Goal: Task Accomplishment & Management: Manage account settings

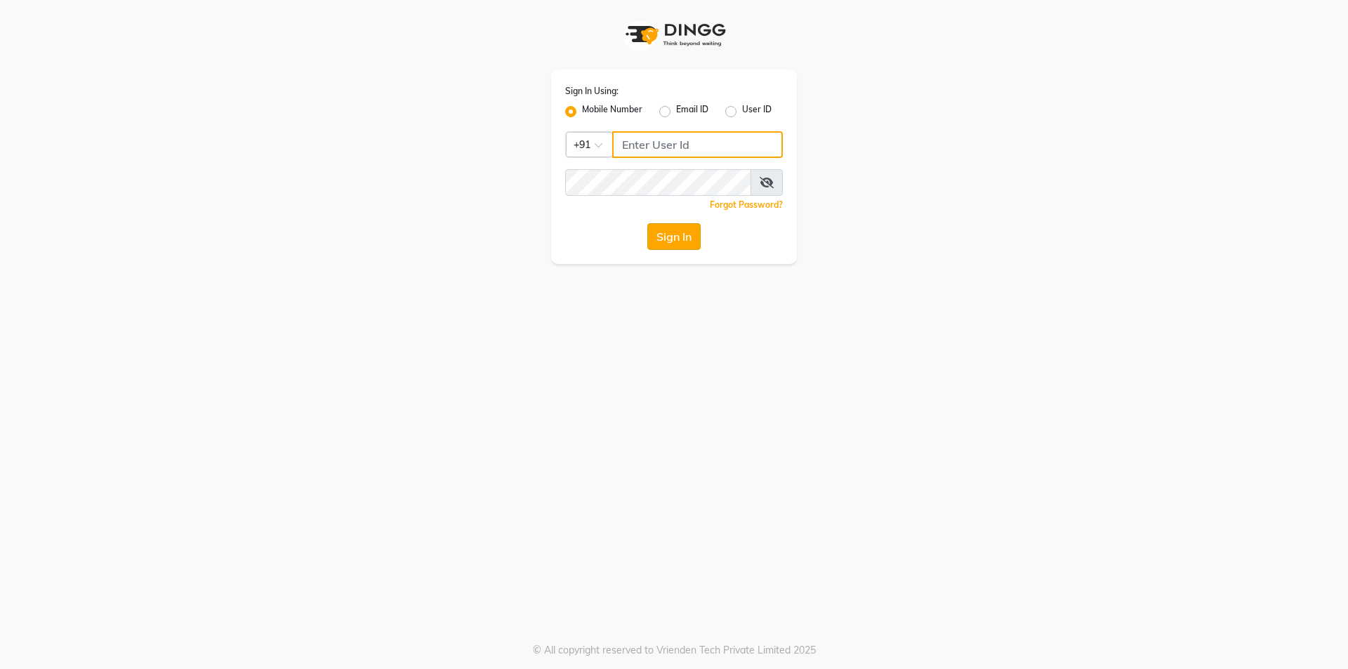
type input "7860000186"
click at [653, 242] on button "Sign In" at bounding box center [673, 236] width 53 height 27
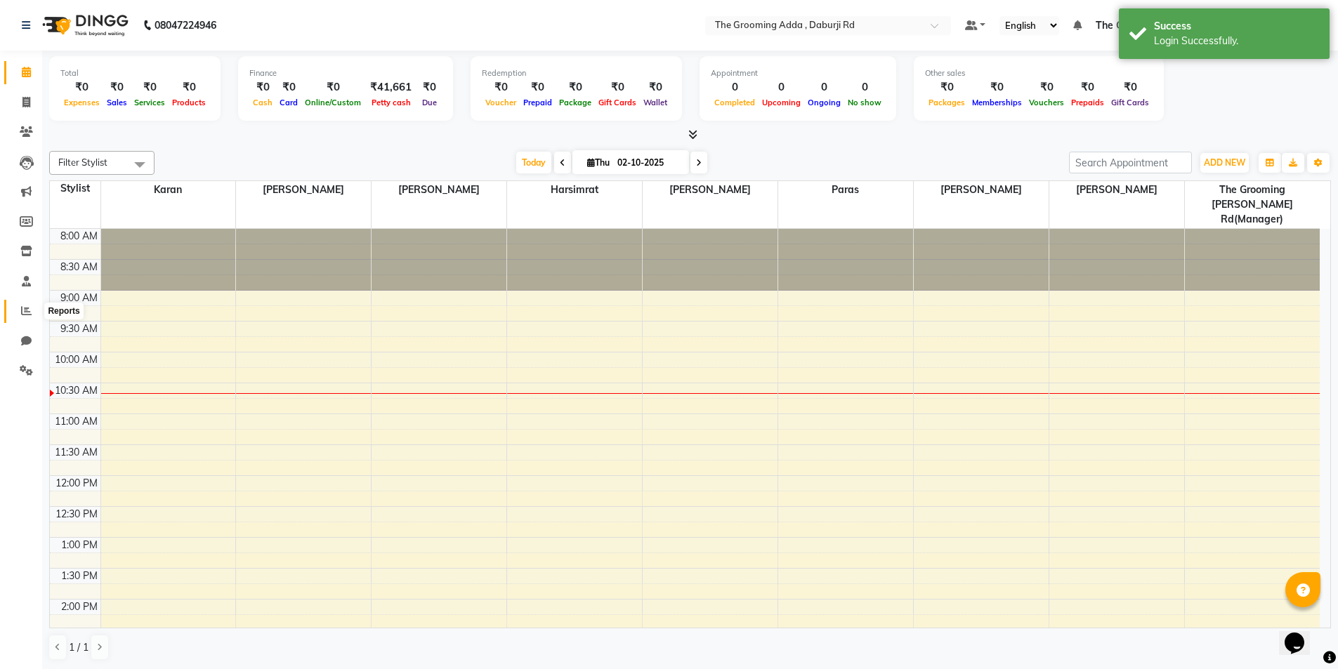
click at [20, 310] on span at bounding box center [26, 311] width 25 height 16
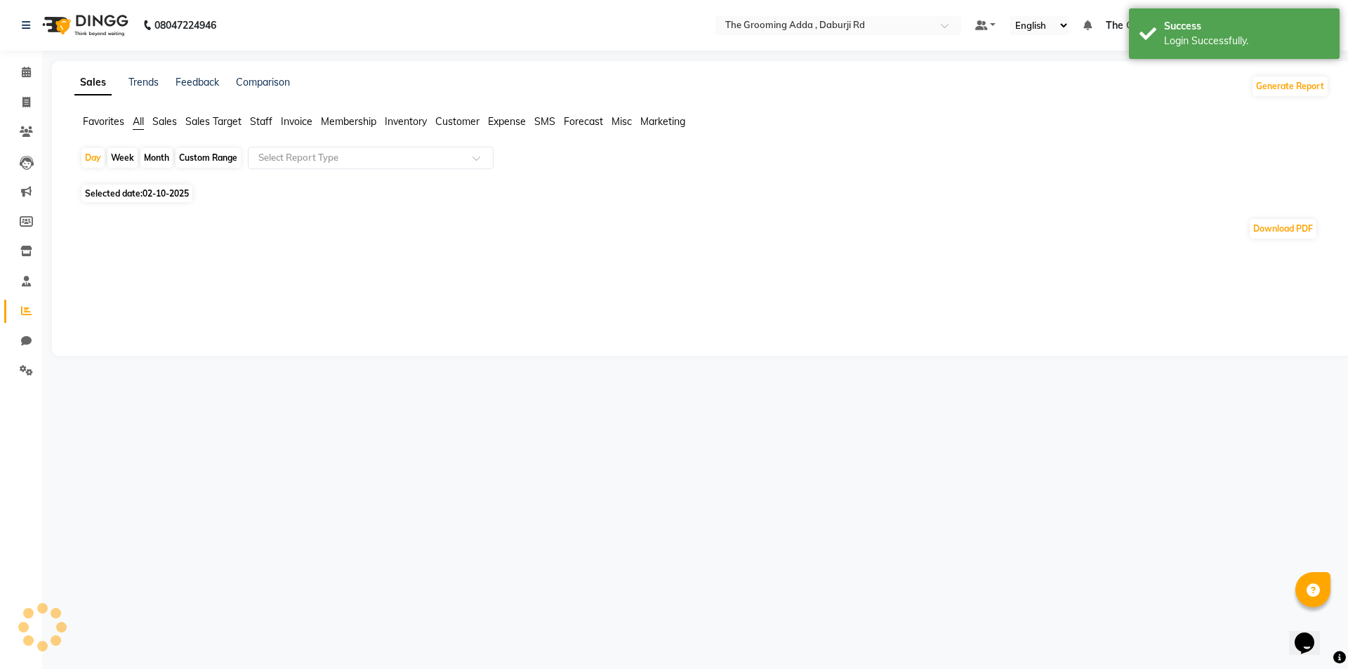
click at [124, 190] on span "Selected date: [DATE]" at bounding box center [136, 194] width 111 height 18
click at [140, 197] on span "Selected date: [DATE]" at bounding box center [136, 194] width 111 height 18
select select "10"
select select "2025"
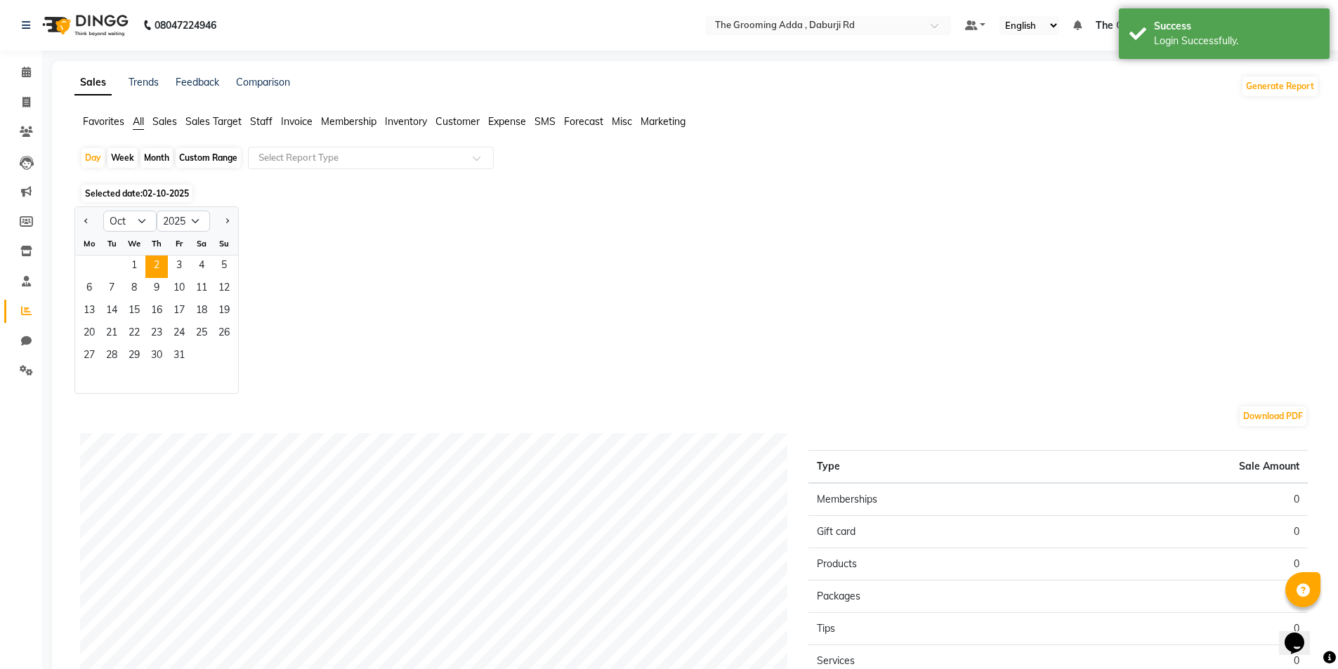
click at [121, 262] on div "1 2 3 4 5" at bounding box center [156, 267] width 163 height 22
click at [129, 265] on span "1" at bounding box center [134, 267] width 22 height 22
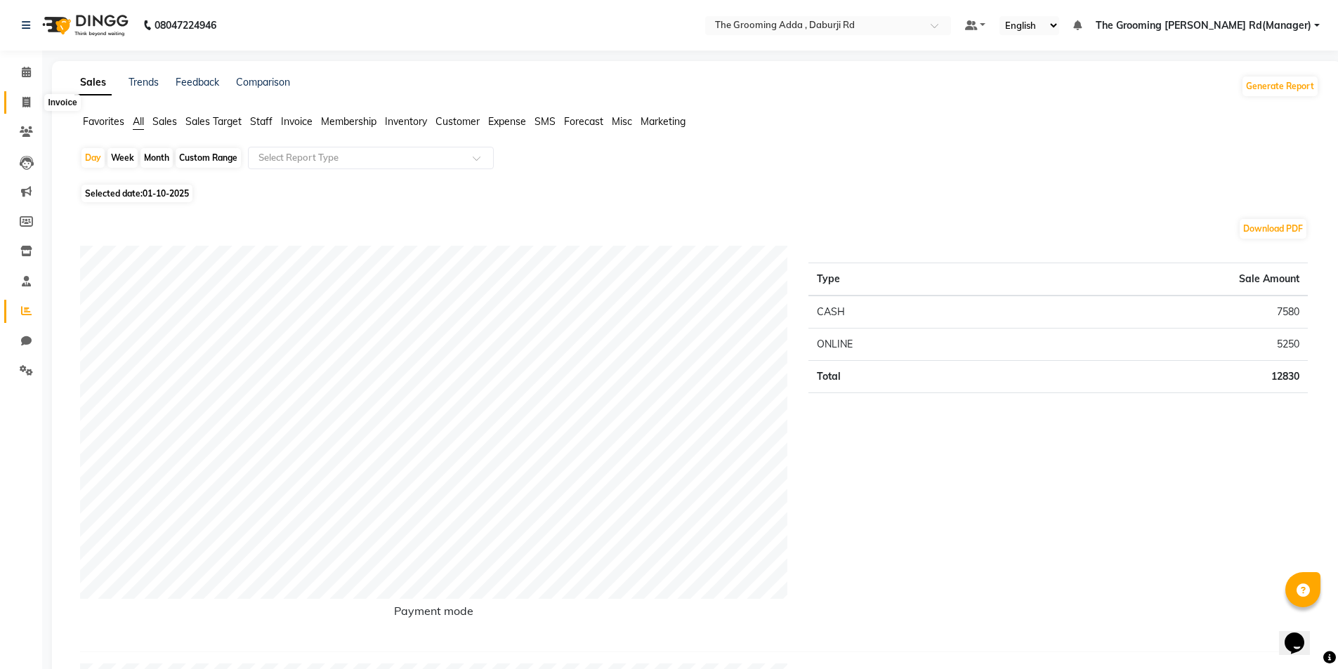
click at [23, 100] on icon at bounding box center [26, 102] width 8 height 11
select select "service"
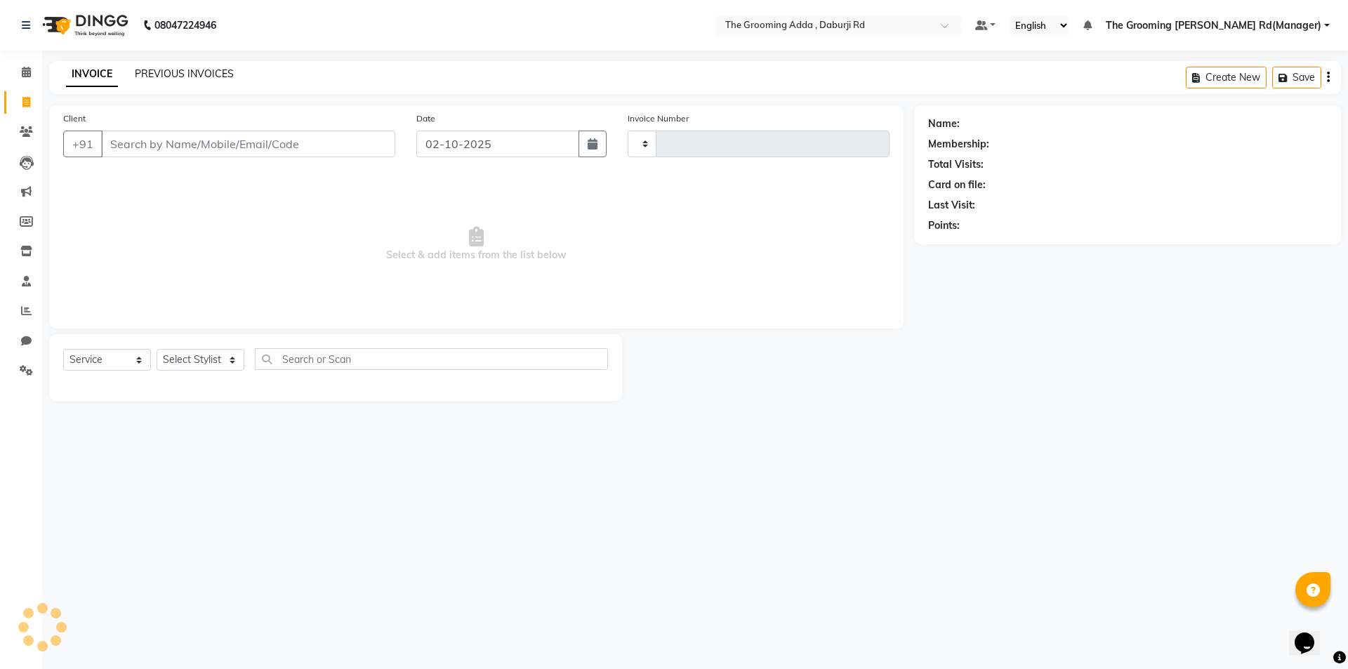
type input "2444"
select select "8001"
click at [161, 73] on link "PREVIOUS INVOICES" at bounding box center [184, 73] width 99 height 13
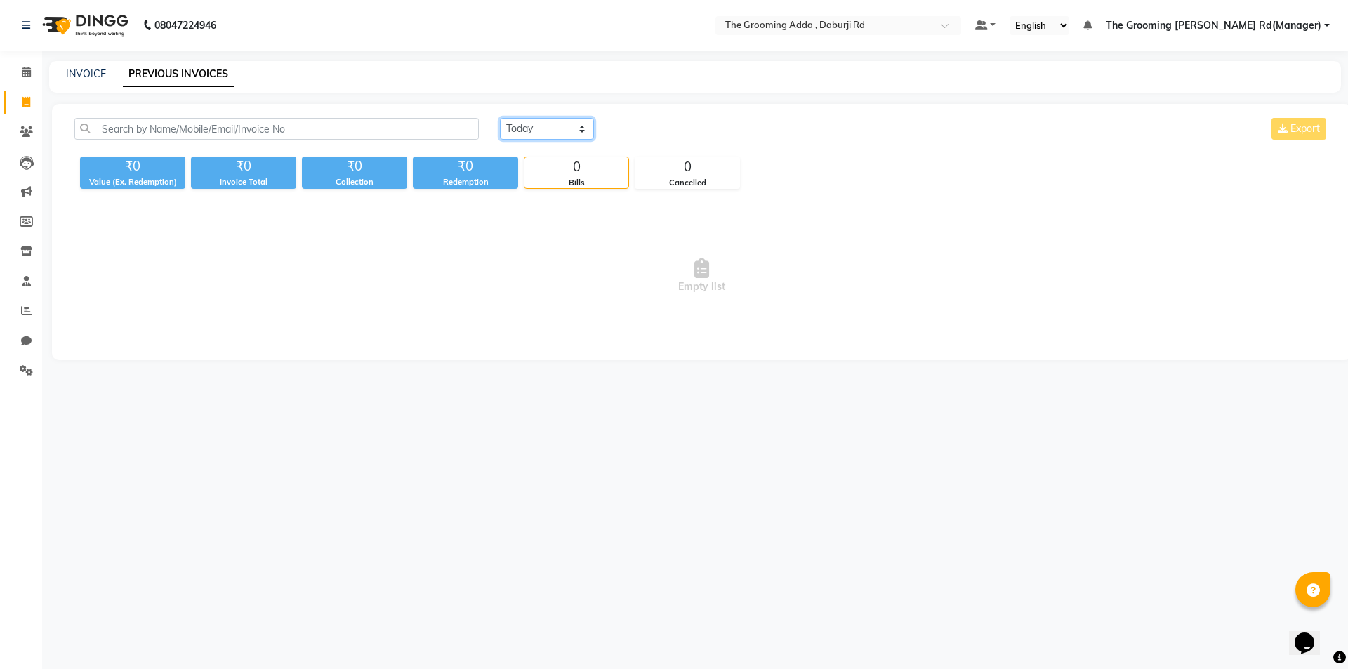
drag, startPoint x: 558, startPoint y: 124, endPoint x: 557, endPoint y: 137, distance: 13.4
click at [558, 124] on select "[DATE] [DATE] Custom Range" at bounding box center [547, 129] width 94 height 22
select select "[DATE]"
click at [500, 118] on select "[DATE] [DATE] Custom Range" at bounding box center [547, 129] width 94 height 22
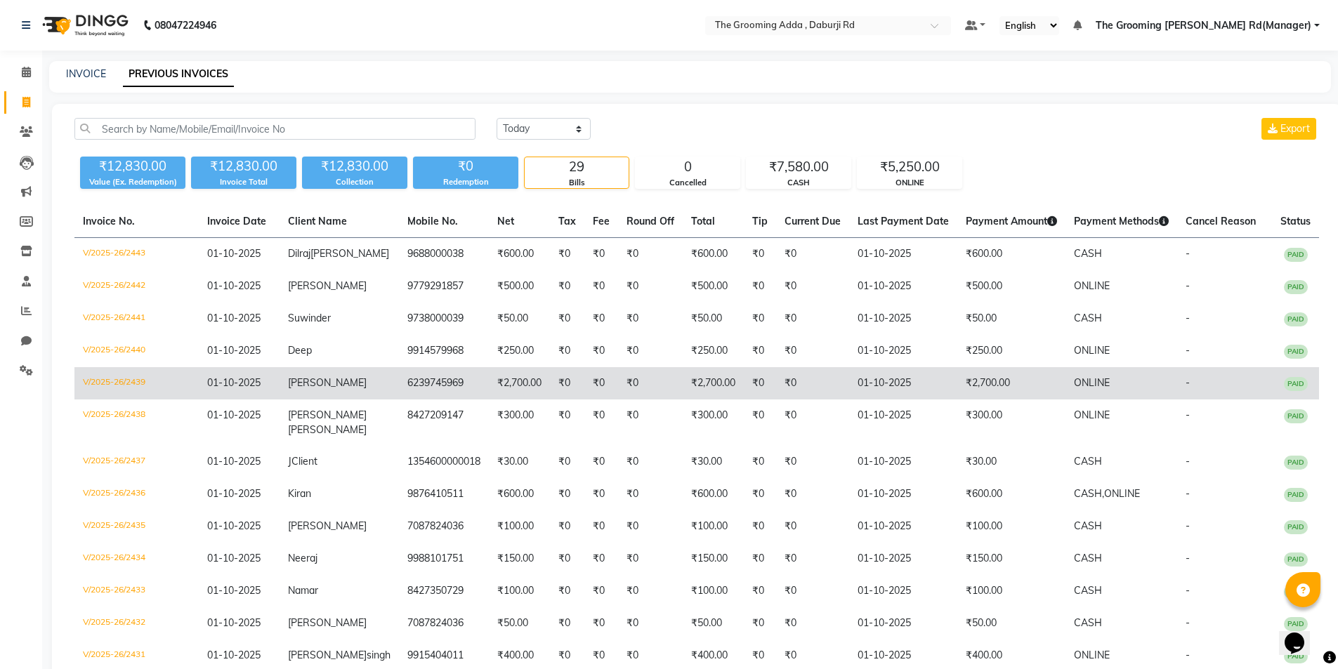
click at [399, 373] on td "6239745969" at bounding box center [444, 383] width 90 height 32
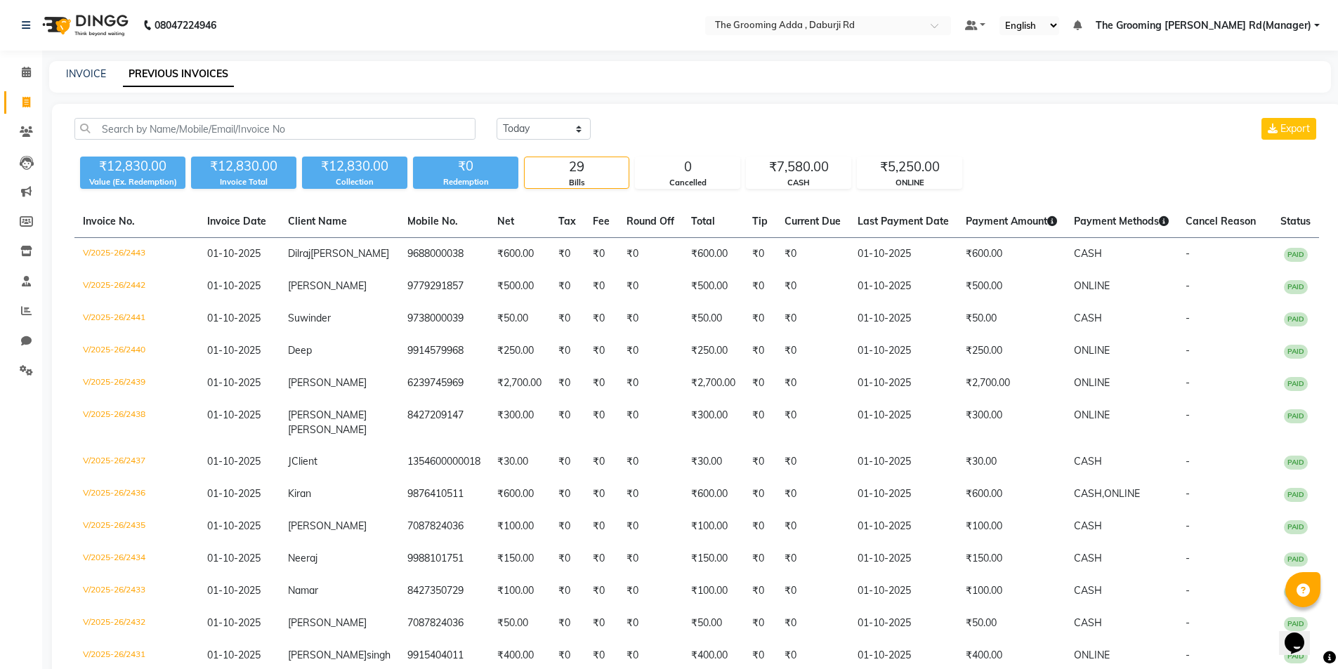
select select "service"
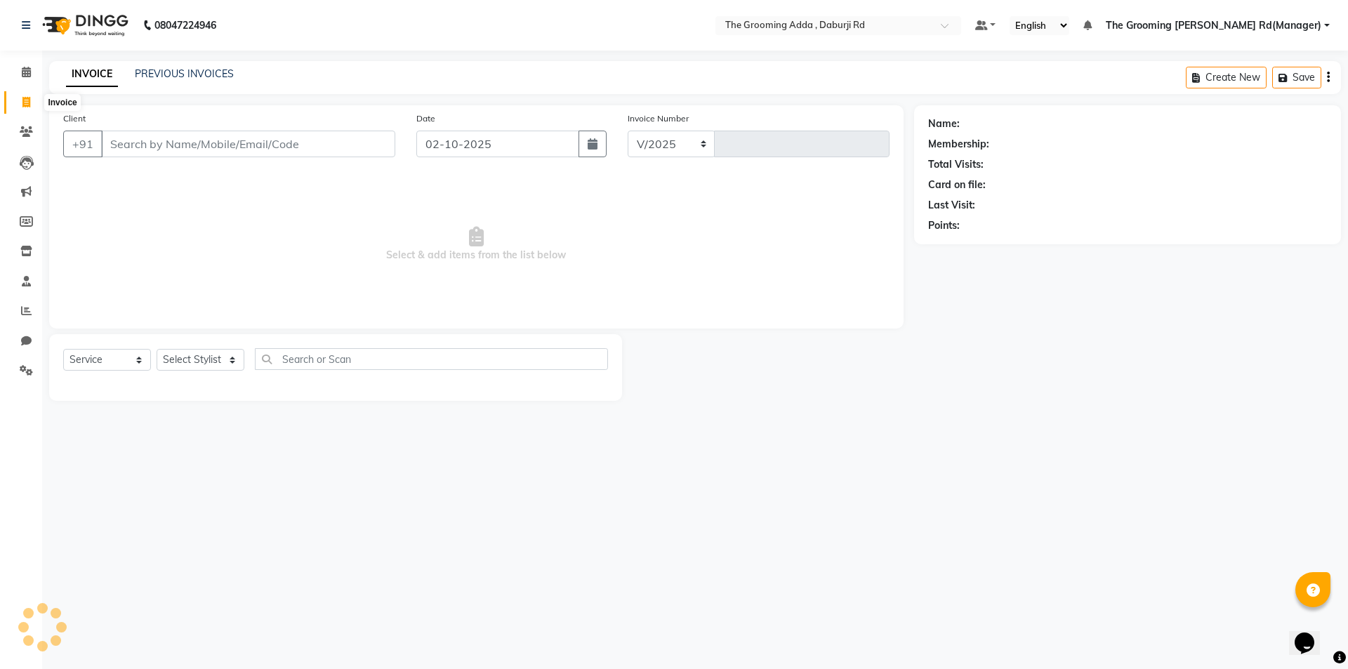
select select "8001"
type input "2444"
click at [138, 151] on input "Client" at bounding box center [248, 144] width 294 height 27
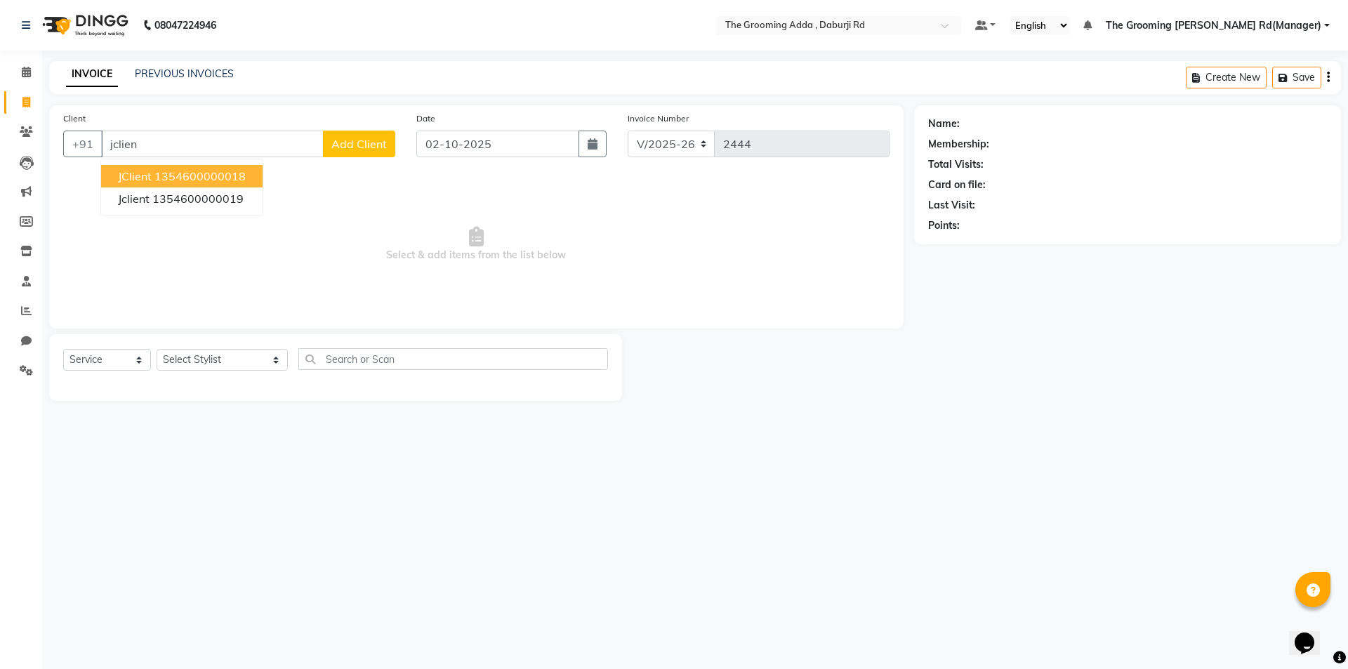
click at [145, 184] on button "JClient 1354600000018" at bounding box center [182, 176] width 162 height 22
type input "1354600000018"
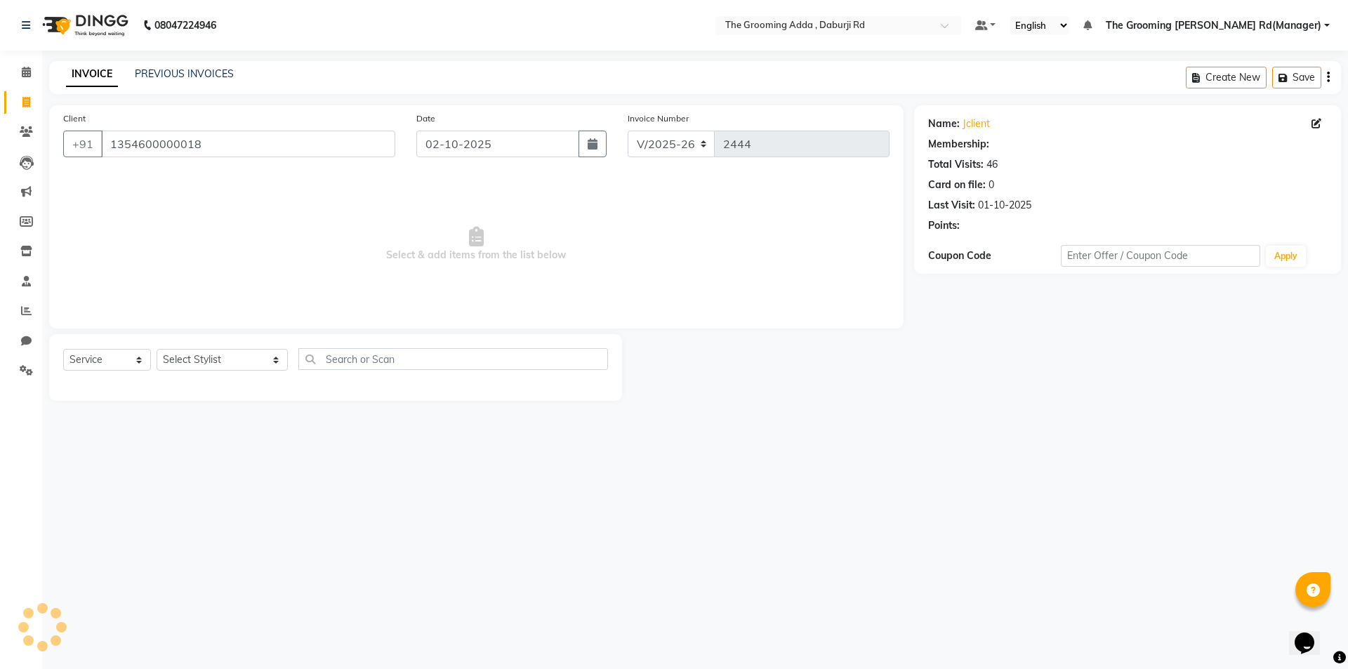
select select "1: Object"
click at [179, 366] on select "Select Stylist [PERSON_NAME] [PERSON_NAME] [PERSON_NAME] [PERSON_NAME] [PERSON_…" at bounding box center [222, 360] width 131 height 22
select select "79355"
click at [157, 349] on select "Select Stylist [PERSON_NAME] [PERSON_NAME] [PERSON_NAME] [PERSON_NAME] [PERSON_…" at bounding box center [222, 360] width 131 height 22
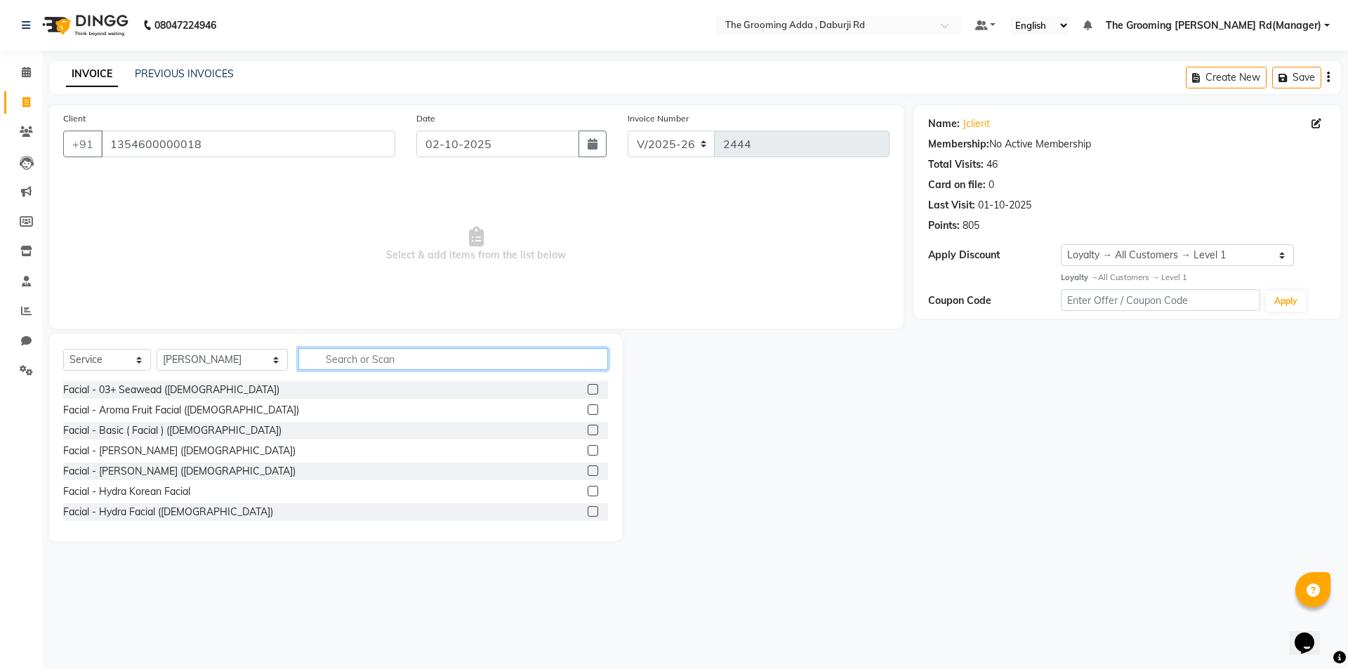
click at [330, 365] on input "text" at bounding box center [453, 359] width 310 height 22
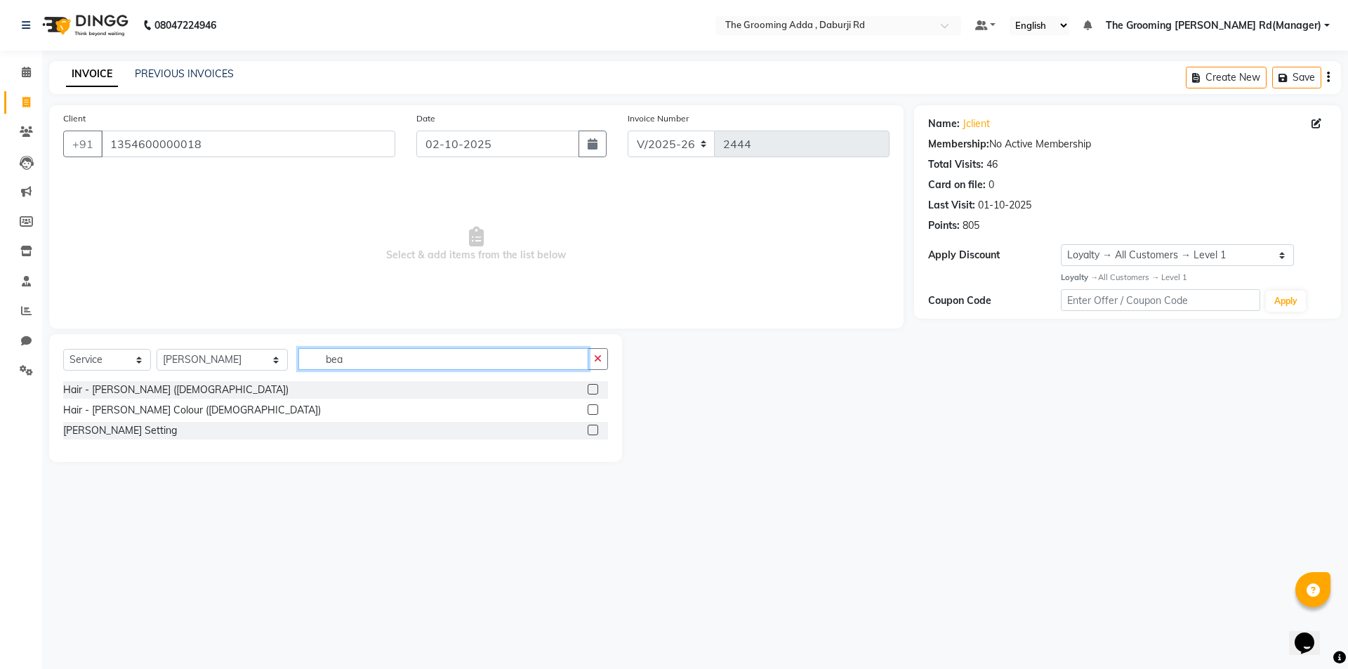
type input "bea"
click at [592, 387] on label at bounding box center [593, 389] width 11 height 11
click at [592, 387] on input "checkbox" at bounding box center [592, 390] width 9 height 9
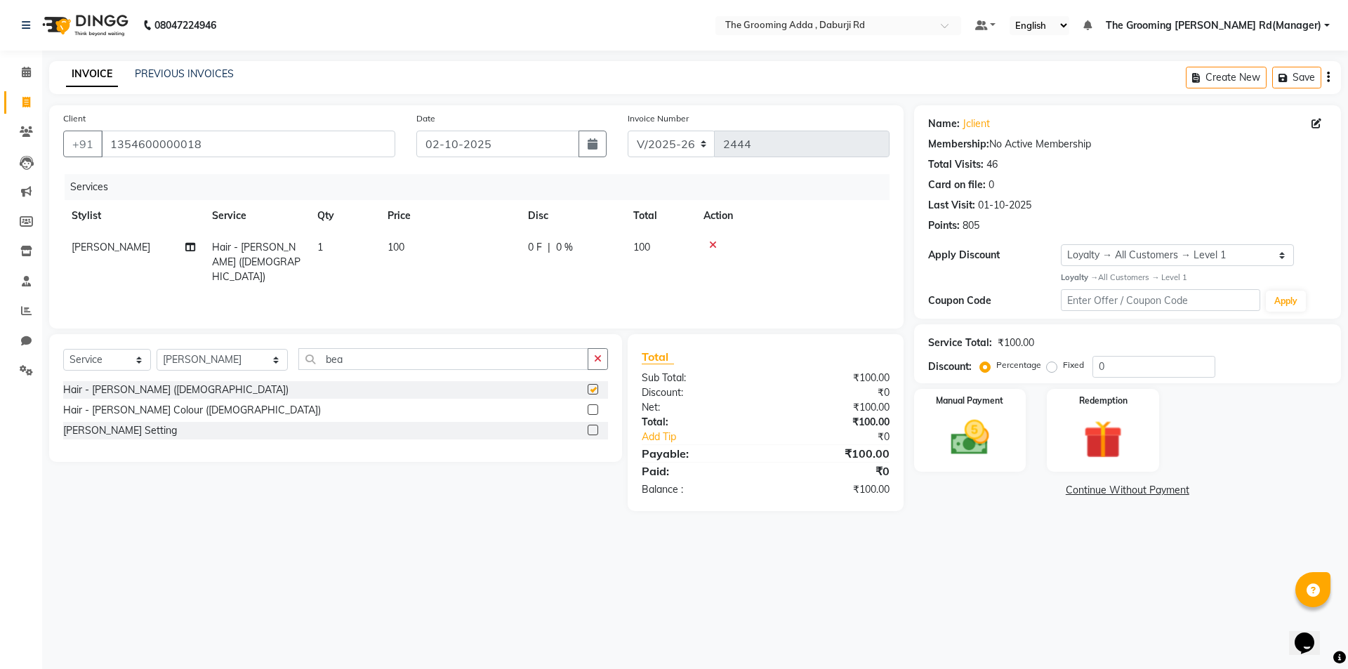
checkbox input "false"
click at [977, 434] on img at bounding box center [969, 438] width 65 height 46
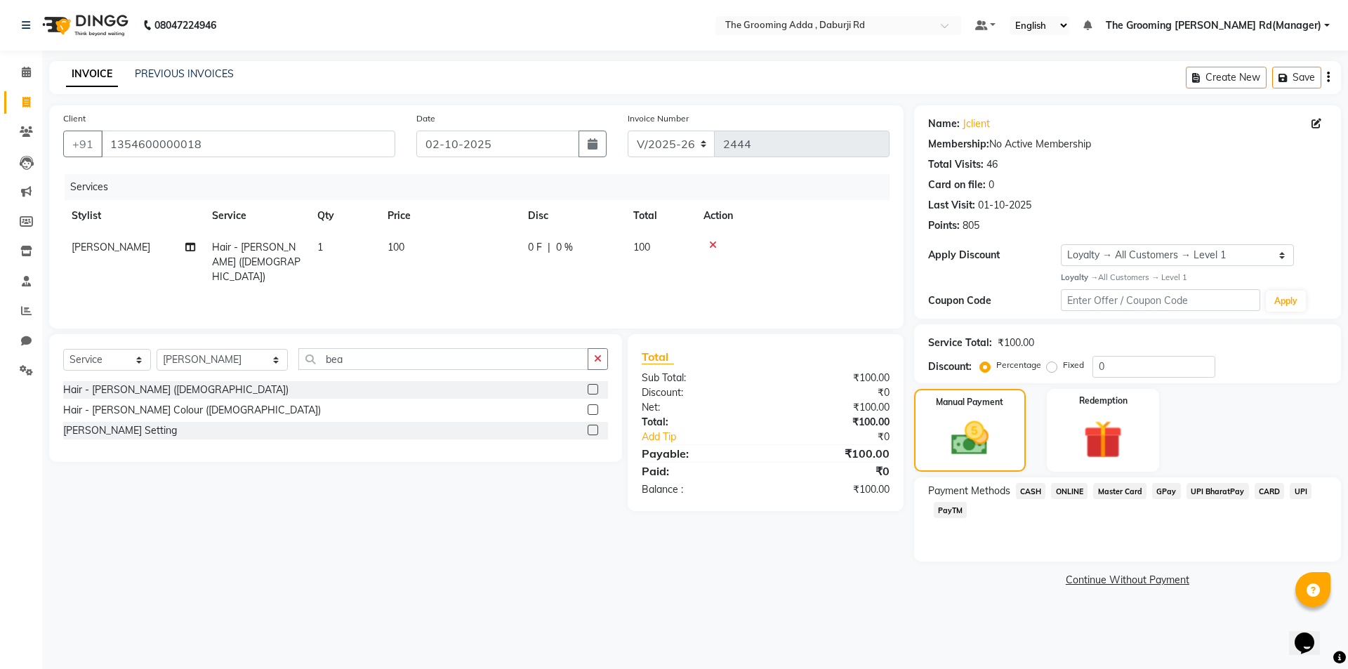
click at [1022, 485] on span "CASH" at bounding box center [1031, 491] width 30 height 16
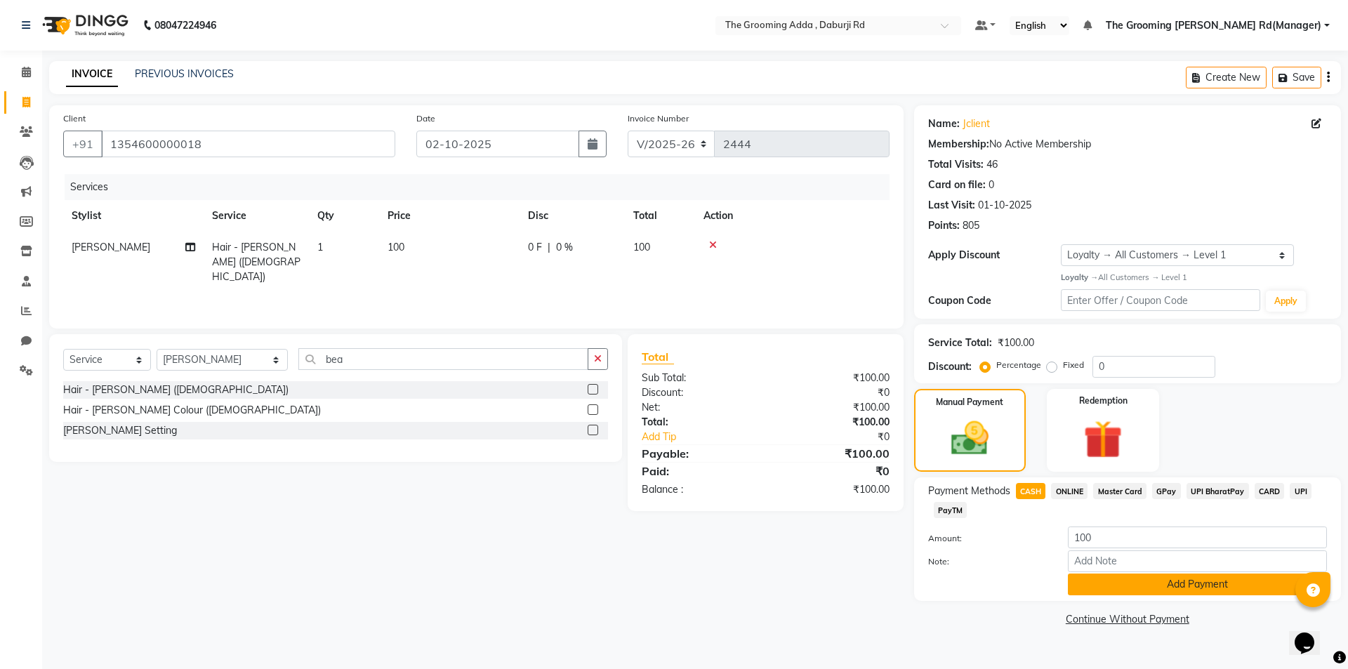
click at [1096, 584] on button "Add Payment" at bounding box center [1197, 585] width 259 height 22
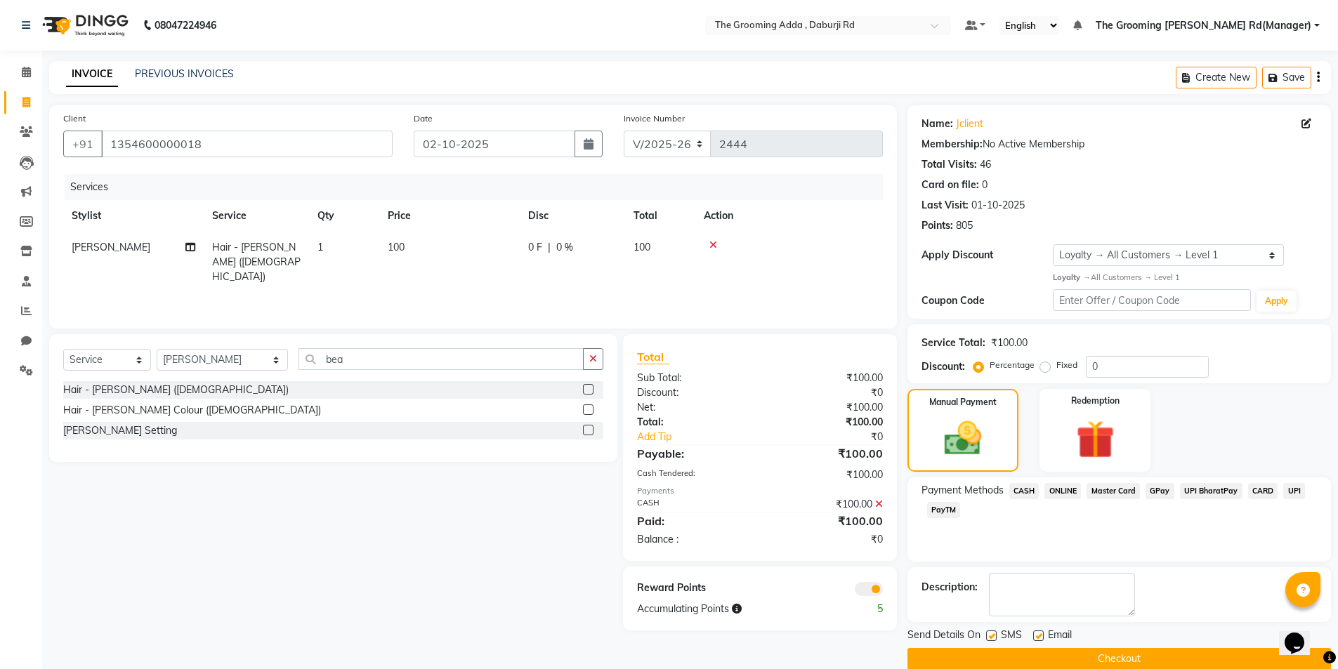
click at [1044, 630] on div "Email" at bounding box center [1058, 637] width 50 height 18
click at [1037, 638] on label at bounding box center [1038, 636] width 11 height 11
click at [1037, 638] on input "checkbox" at bounding box center [1037, 636] width 9 height 9
checkbox input "false"
click at [987, 633] on label at bounding box center [991, 636] width 11 height 11
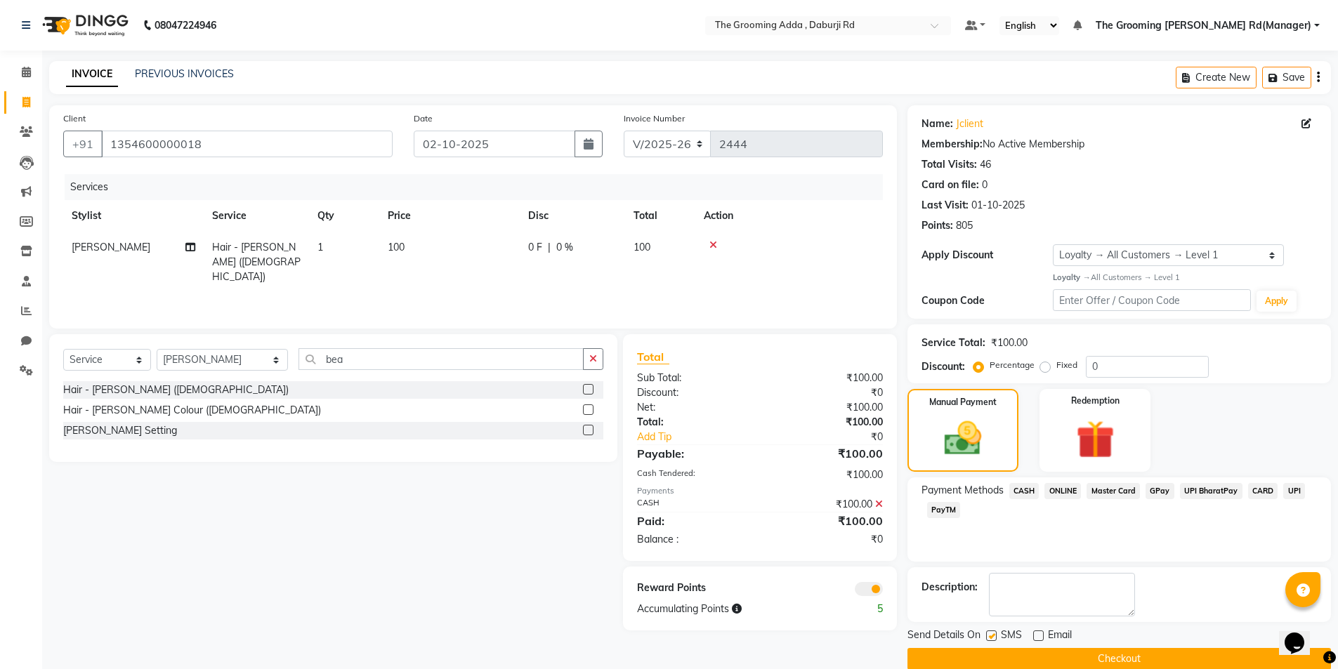
click at [987, 633] on input "checkbox" at bounding box center [990, 636] width 9 height 9
checkbox input "false"
click at [981, 655] on button "Checkout" at bounding box center [1118, 659] width 423 height 22
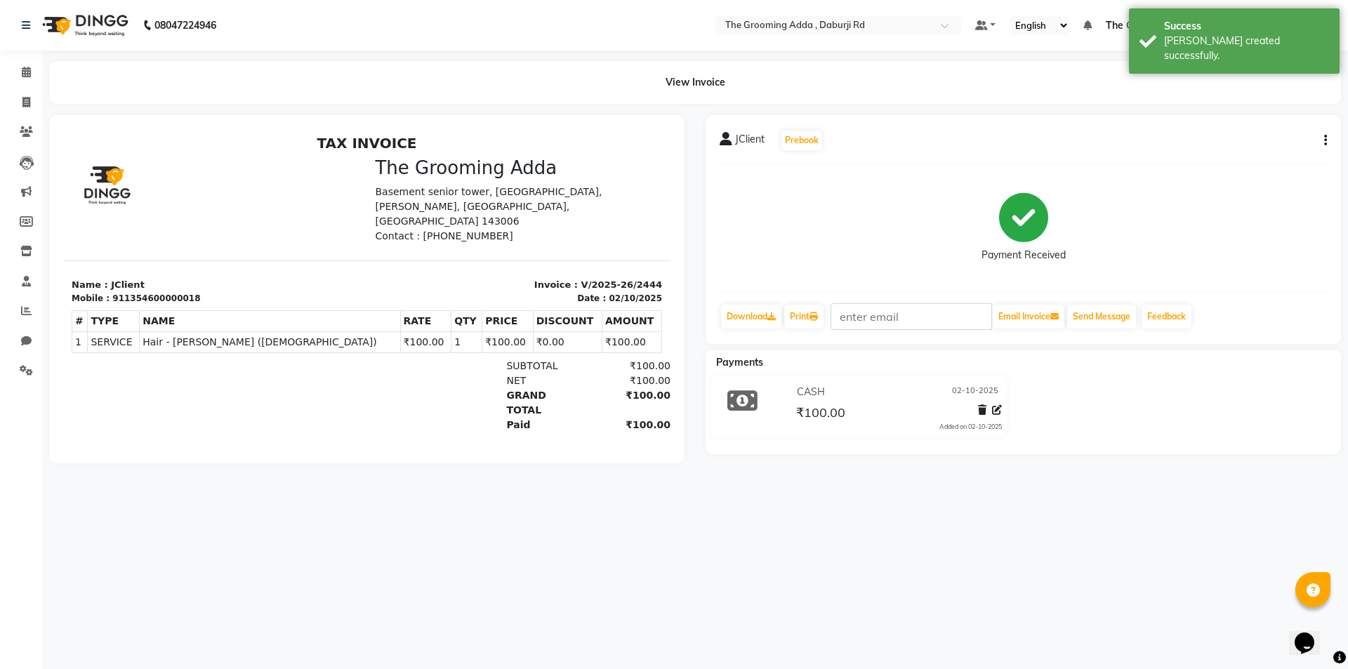
click at [1324, 140] on icon "button" at bounding box center [1325, 140] width 3 height 1
click at [1247, 102] on div "Cancel Invoice" at bounding box center [1256, 106] width 96 height 18
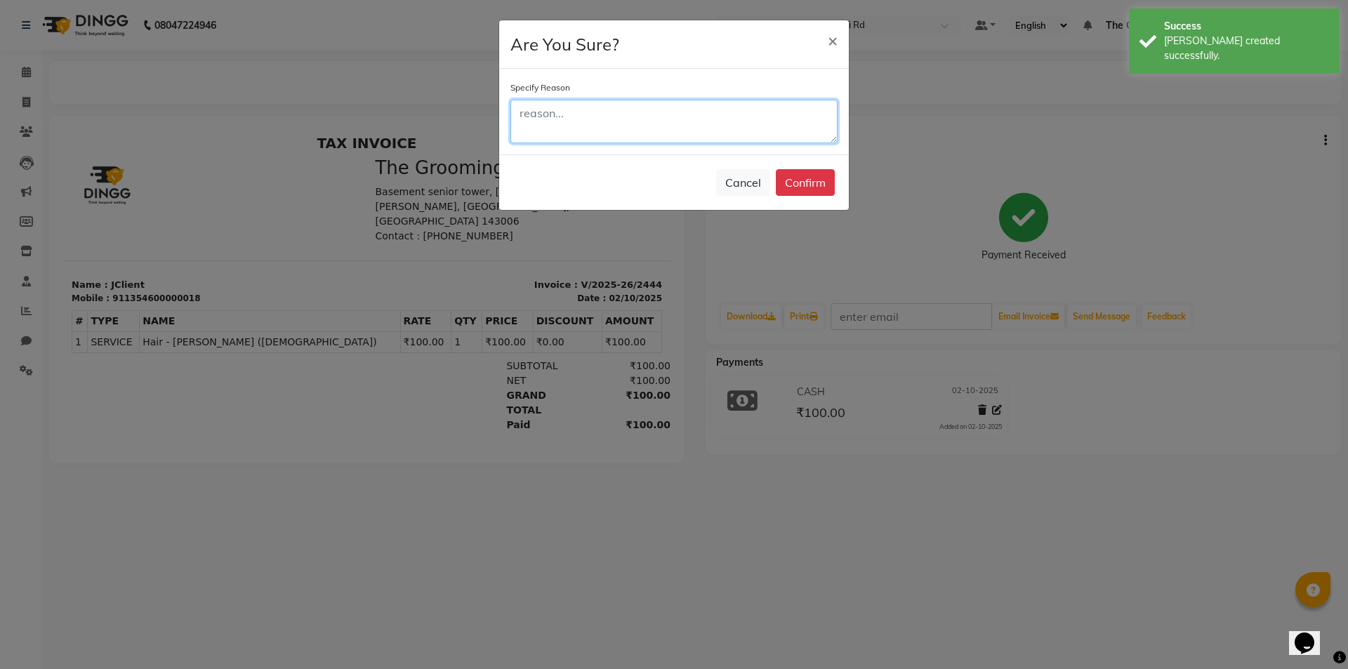
click at [692, 115] on textarea at bounding box center [674, 122] width 327 height 44
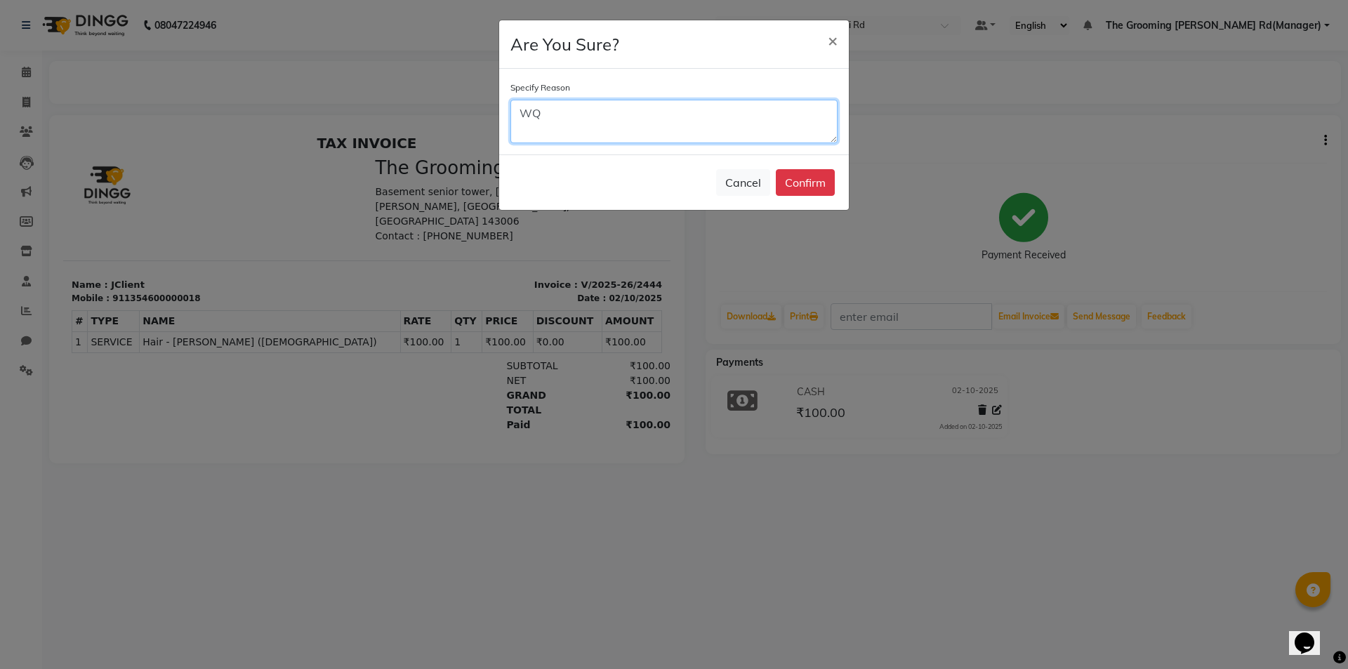
type textarea "W"
type textarea "Wrong date bill"
click at [813, 188] on button "Confirm" at bounding box center [805, 182] width 59 height 27
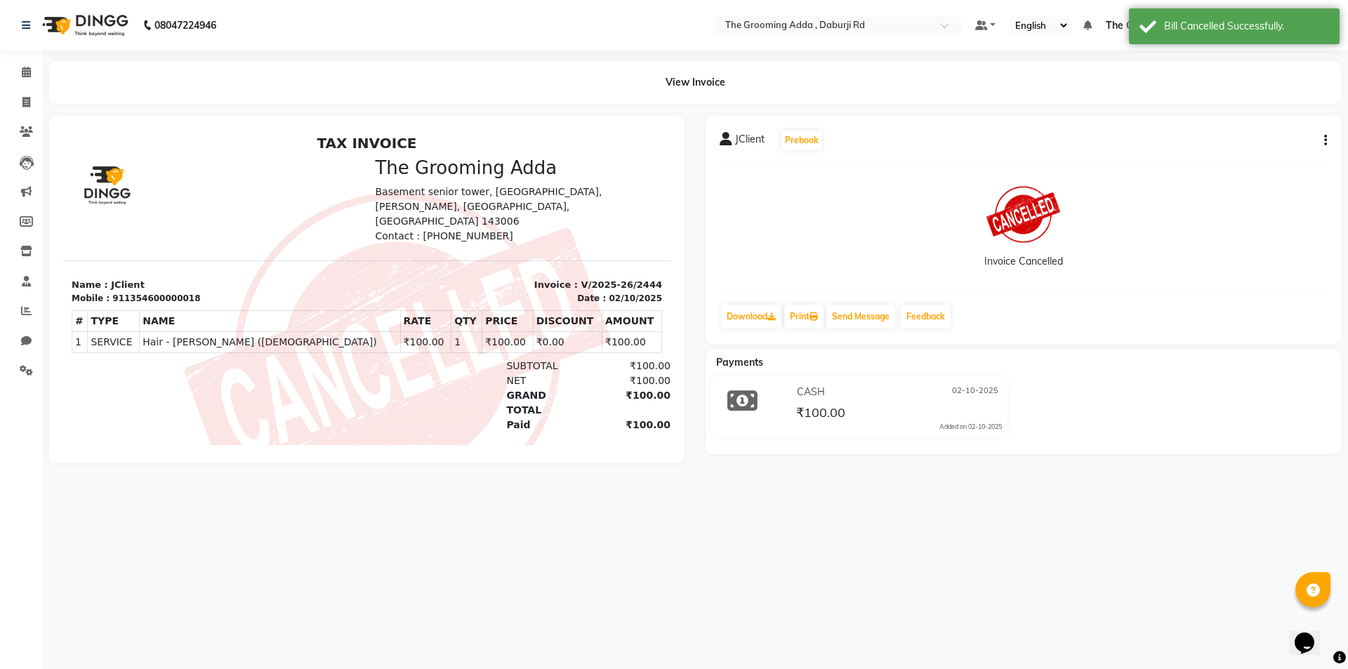
select select "service"
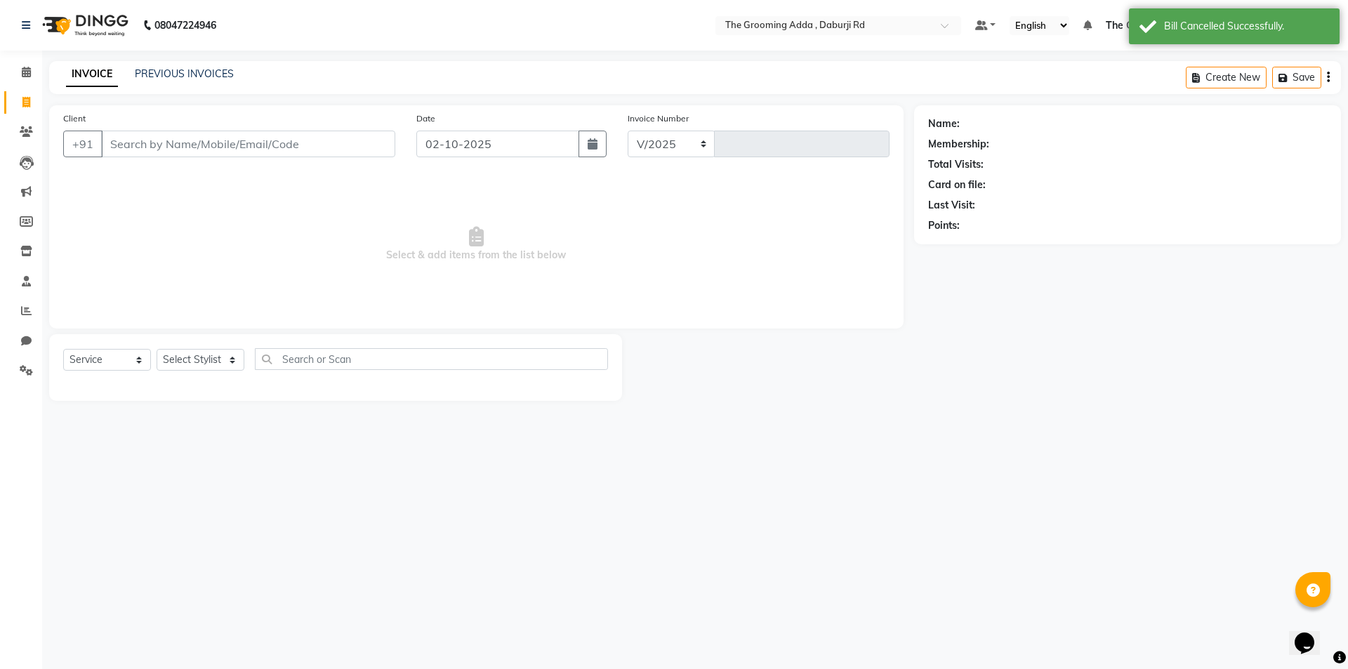
select select "8001"
type input "2445"
click at [164, 152] on input "Client" at bounding box center [248, 144] width 294 height 27
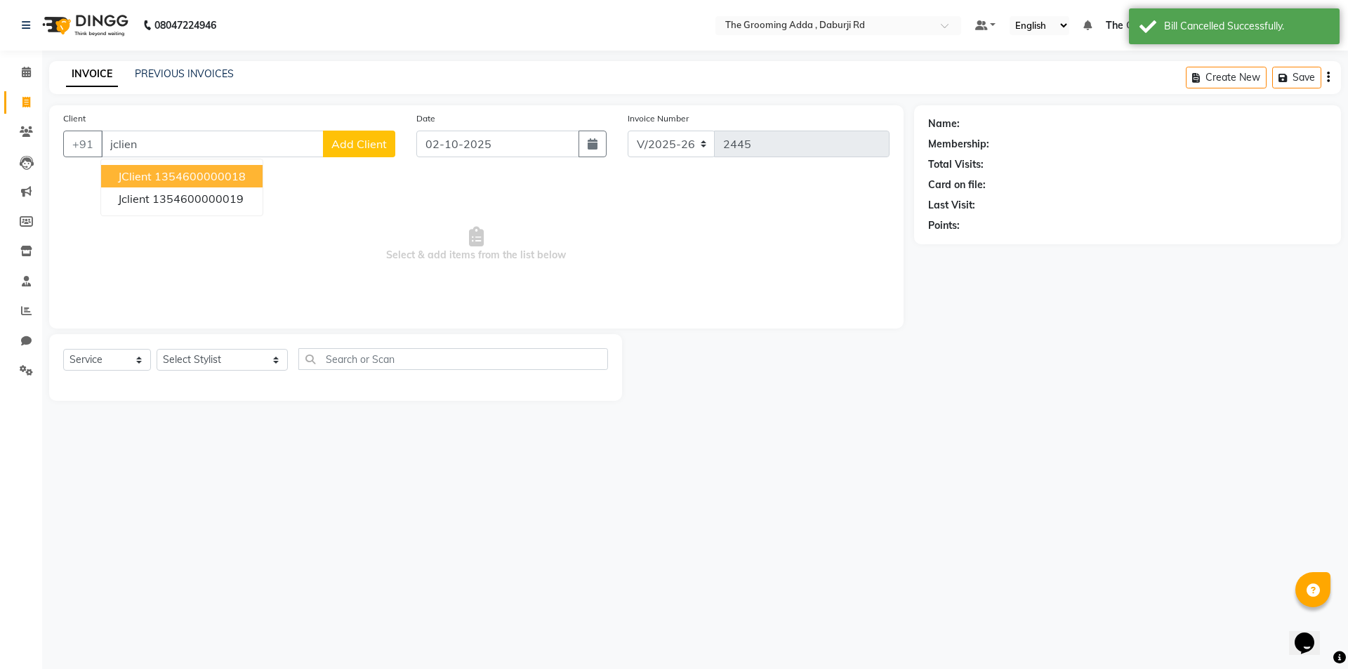
click at [152, 174] on button "JClient 1354600000018" at bounding box center [182, 176] width 162 height 22
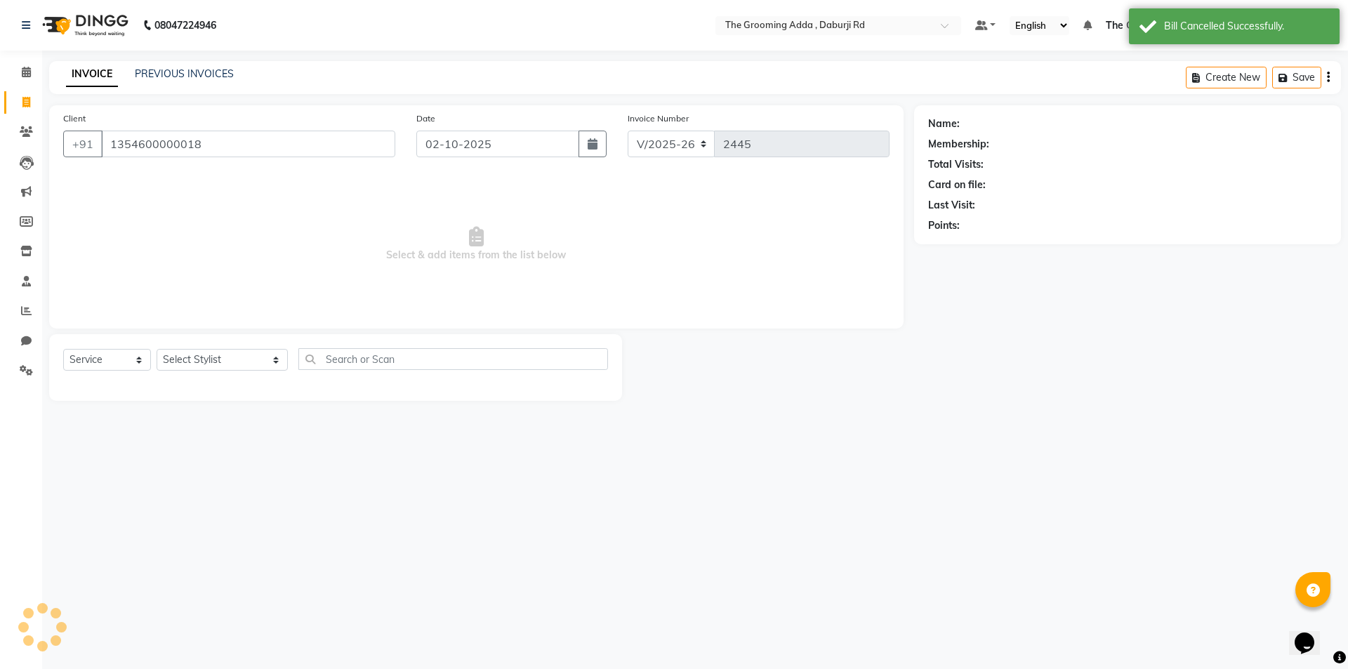
type input "1354600000018"
click at [225, 363] on select "Select Stylist [PERSON_NAME] [PERSON_NAME] [PERSON_NAME] [PERSON_NAME] [PERSON_…" at bounding box center [222, 360] width 131 height 22
select select "1: Object"
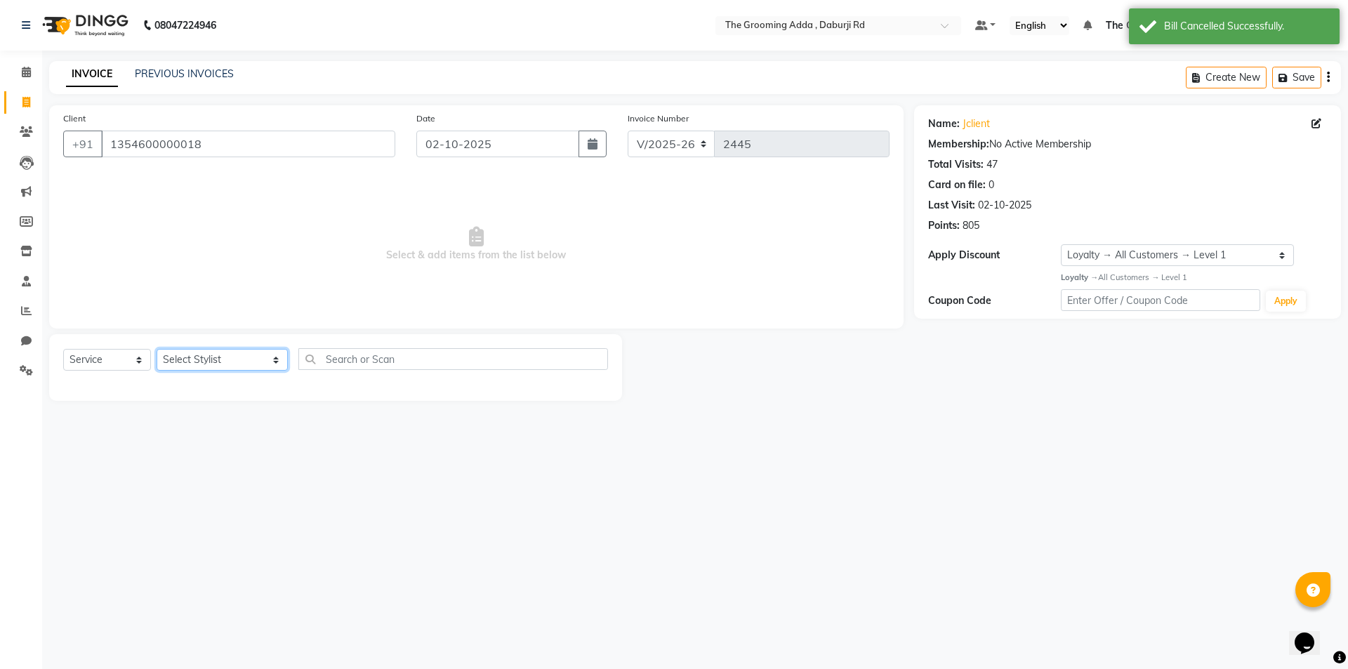
select select "79355"
click at [157, 349] on select "Select Stylist [PERSON_NAME] [PERSON_NAME] [PERSON_NAME] [PERSON_NAME] [PERSON_…" at bounding box center [222, 360] width 131 height 22
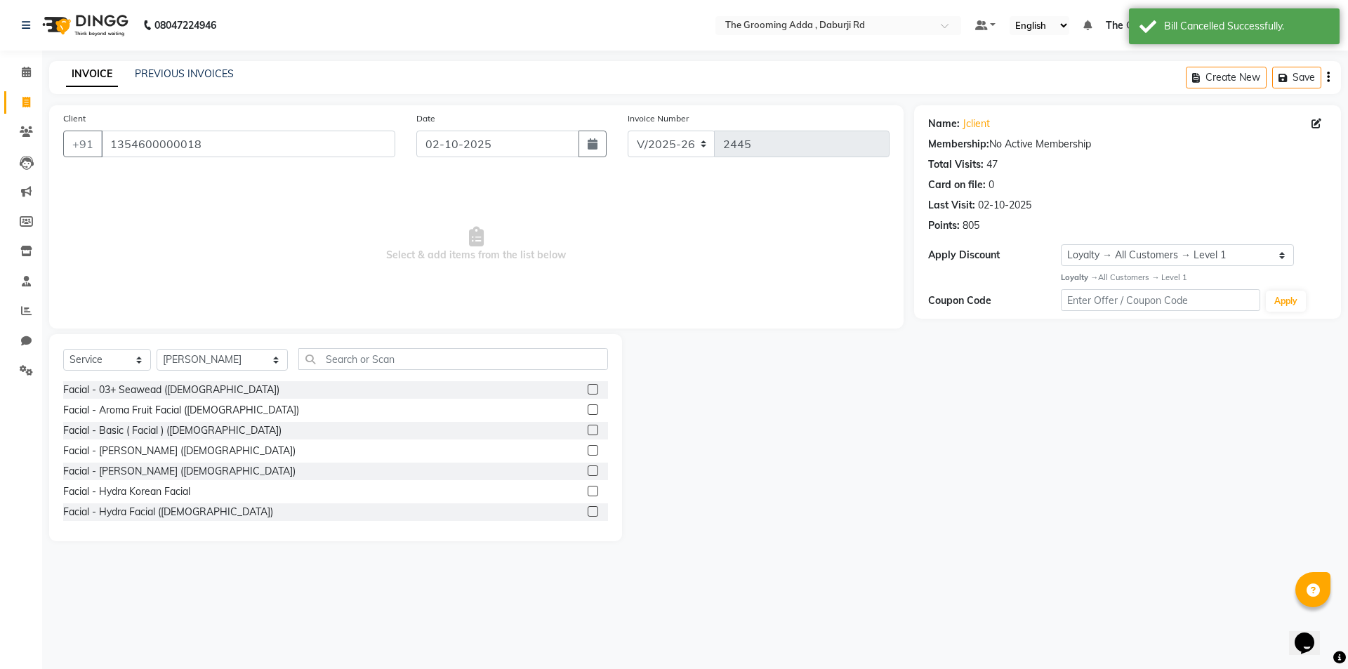
click at [330, 345] on div "Select Service Product Membership Package Voucher Prepaid Gift Card Select Styl…" at bounding box center [335, 437] width 573 height 207
click at [324, 358] on input "text" at bounding box center [453, 359] width 310 height 22
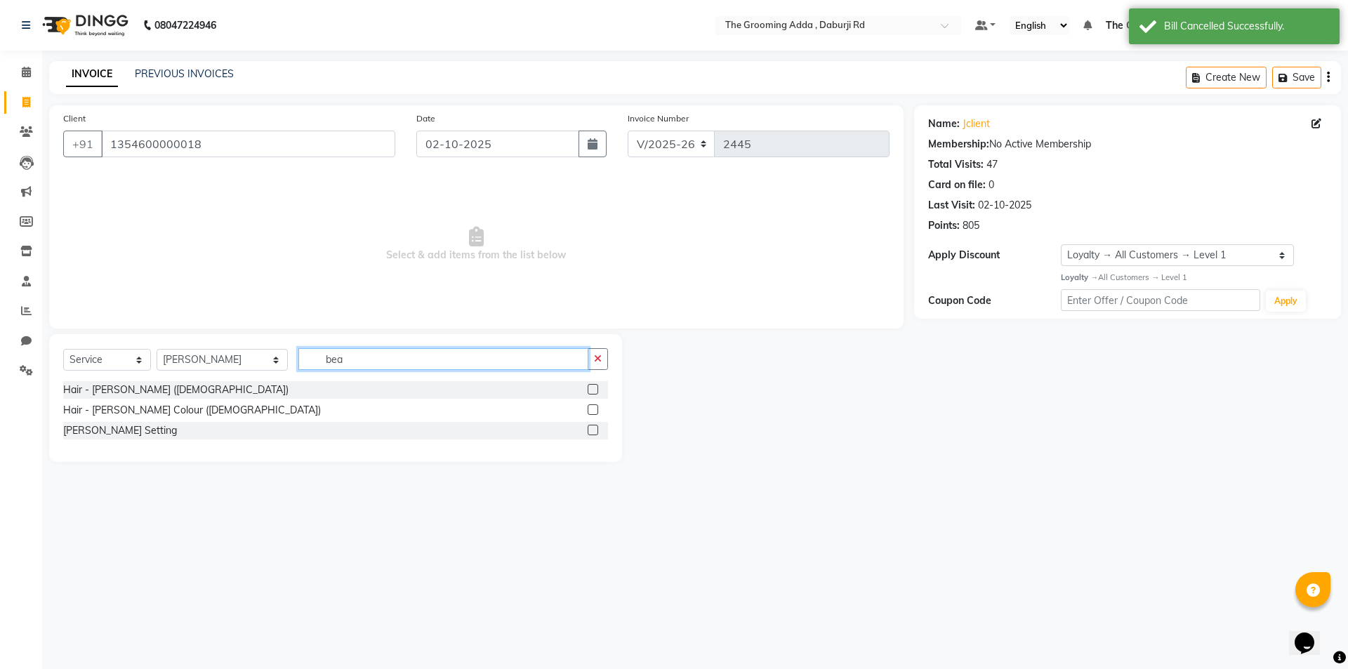
type input "bea"
click at [593, 388] on label at bounding box center [593, 389] width 11 height 11
click at [593, 388] on input "checkbox" at bounding box center [592, 390] width 9 height 9
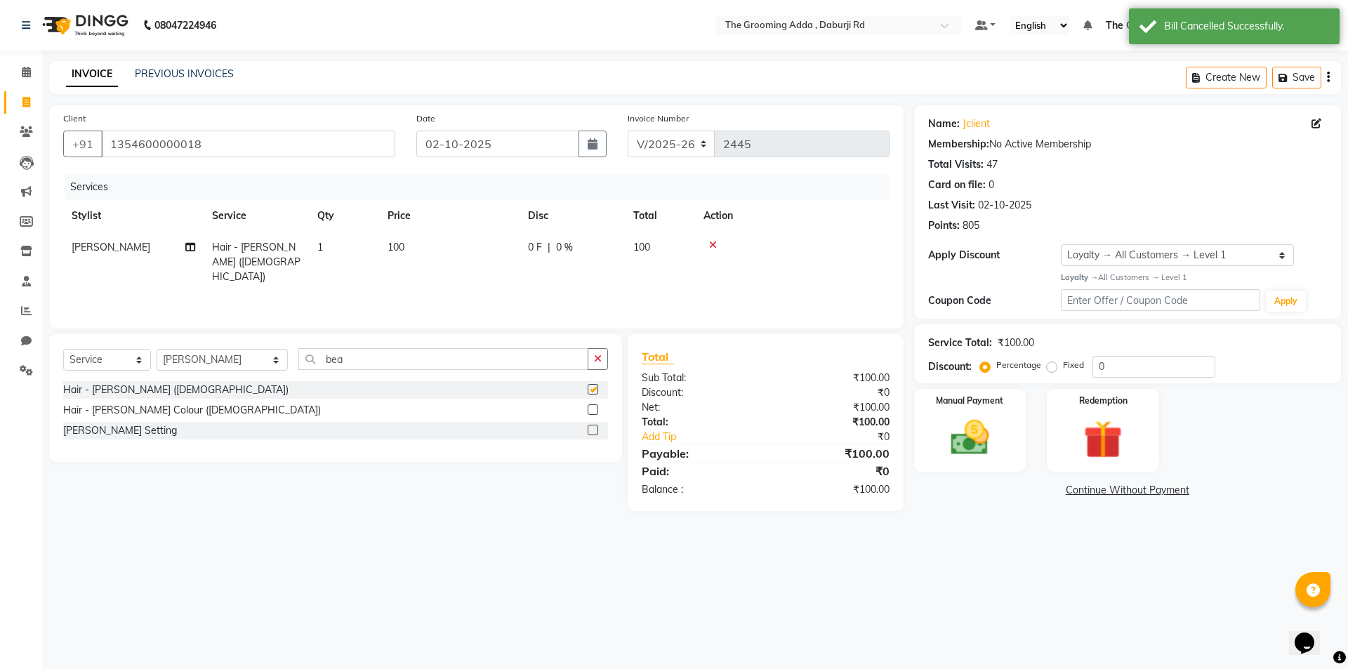
checkbox input "false"
click at [498, 148] on input "02-10-2025" at bounding box center [498, 144] width 164 height 27
select select "10"
select select "2025"
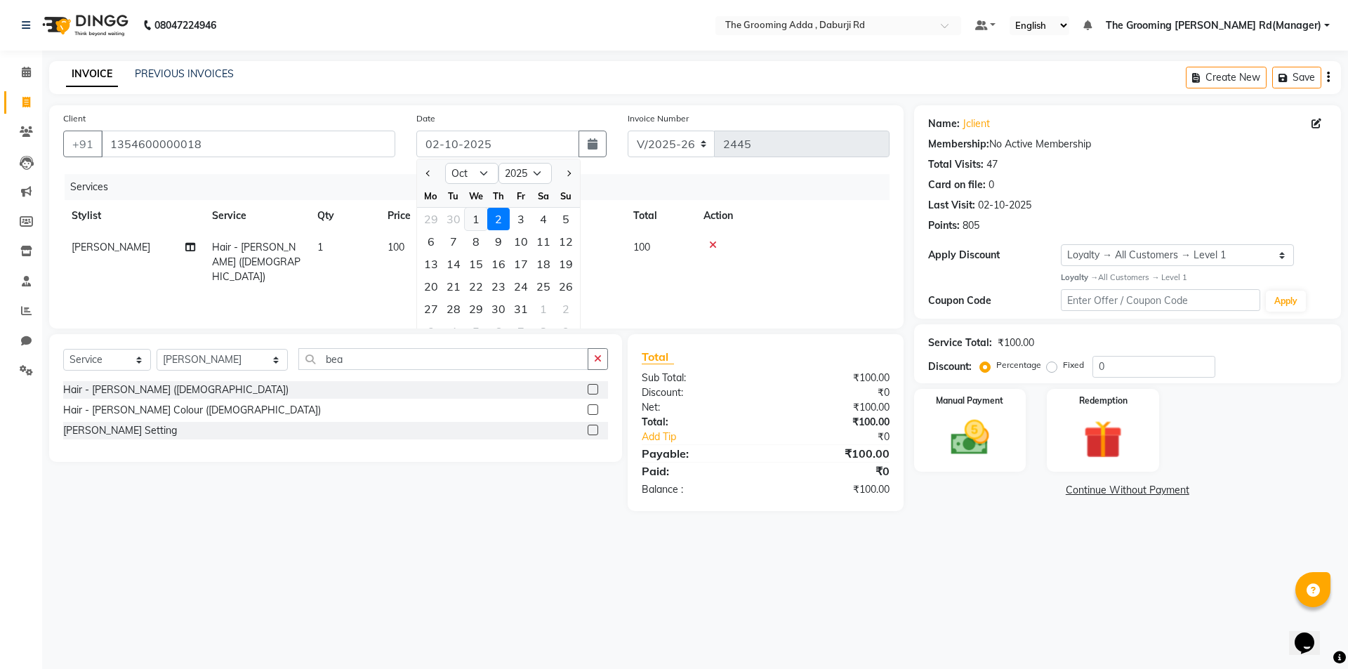
click at [470, 218] on div "1" at bounding box center [476, 219] width 22 height 22
type input "01-10-2025"
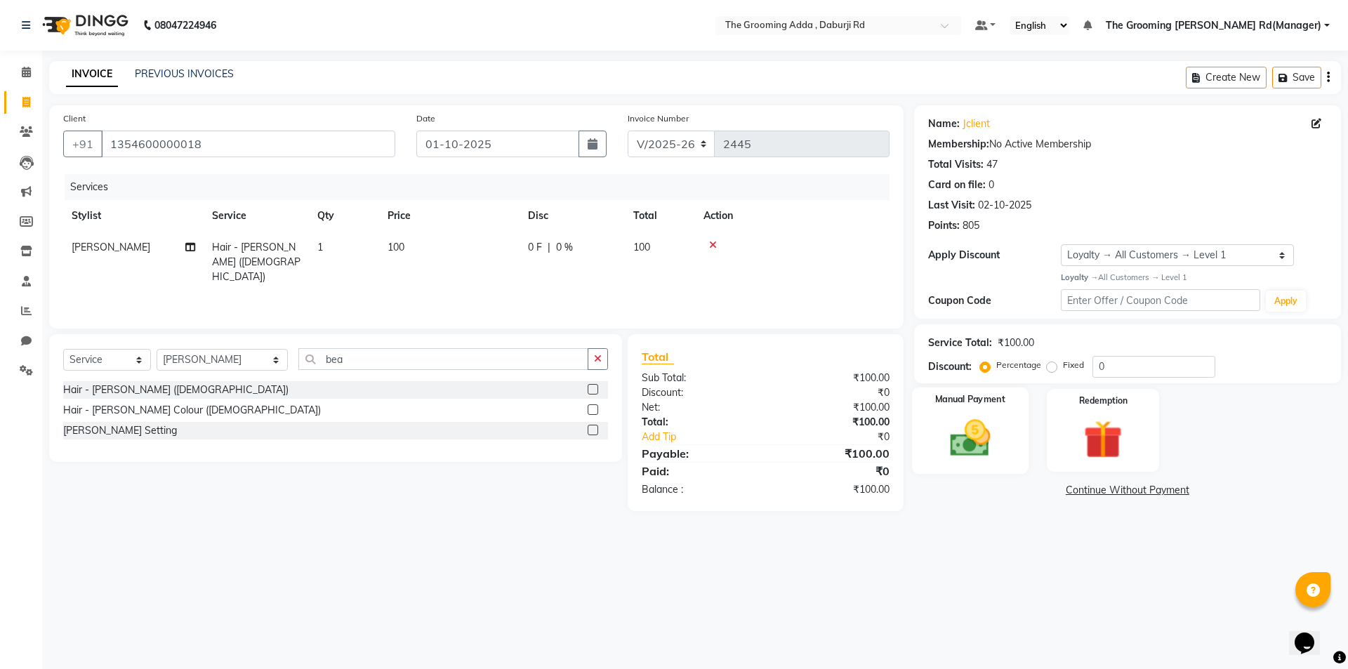
click at [948, 424] on img at bounding box center [969, 438] width 65 height 46
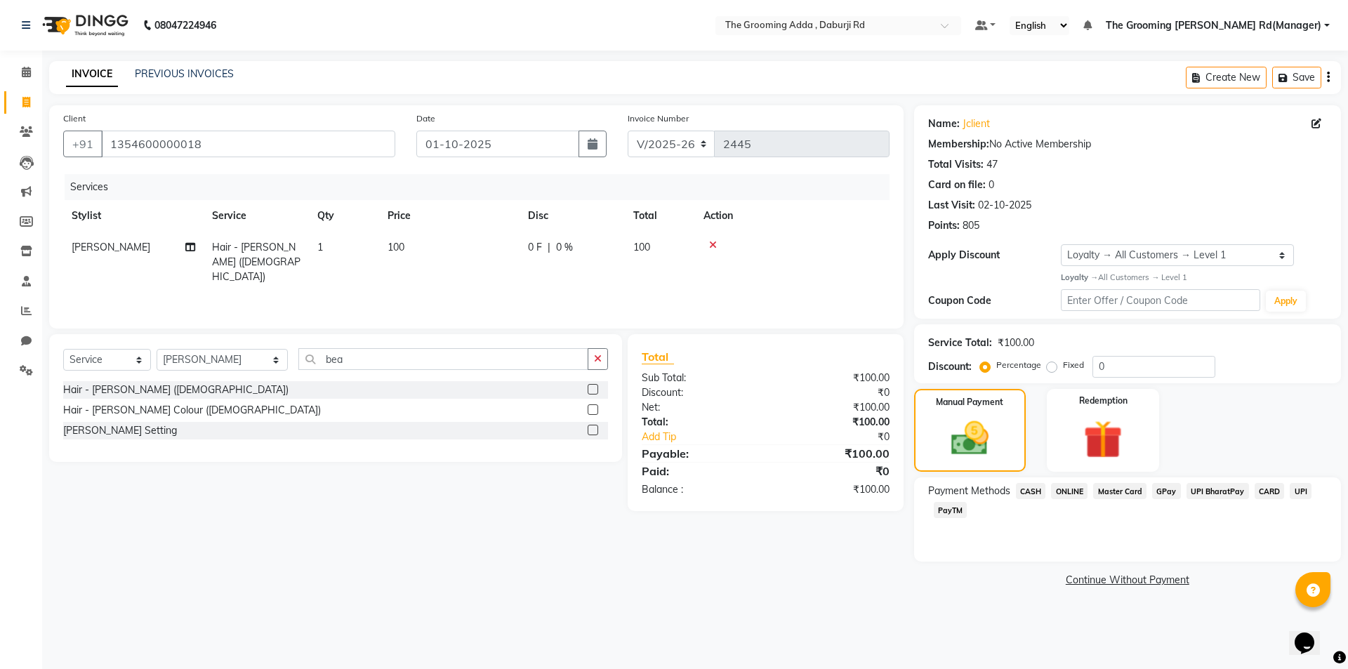
click at [1018, 489] on span "CASH" at bounding box center [1031, 491] width 30 height 16
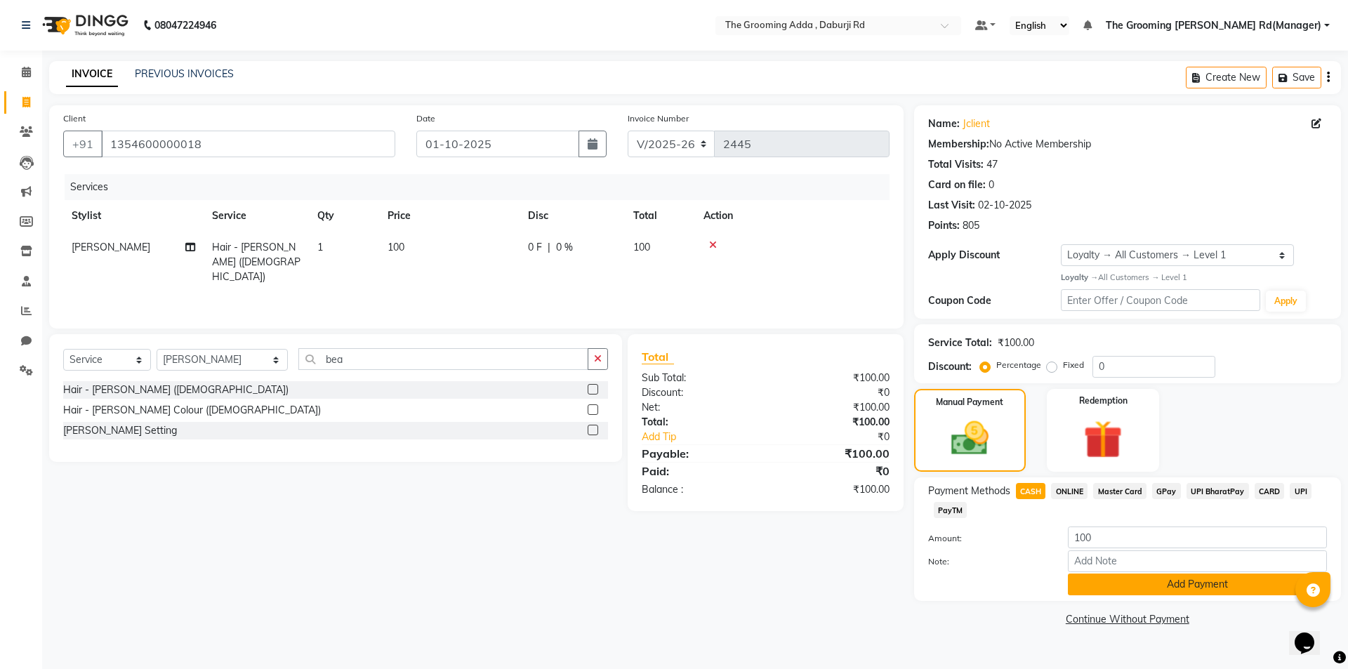
click at [1082, 595] on button "Add Payment" at bounding box center [1197, 585] width 259 height 22
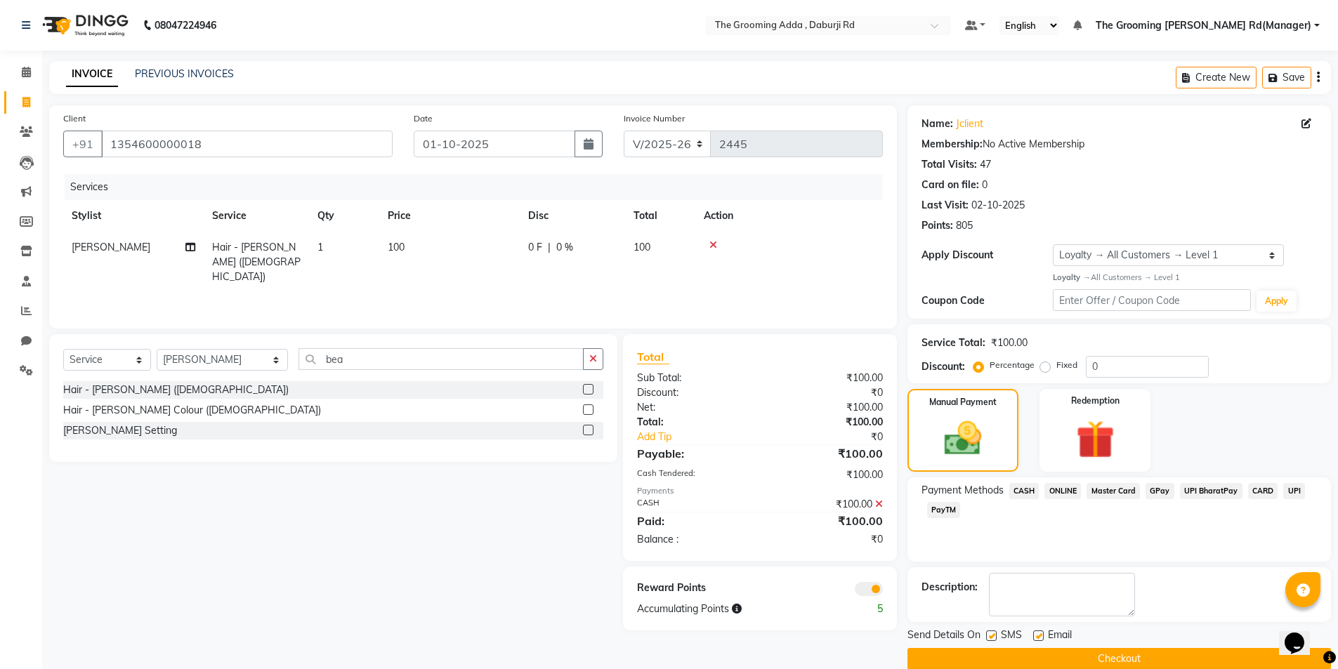
click at [1035, 635] on label at bounding box center [1038, 636] width 11 height 11
click at [1035, 635] on input "checkbox" at bounding box center [1037, 636] width 9 height 9
checkbox input "false"
click at [992, 638] on label at bounding box center [991, 636] width 11 height 11
click at [992, 638] on input "checkbox" at bounding box center [990, 636] width 9 height 9
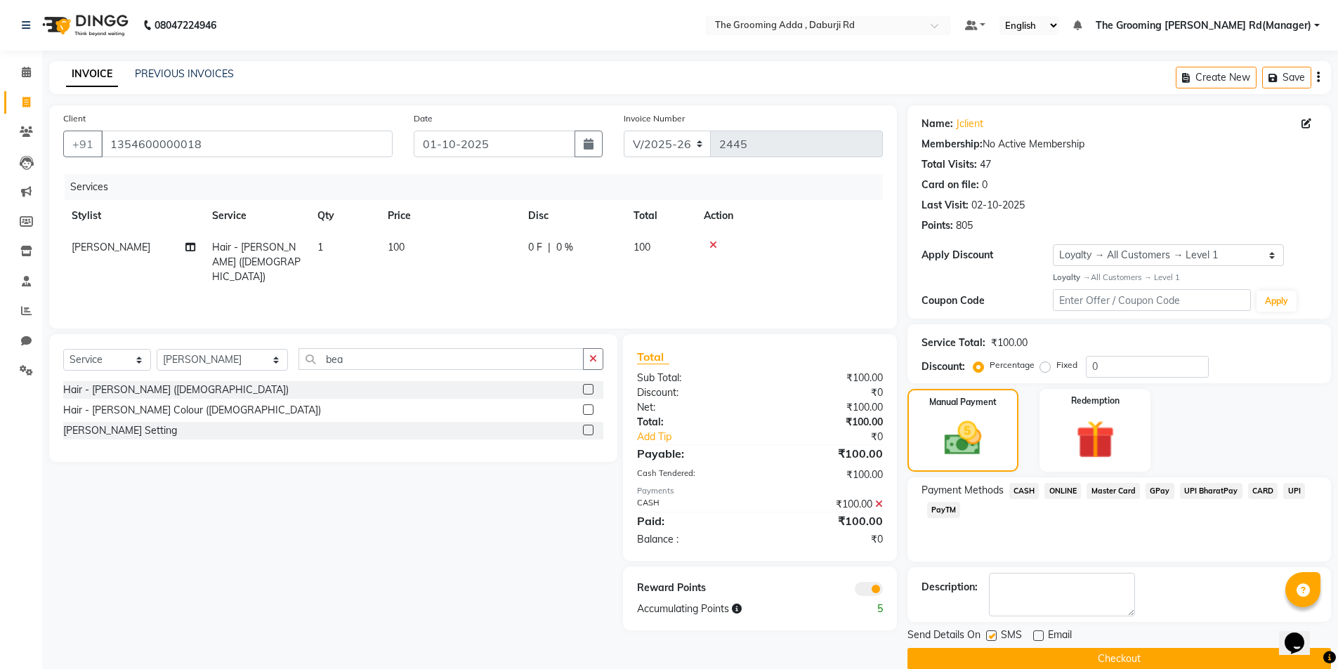
checkbox input "false"
click at [992, 664] on button "Checkout" at bounding box center [1118, 659] width 423 height 22
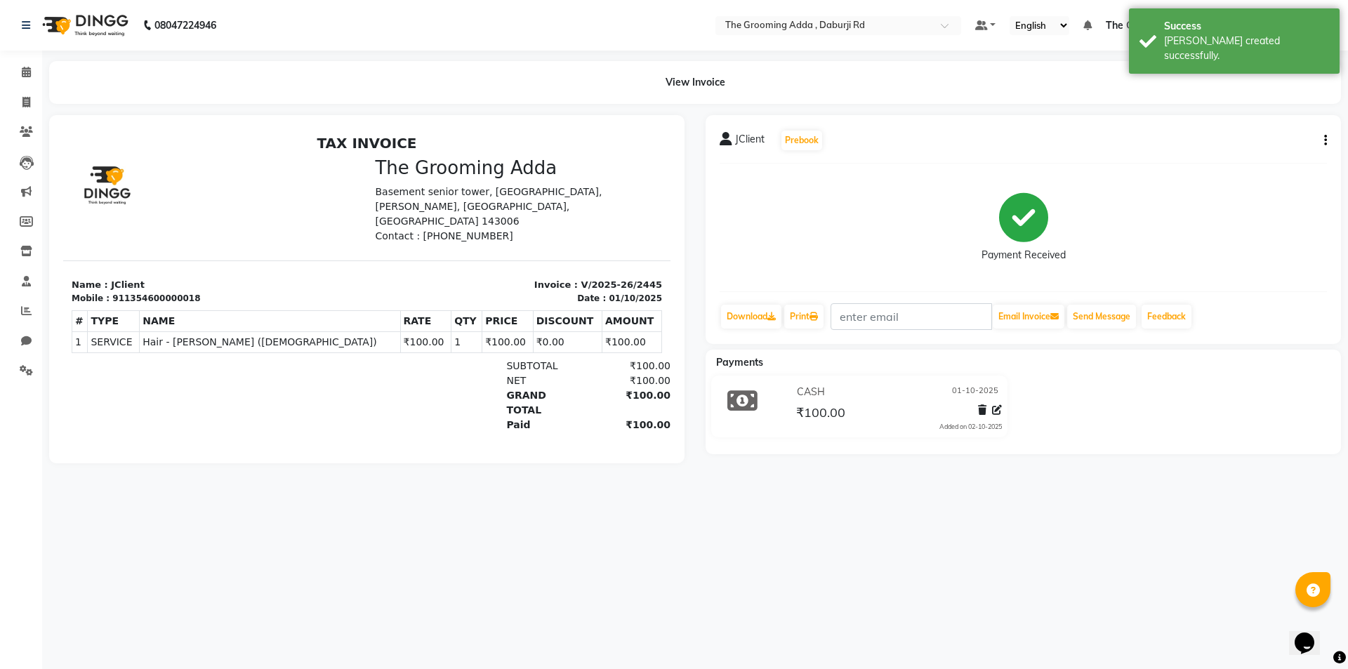
select select "service"
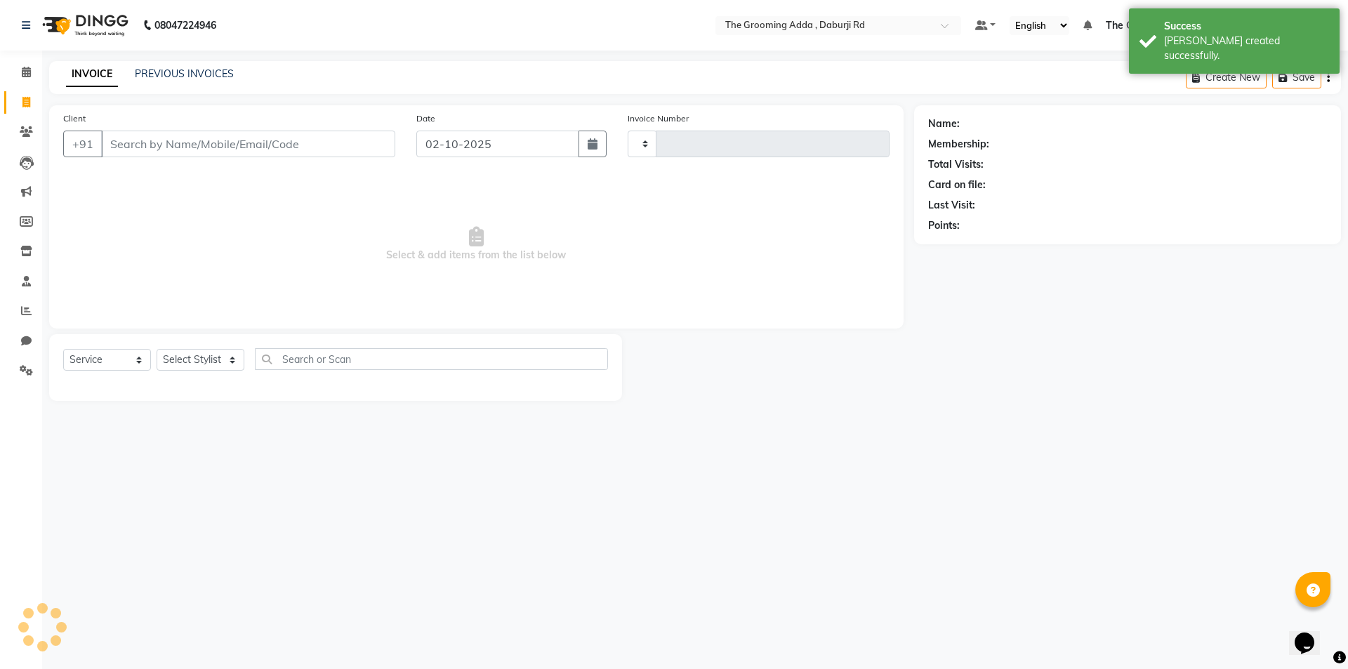
type input "2446"
select select "8001"
click at [178, 133] on input "Client" at bounding box center [248, 144] width 294 height 27
paste input "9501612913"
type input "9501612913"
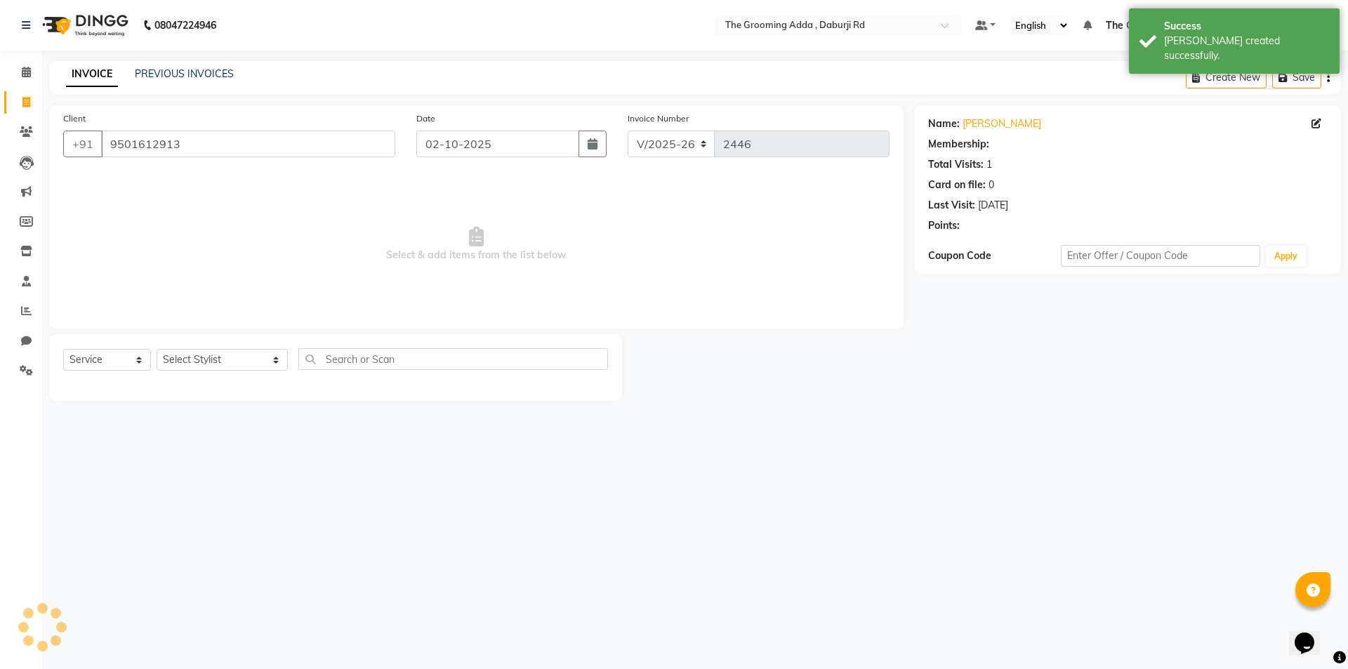
select select "1: Object"
click at [178, 360] on select "Select Stylist [PERSON_NAME] [PERSON_NAME] [PERSON_NAME] [PERSON_NAME] [PERSON_…" at bounding box center [222, 360] width 131 height 22
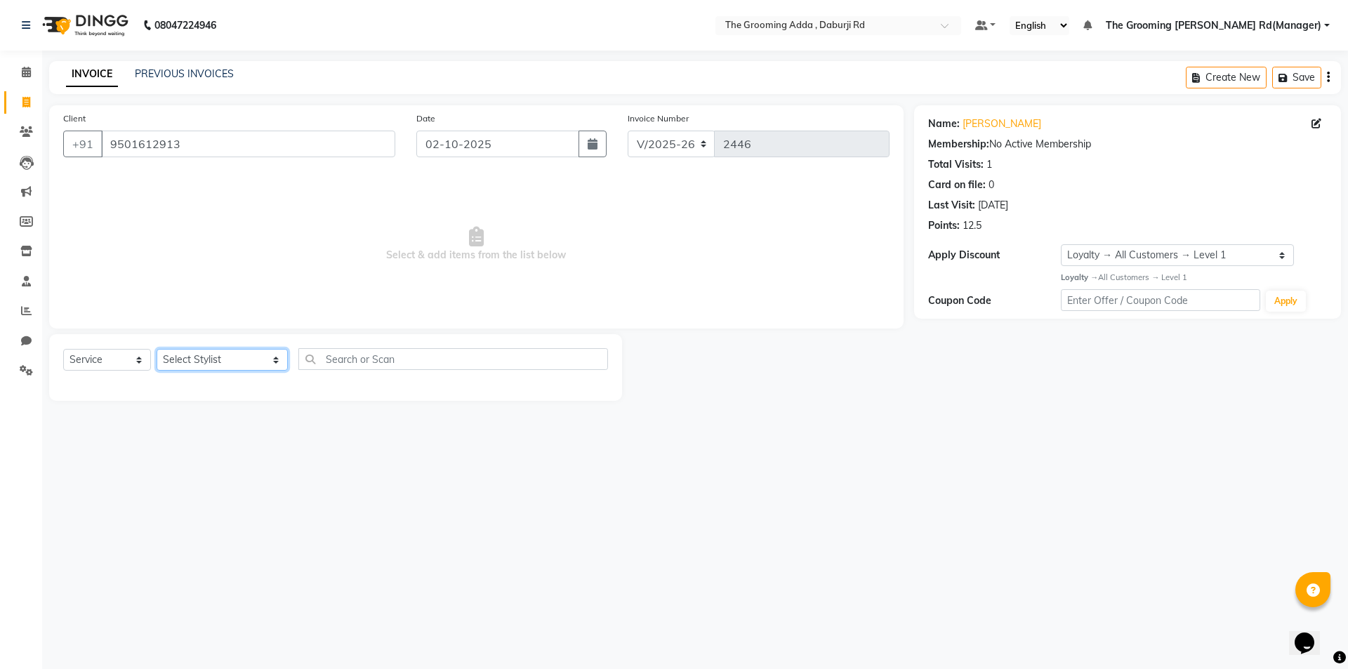
select select "79344"
click at [157, 349] on select "Select Stylist [PERSON_NAME] [PERSON_NAME] [PERSON_NAME] [PERSON_NAME] [PERSON_…" at bounding box center [222, 360] width 131 height 22
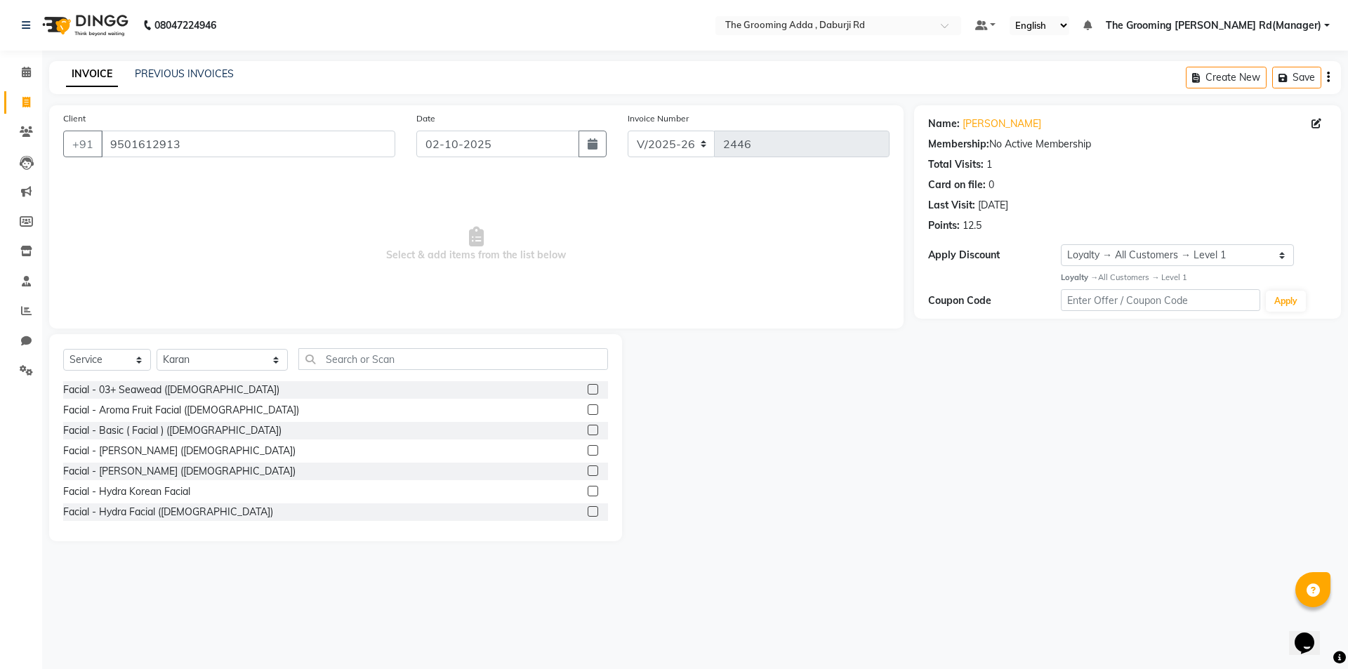
click at [336, 344] on div "Select Service Product Membership Package Voucher Prepaid Gift Card Select Styl…" at bounding box center [335, 437] width 573 height 207
click at [329, 347] on div "Select Service Product Membership Package Voucher Prepaid Gift Card Select Styl…" at bounding box center [335, 437] width 573 height 207
click at [328, 355] on input "text" at bounding box center [453, 359] width 310 height 22
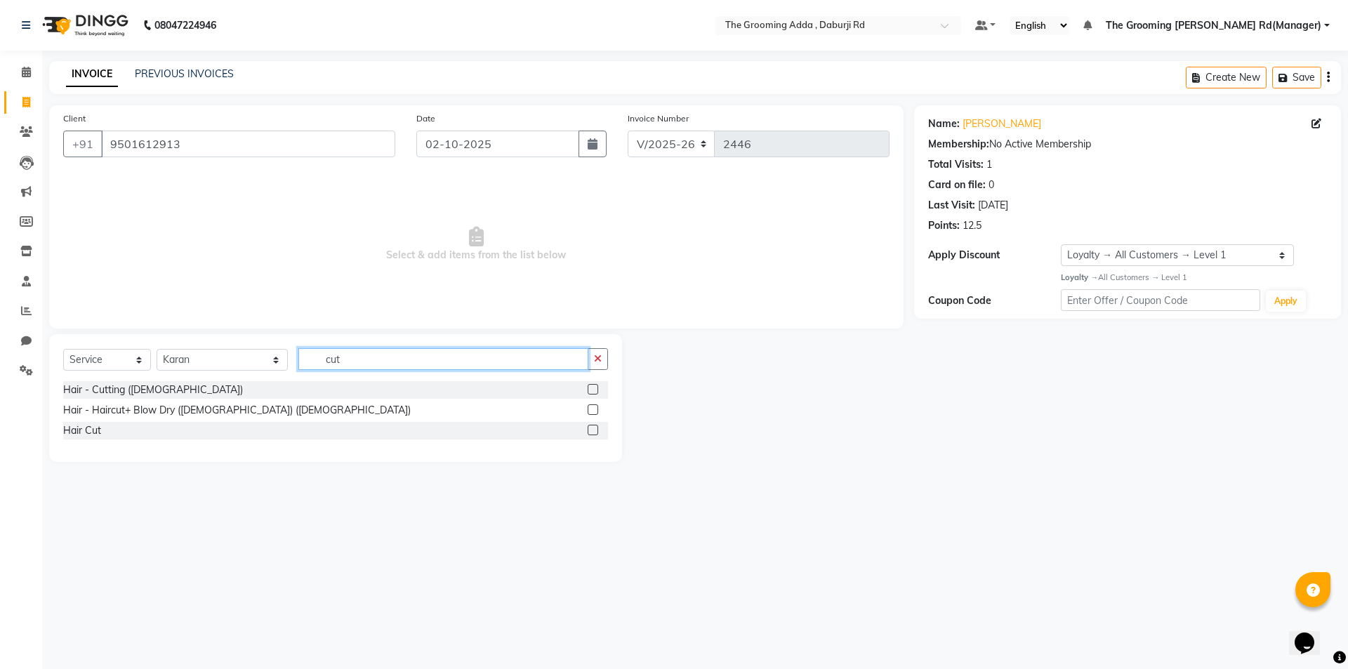
type input "cut"
click at [594, 388] on label at bounding box center [593, 389] width 11 height 11
click at [594, 388] on input "checkbox" at bounding box center [592, 390] width 9 height 9
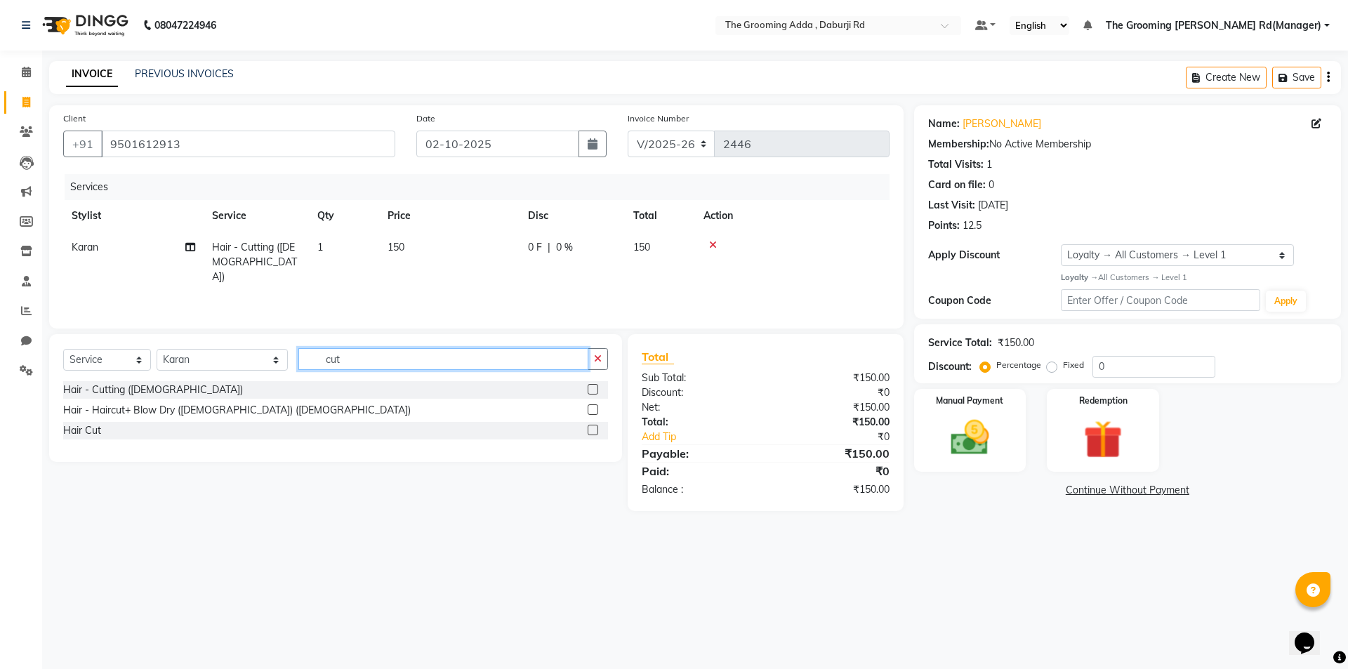
checkbox input "false"
drag, startPoint x: 419, startPoint y: 348, endPoint x: 296, endPoint y: 356, distance: 123.1
click at [298, 356] on input "cut" at bounding box center [443, 359] width 290 height 22
type input "bea"
click at [589, 387] on label at bounding box center [593, 389] width 11 height 11
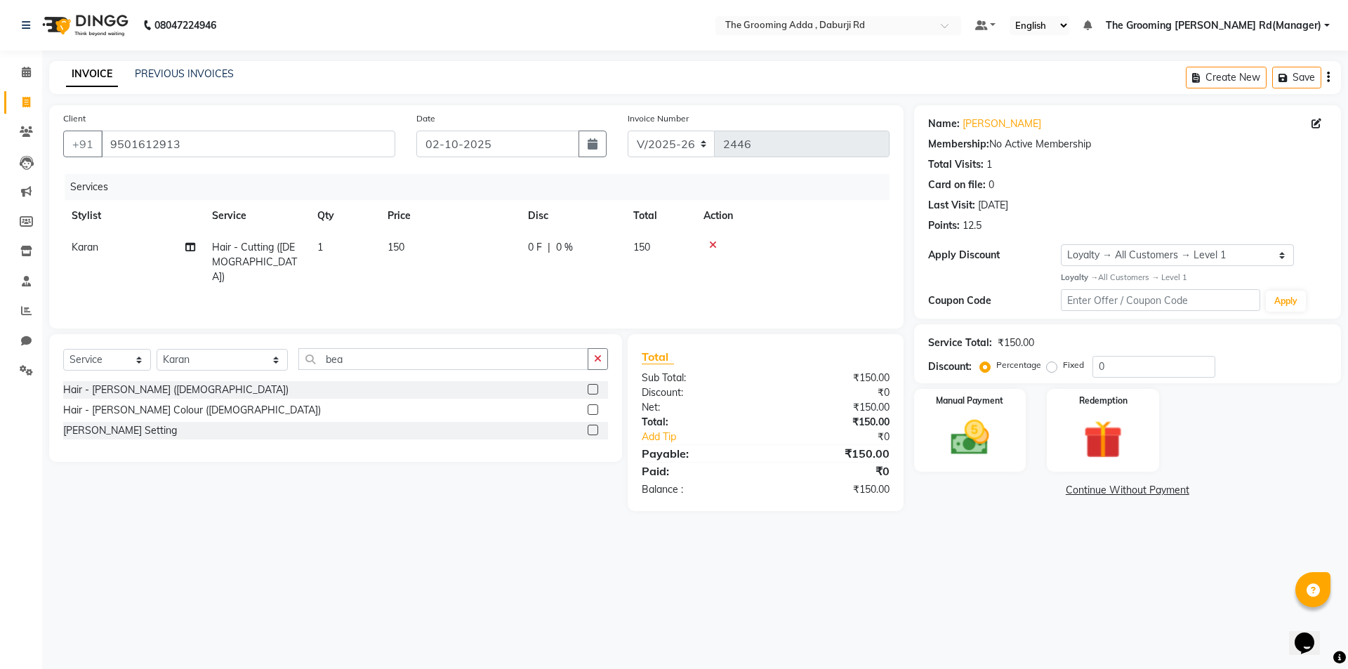
click at [589, 387] on input "checkbox" at bounding box center [592, 390] width 9 height 9
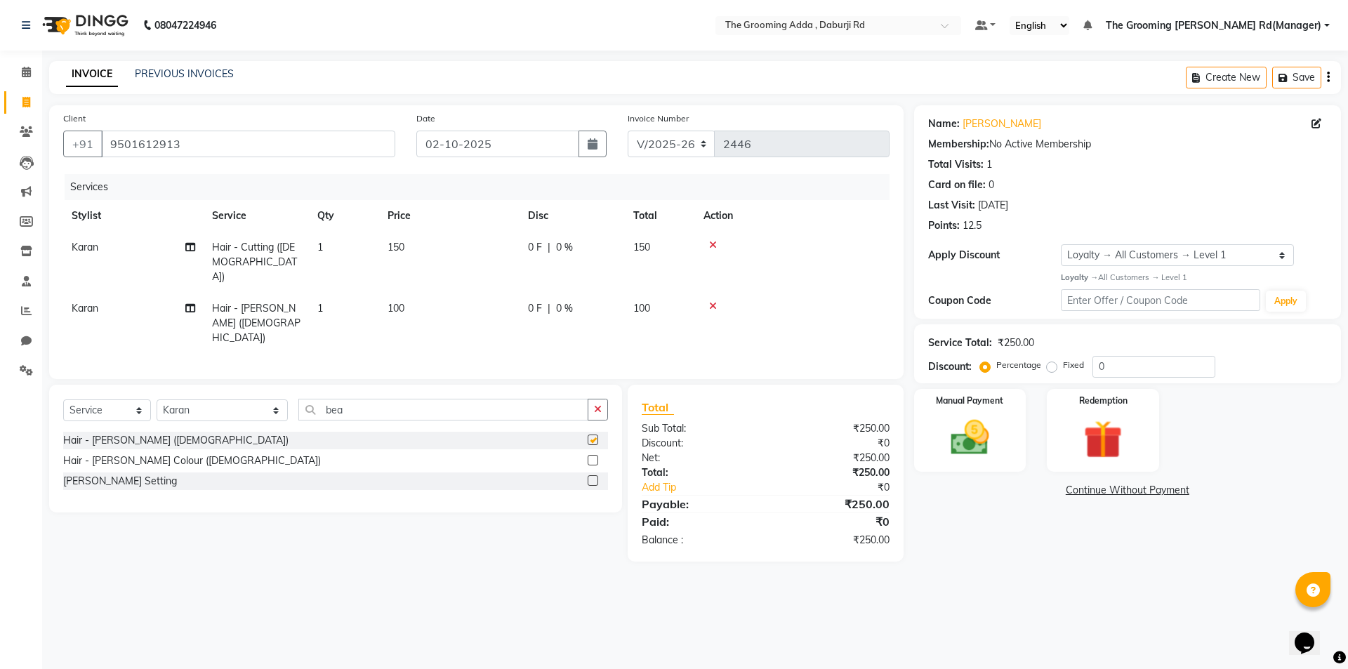
checkbox input "false"
drag, startPoint x: 463, startPoint y: 375, endPoint x: 296, endPoint y: 354, distance: 168.5
click at [296, 385] on div "Select Service Product Membership Package Voucher Prepaid Gift Card Select Styl…" at bounding box center [335, 449] width 573 height 128
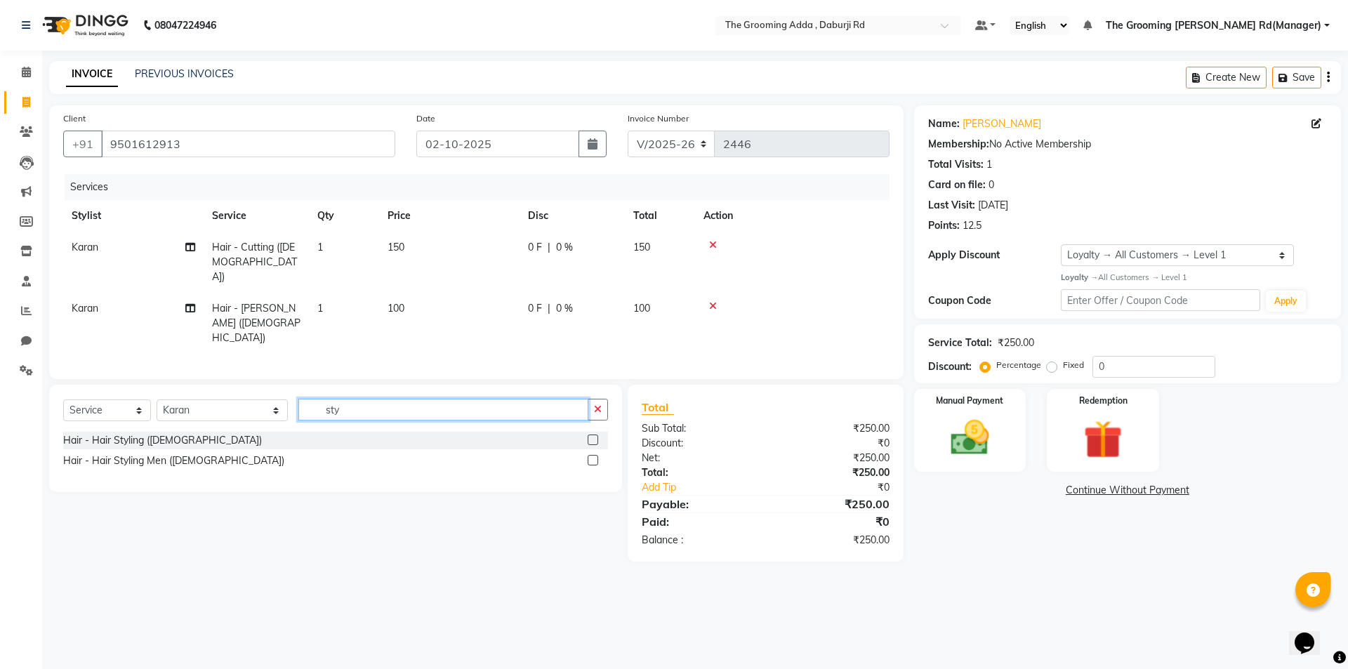
type input "sty"
click at [589, 455] on label at bounding box center [593, 460] width 11 height 11
click at [589, 456] on input "checkbox" at bounding box center [592, 460] width 9 height 9
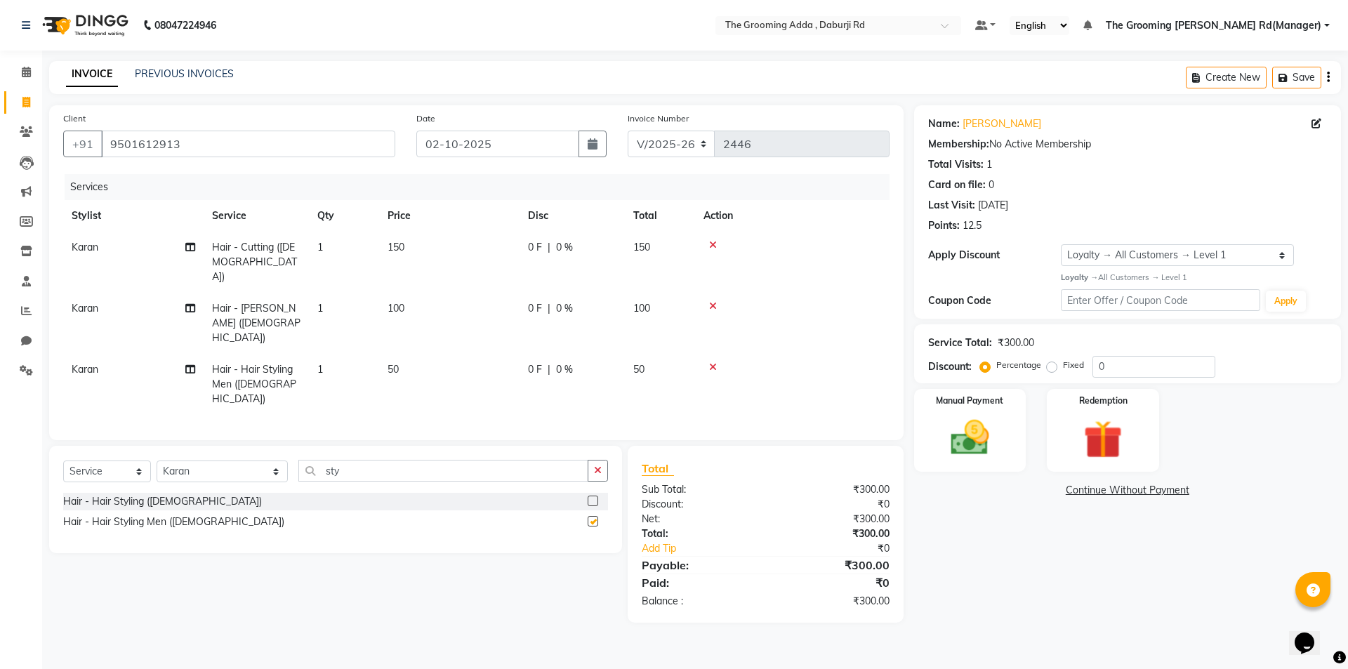
click at [514, 118] on div "Date [DATE]" at bounding box center [512, 140] width 212 height 58
checkbox input "false"
click at [511, 141] on input "02-10-2025" at bounding box center [498, 144] width 164 height 27
select select "10"
select select "2025"
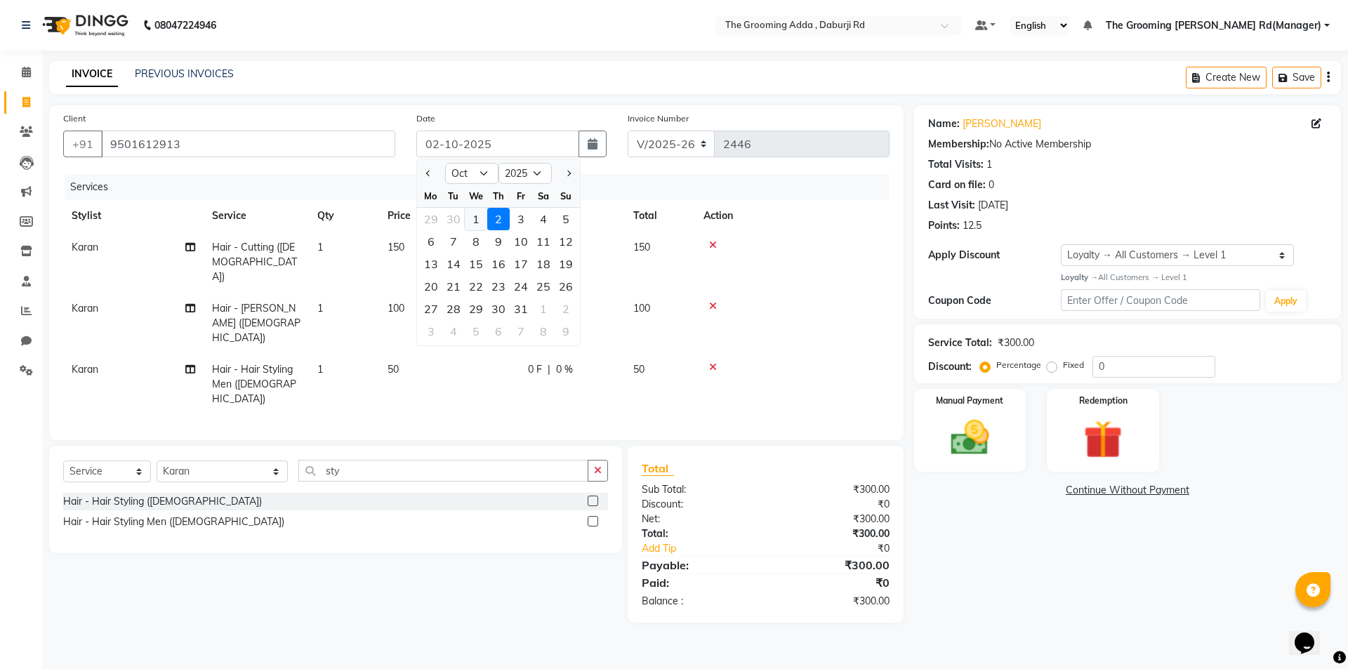
click at [475, 225] on div "1" at bounding box center [476, 219] width 22 height 22
type input "01-10-2025"
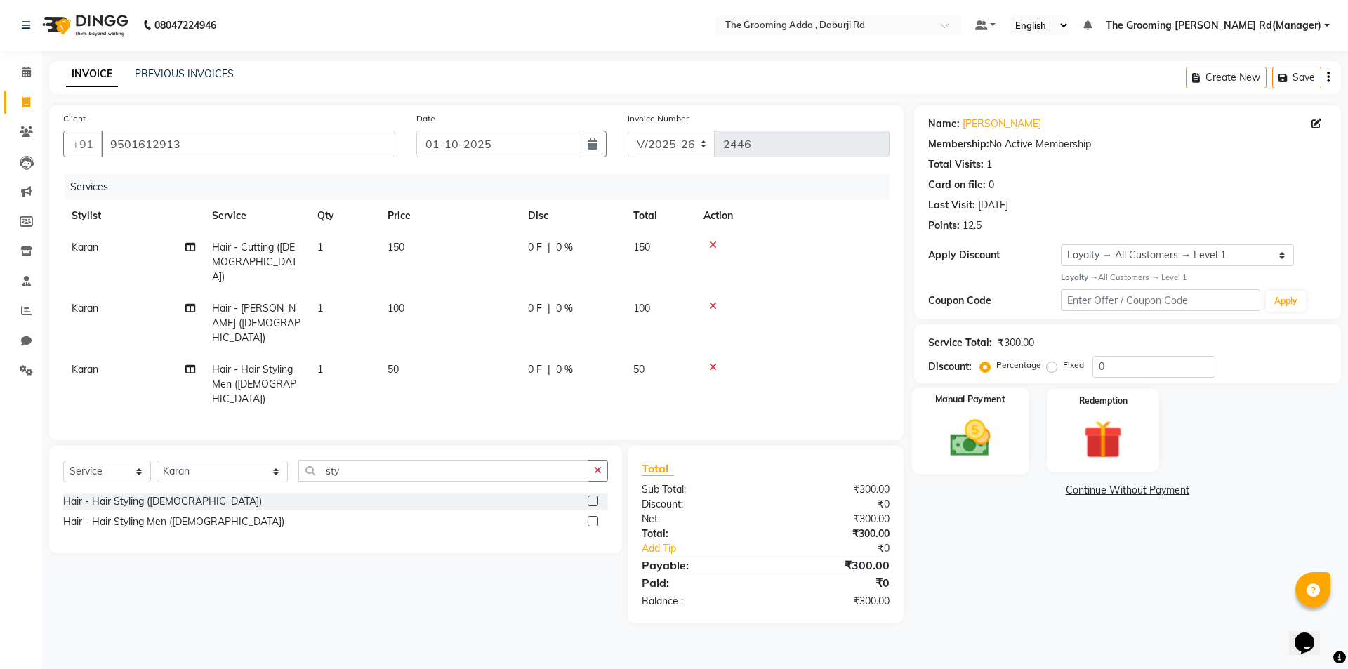
click at [956, 437] on img at bounding box center [969, 438] width 65 height 46
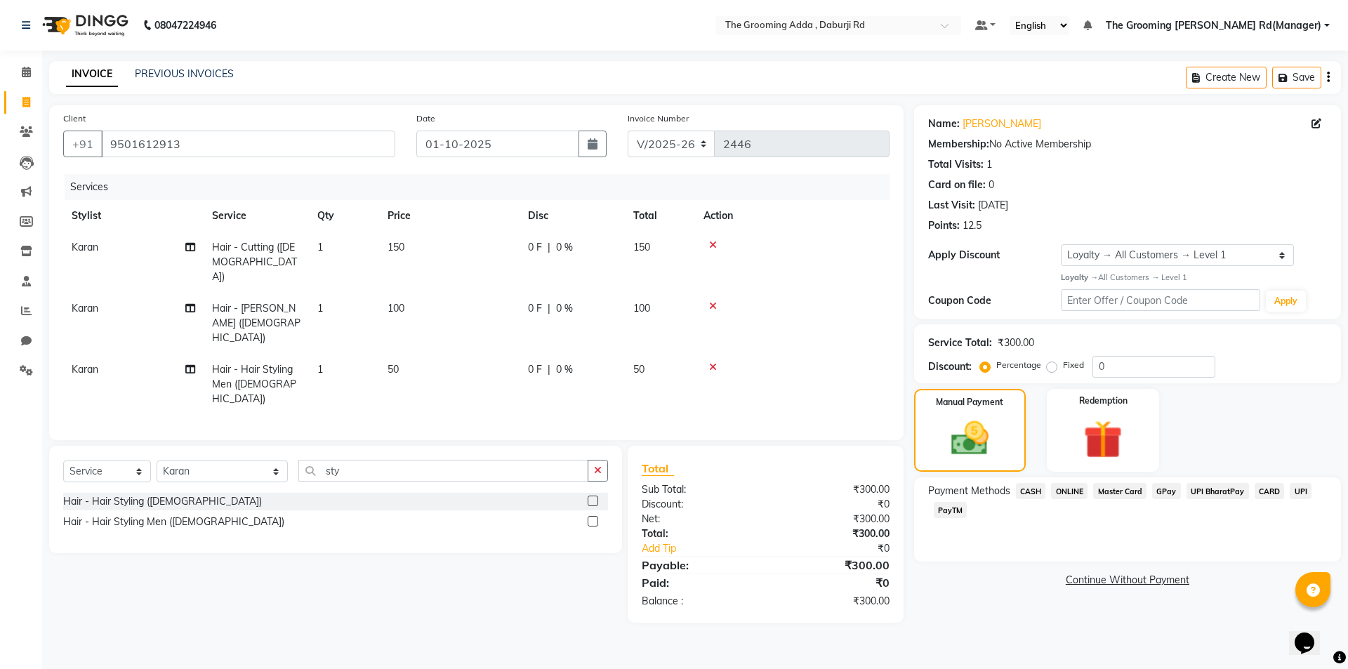
click at [1074, 487] on span "ONLINE" at bounding box center [1069, 491] width 37 height 16
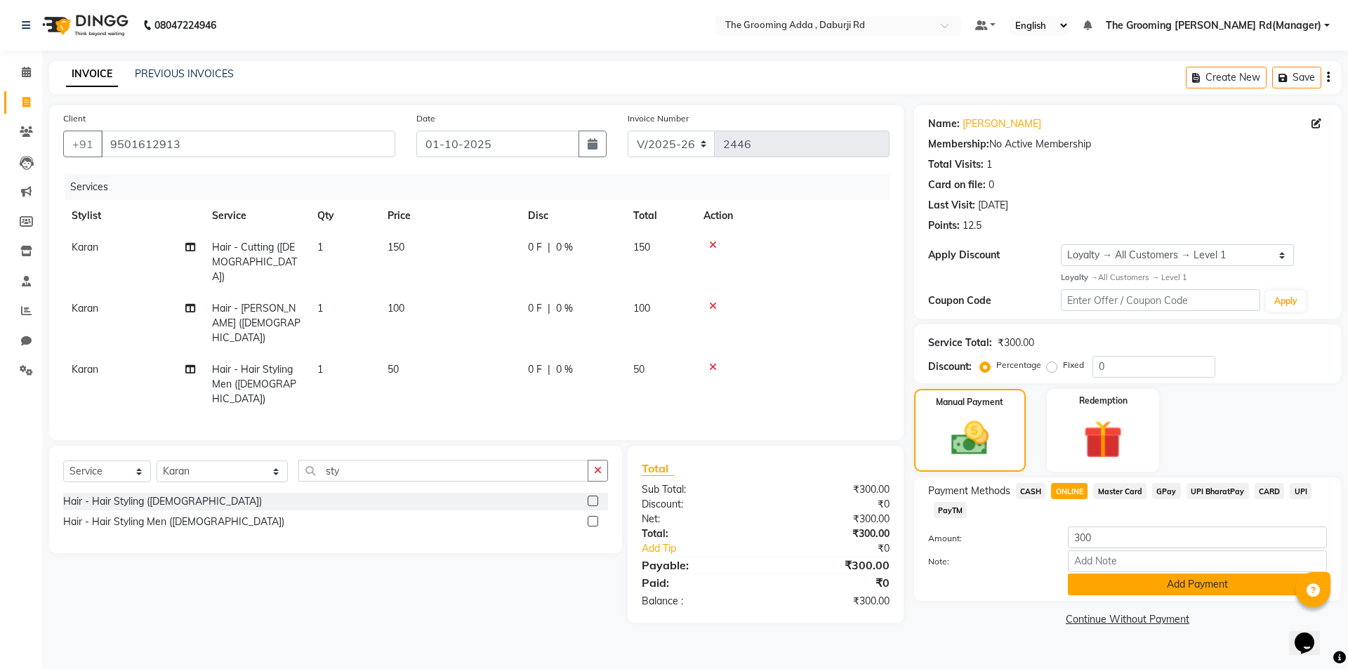
click at [1097, 593] on button "Add Payment" at bounding box center [1197, 585] width 259 height 22
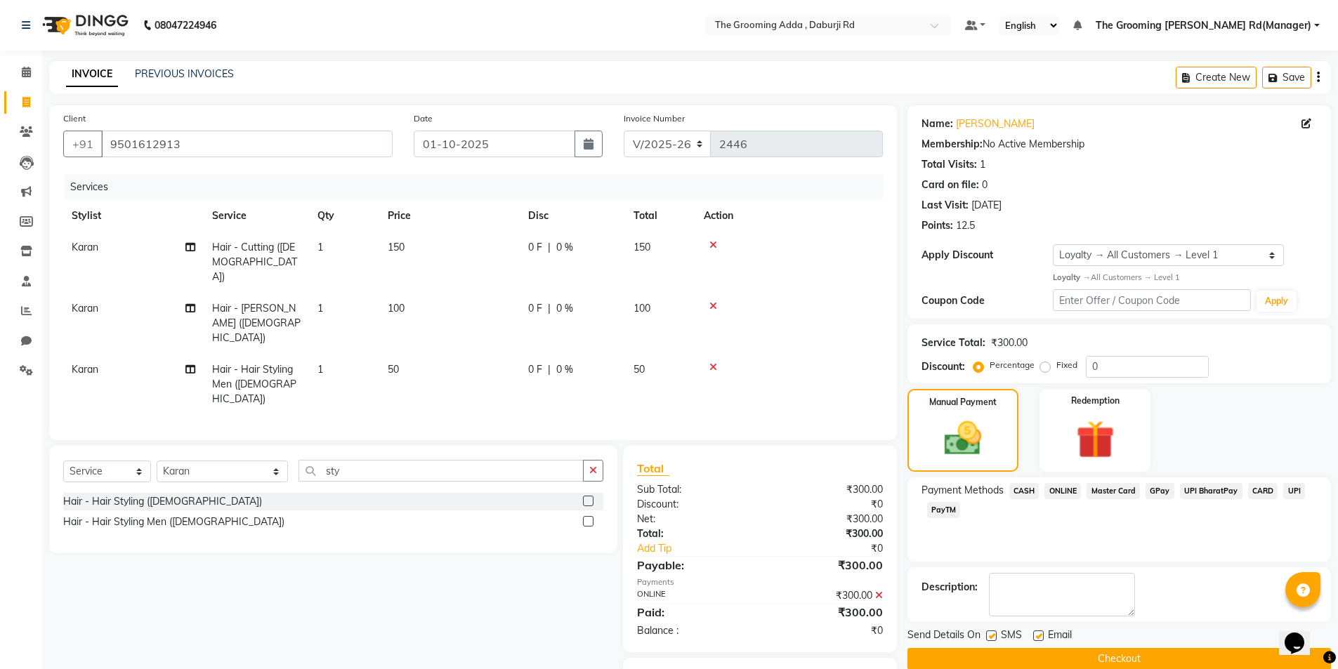
click at [1036, 635] on label at bounding box center [1038, 636] width 11 height 11
click at [1036, 635] on input "checkbox" at bounding box center [1037, 636] width 9 height 9
checkbox input "false"
click at [992, 634] on label at bounding box center [991, 636] width 11 height 11
click at [992, 634] on input "checkbox" at bounding box center [990, 636] width 9 height 9
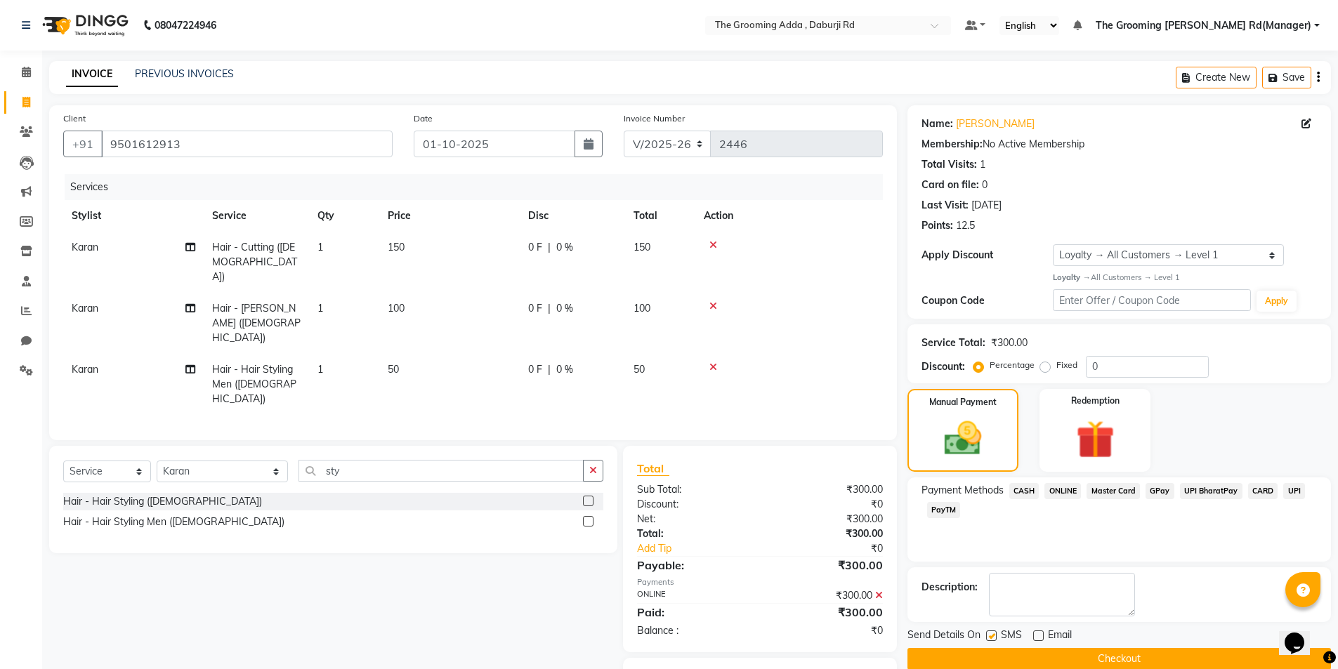
checkbox input "false"
click at [983, 654] on button "Checkout" at bounding box center [1118, 659] width 423 height 22
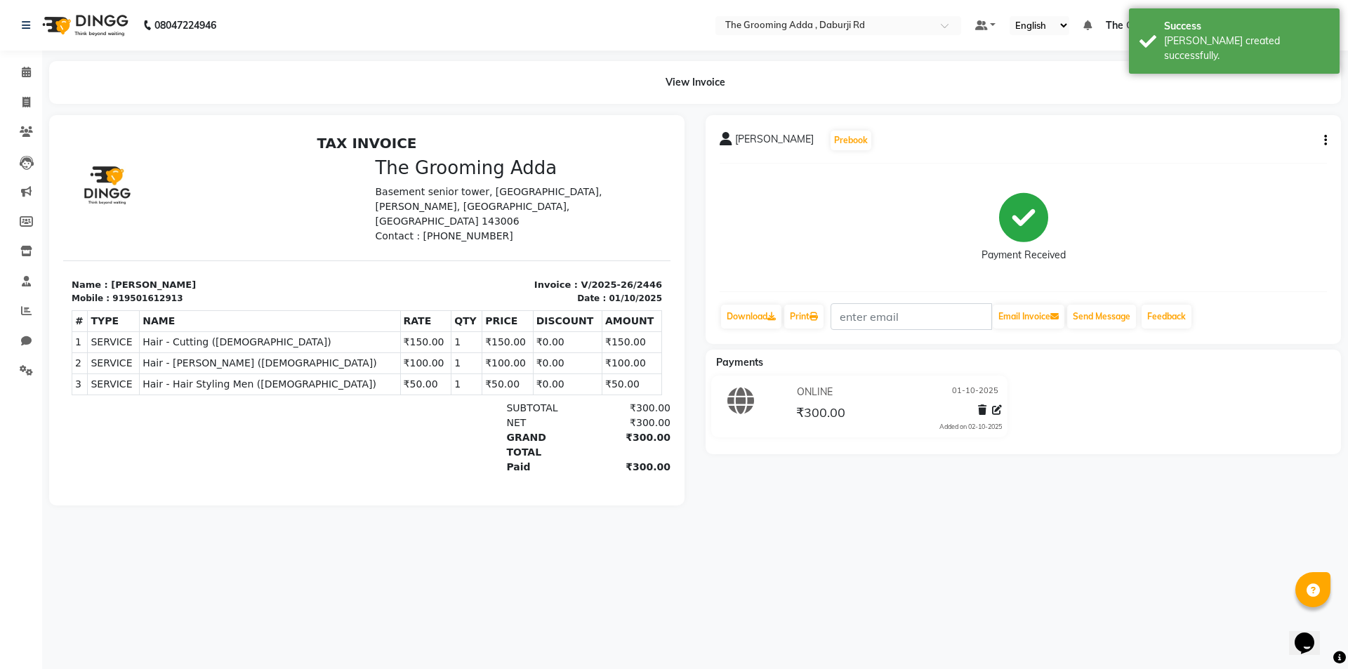
select select "service"
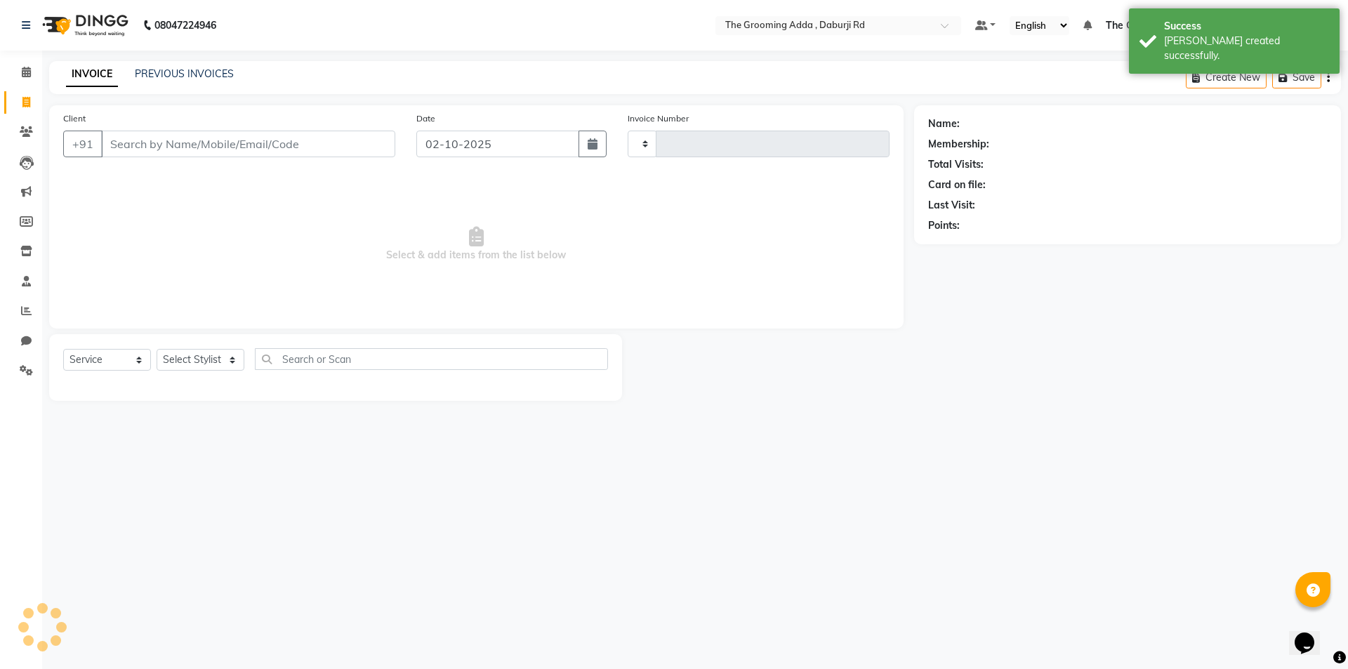
type input "2447"
select select "8001"
click at [245, 136] on input "Client" at bounding box center [248, 144] width 294 height 27
paste input "9855990071"
type input "9855990071"
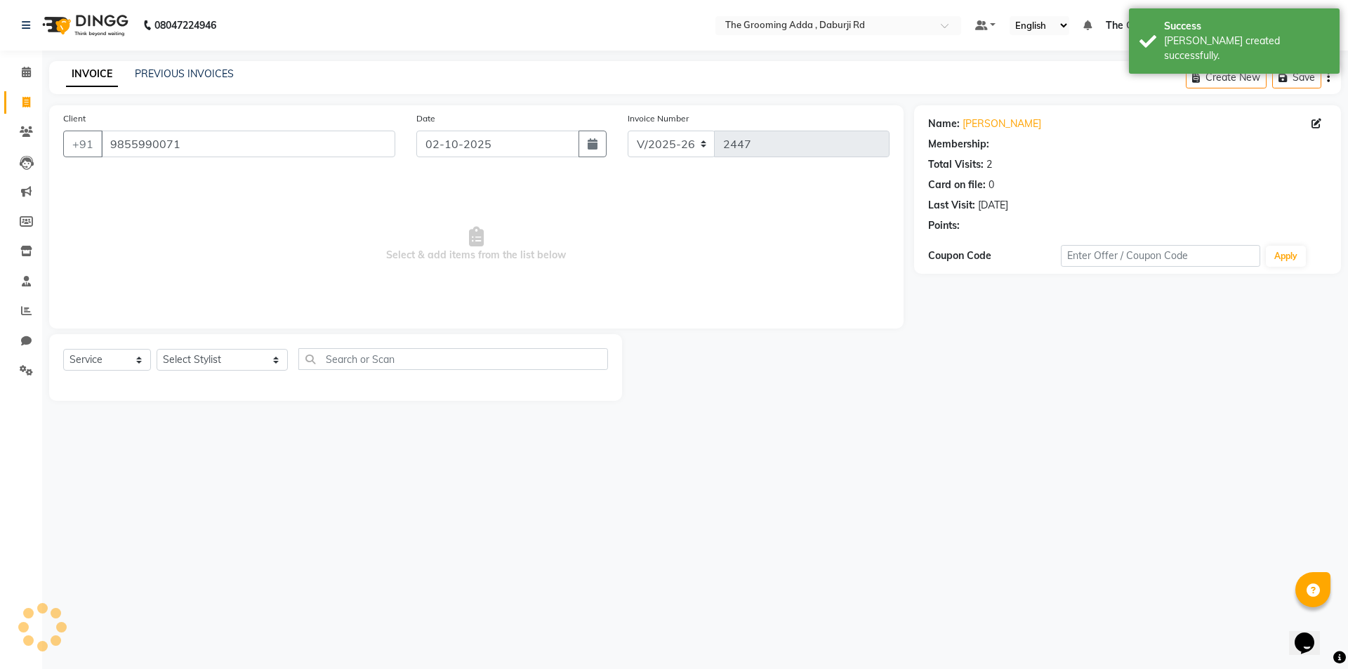
select select "1: Object"
click at [229, 368] on select "Select Stylist [PERSON_NAME] [PERSON_NAME] [PERSON_NAME] [PERSON_NAME] [PERSON_…" at bounding box center [222, 360] width 131 height 22
select select "79352"
click at [157, 349] on select "Select Stylist [PERSON_NAME] [PERSON_NAME] [PERSON_NAME] [PERSON_NAME] [PERSON_…" at bounding box center [222, 360] width 131 height 22
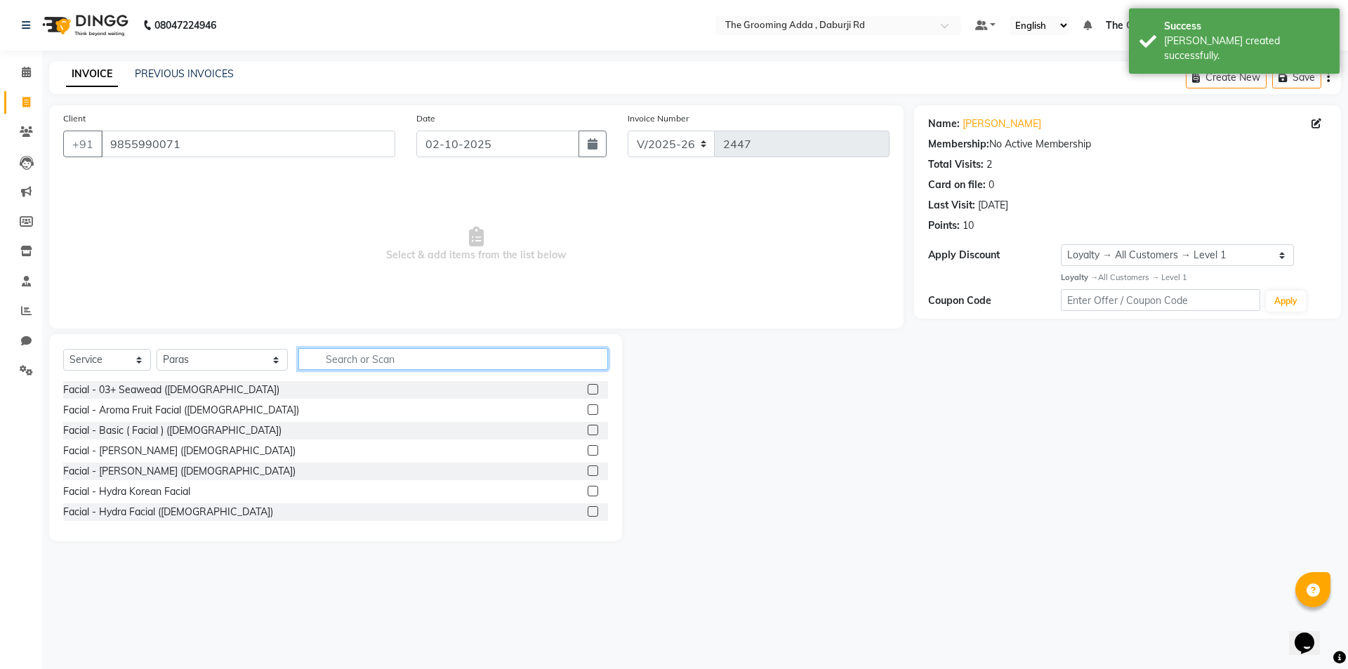
click at [366, 354] on input "text" at bounding box center [453, 359] width 310 height 22
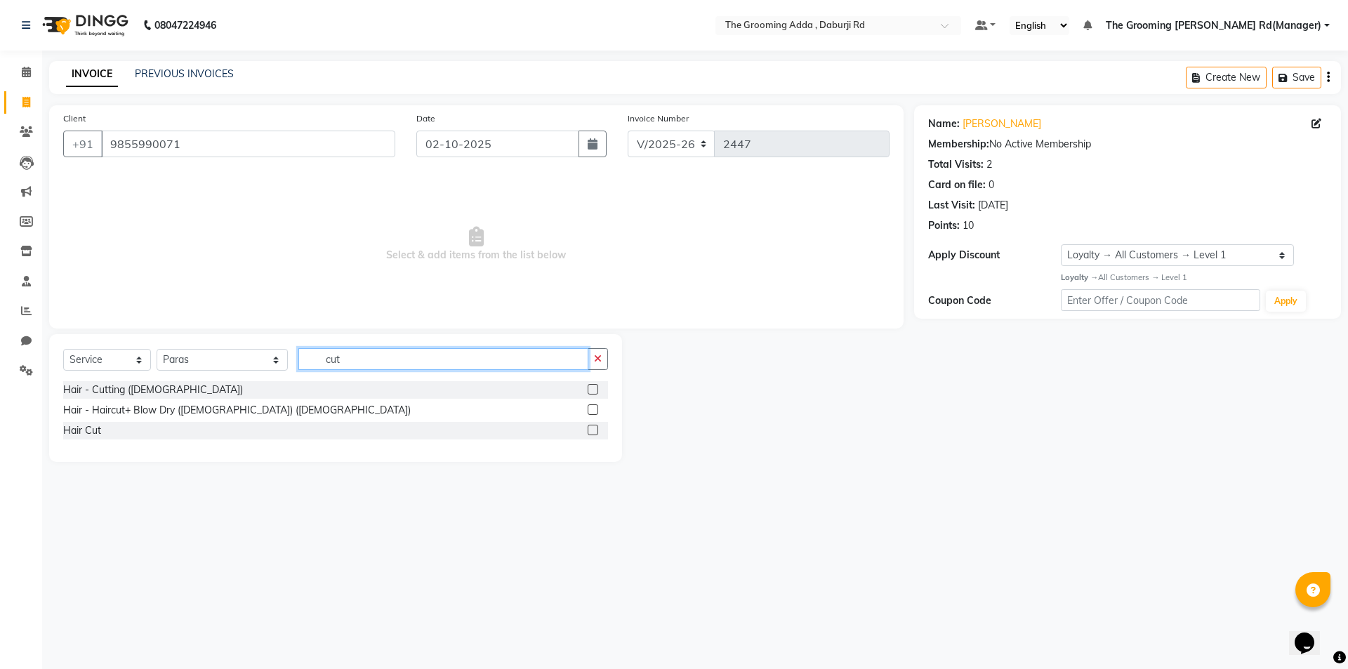
type input "cut"
click at [589, 383] on div at bounding box center [598, 390] width 20 height 18
click at [589, 390] on label at bounding box center [593, 389] width 11 height 11
click at [589, 390] on input "checkbox" at bounding box center [592, 390] width 9 height 9
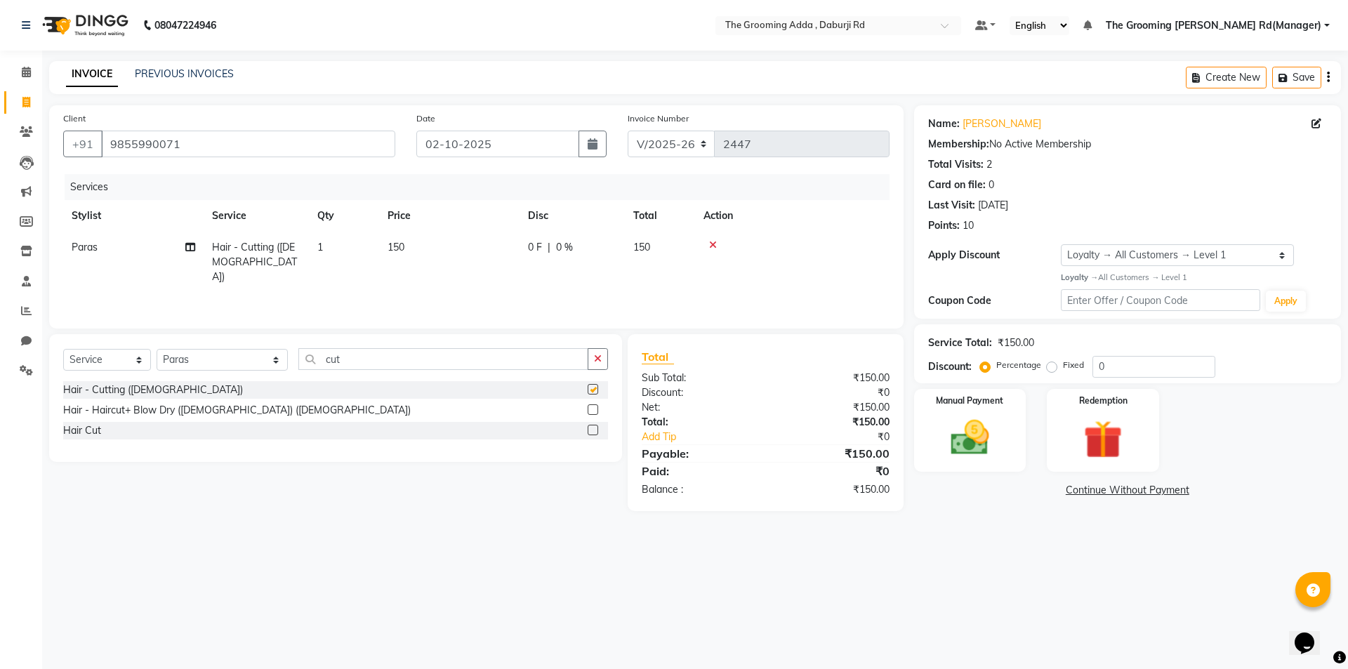
checkbox input "false"
click at [515, 143] on input "02-10-2025" at bounding box center [498, 144] width 164 height 27
select select "10"
select select "2025"
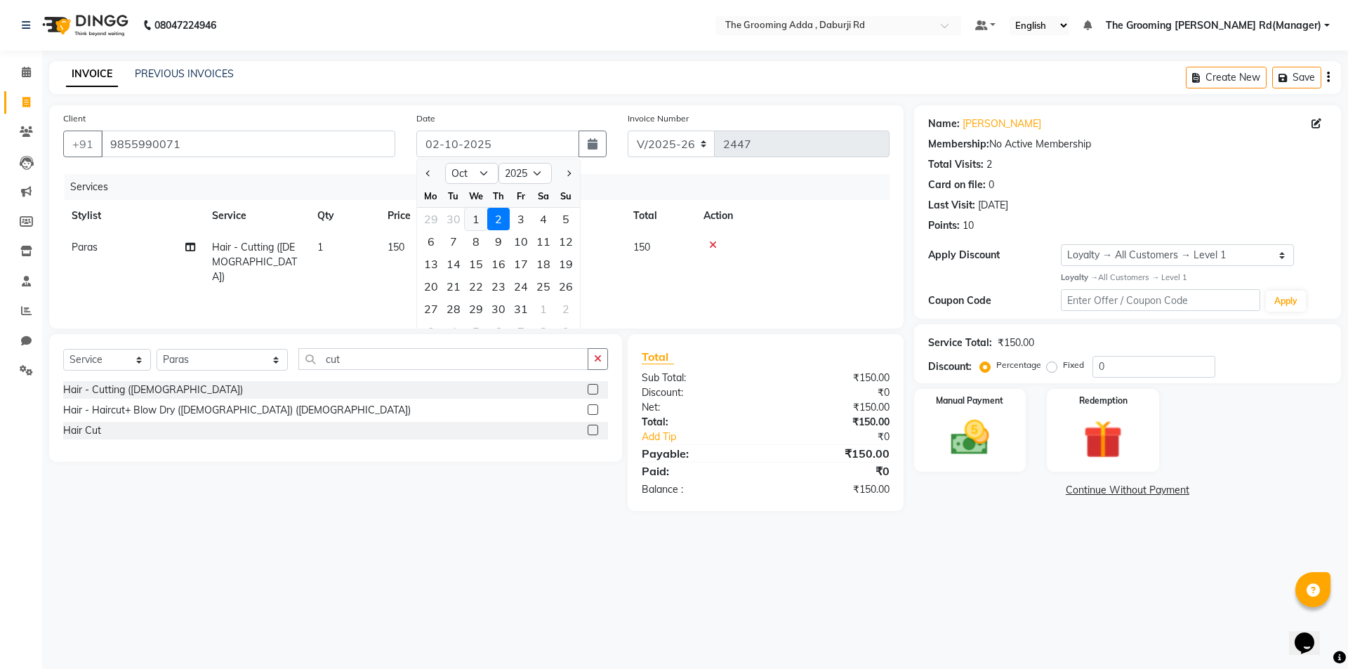
click at [472, 227] on div "1" at bounding box center [476, 219] width 22 height 22
type input "01-10-2025"
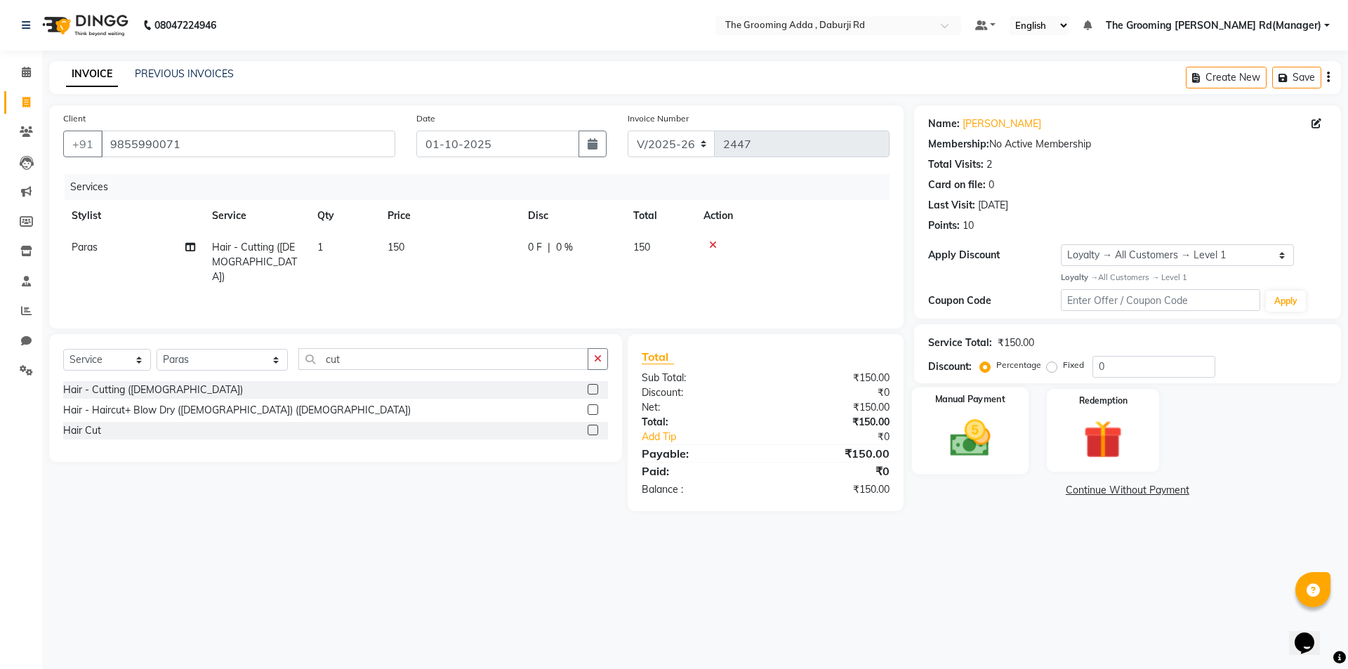
click at [960, 450] on img at bounding box center [969, 438] width 65 height 46
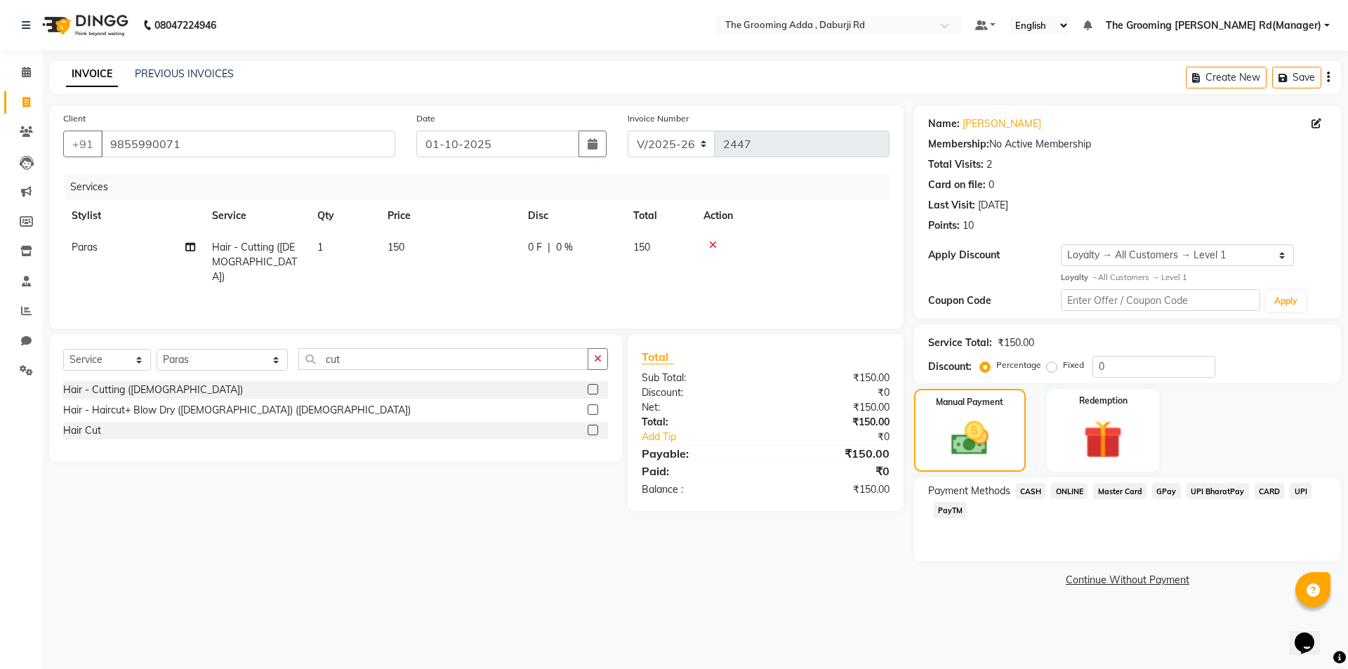
click at [1065, 485] on span "ONLINE" at bounding box center [1069, 491] width 37 height 16
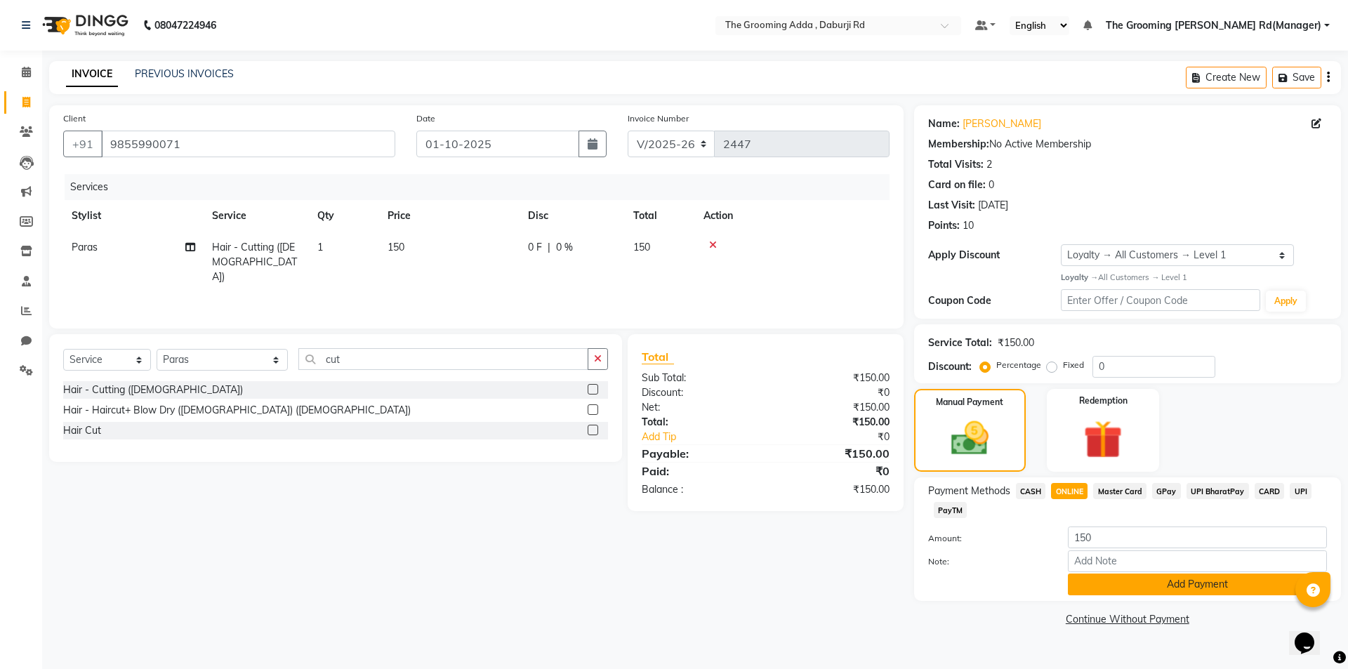
click at [1095, 579] on button "Add Payment" at bounding box center [1197, 585] width 259 height 22
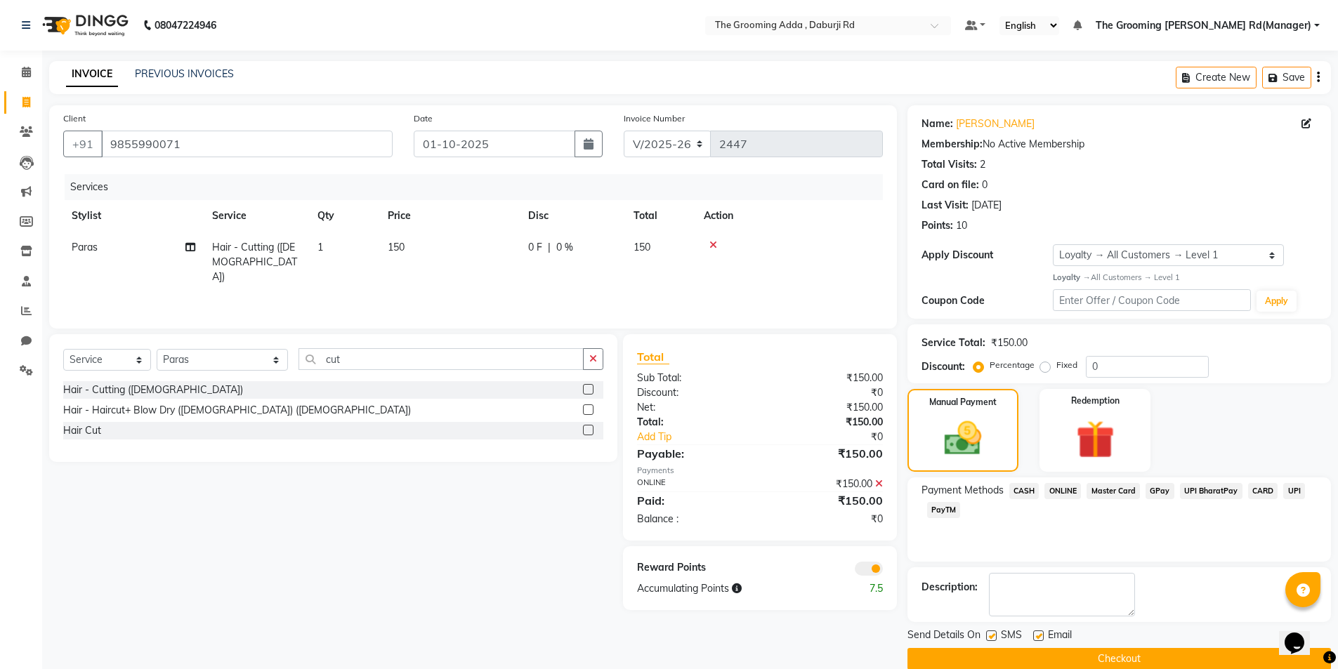
click at [1044, 636] on div "Email" at bounding box center [1058, 637] width 50 height 18
click at [1039, 638] on label at bounding box center [1038, 636] width 11 height 11
click at [1039, 638] on input "checkbox" at bounding box center [1037, 636] width 9 height 9
checkbox input "false"
click at [991, 638] on label at bounding box center [991, 636] width 11 height 11
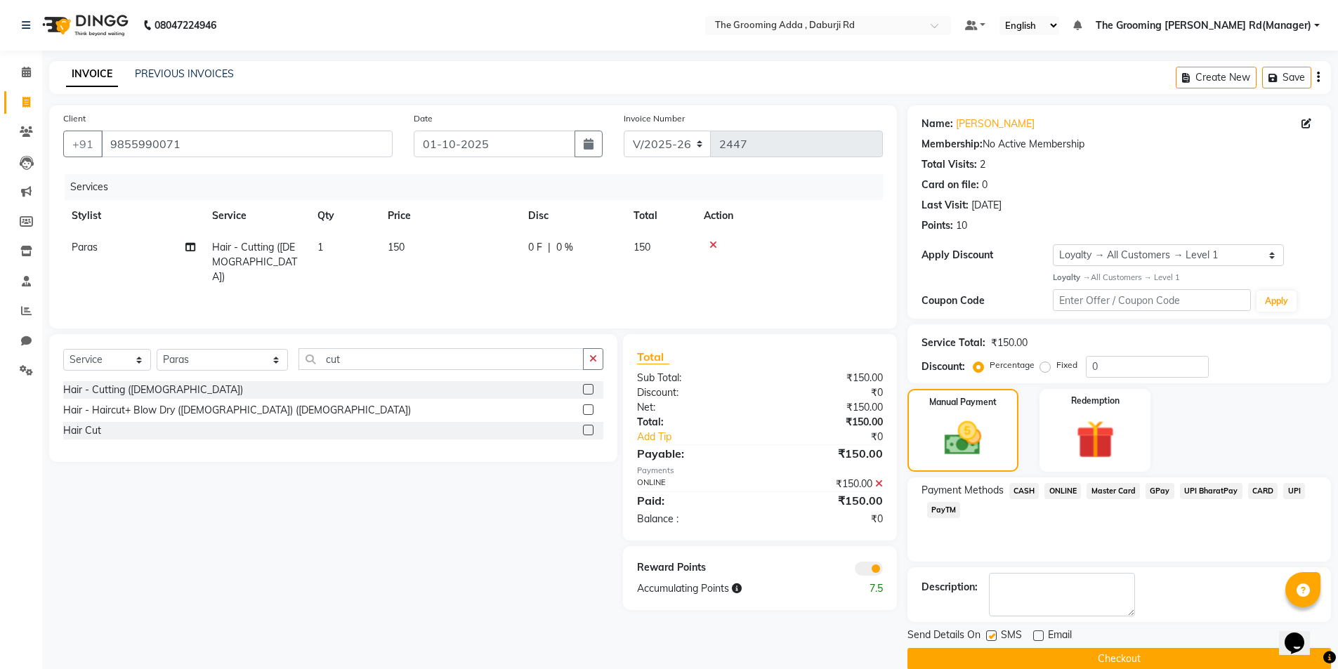
click at [991, 638] on input "checkbox" at bounding box center [990, 636] width 9 height 9
checkbox input "false"
click at [1022, 658] on button "Checkout" at bounding box center [1118, 659] width 423 height 22
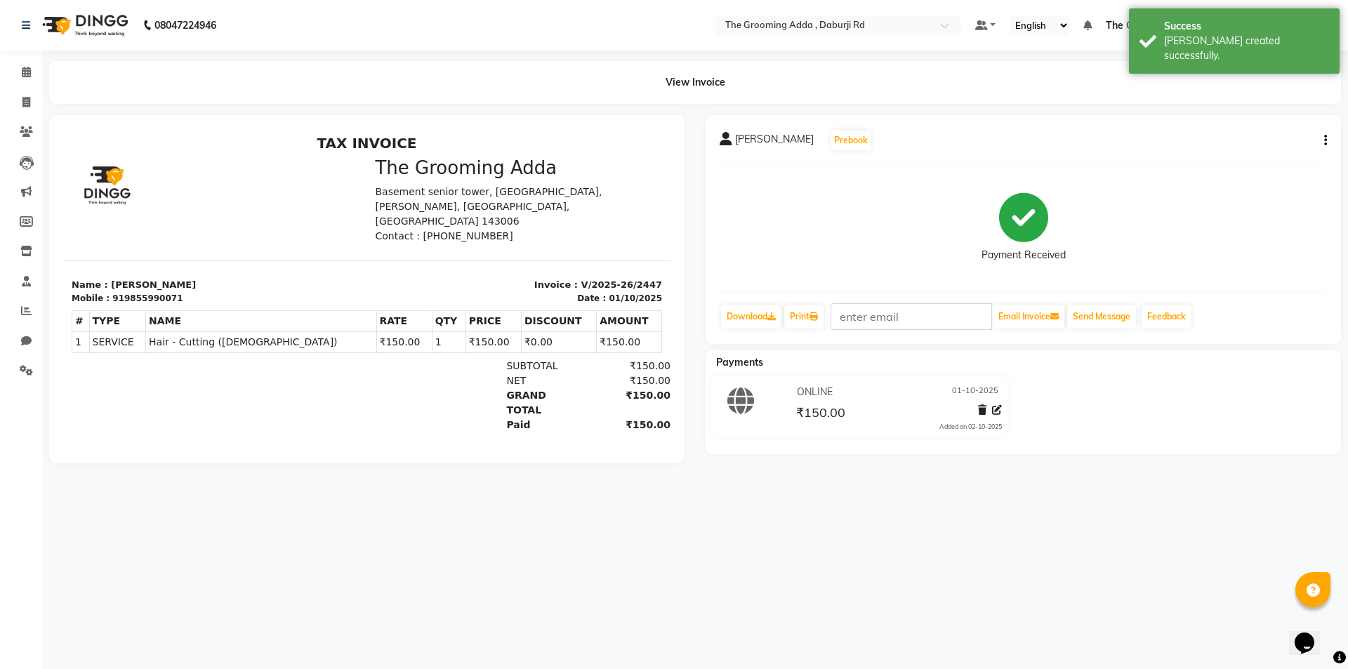
select select "service"
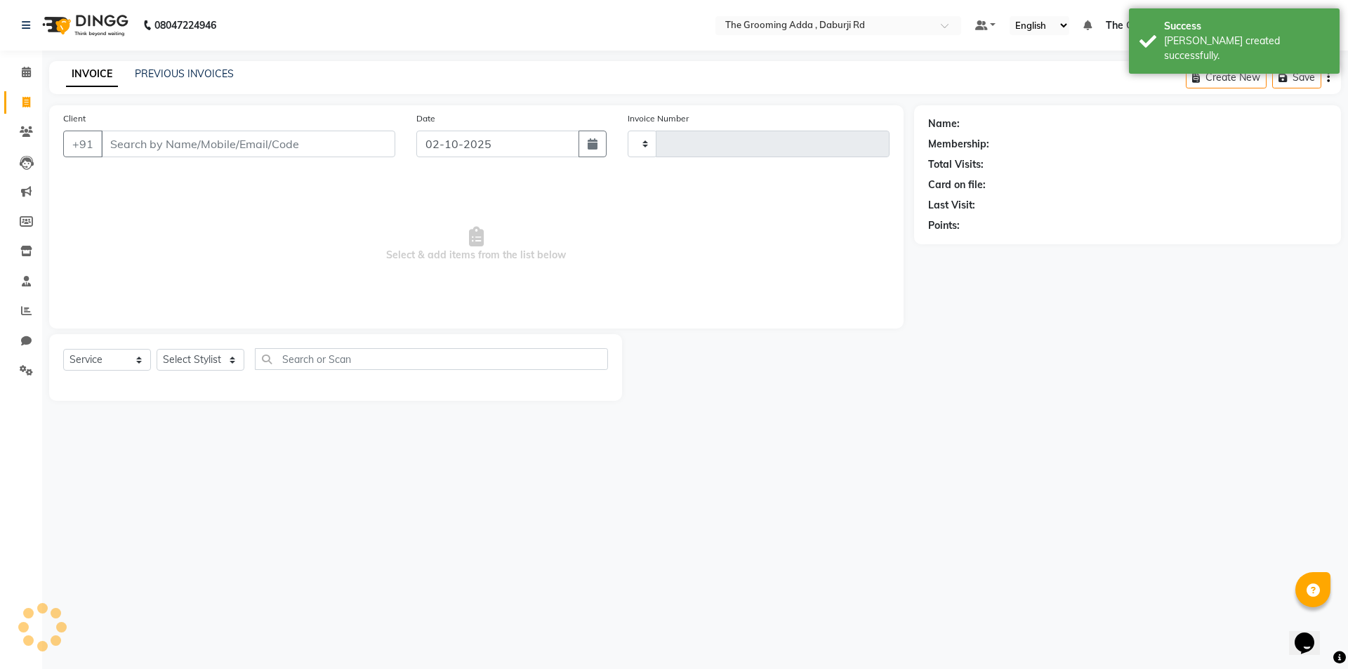
type input "2448"
select select "8001"
click at [122, 157] on div "Client +91" at bounding box center [229, 140] width 353 height 58
click at [121, 145] on input "Client" at bounding box center [248, 144] width 294 height 27
paste input "8146365030"
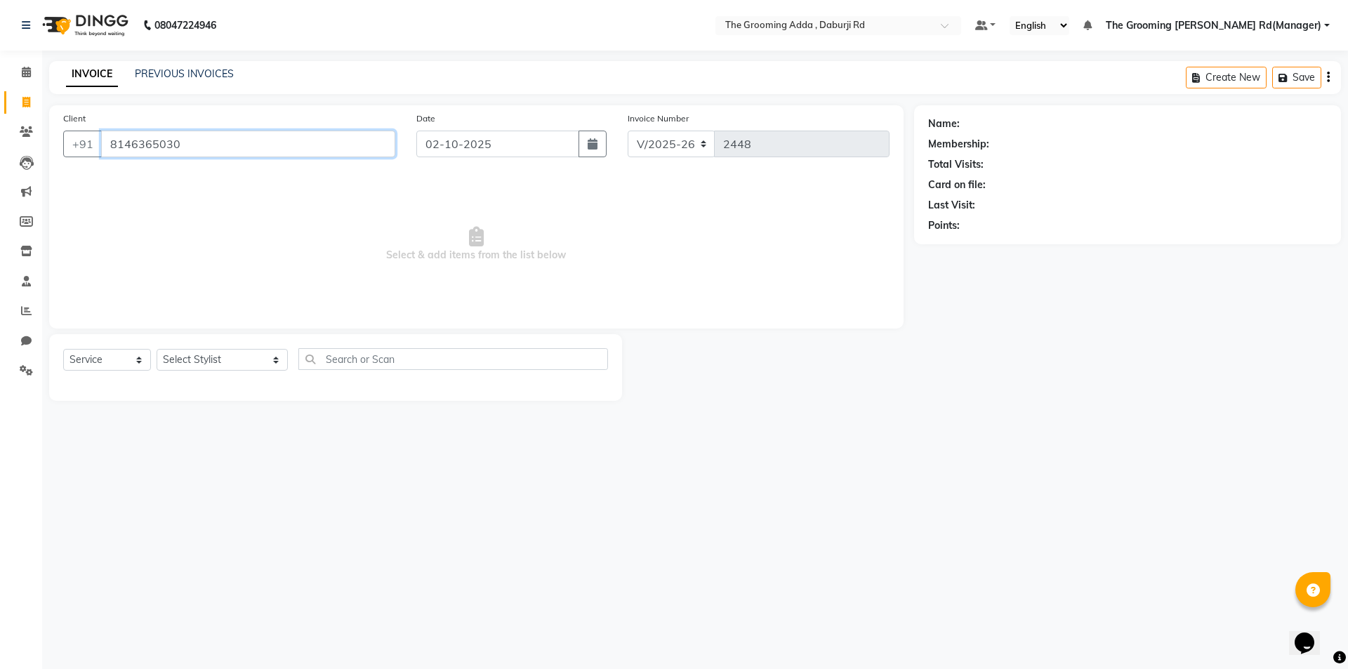
type input "8146365030"
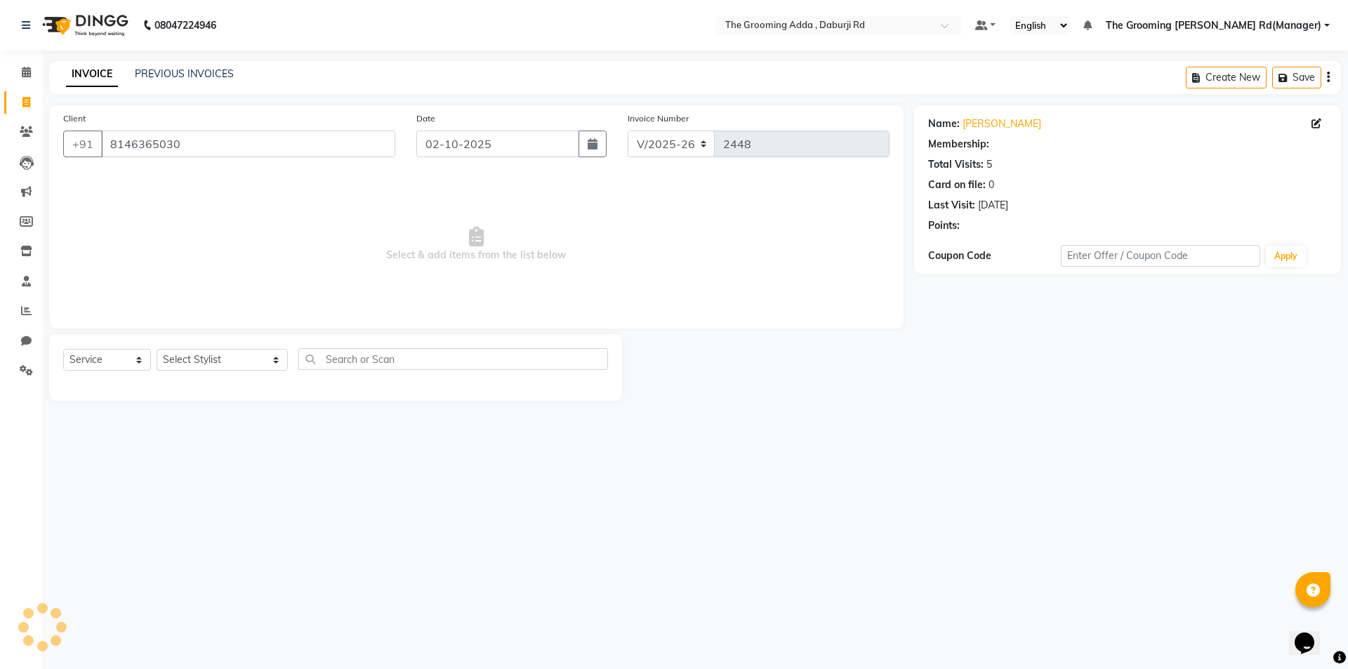
select select "1: Object"
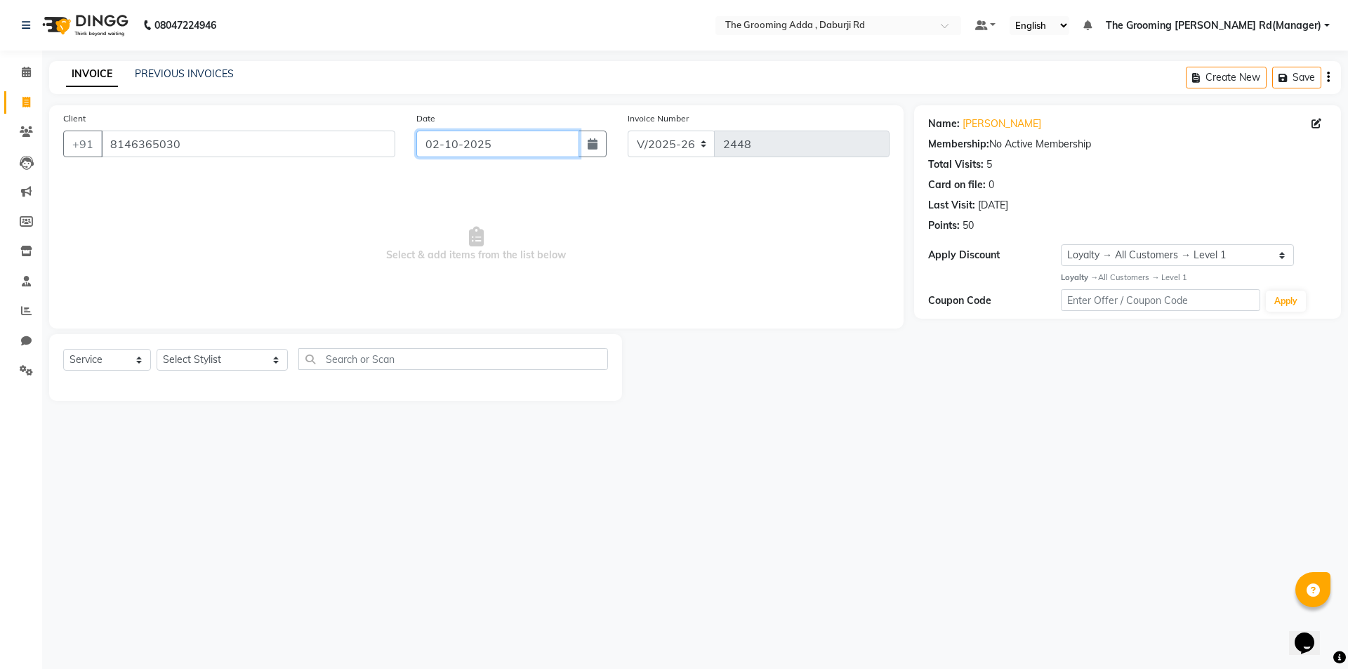
click at [542, 147] on input "02-10-2025" at bounding box center [498, 144] width 164 height 27
select select "10"
select select "2025"
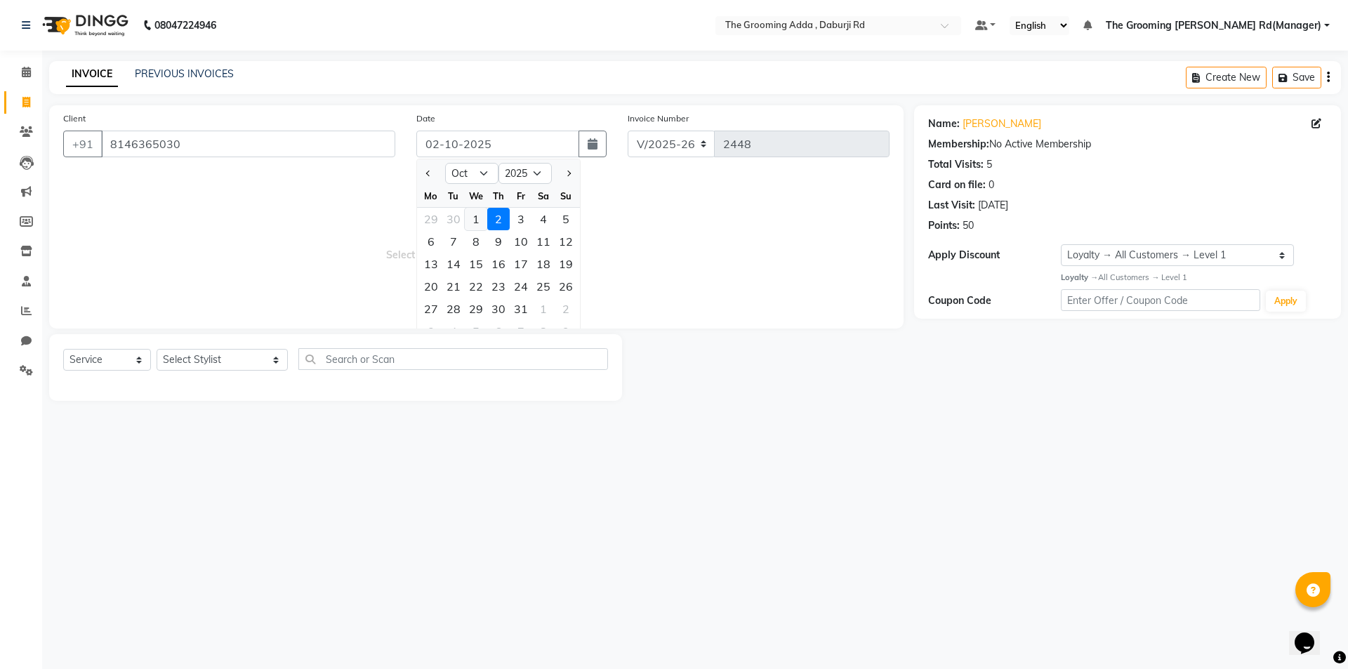
click at [469, 223] on div "1" at bounding box center [476, 219] width 22 height 22
type input "01-10-2025"
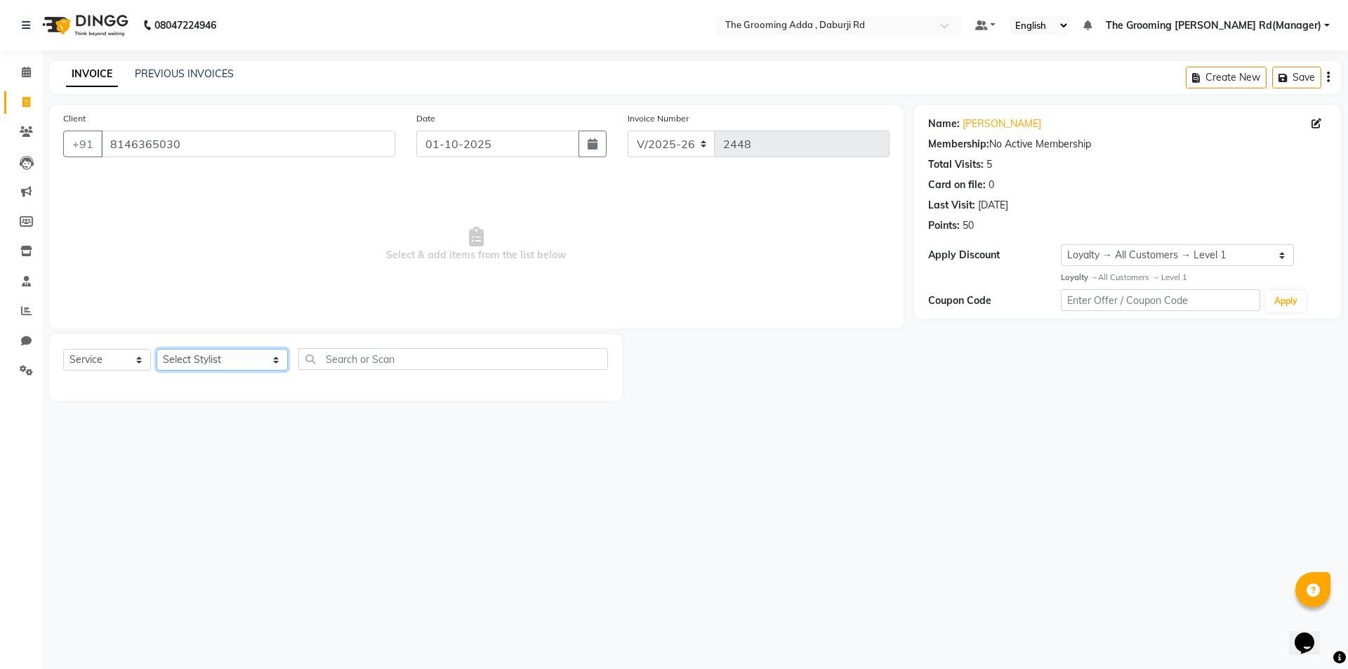
drag, startPoint x: 268, startPoint y: 362, endPoint x: 258, endPoint y: 368, distance: 11.9
click at [268, 362] on select "Select Stylist [PERSON_NAME] [PERSON_NAME] [PERSON_NAME] [PERSON_NAME] [PERSON_…" at bounding box center [222, 360] width 131 height 22
select select "79355"
click at [157, 349] on select "Select Stylist [PERSON_NAME] [PERSON_NAME] [PERSON_NAME] [PERSON_NAME] [PERSON_…" at bounding box center [222, 360] width 131 height 22
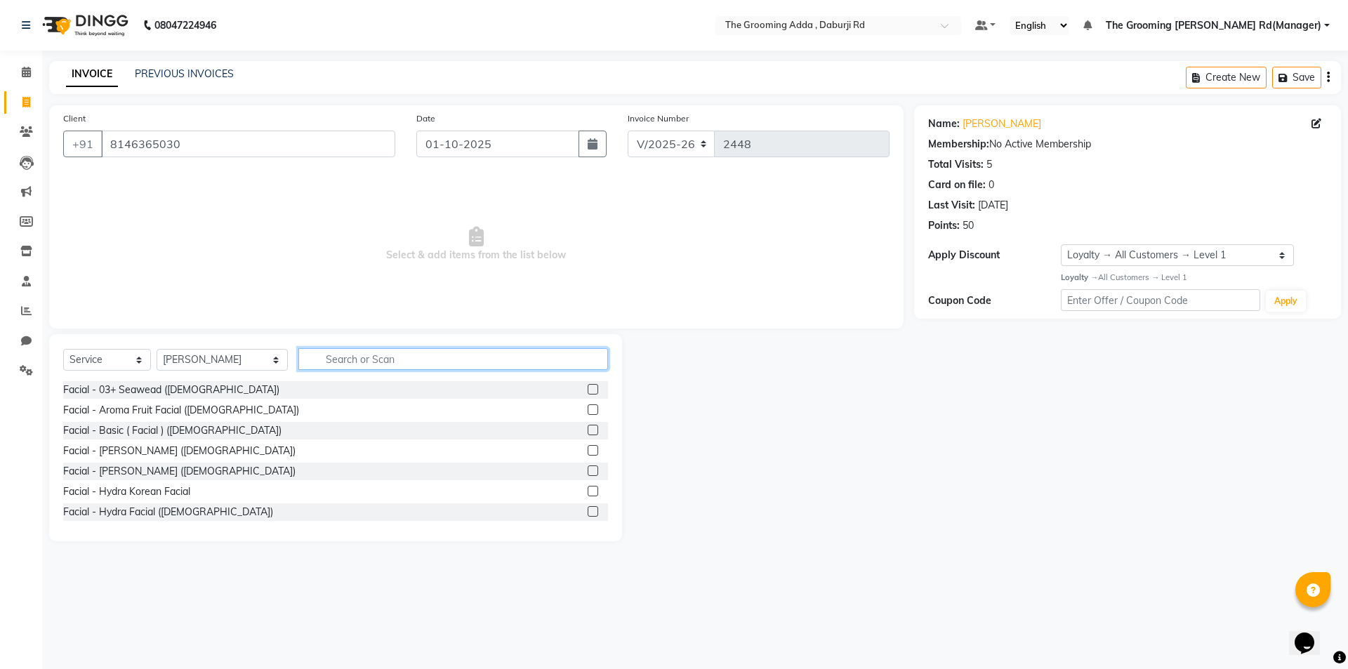
click at [336, 354] on input "text" at bounding box center [453, 359] width 310 height 22
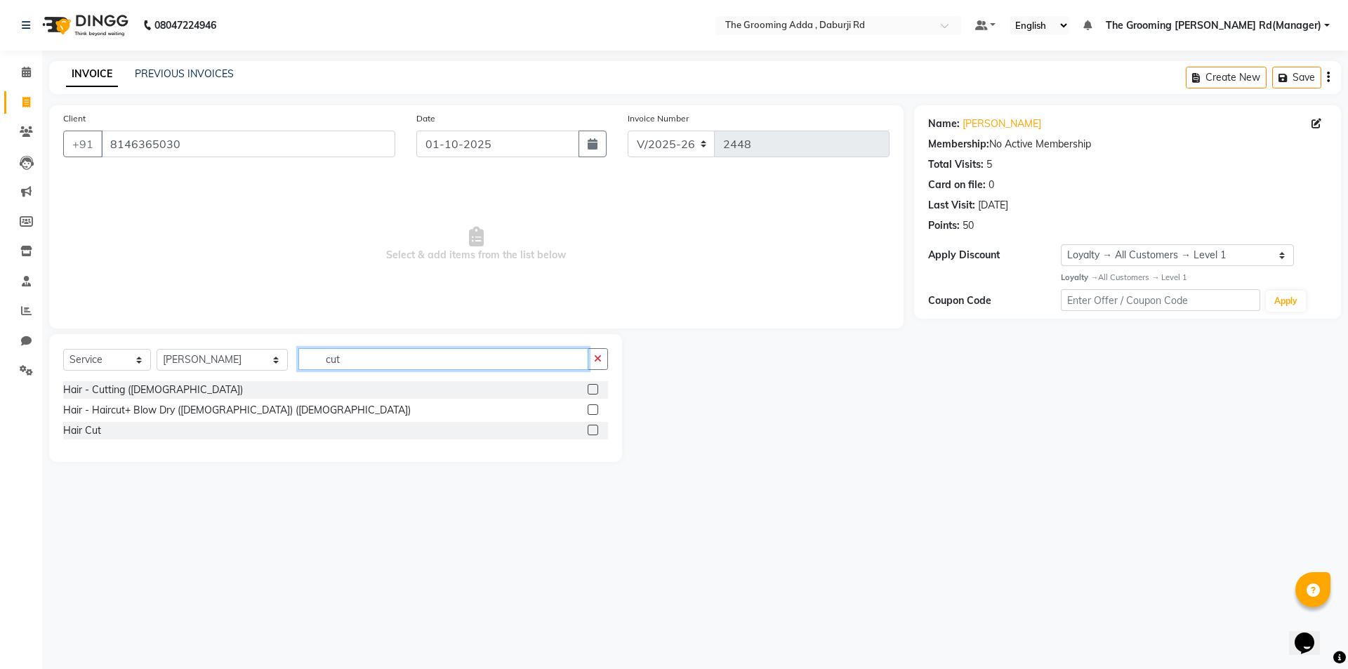
type input "cut"
click at [594, 386] on label at bounding box center [593, 389] width 11 height 11
click at [594, 386] on input "checkbox" at bounding box center [592, 390] width 9 height 9
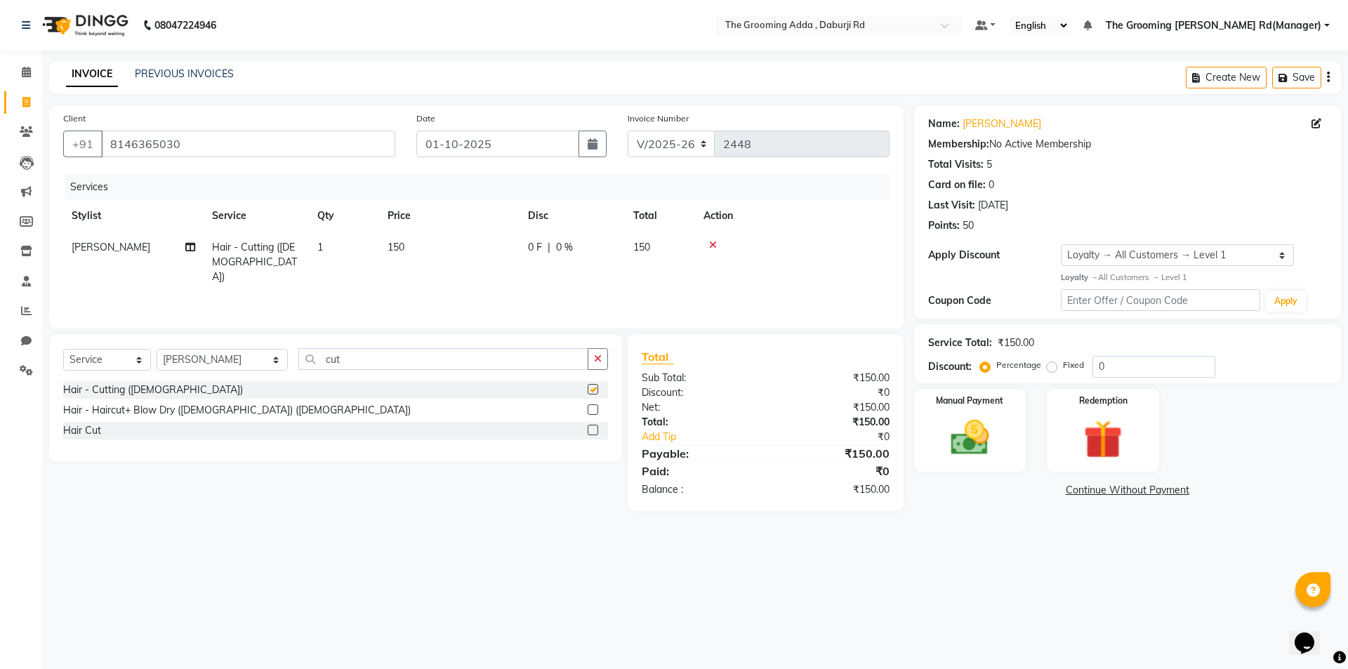
checkbox input "false"
click at [450, 378] on div "Select Service Product Membership Package Voucher Prepaid Gift Card Select Styl…" at bounding box center [335, 364] width 545 height 33
drag, startPoint x: 437, startPoint y: 359, endPoint x: 303, endPoint y: 360, distance: 134.1
click at [303, 360] on input "cut" at bounding box center [443, 359] width 290 height 22
type input "bea"
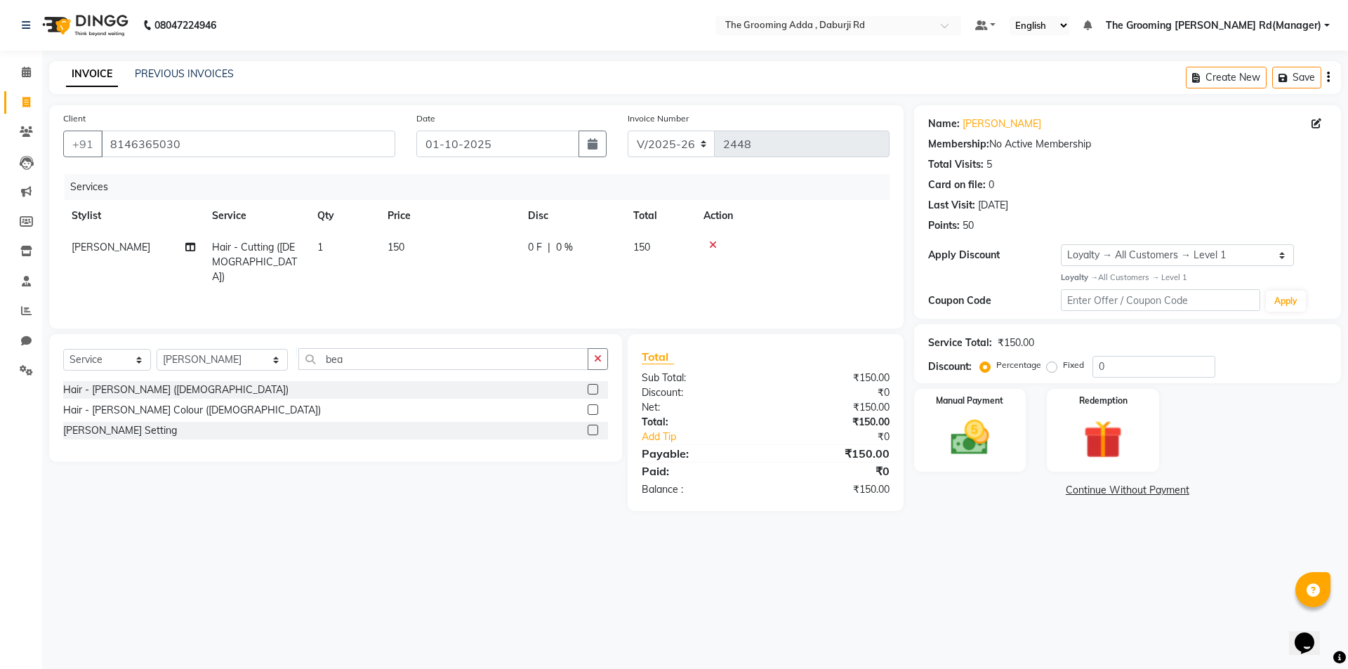
click at [592, 390] on label at bounding box center [593, 389] width 11 height 11
click at [592, 390] on input "checkbox" at bounding box center [592, 390] width 9 height 9
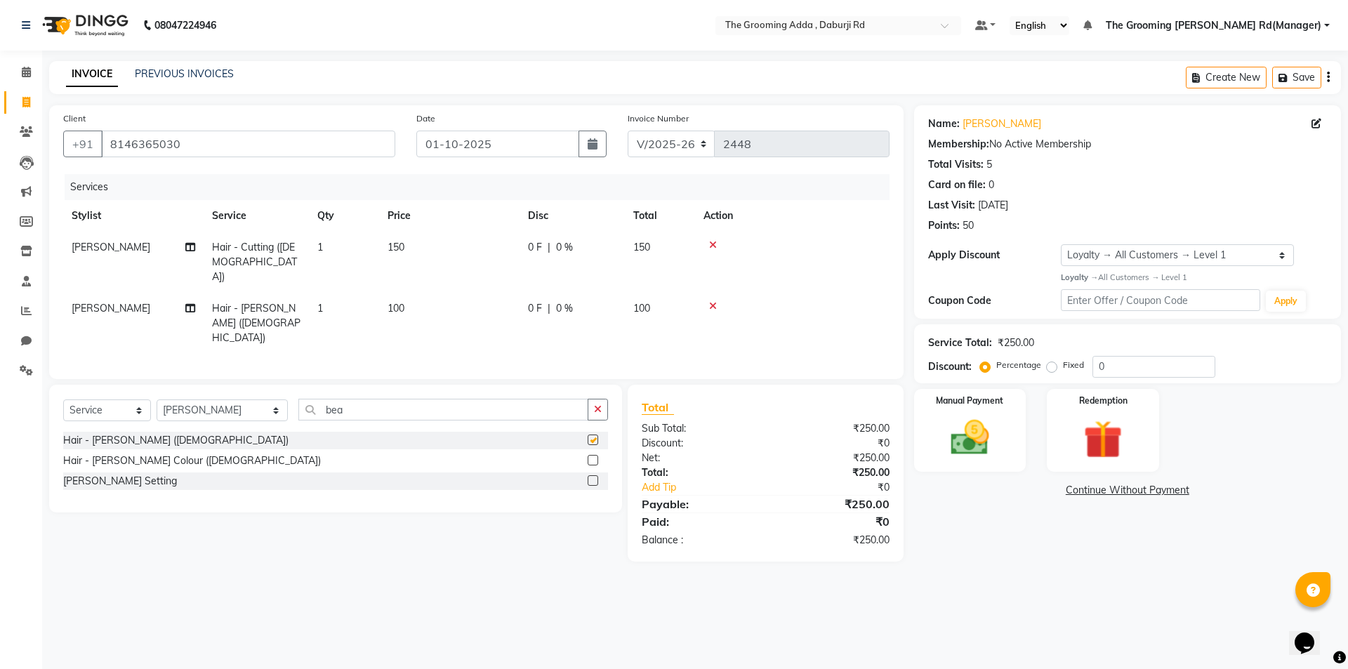
checkbox input "false"
click at [992, 432] on img at bounding box center [969, 438] width 65 height 46
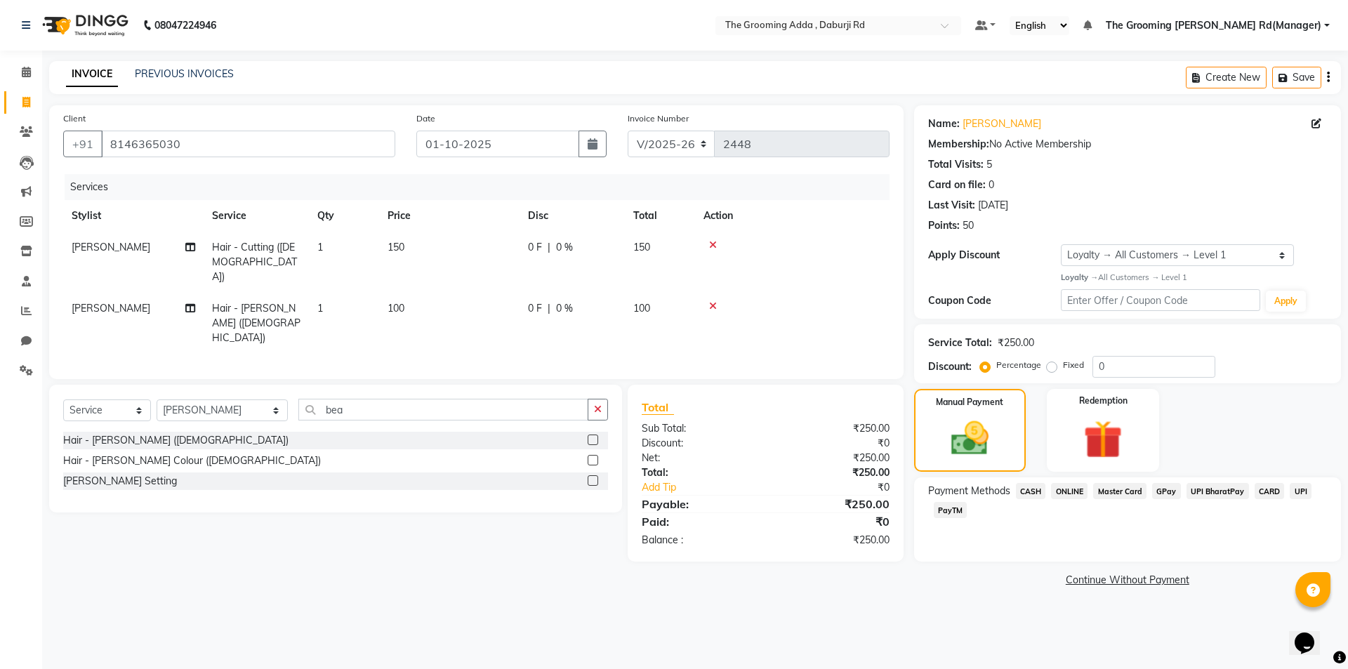
click at [1029, 489] on span "CASH" at bounding box center [1031, 491] width 30 height 16
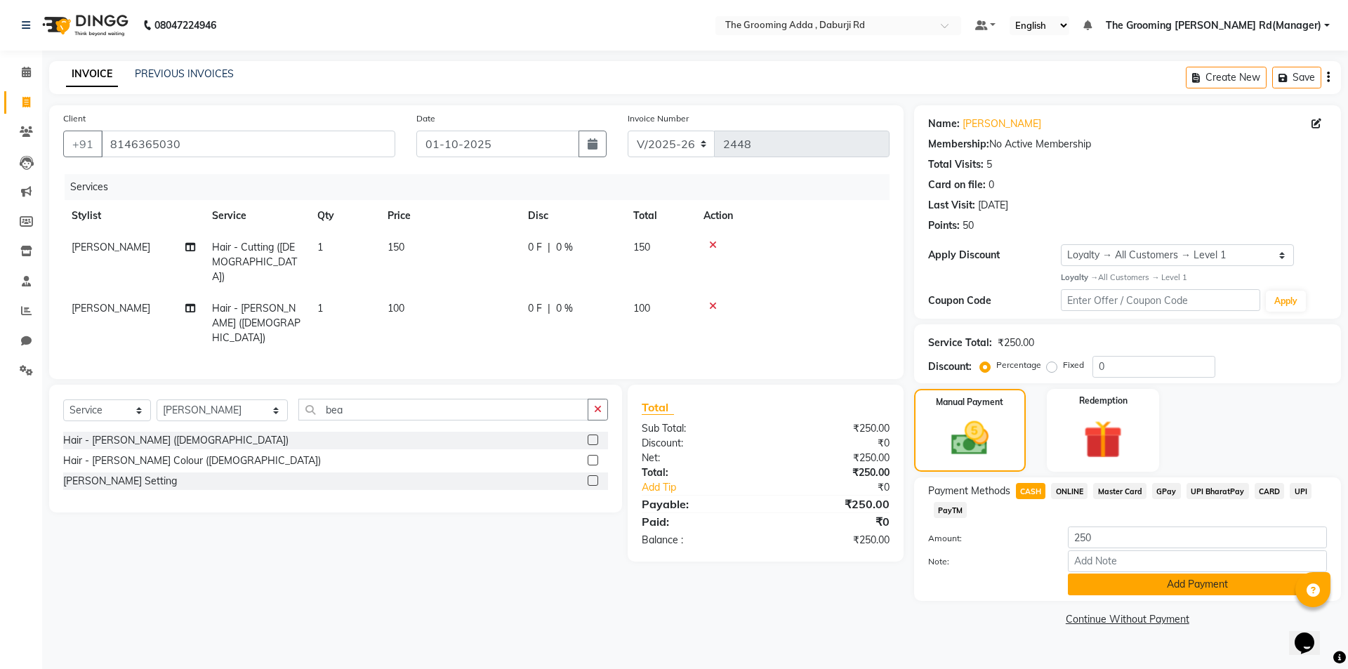
click at [1103, 593] on button "Add Payment" at bounding box center [1197, 585] width 259 height 22
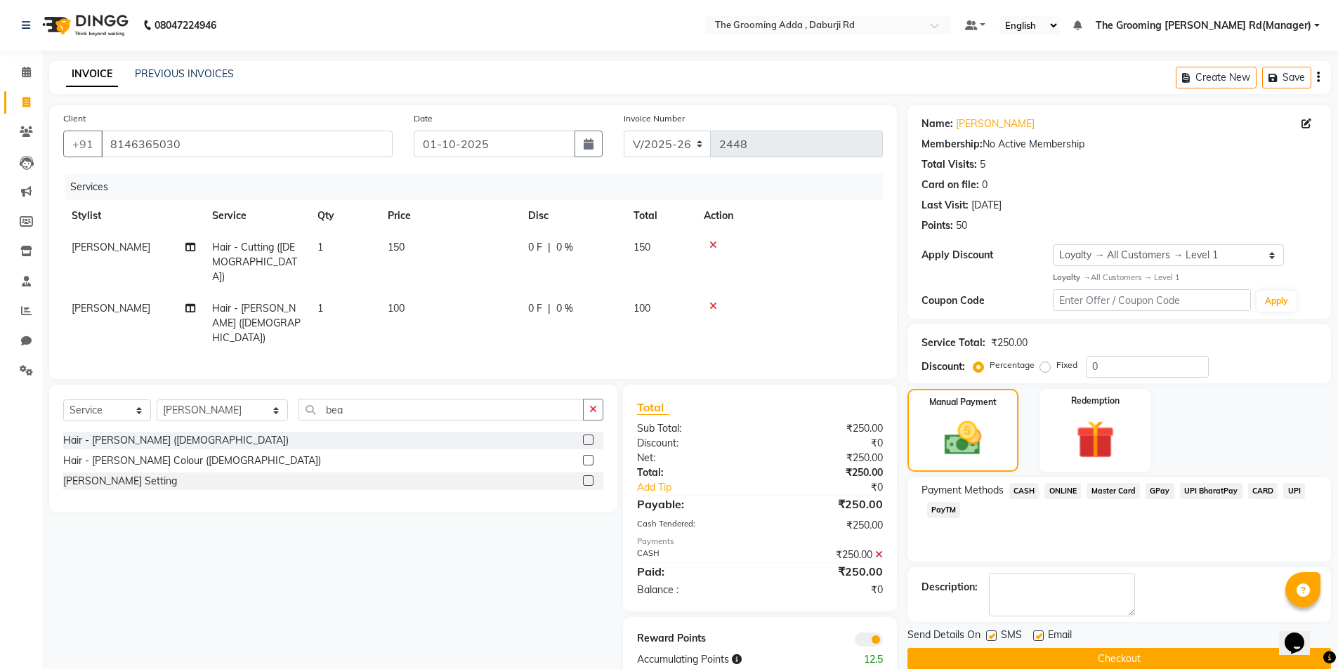
click at [1036, 636] on label at bounding box center [1038, 636] width 11 height 11
click at [1036, 636] on input "checkbox" at bounding box center [1037, 636] width 9 height 9
checkbox input "false"
click at [990, 635] on label at bounding box center [991, 636] width 11 height 11
click at [990, 635] on input "checkbox" at bounding box center [990, 636] width 9 height 9
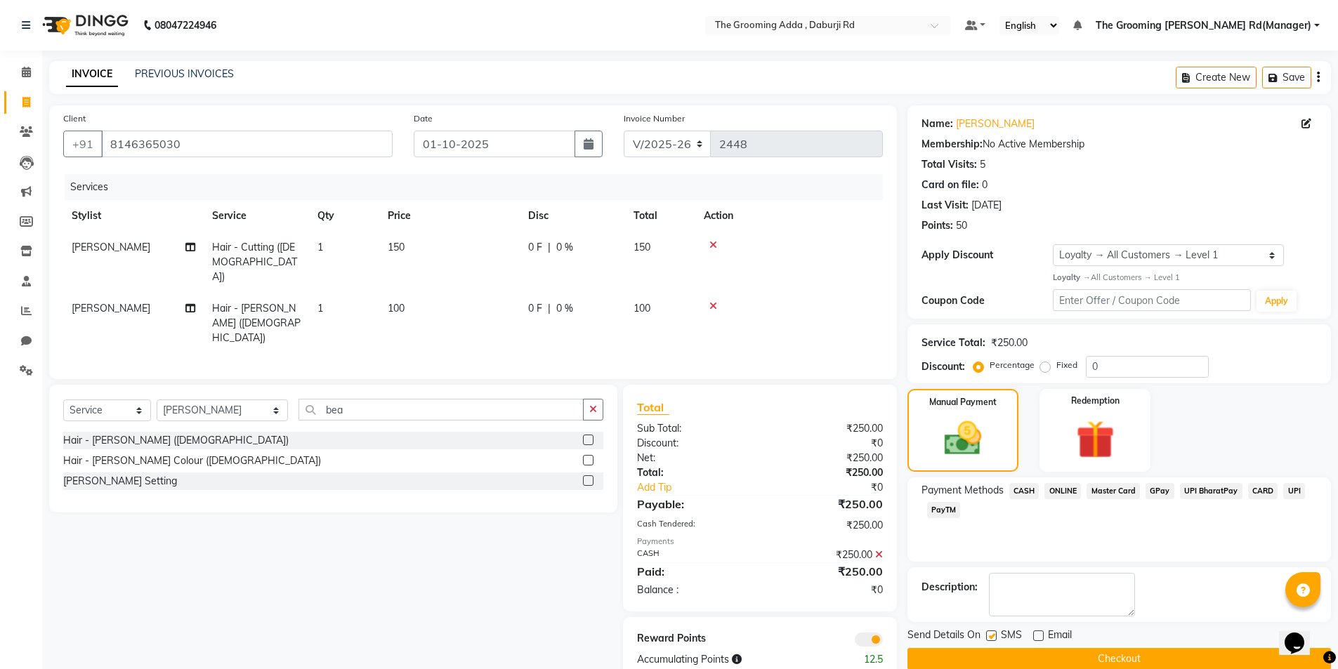
checkbox input "false"
click at [980, 656] on button "Checkout" at bounding box center [1118, 659] width 423 height 22
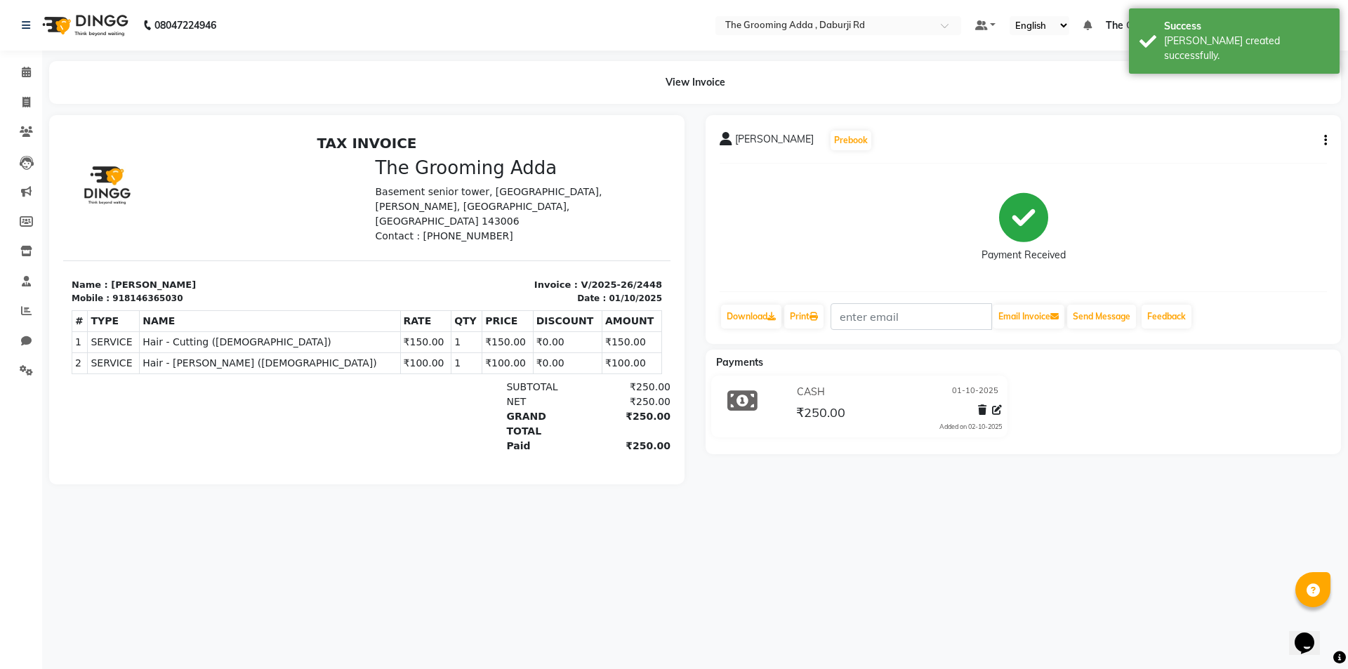
select select "service"
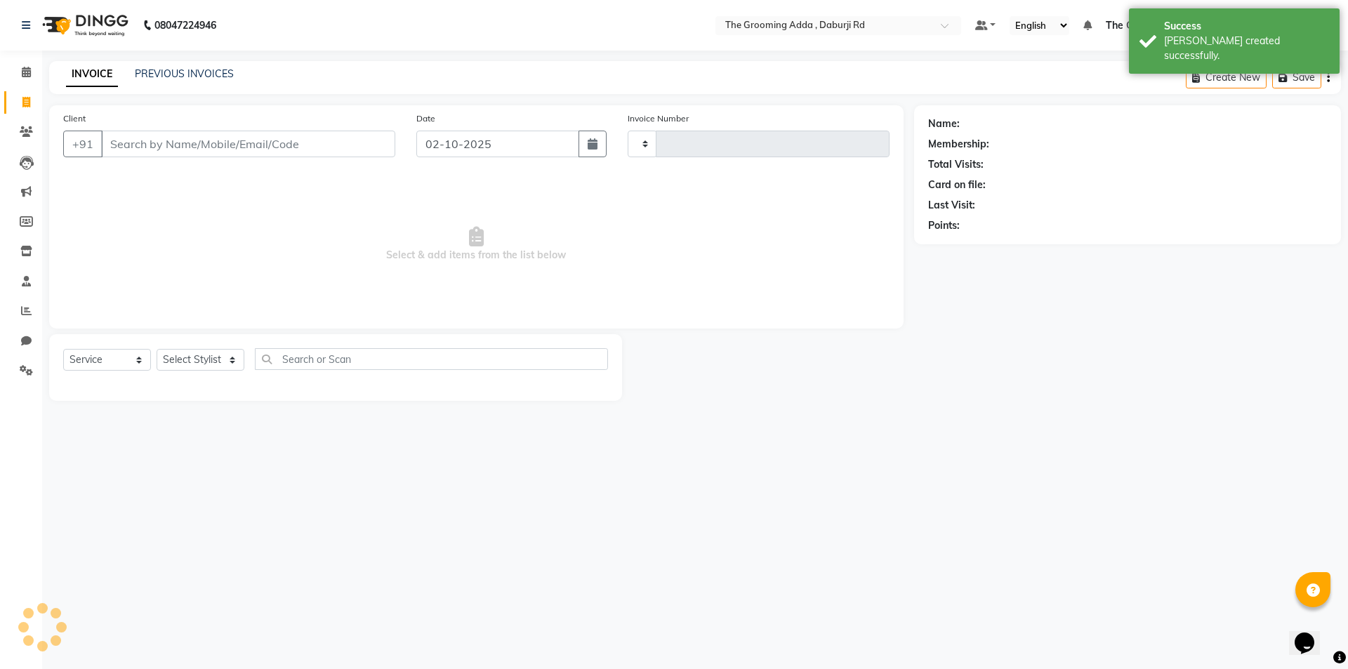
type input "2449"
select select "8001"
click at [132, 141] on input "Client" at bounding box center [248, 144] width 294 height 27
paste input "9436555415"
type input "9436555415"
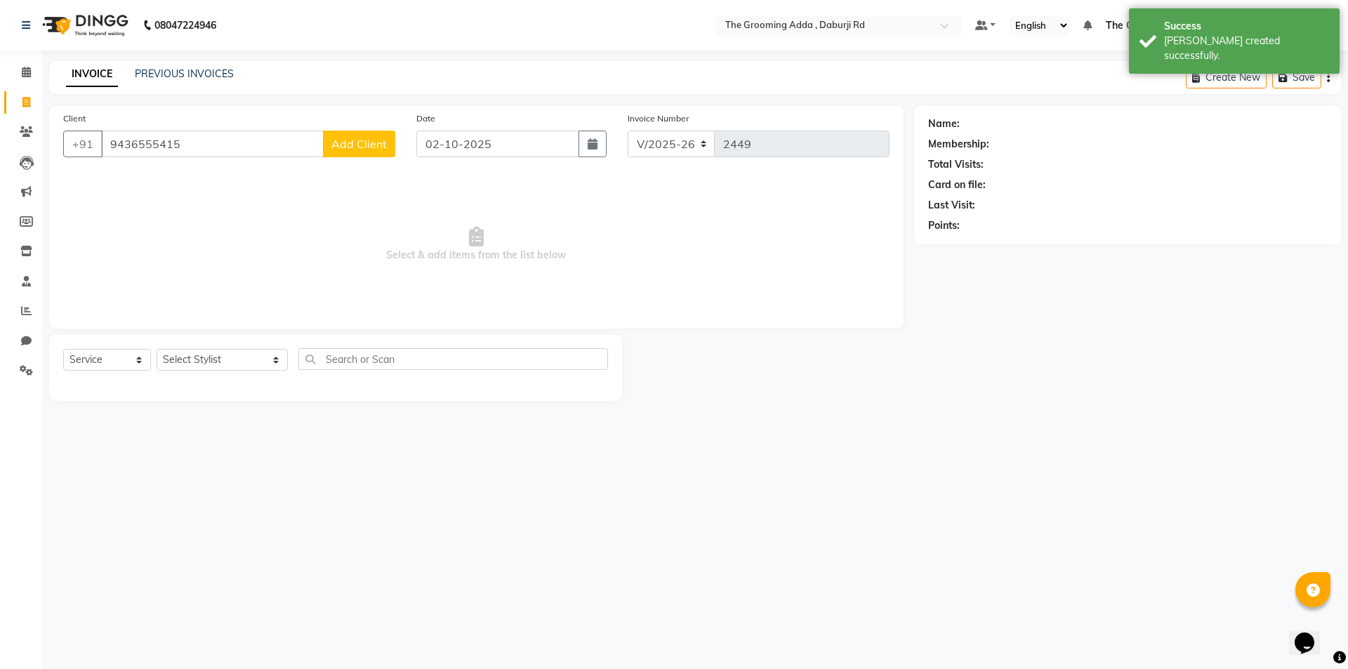
click at [338, 140] on span "Add Client" at bounding box center [358, 144] width 55 height 14
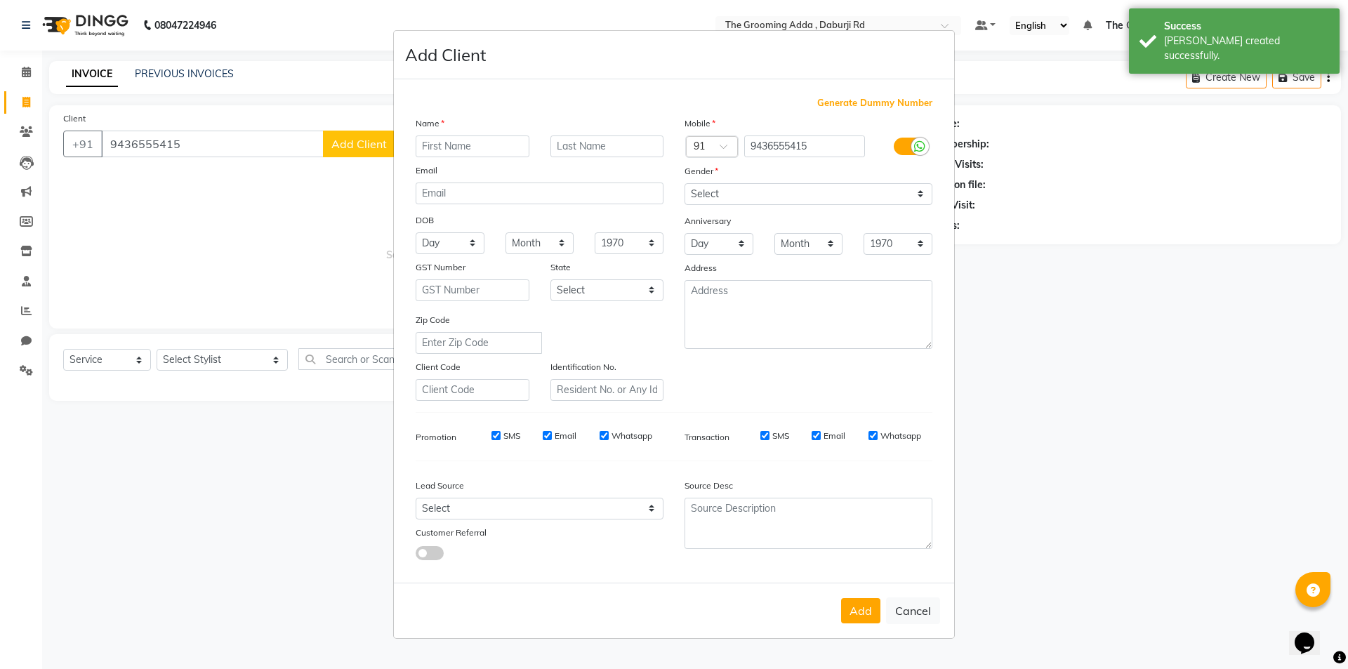
click at [412, 143] on div at bounding box center [472, 147] width 135 height 22
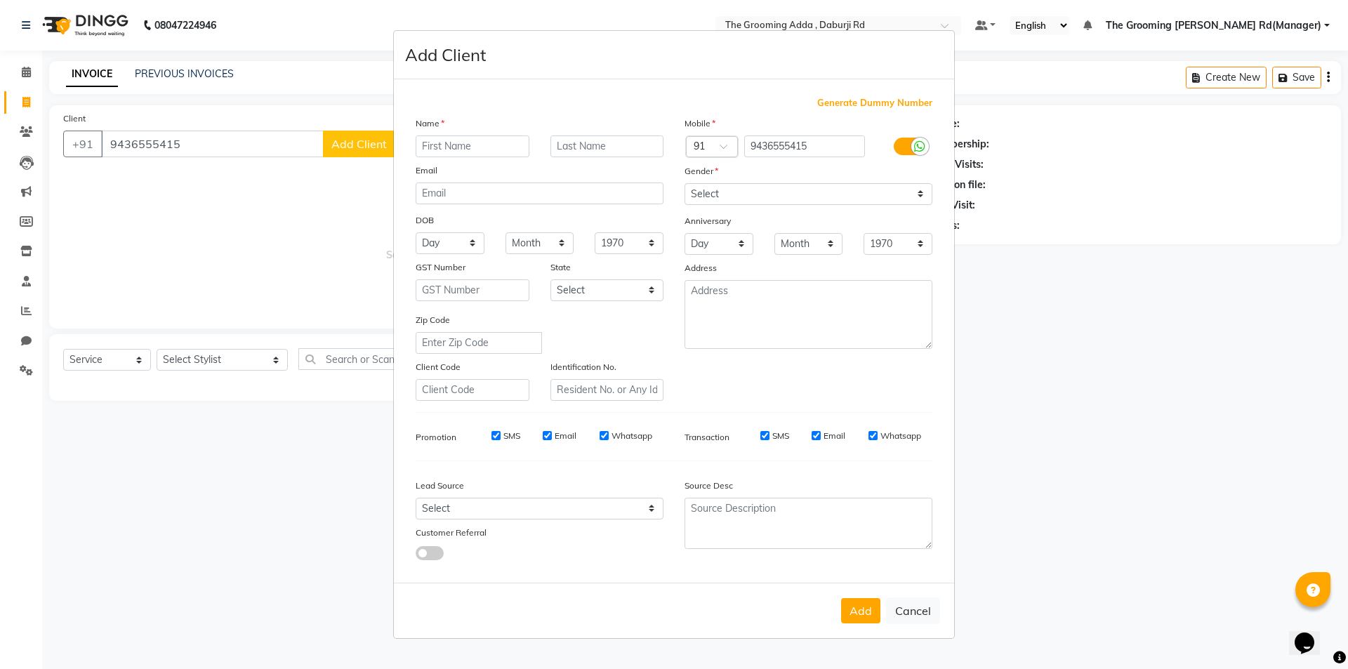
drag, startPoint x: 216, startPoint y: 137, endPoint x: 187, endPoint y: 138, distance: 28.8
click at [207, 137] on ngb-modal-window "Add Client Generate Dummy Number Name Email DOB Day 01 02 03 04 05 06 07 08 09 …" at bounding box center [674, 334] width 1348 height 669
click at [187, 139] on ngb-modal-window "Add Client Generate Dummy Number Name Email DOB Day 01 02 03 04 05 06 07 08 09 …" at bounding box center [674, 334] width 1348 height 669
click at [416, 122] on label "Name" at bounding box center [430, 123] width 29 height 13
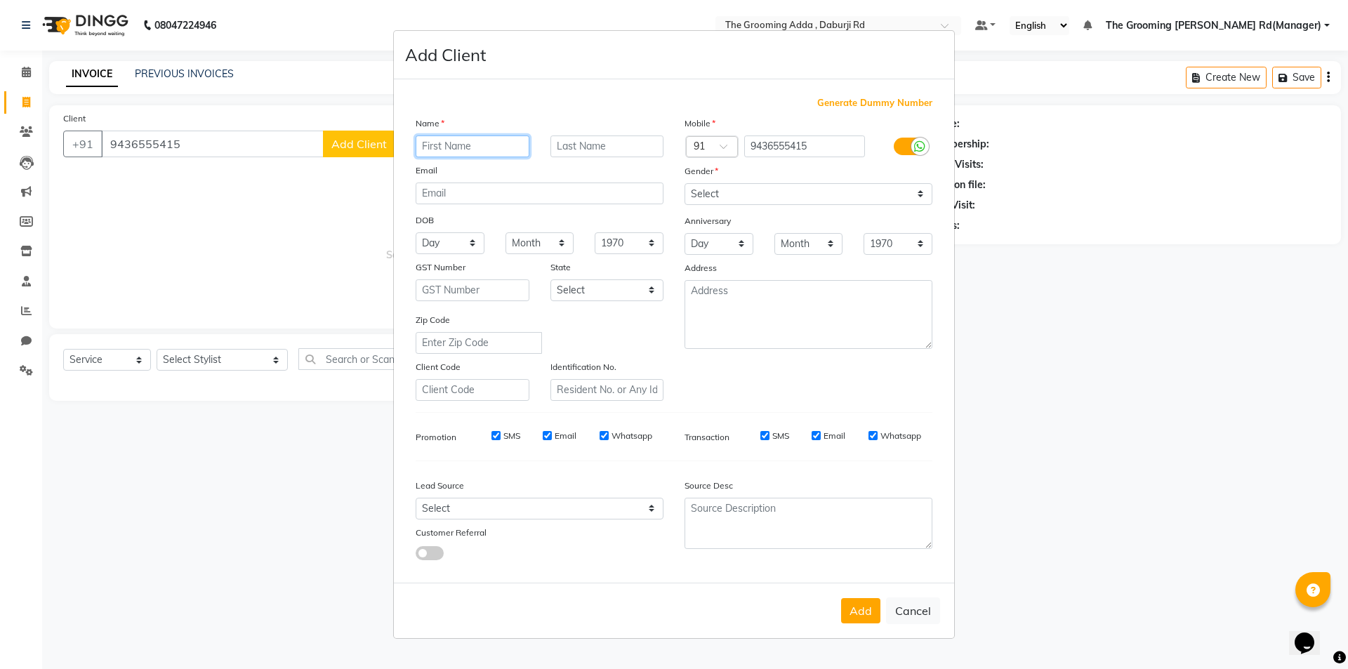
click at [433, 149] on input "text" at bounding box center [473, 147] width 114 height 22
type input "Client"
drag, startPoint x: 874, startPoint y: 193, endPoint x: 867, endPoint y: 203, distance: 12.5
click at [874, 193] on select "Select [DEMOGRAPHIC_DATA] [DEMOGRAPHIC_DATA] Other Prefer Not To Say" at bounding box center [809, 194] width 248 height 22
select select "[DEMOGRAPHIC_DATA]"
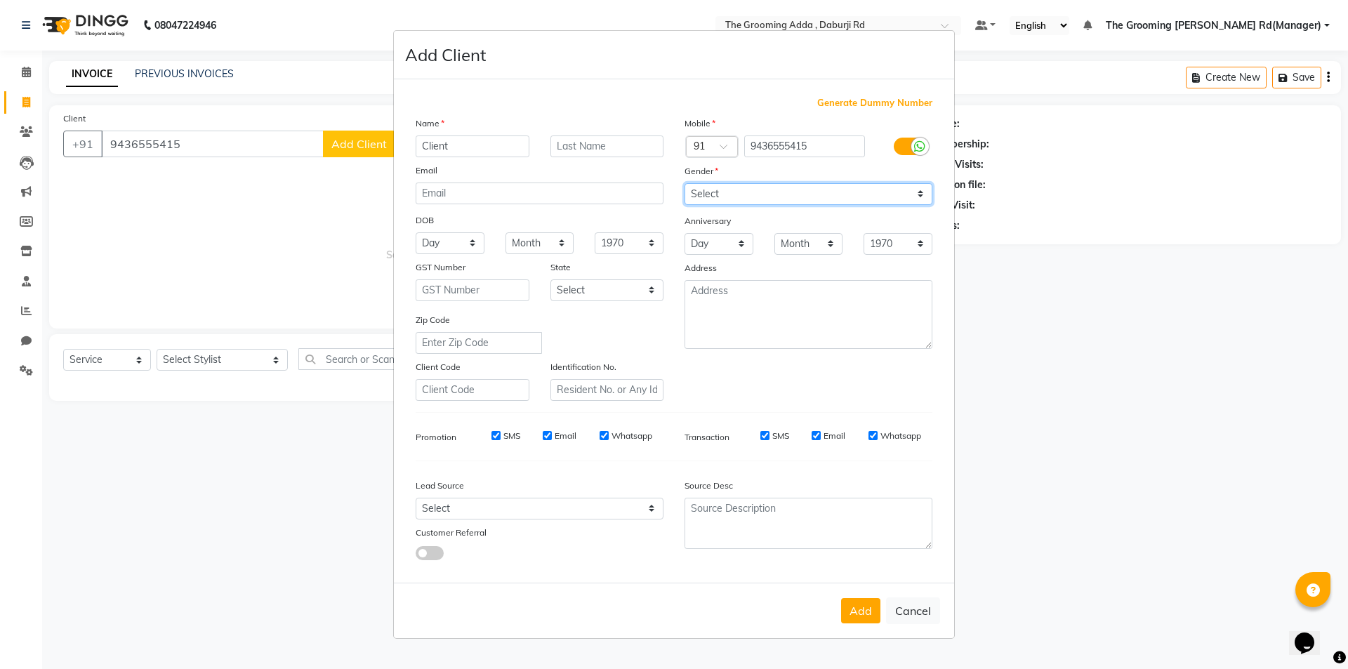
click at [685, 183] on select "Select [DEMOGRAPHIC_DATA] [DEMOGRAPHIC_DATA] Other Prefer Not To Say" at bounding box center [809, 194] width 248 height 22
click at [848, 607] on button "Add" at bounding box center [860, 610] width 39 height 25
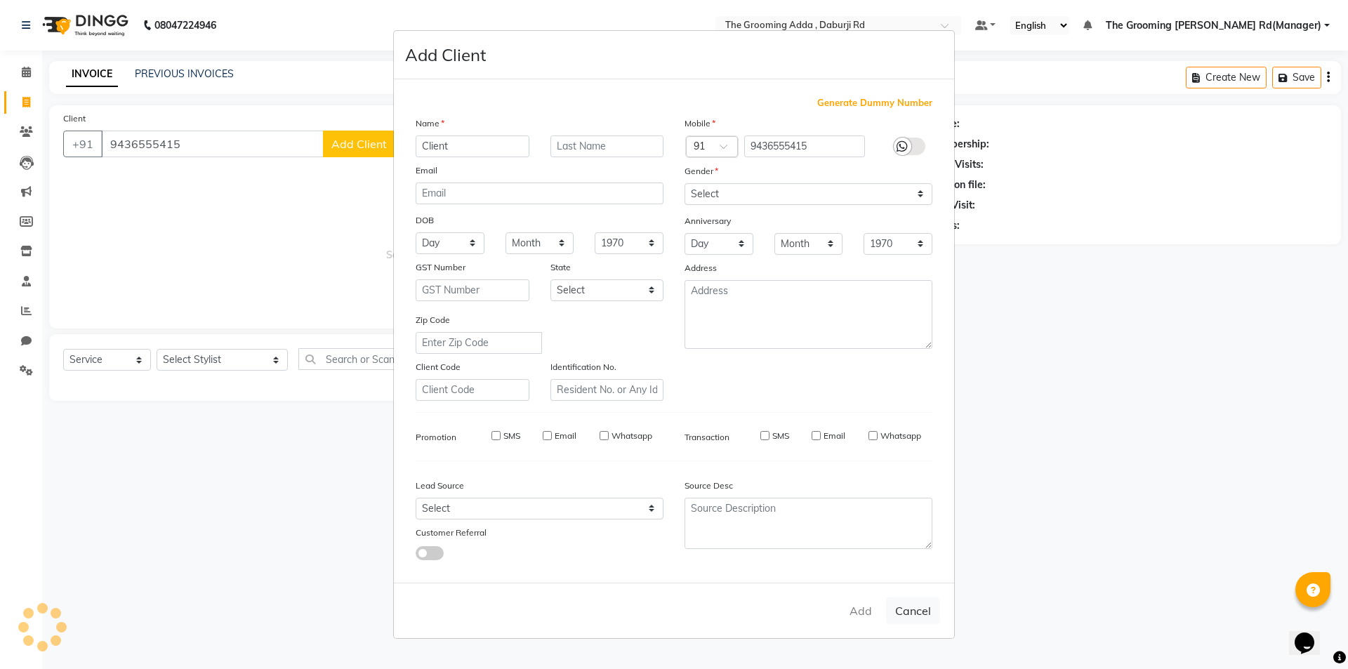
select select
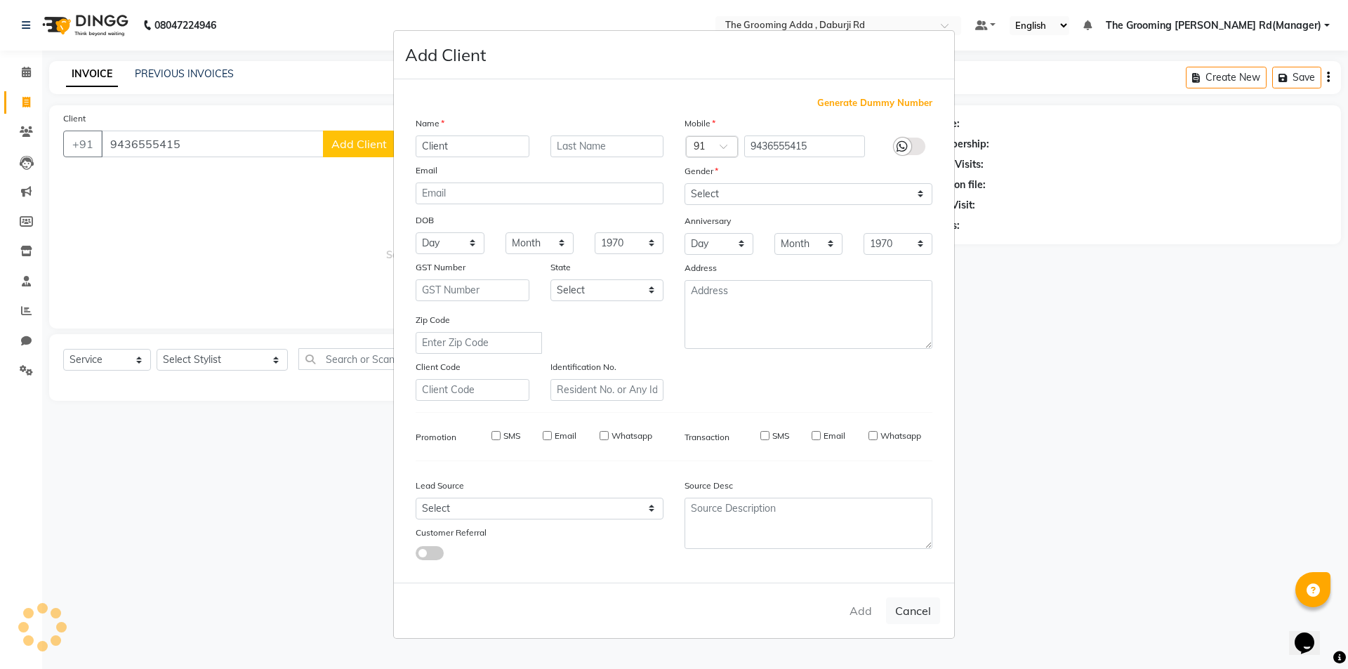
select select
checkbox input "false"
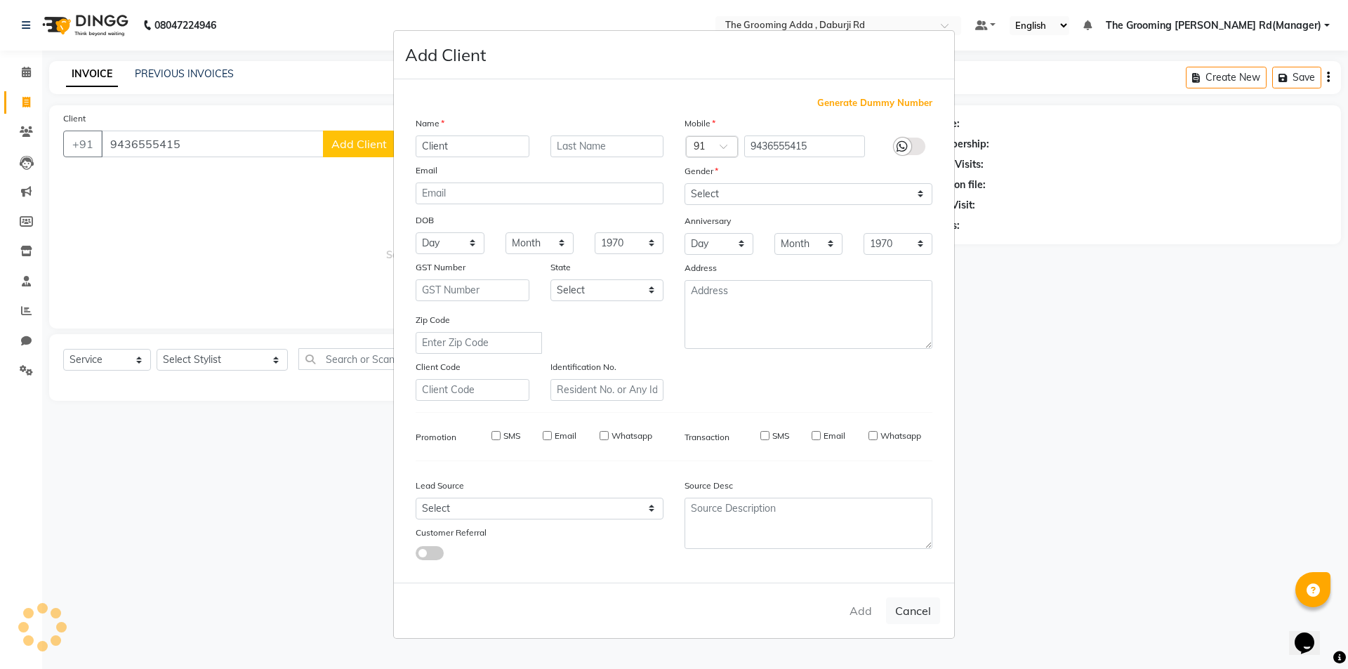
checkbox input "false"
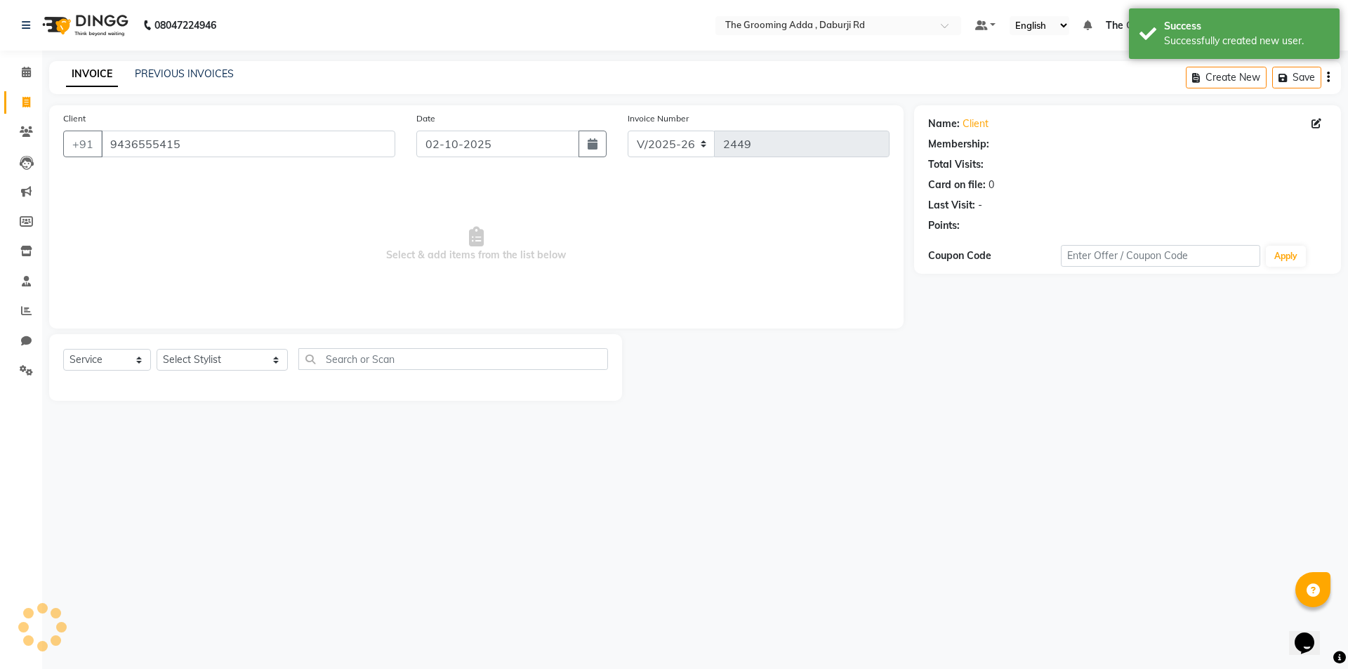
select select "1: Object"
click at [234, 355] on select "Select Stylist [PERSON_NAME] [PERSON_NAME] [PERSON_NAME] [PERSON_NAME] [PERSON_…" at bounding box center [222, 360] width 131 height 22
select select "79351"
click at [157, 349] on select "Select Stylist [PERSON_NAME] [PERSON_NAME] [PERSON_NAME] [PERSON_NAME] [PERSON_…" at bounding box center [222, 360] width 131 height 22
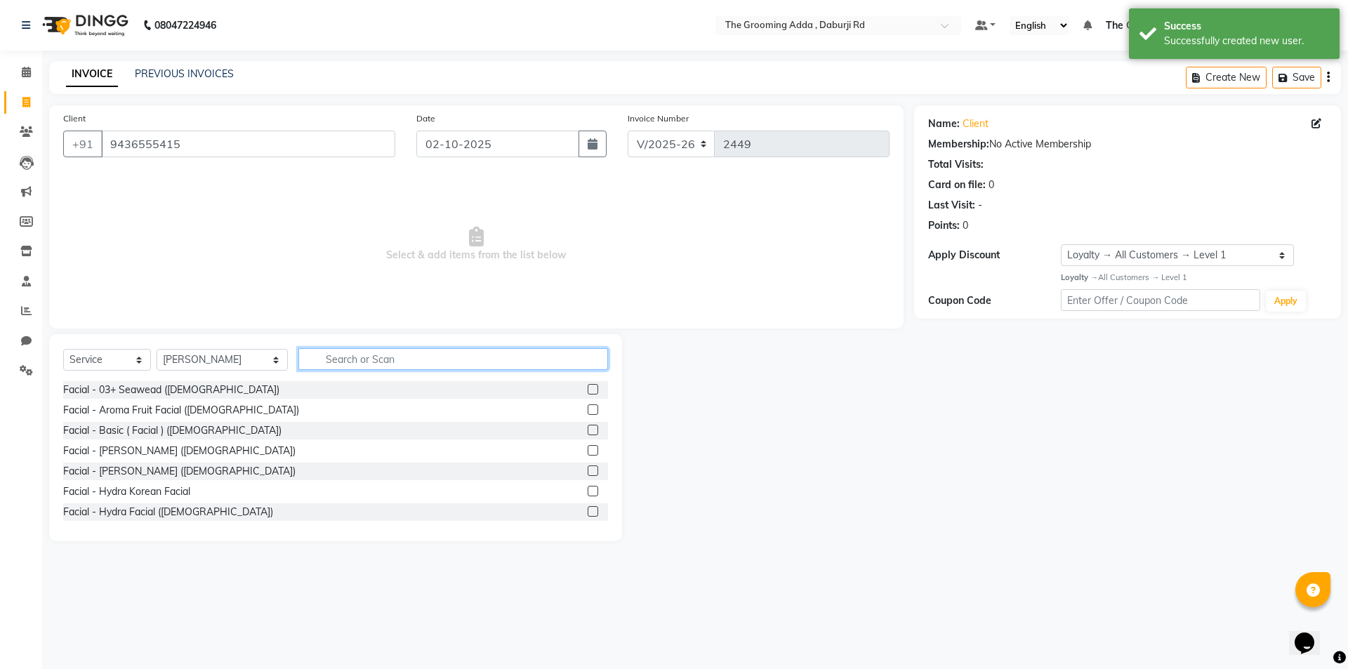
click at [348, 369] on input "text" at bounding box center [453, 359] width 310 height 22
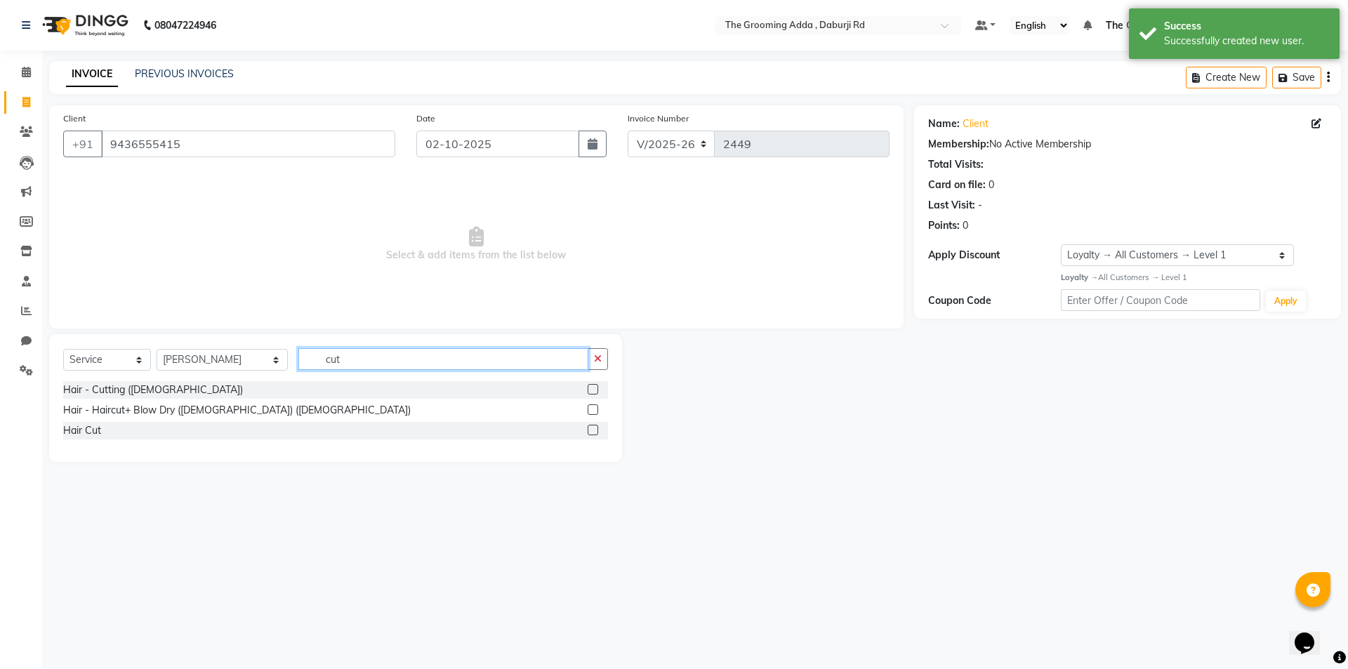
type input "cut"
click at [595, 386] on label at bounding box center [593, 389] width 11 height 11
click at [595, 386] on input "checkbox" at bounding box center [592, 390] width 9 height 9
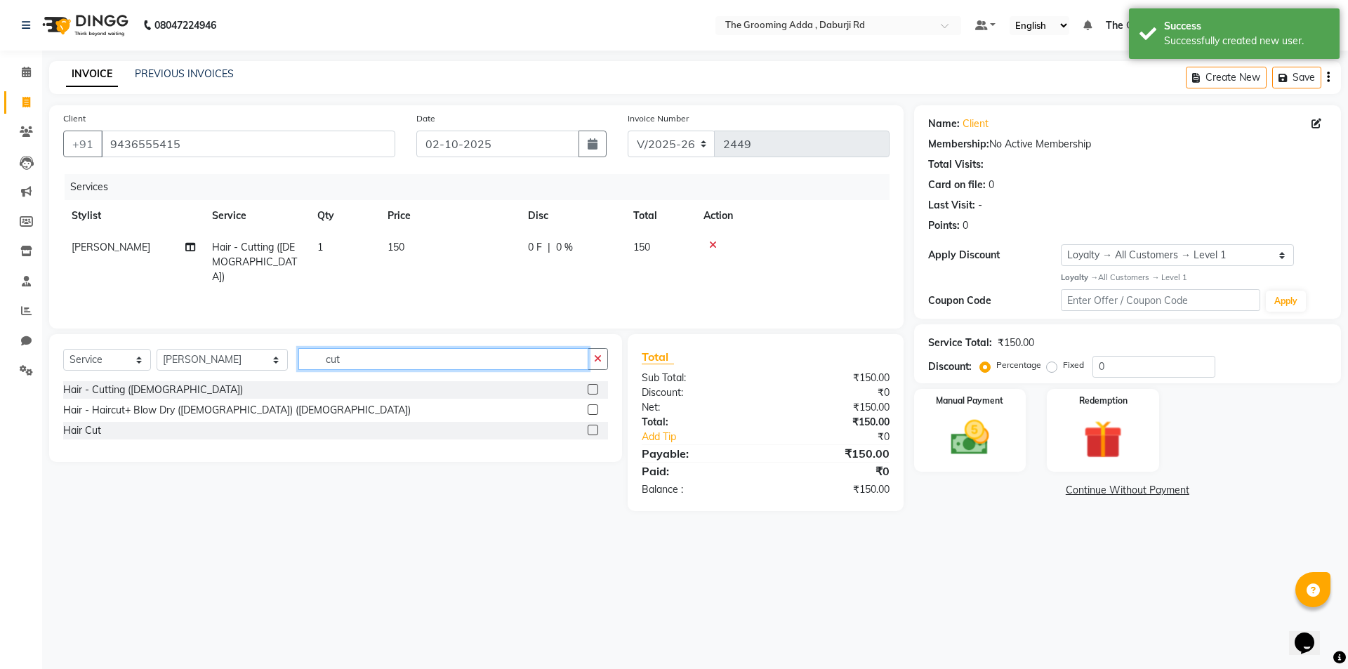
checkbox input "false"
drag, startPoint x: 442, startPoint y: 366, endPoint x: 230, endPoint y: 344, distance: 213.2
click at [230, 344] on div "Select Service Product Membership Package Voucher Prepaid Gift Card Select Styl…" at bounding box center [335, 398] width 573 height 128
type input "bea"
click at [591, 390] on label at bounding box center [593, 389] width 11 height 11
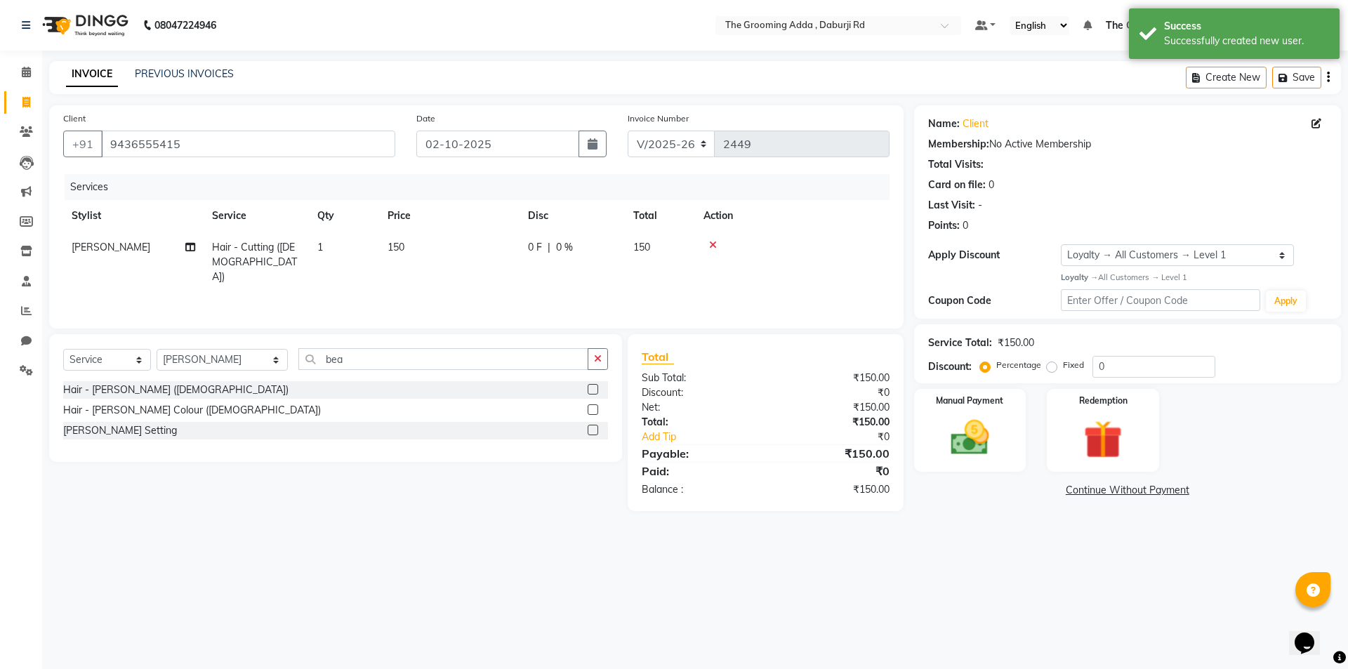
click at [591, 390] on input "checkbox" at bounding box center [592, 390] width 9 height 9
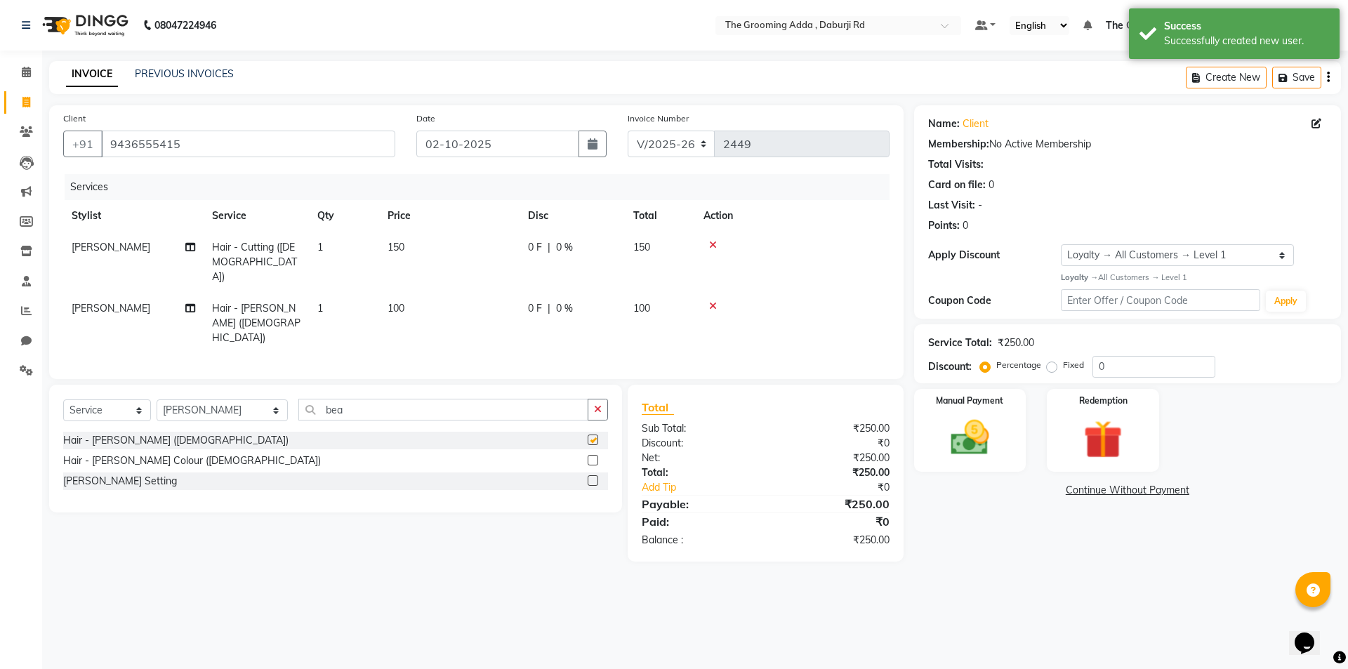
checkbox input "false"
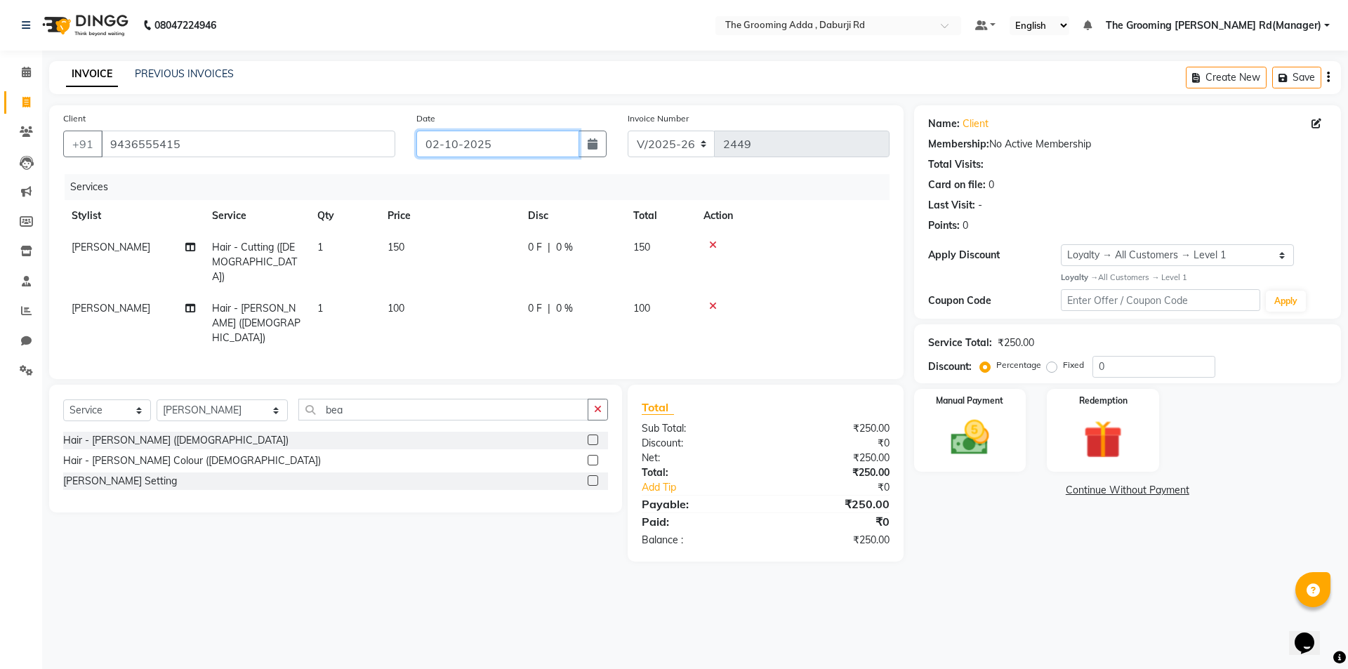
click at [567, 150] on input "02-10-2025" at bounding box center [498, 144] width 164 height 27
select select "10"
select select "2025"
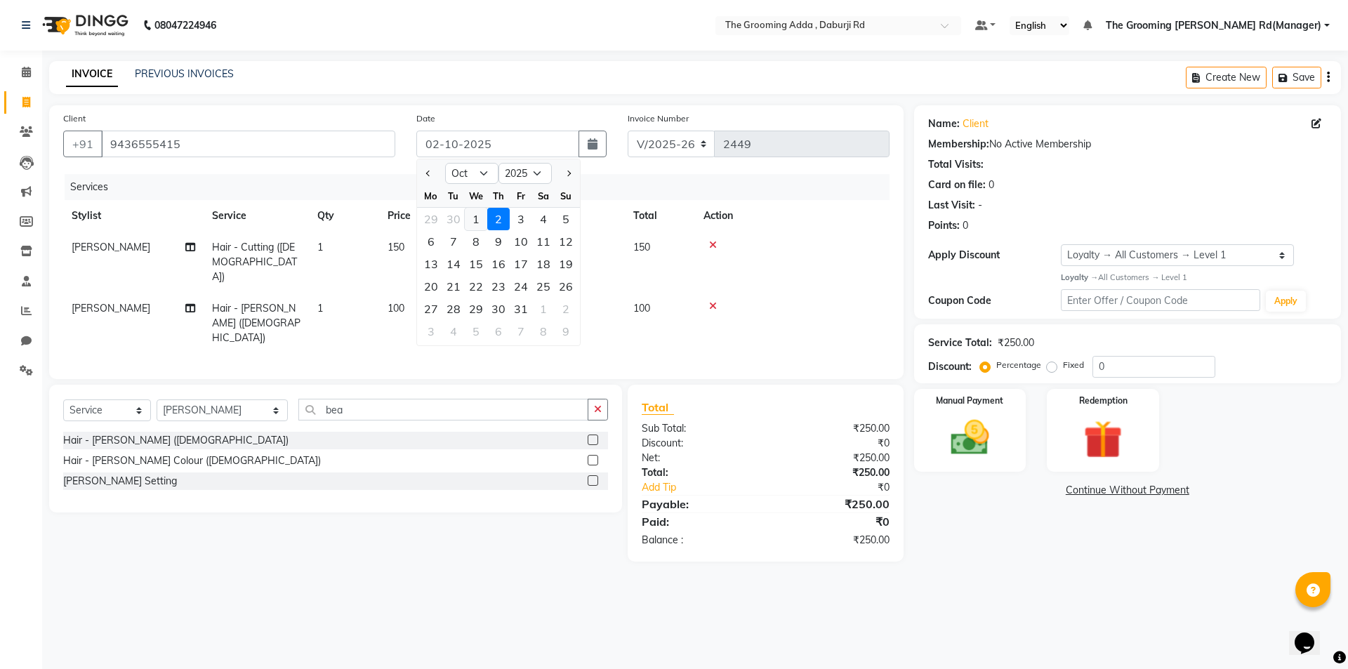
click at [476, 211] on div "1" at bounding box center [476, 219] width 22 height 22
type input "01-10-2025"
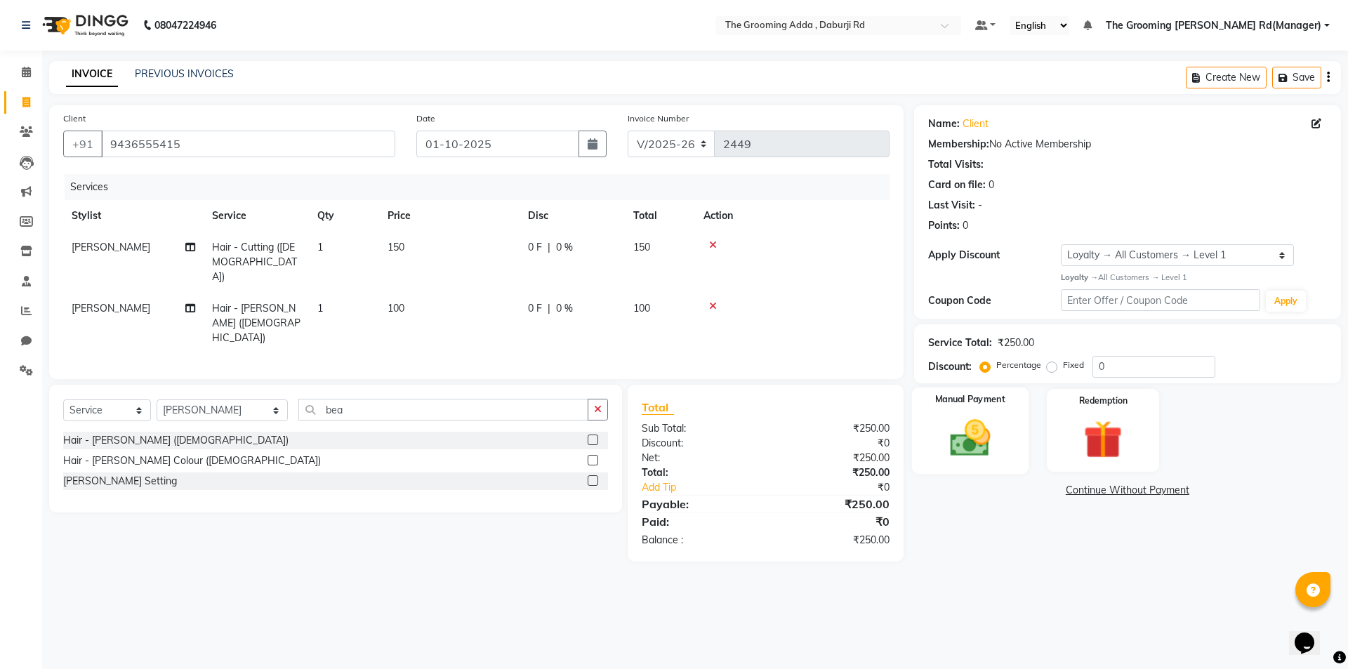
click at [976, 434] on img at bounding box center [969, 438] width 65 height 46
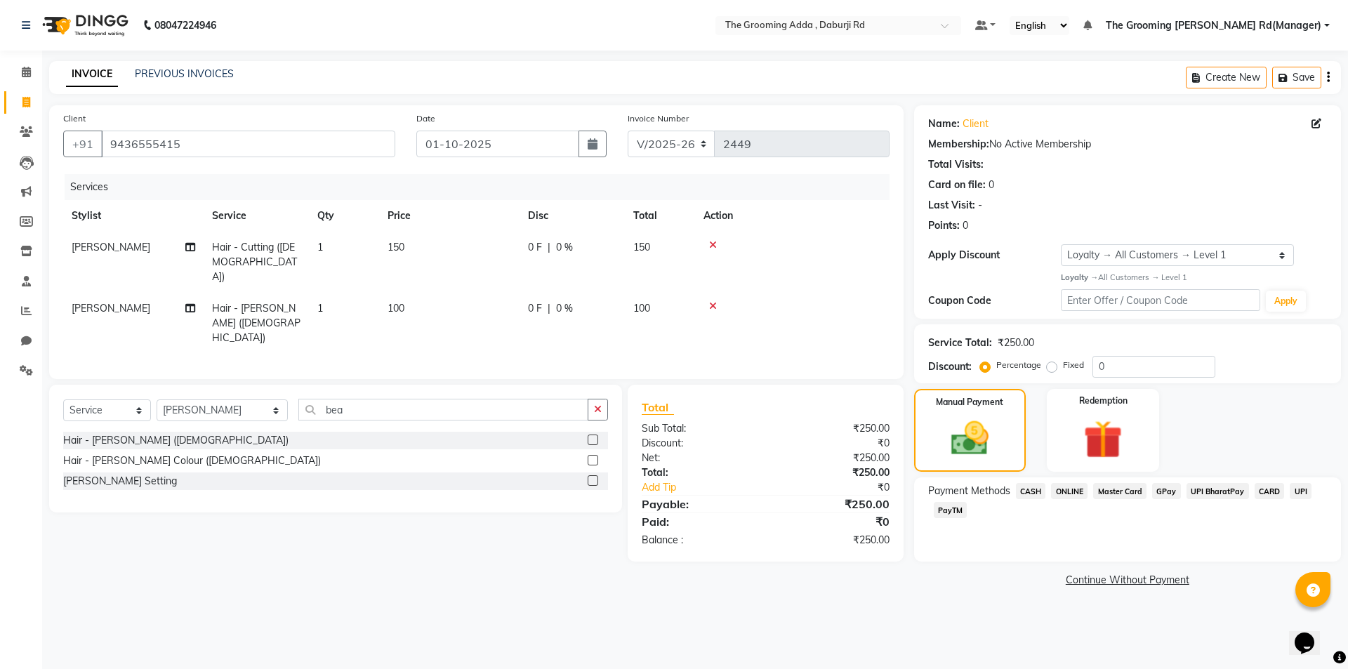
click at [1058, 491] on span "ONLINE" at bounding box center [1069, 491] width 37 height 16
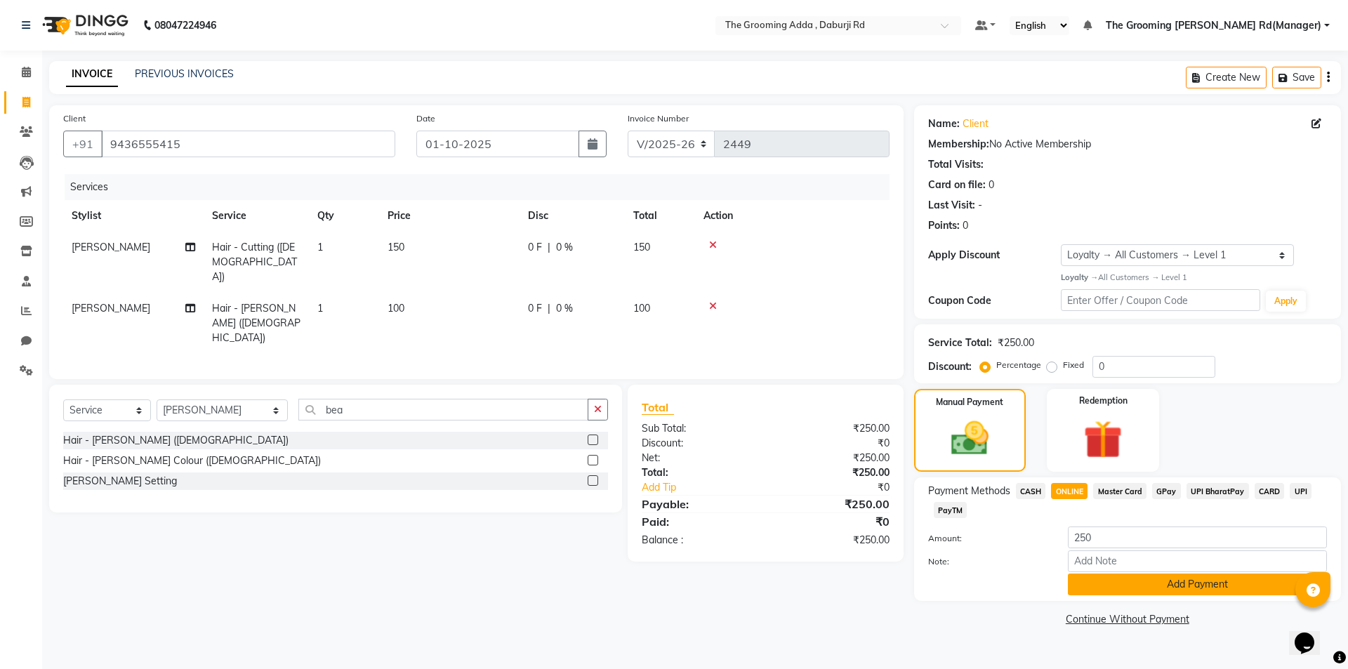
click at [1079, 581] on button "Add Payment" at bounding box center [1197, 585] width 259 height 22
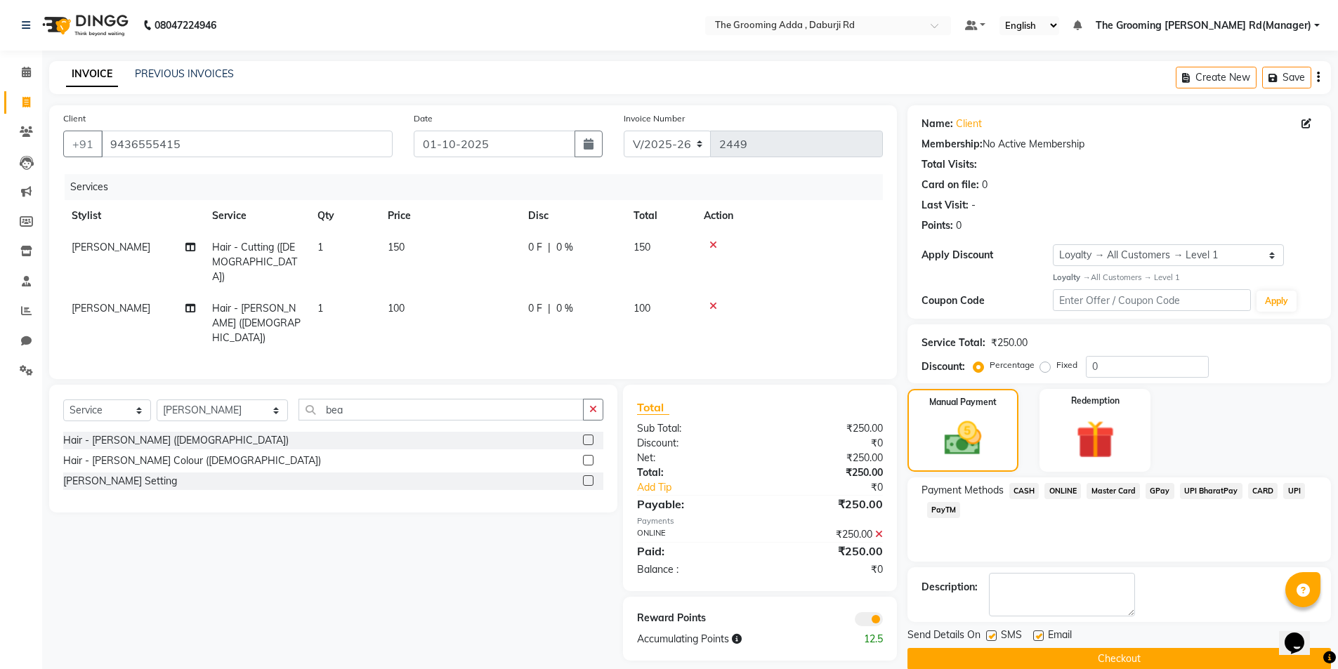
click at [1038, 632] on label at bounding box center [1038, 636] width 11 height 11
click at [1038, 632] on input "checkbox" at bounding box center [1037, 636] width 9 height 9
checkbox input "false"
click at [994, 637] on label at bounding box center [991, 636] width 11 height 11
click at [994, 637] on input "checkbox" at bounding box center [990, 636] width 9 height 9
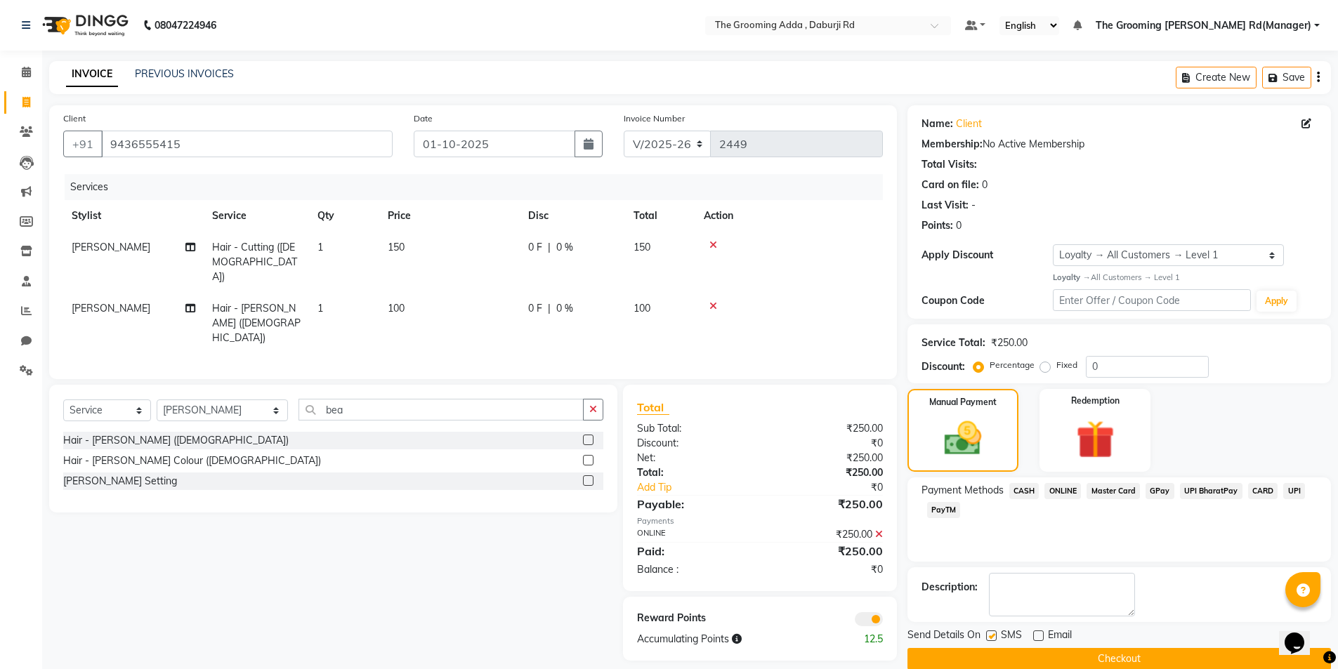
checkbox input "false"
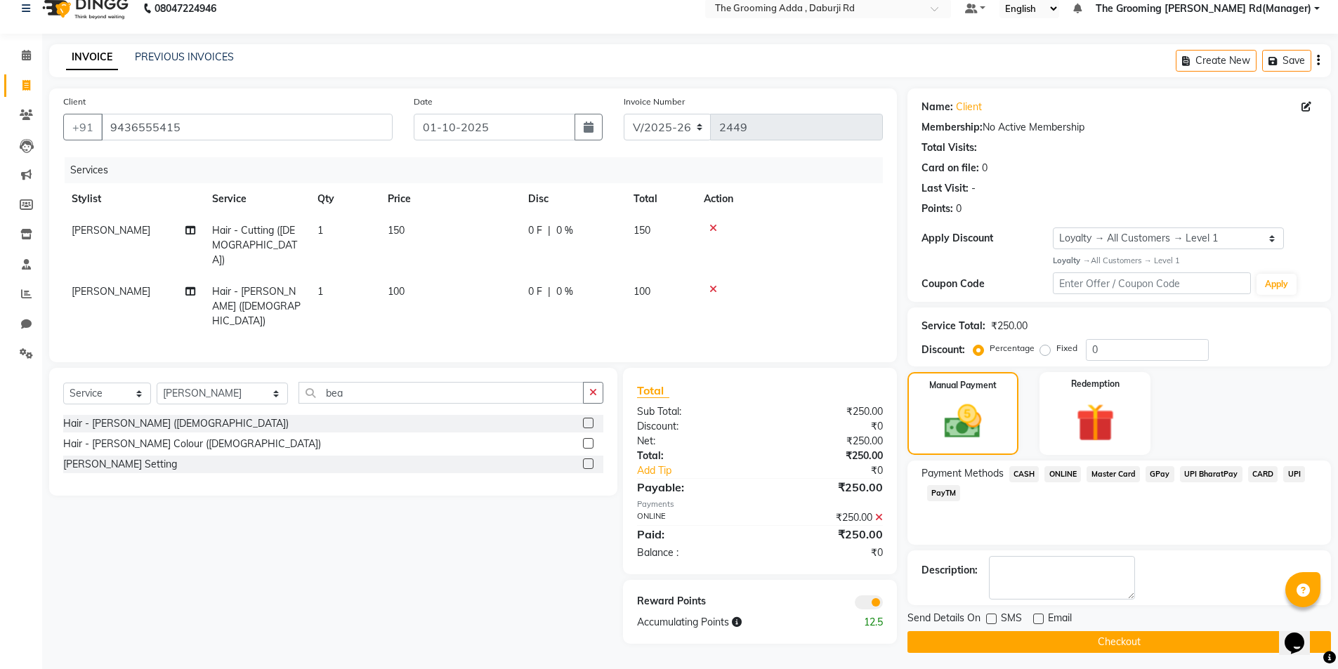
scroll to position [22, 0]
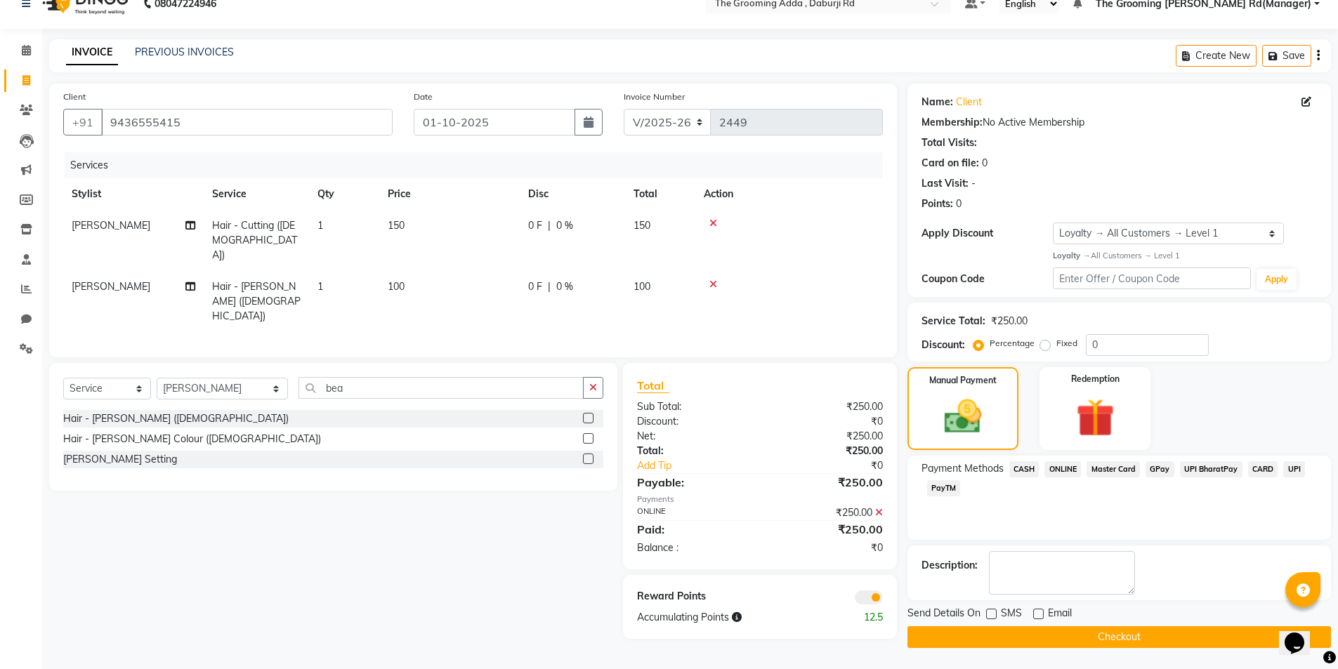
click at [1090, 639] on button "Checkout" at bounding box center [1118, 637] width 423 height 22
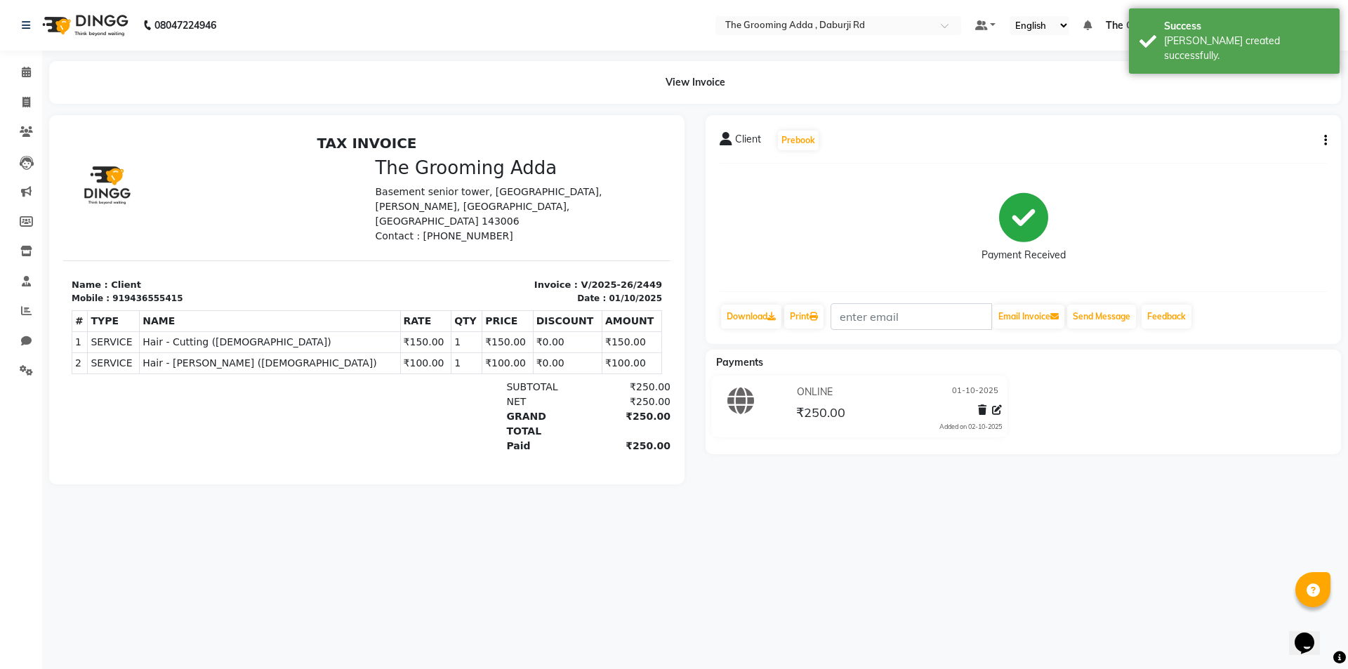
select select "service"
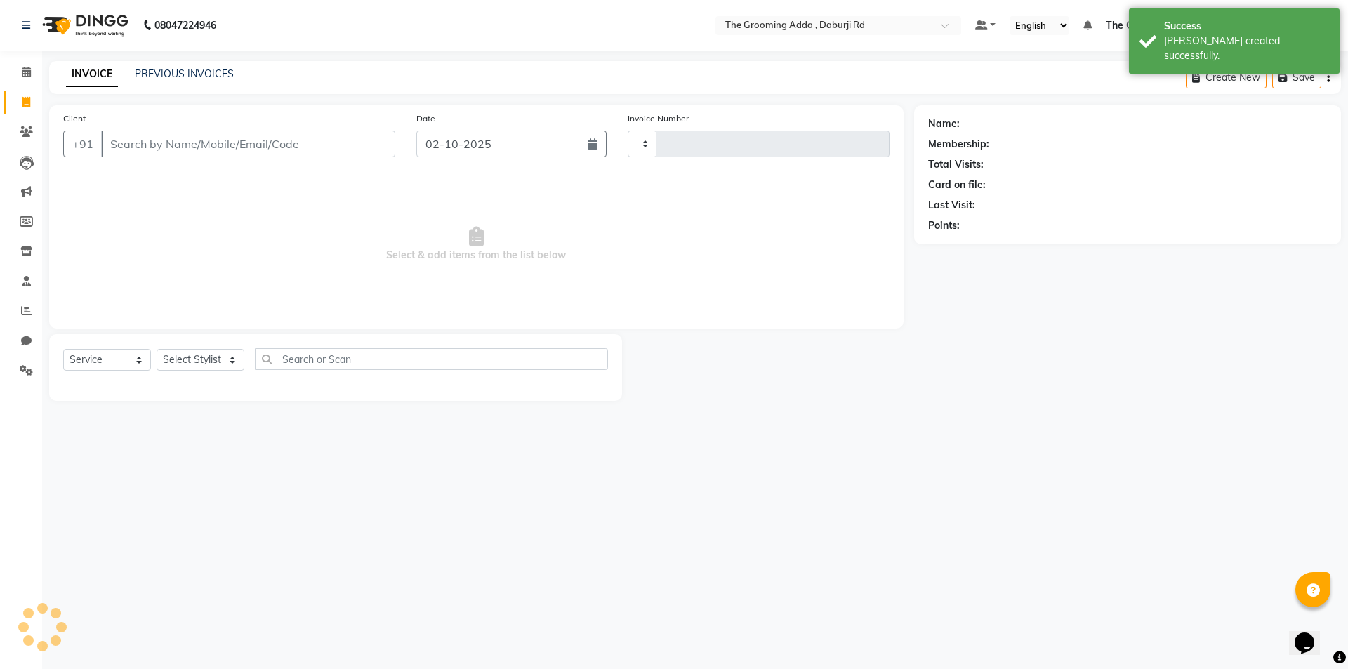
type input "2450"
select select "8001"
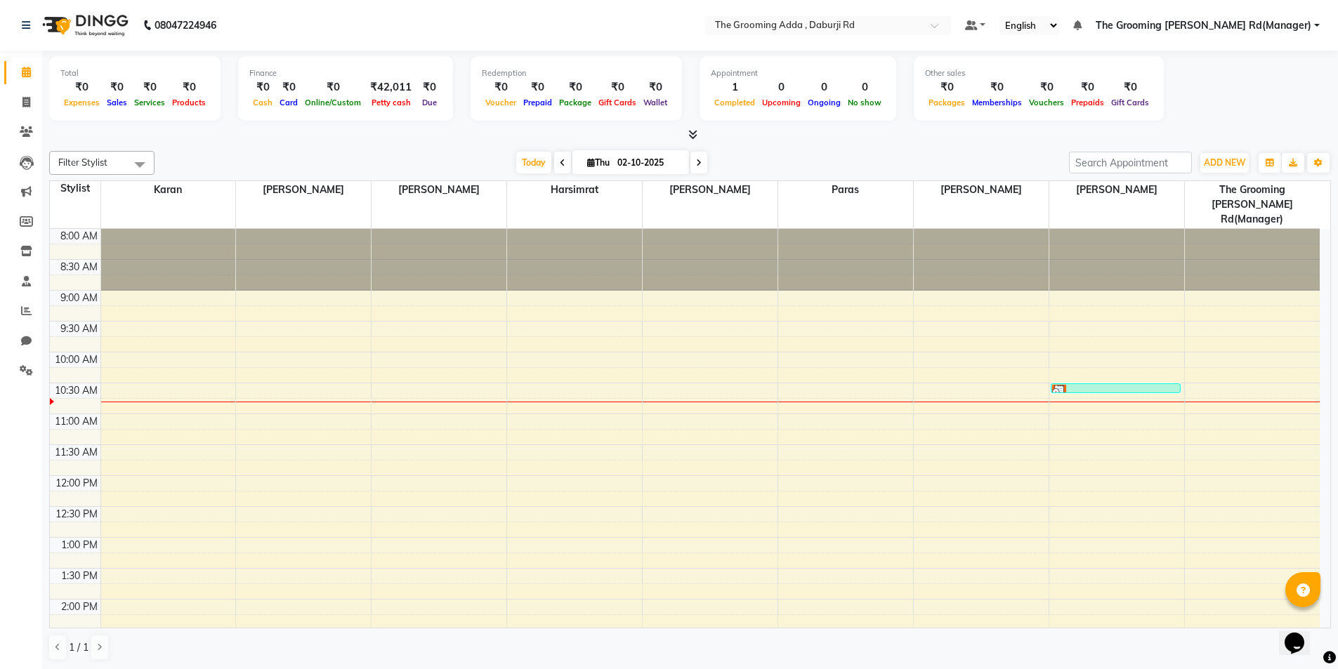
click at [41, 105] on li "Invoice" at bounding box center [21, 103] width 42 height 30
click at [30, 105] on icon at bounding box center [26, 102] width 8 height 11
select select "service"
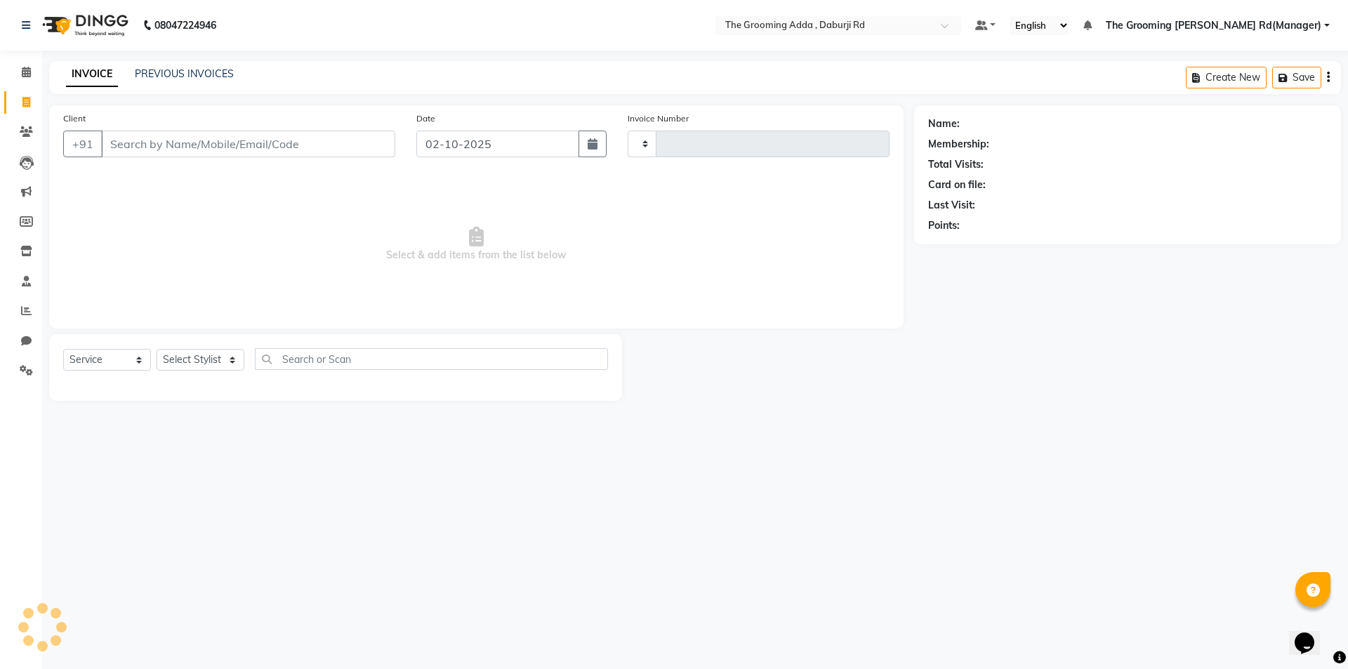
type input "2450"
select select "8001"
click at [178, 73] on link "PREVIOUS INVOICES" at bounding box center [184, 73] width 99 height 13
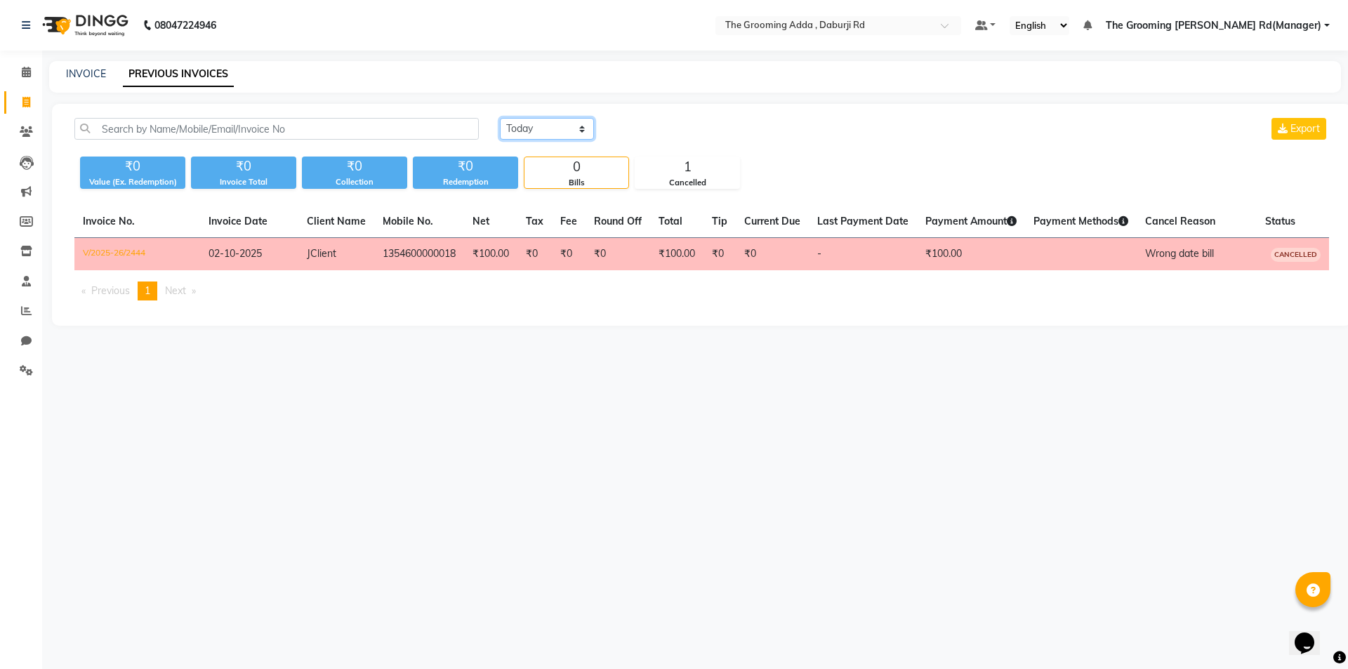
click at [515, 135] on select "[DATE] [DATE] Custom Range" at bounding box center [547, 129] width 94 height 22
select select "[DATE]"
click at [500, 118] on select "[DATE] [DATE] Custom Range" at bounding box center [547, 129] width 94 height 22
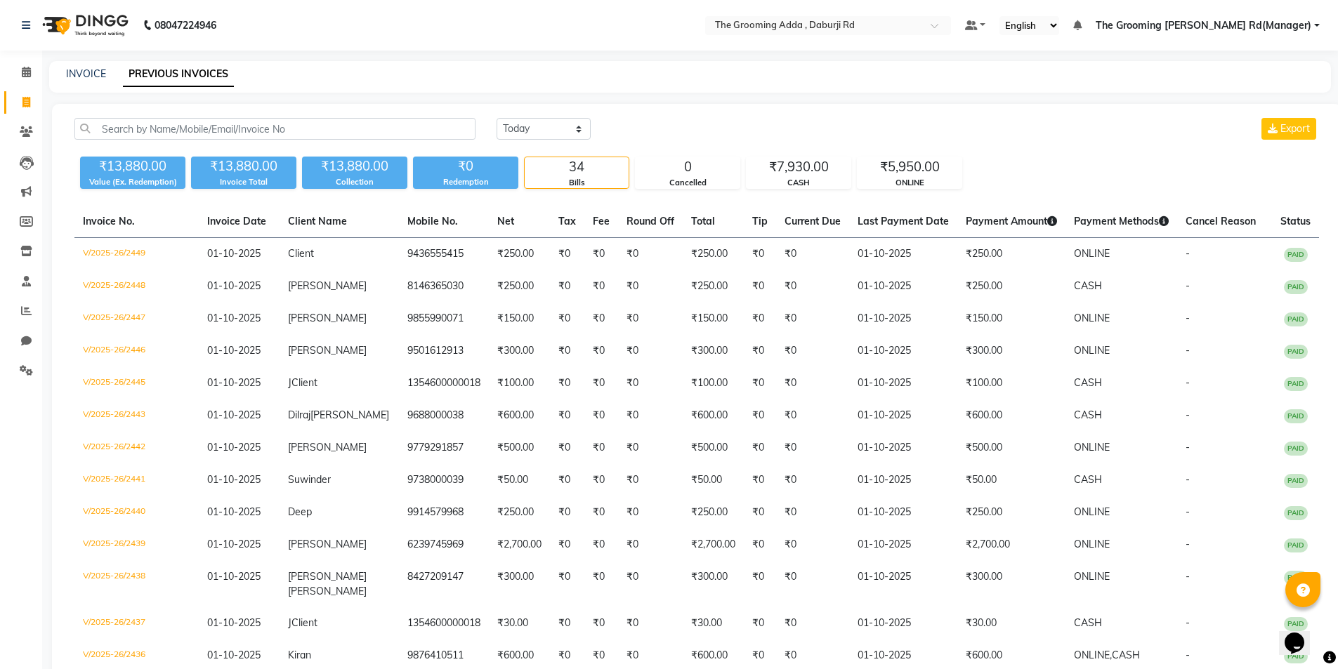
select select "service"
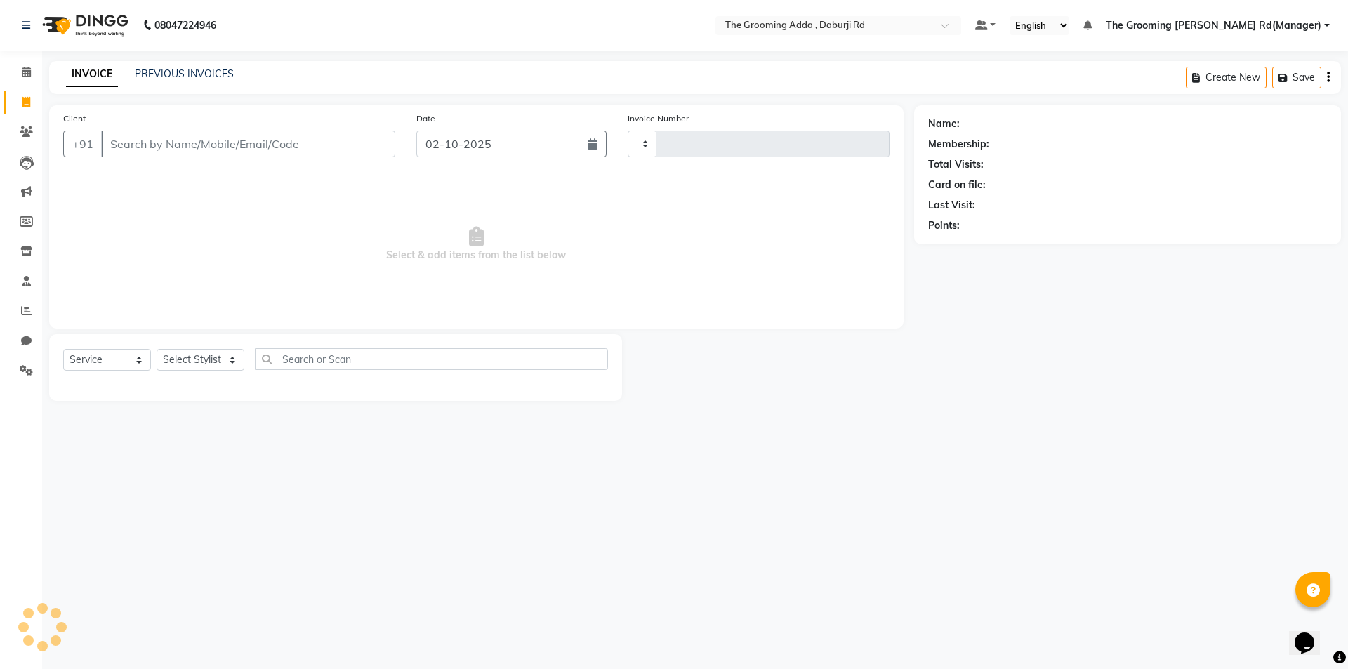
type input "2450"
select select "8001"
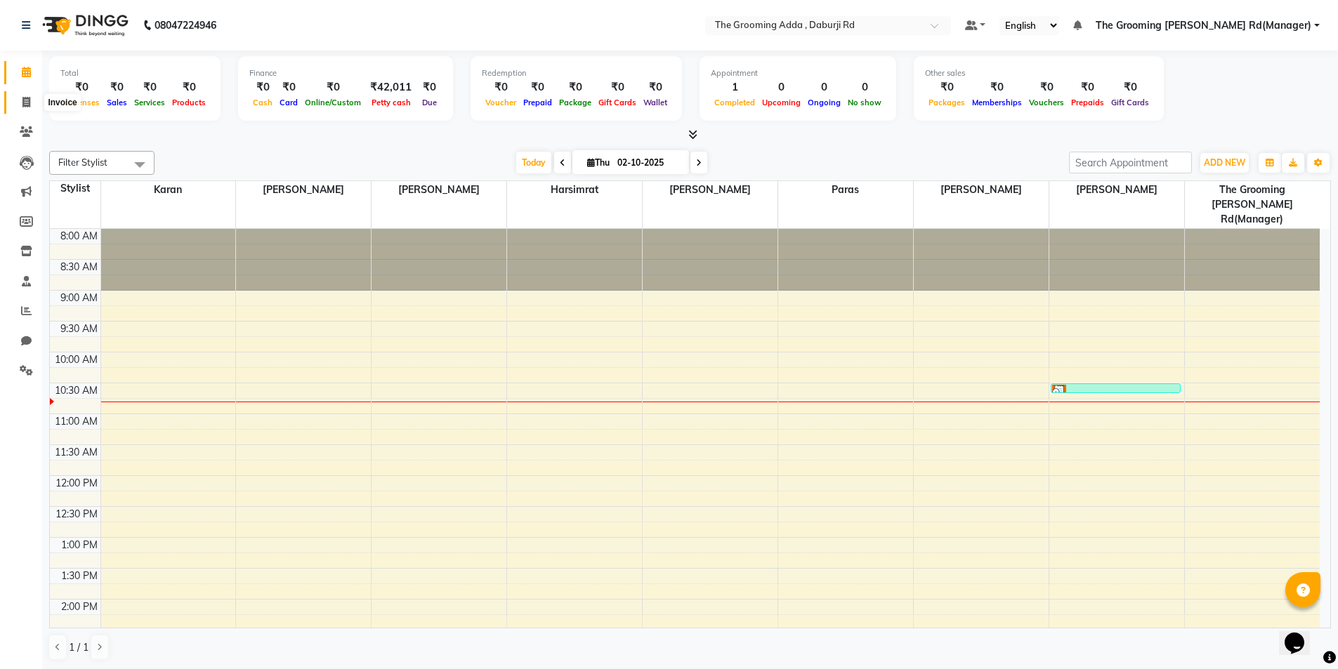
click at [29, 98] on icon at bounding box center [26, 102] width 8 height 11
select select "service"
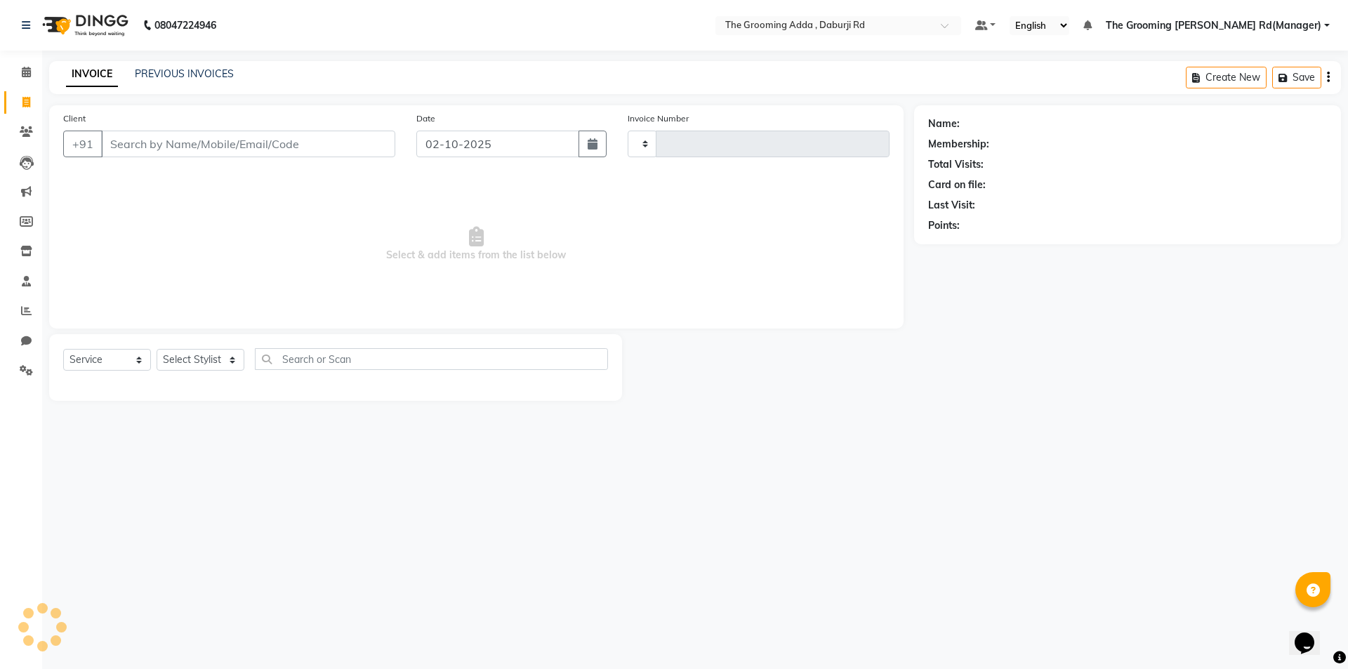
type input "2450"
select select "8001"
click at [303, 141] on input "Client" at bounding box center [248, 144] width 294 height 27
type input "a"
click at [284, 135] on input "Client" at bounding box center [248, 144] width 294 height 27
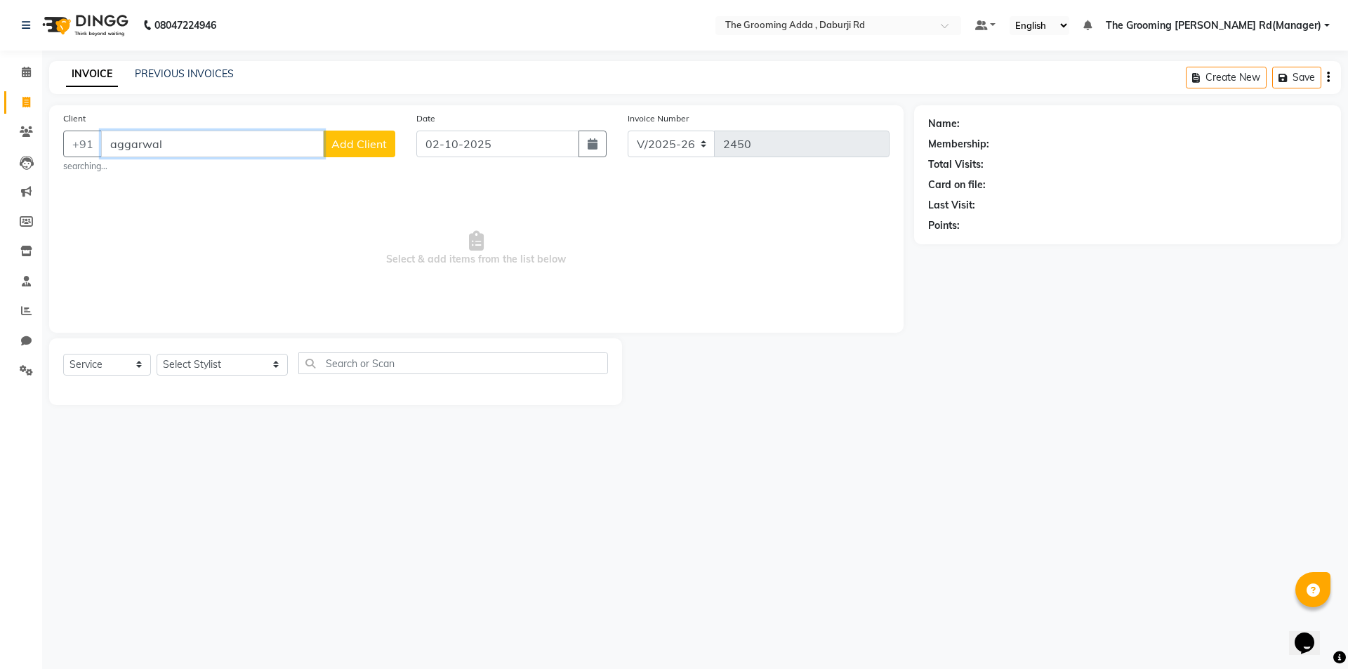
click at [179, 145] on input "aggarwal" at bounding box center [212, 144] width 223 height 27
type input "9878020031"
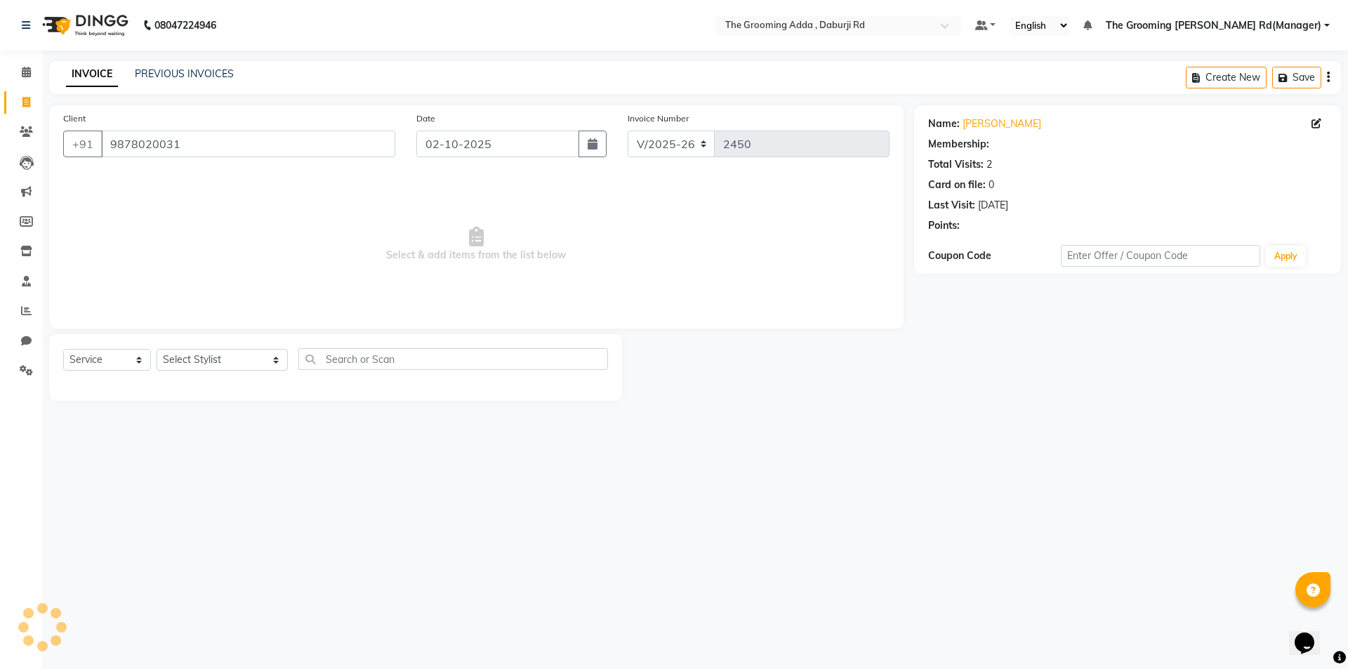
select select "1: Object"
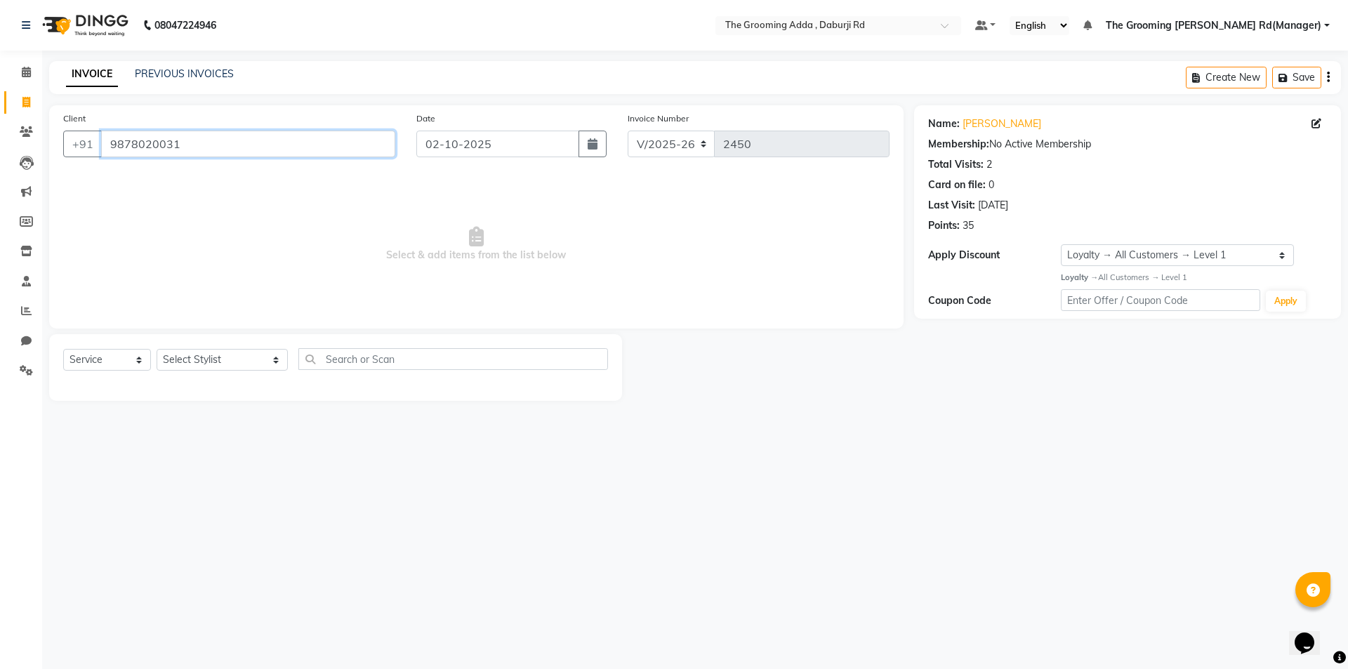
click at [179, 145] on input "9878020031" at bounding box center [248, 144] width 294 height 27
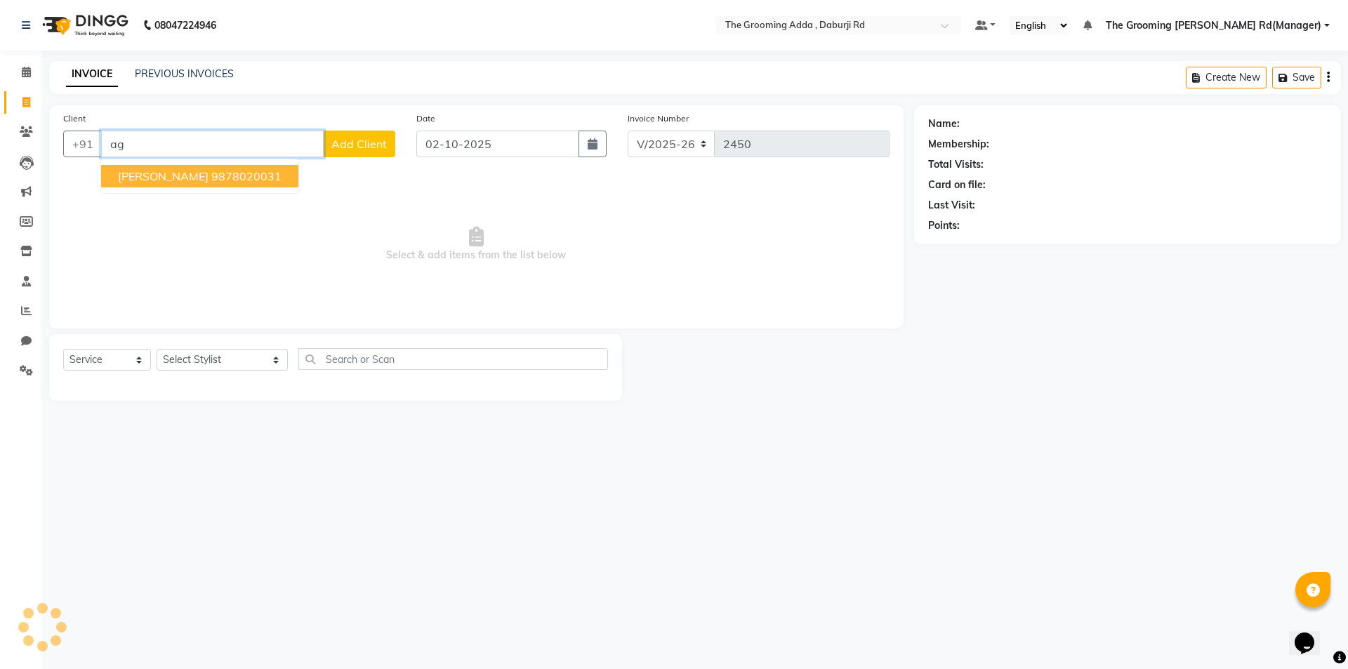
type input "a"
click at [180, 170] on ngb-highlight "1354600000018" at bounding box center [199, 176] width 91 height 14
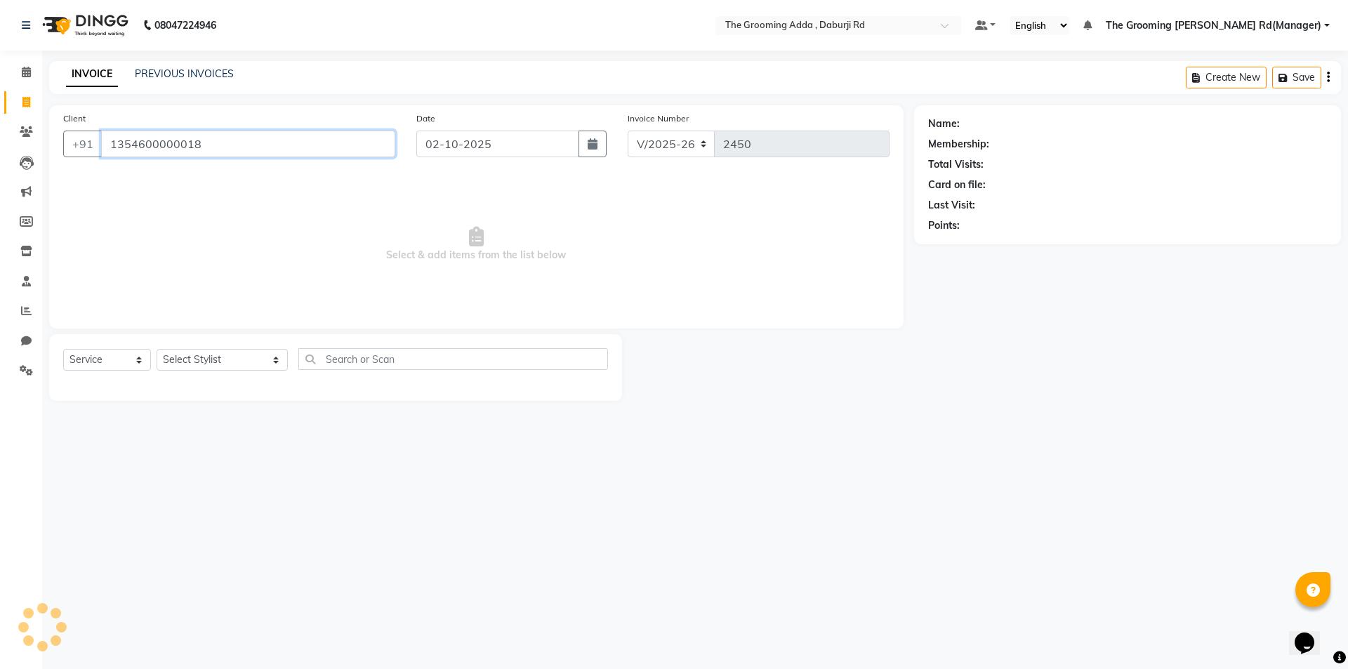
type input "1354600000018"
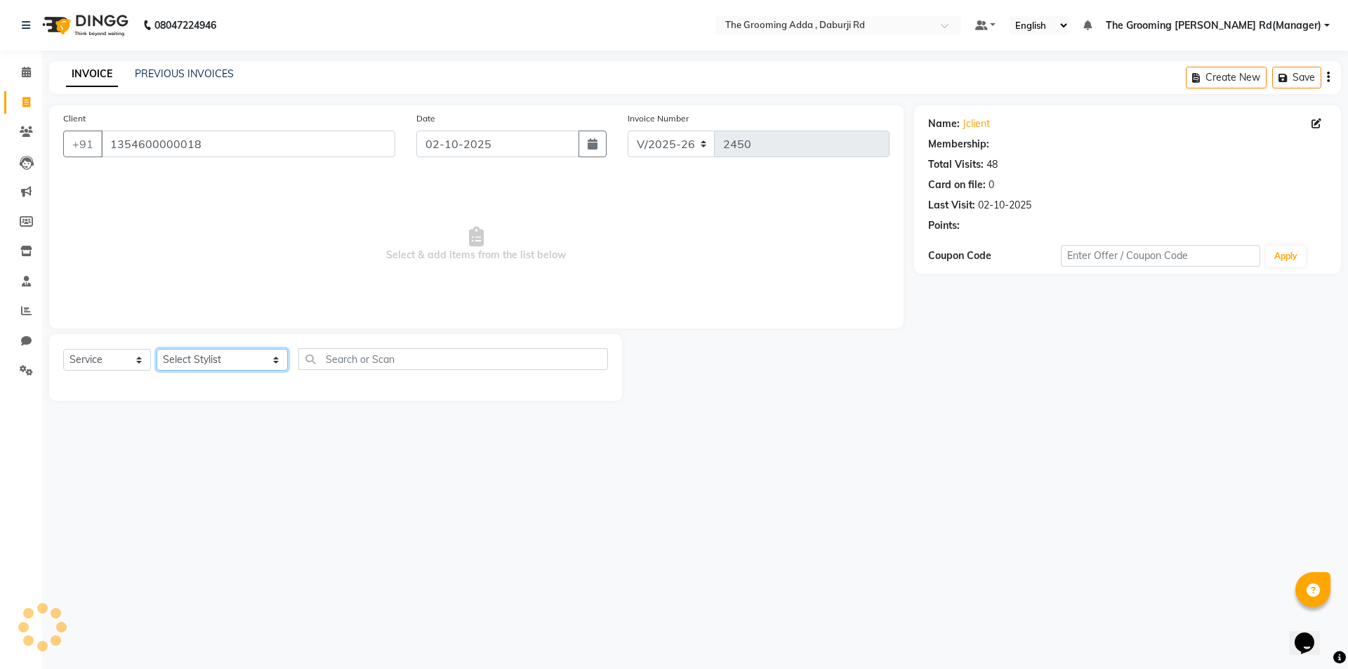
click at [177, 353] on select "Select Stylist [PERSON_NAME] [PERSON_NAME] [PERSON_NAME] [PERSON_NAME] [PERSON_…" at bounding box center [222, 360] width 131 height 22
select select "1: Object"
select select "79355"
click at [157, 349] on select "Select Stylist [PERSON_NAME] [PERSON_NAME] [PERSON_NAME] [PERSON_NAME] [PERSON_…" at bounding box center [222, 360] width 131 height 22
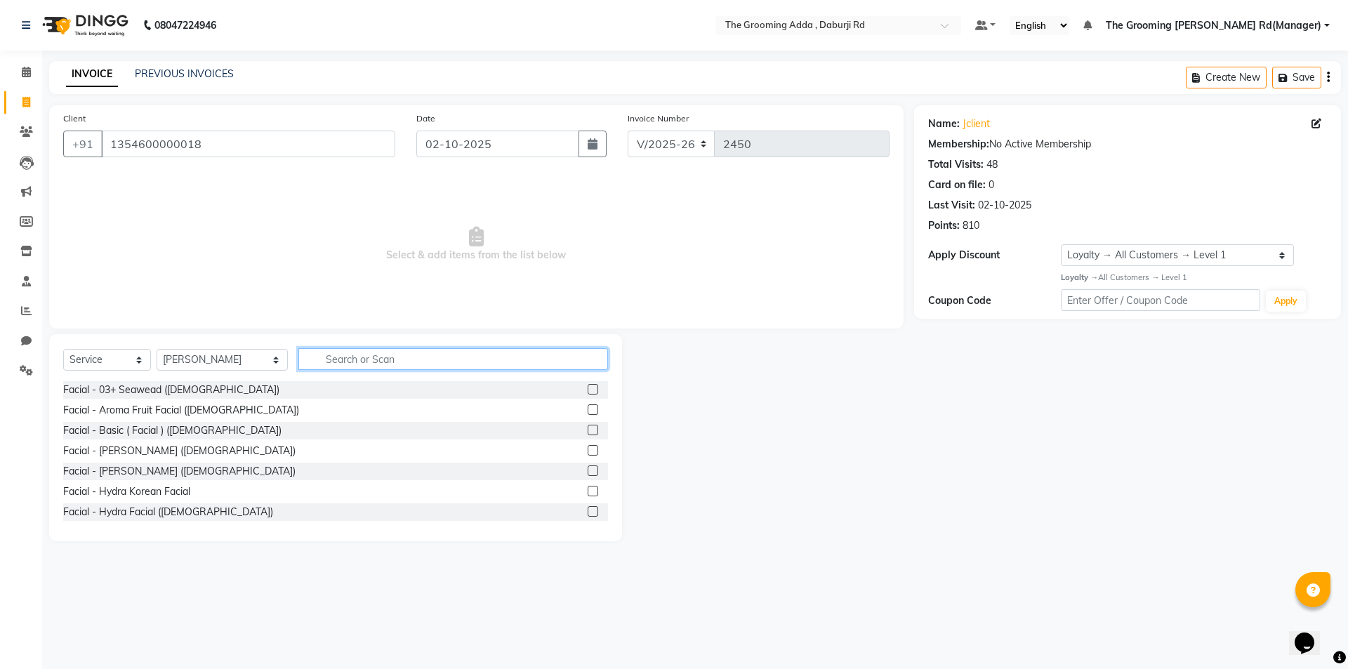
click at [371, 365] on input "text" at bounding box center [453, 359] width 310 height 22
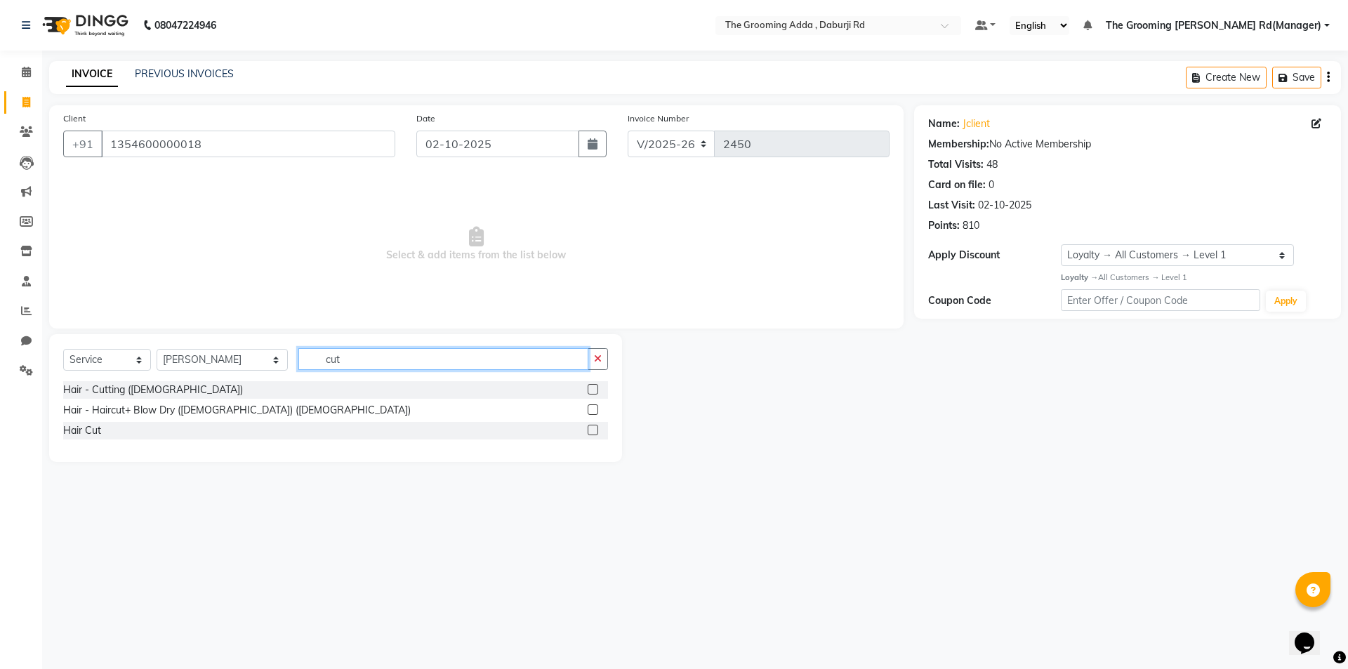
type input "cut"
click at [596, 386] on label at bounding box center [593, 389] width 11 height 11
click at [596, 386] on input "checkbox" at bounding box center [592, 390] width 9 height 9
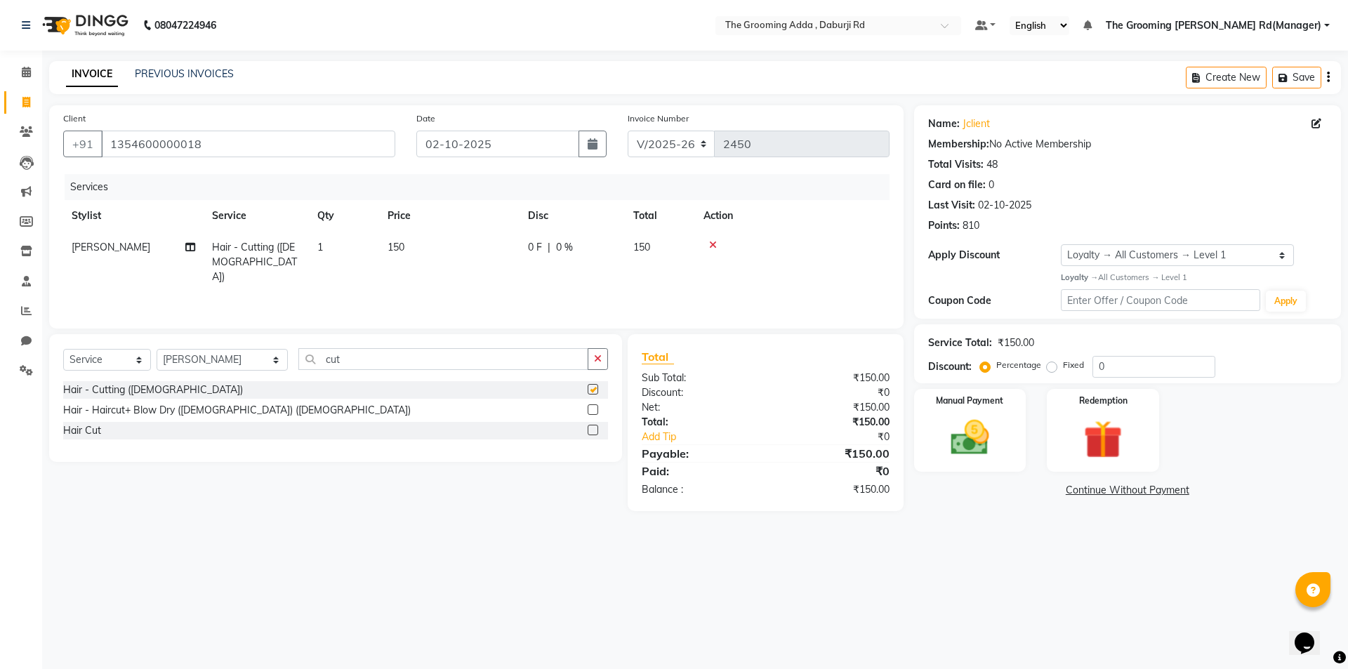
checkbox input "false"
drag, startPoint x: 196, startPoint y: 364, endPoint x: 209, endPoint y: 369, distance: 14.0
click at [196, 364] on select "Select Stylist [PERSON_NAME] [PERSON_NAME] [PERSON_NAME] [PERSON_NAME] [PERSON_…" at bounding box center [222, 360] width 131 height 22
select select "79344"
click at [157, 349] on select "Select Stylist [PERSON_NAME] [PERSON_NAME] [PERSON_NAME] [PERSON_NAME] [PERSON_…" at bounding box center [222, 360] width 131 height 22
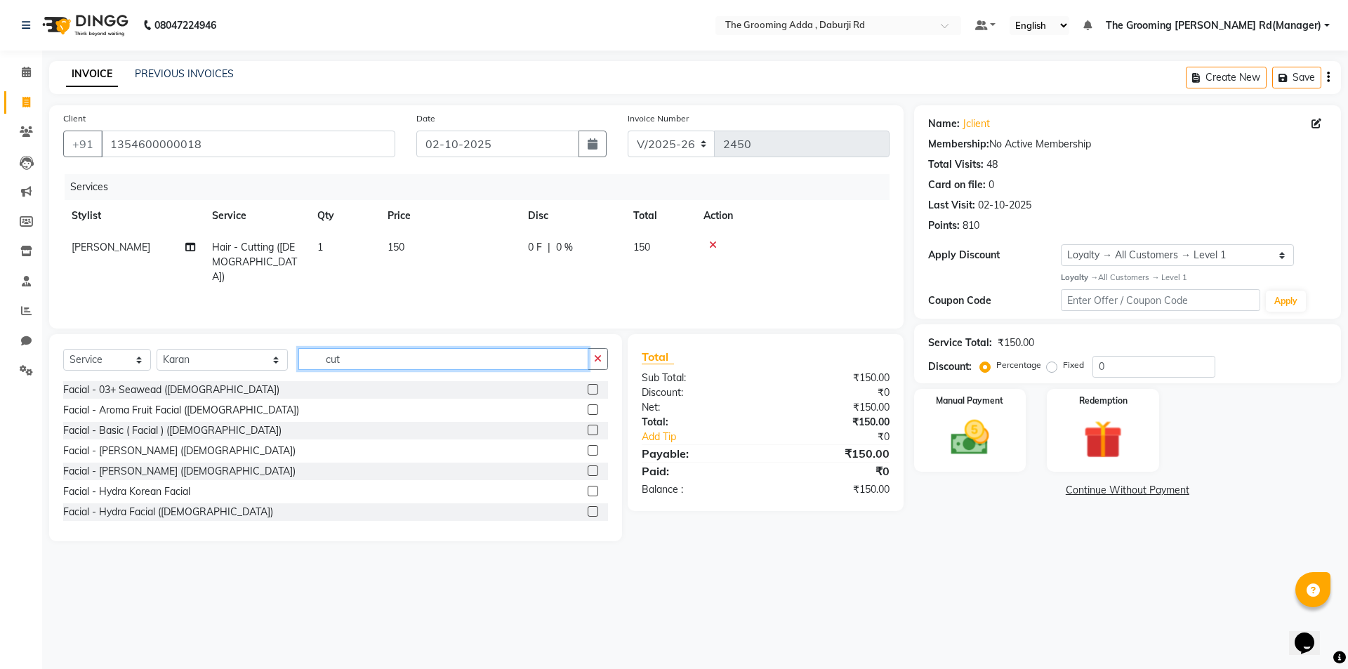
click at [449, 367] on input "cut" at bounding box center [443, 359] width 290 height 22
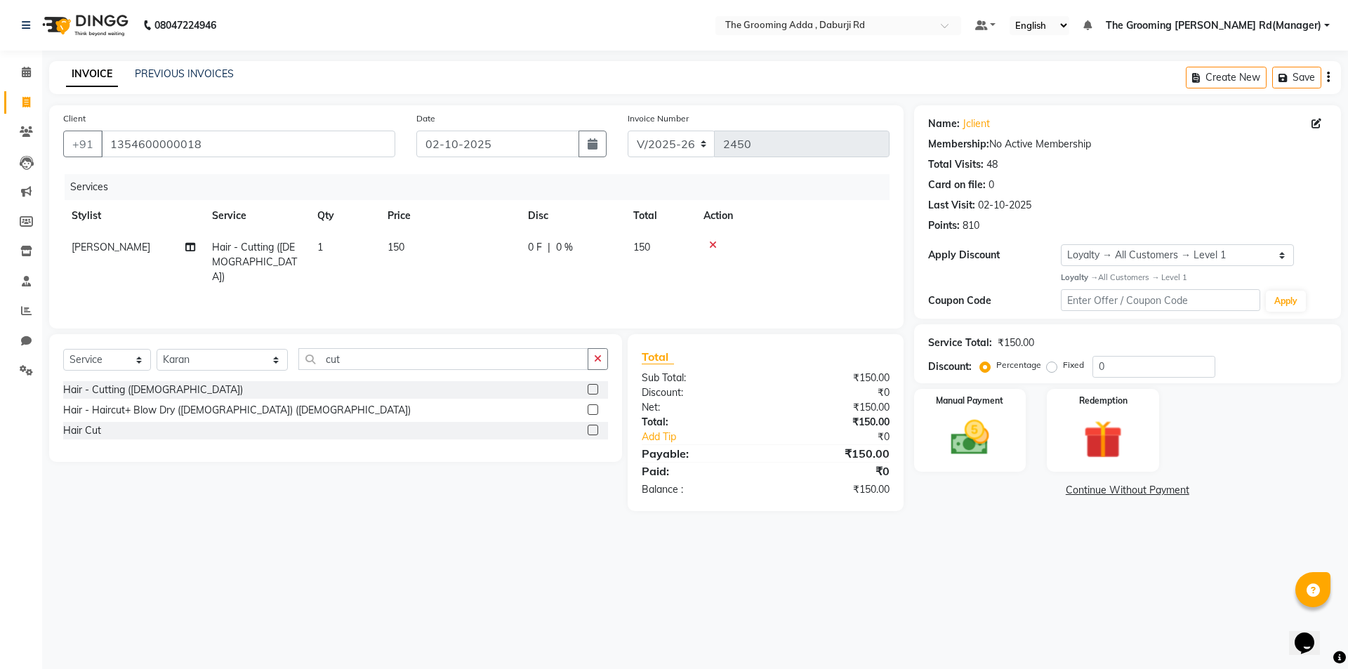
click at [593, 430] on label at bounding box center [593, 430] width 11 height 11
click at [593, 430] on input "checkbox" at bounding box center [592, 430] width 9 height 9
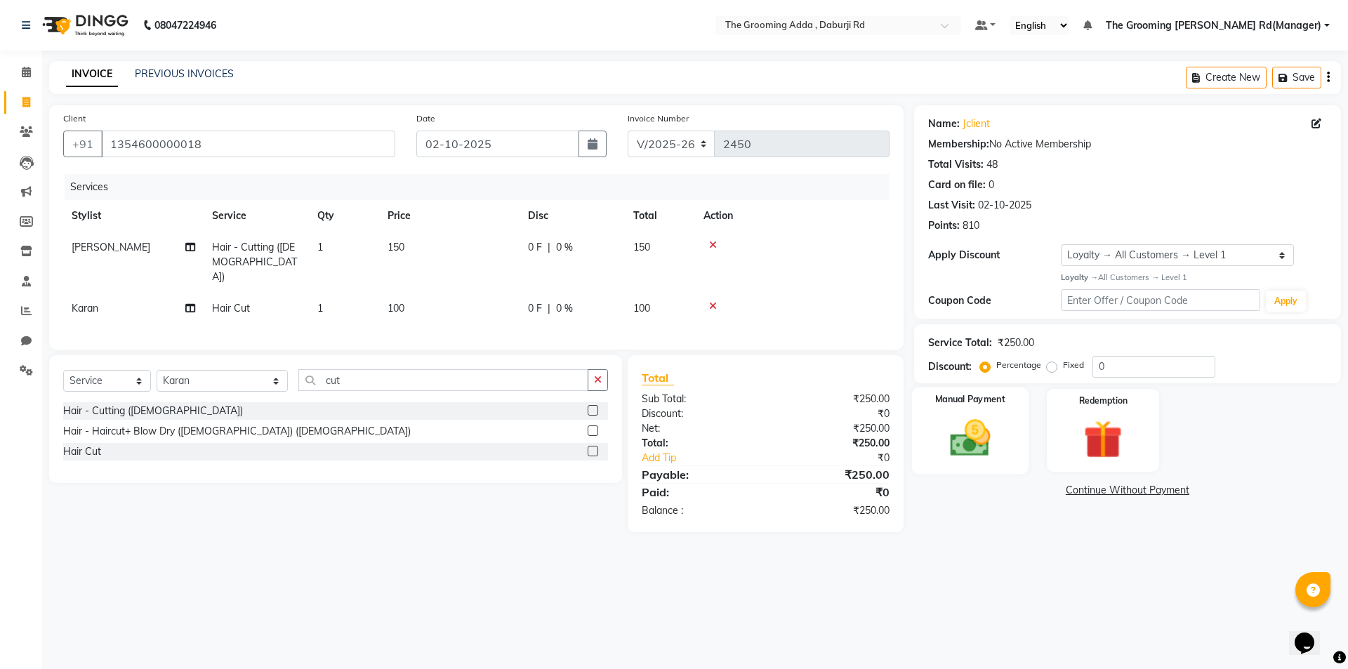
checkbox input "false"
click at [994, 433] on img at bounding box center [969, 438] width 65 height 46
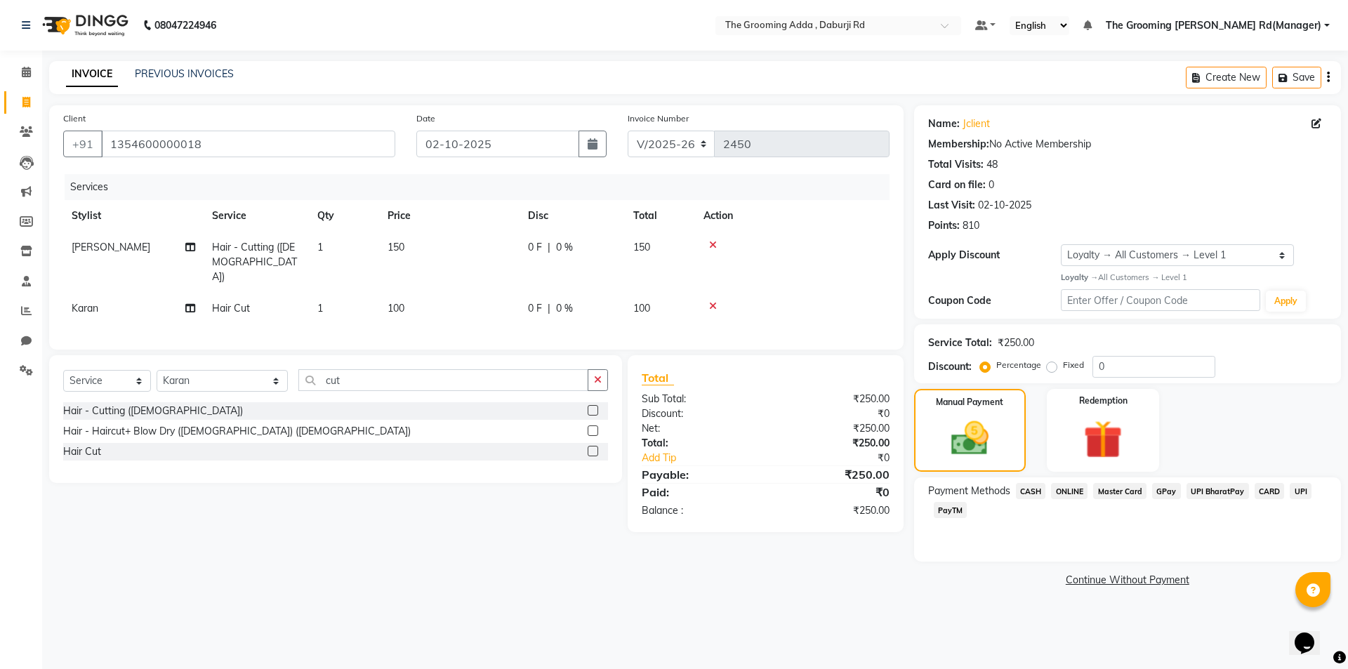
click at [1066, 487] on span "ONLINE" at bounding box center [1069, 491] width 37 height 16
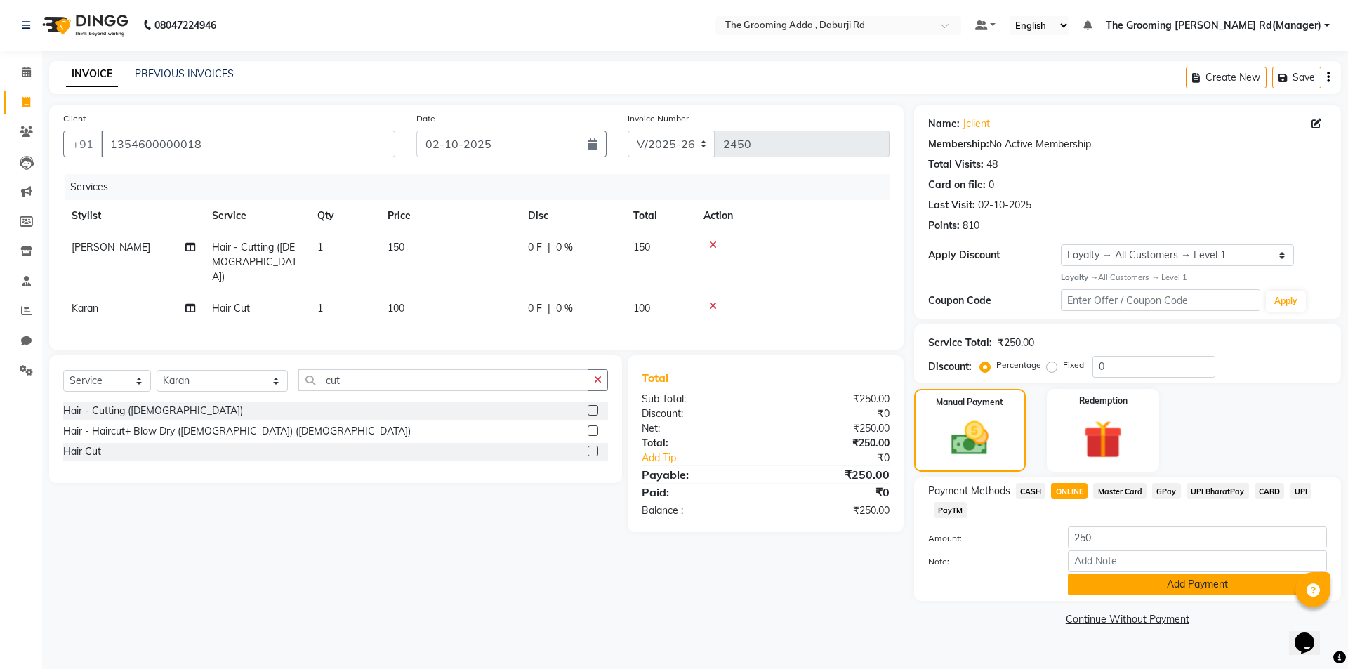
click at [1085, 591] on button "Add Payment" at bounding box center [1197, 585] width 259 height 22
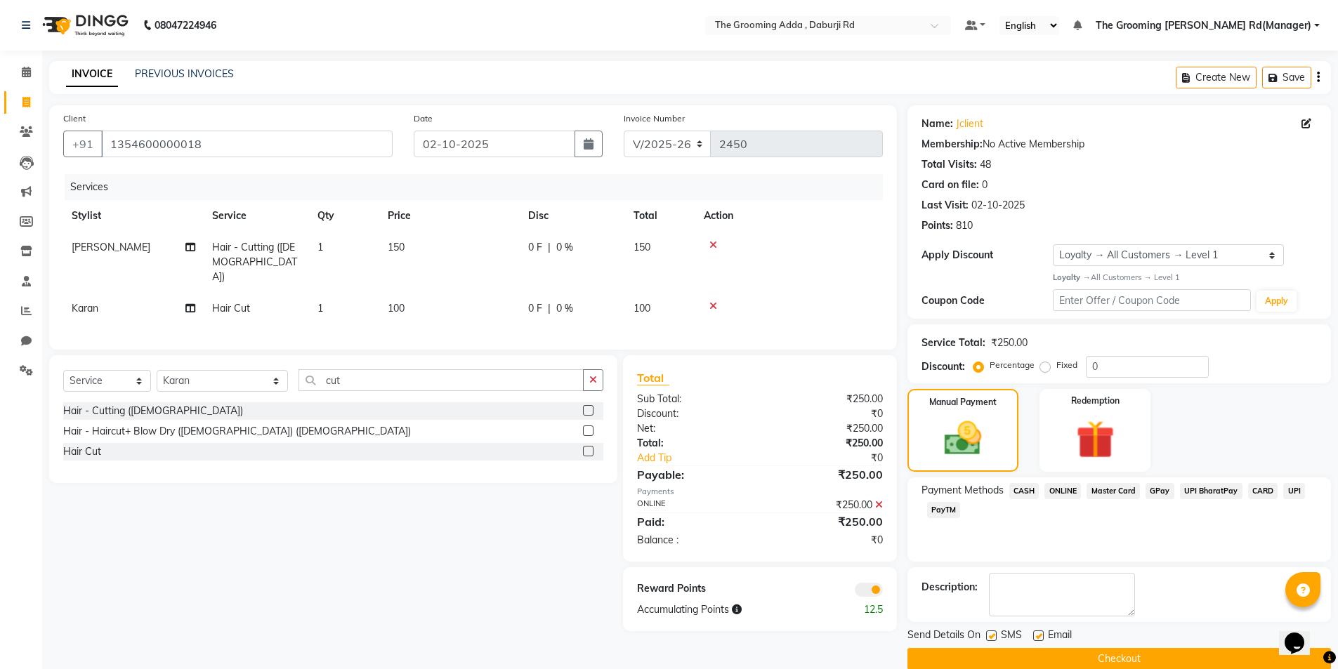
click at [1033, 638] on label at bounding box center [1038, 636] width 11 height 11
click at [1033, 638] on input "checkbox" at bounding box center [1037, 636] width 9 height 9
checkbox input "false"
click at [990, 638] on label at bounding box center [991, 636] width 11 height 11
click at [990, 638] on input "checkbox" at bounding box center [990, 636] width 9 height 9
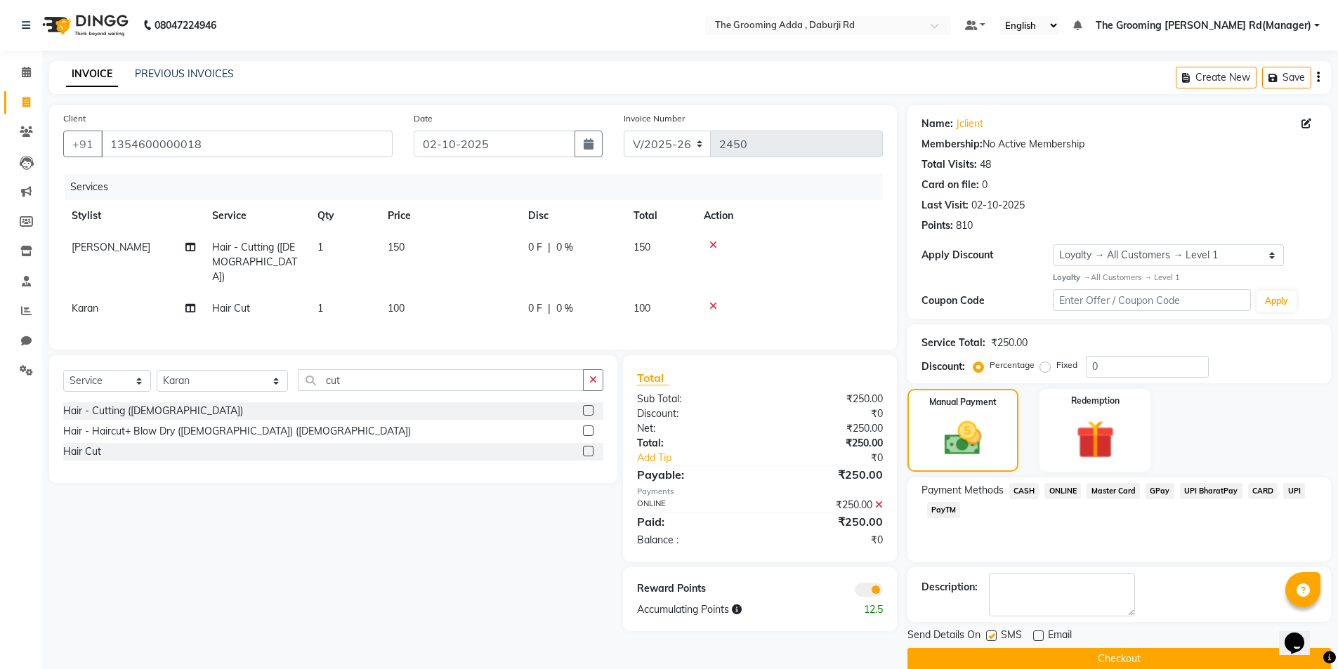
checkbox input "false"
click at [985, 662] on button "Checkout" at bounding box center [1118, 659] width 423 height 22
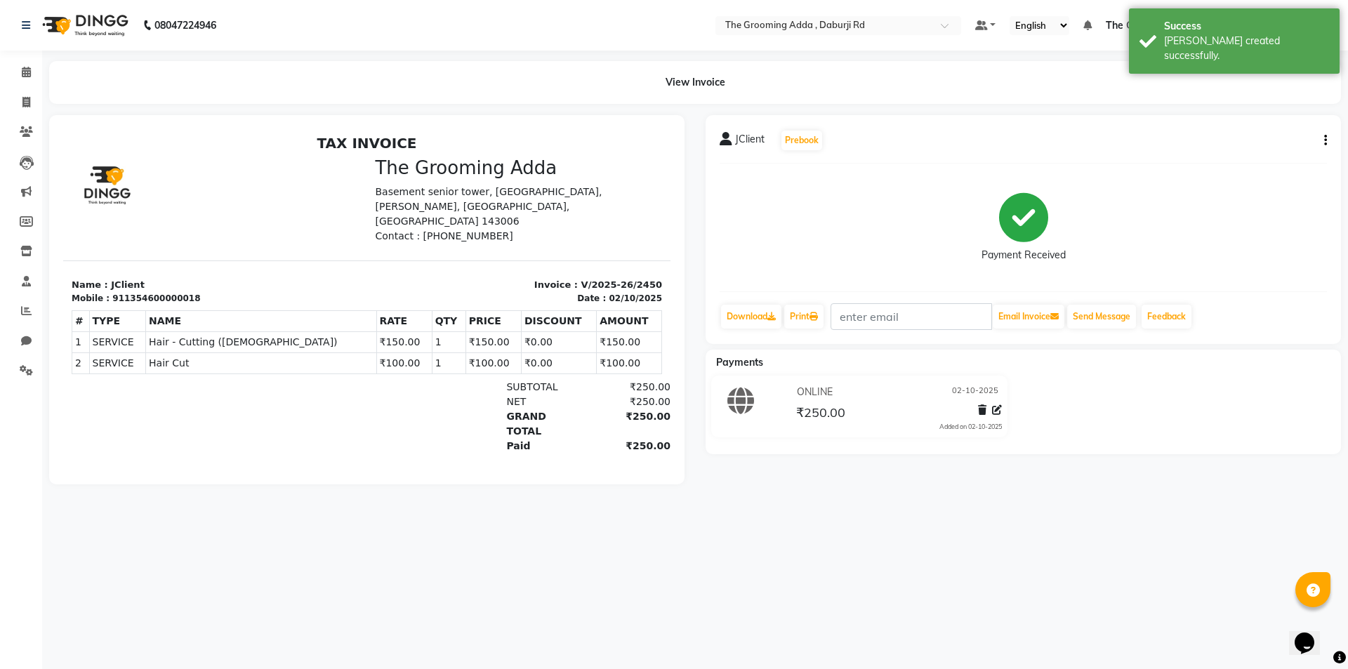
select select "service"
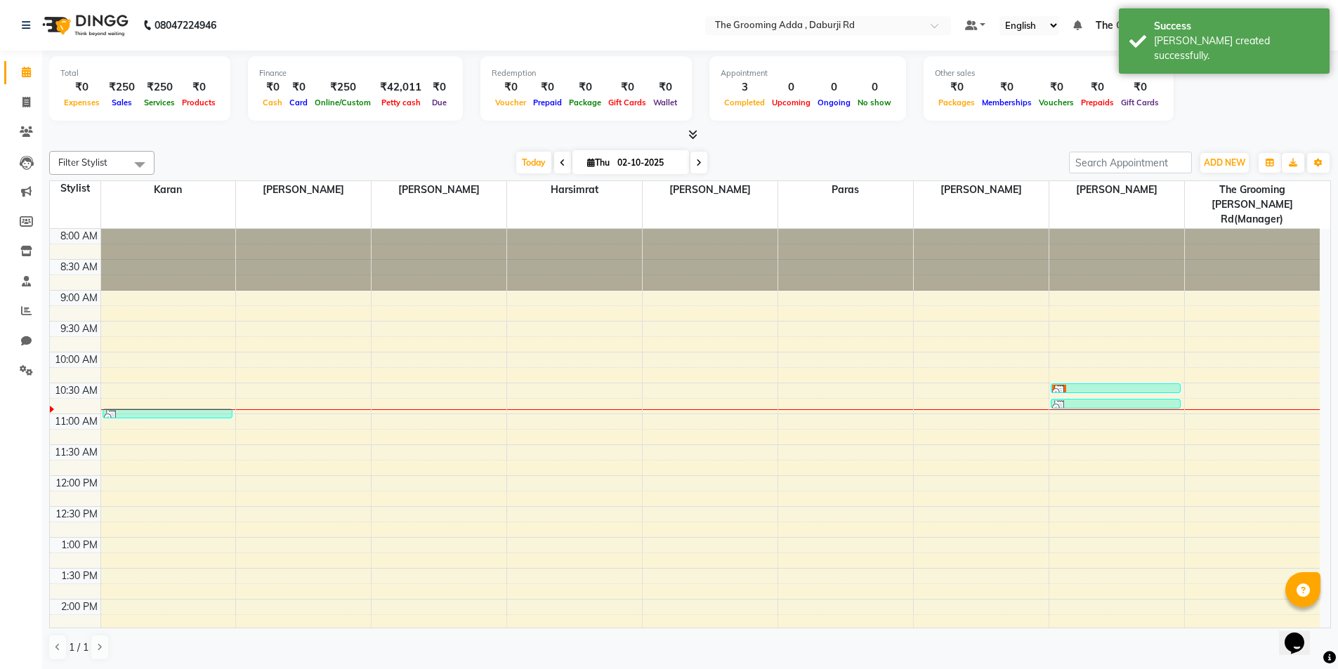
click at [22, 114] on li "Invoice" at bounding box center [21, 103] width 42 height 30
click at [27, 98] on icon at bounding box center [26, 102] width 8 height 11
select select "service"
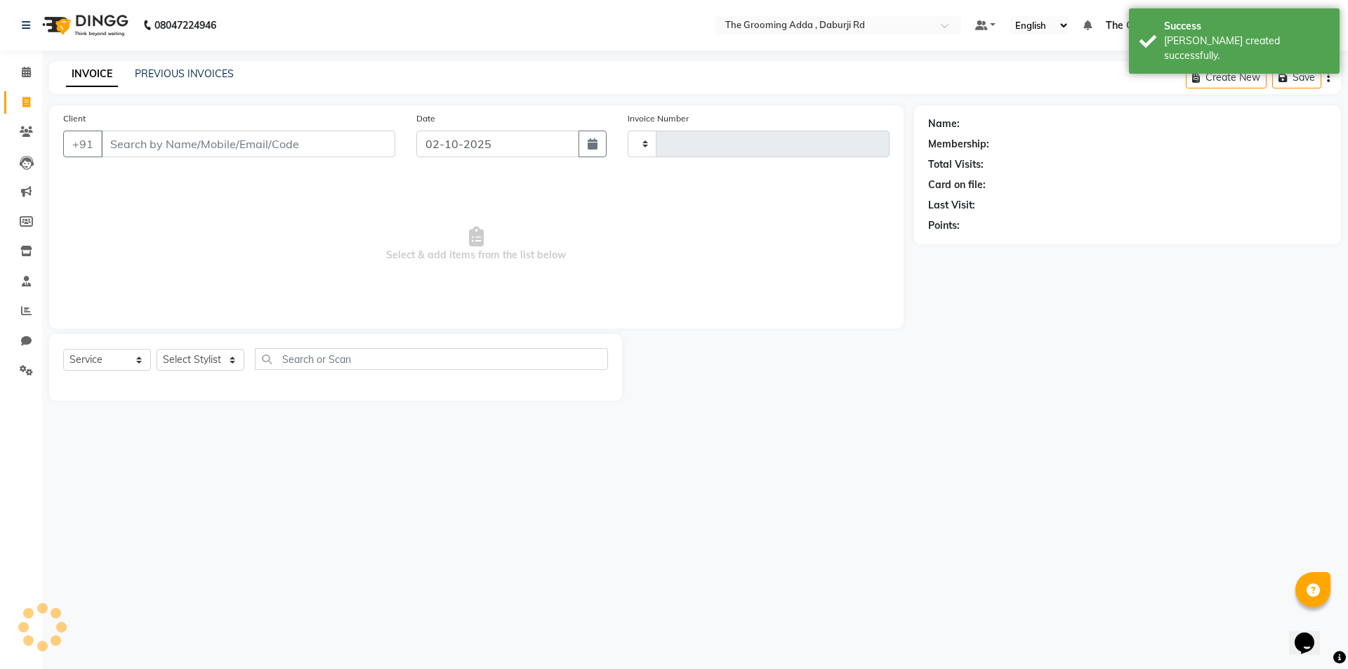
type input "2451"
select select "8001"
click at [126, 145] on input "Client" at bounding box center [248, 144] width 294 height 27
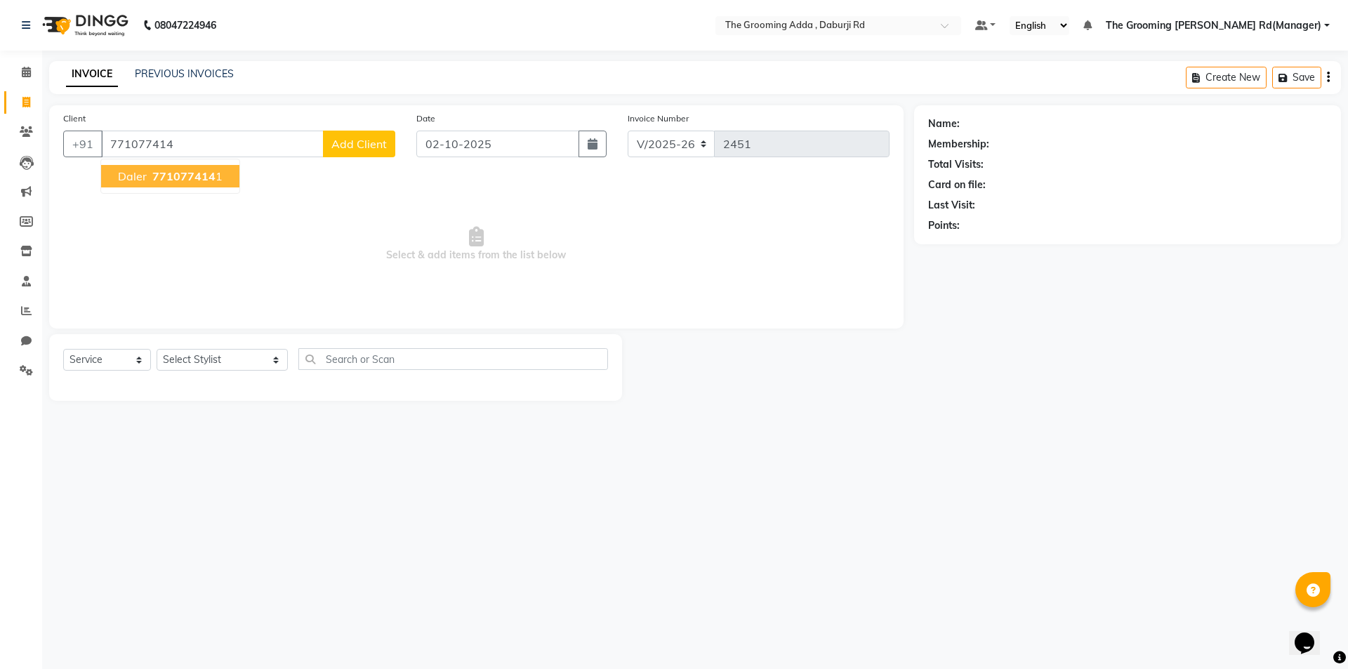
click at [162, 165] on button "Daler 771077414 1" at bounding box center [170, 176] width 138 height 22
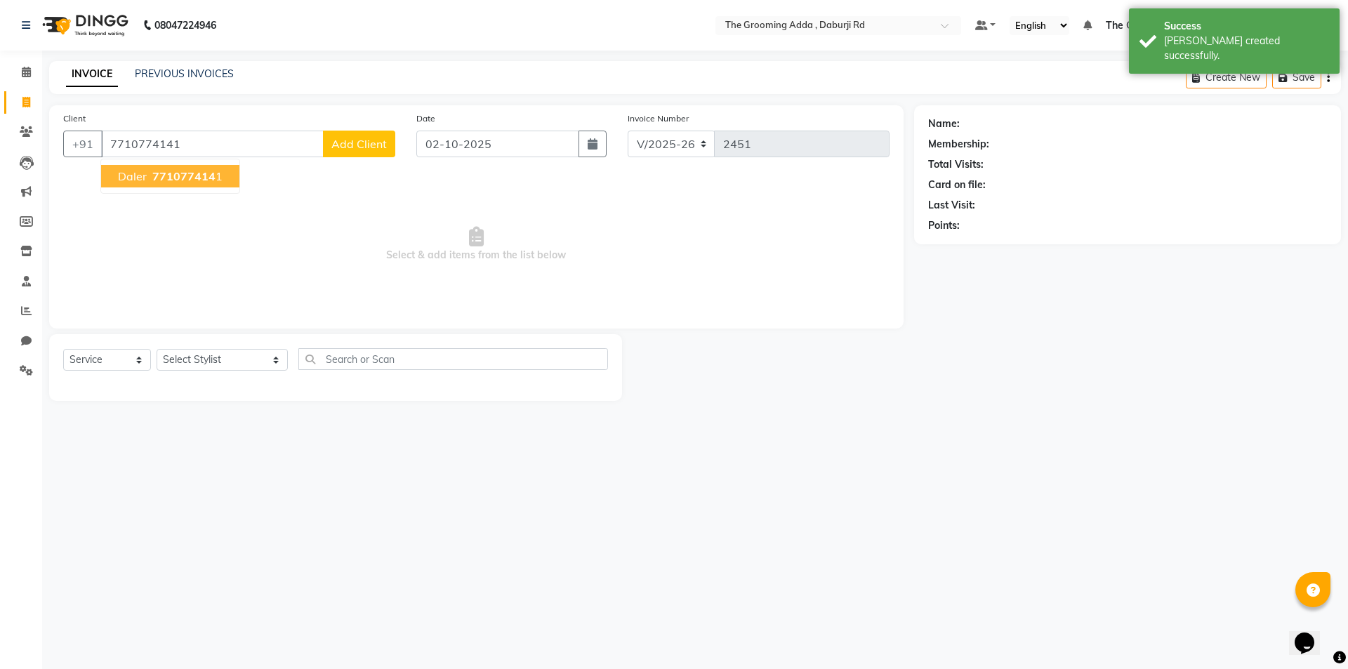
type input "7710774141"
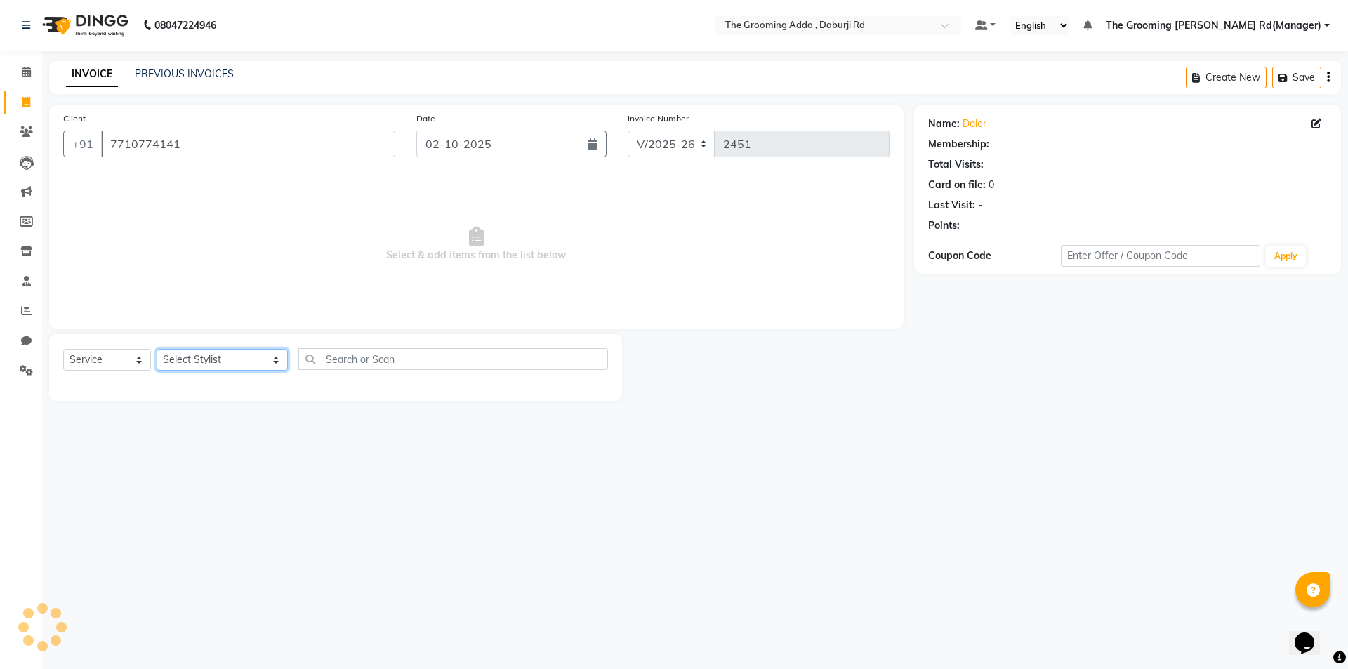
drag, startPoint x: 209, startPoint y: 354, endPoint x: 209, endPoint y: 364, distance: 10.5
click at [209, 354] on select "Select Stylist [PERSON_NAME] [PERSON_NAME] [PERSON_NAME] [PERSON_NAME] [PERSON_…" at bounding box center [222, 360] width 131 height 22
select select "1: Object"
select select "79351"
click at [157, 349] on select "Select Stylist [PERSON_NAME] [PERSON_NAME] [PERSON_NAME] [PERSON_NAME] [PERSON_…" at bounding box center [222, 360] width 131 height 22
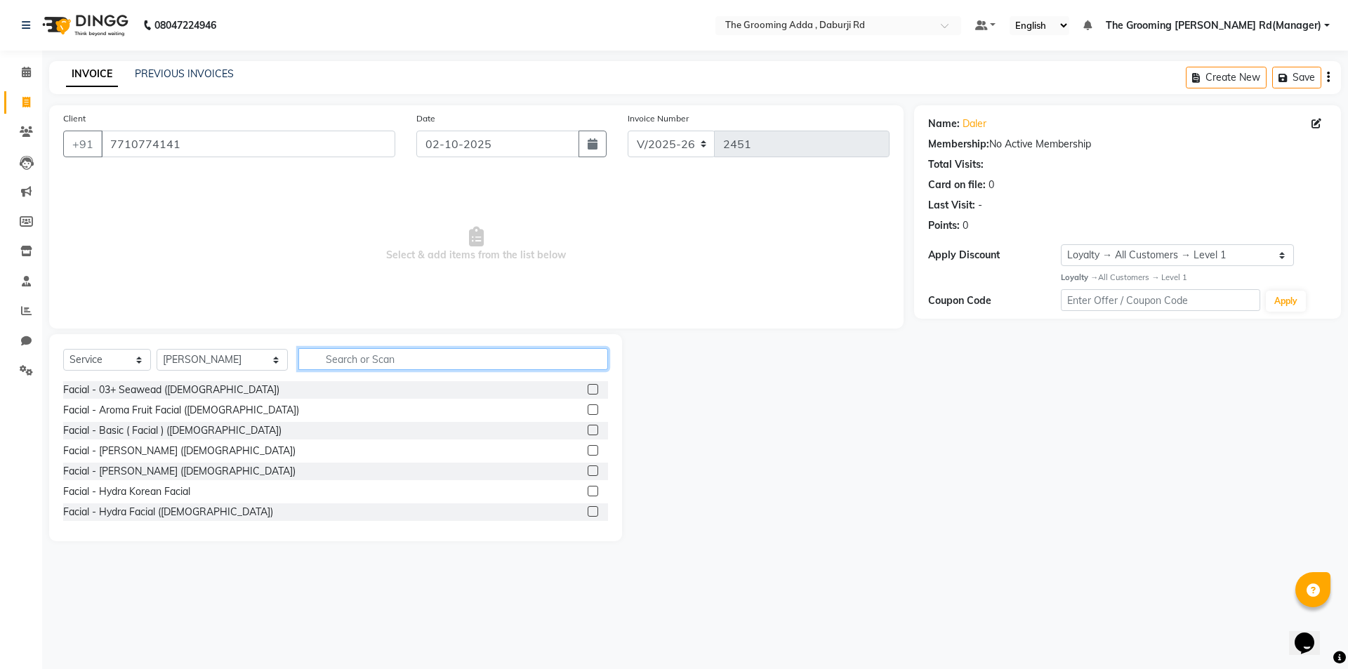
click at [388, 361] on input "text" at bounding box center [453, 359] width 310 height 22
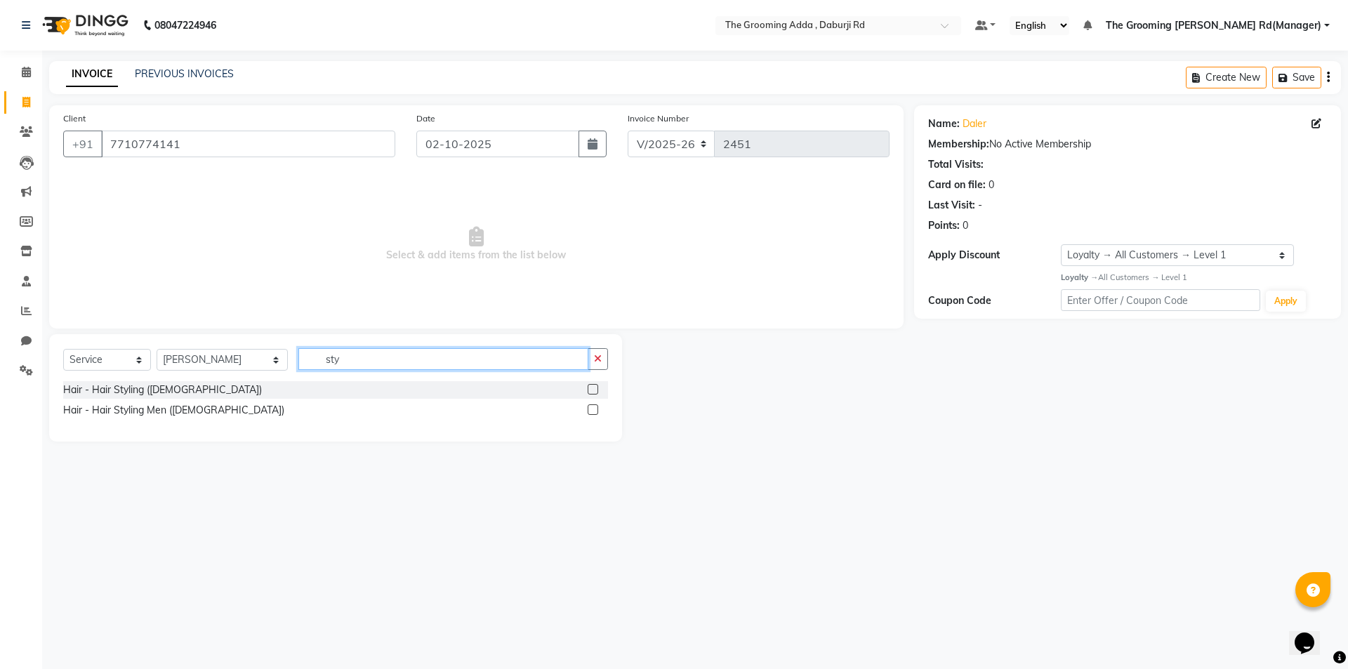
type input "sty"
drag, startPoint x: 585, startPoint y: 409, endPoint x: 593, endPoint y: 407, distance: 8.7
click at [585, 407] on div "Hair - Hair Styling Men ([DEMOGRAPHIC_DATA])" at bounding box center [335, 411] width 545 height 18
click at [595, 407] on label at bounding box center [593, 409] width 11 height 11
click at [595, 407] on input "checkbox" at bounding box center [592, 410] width 9 height 9
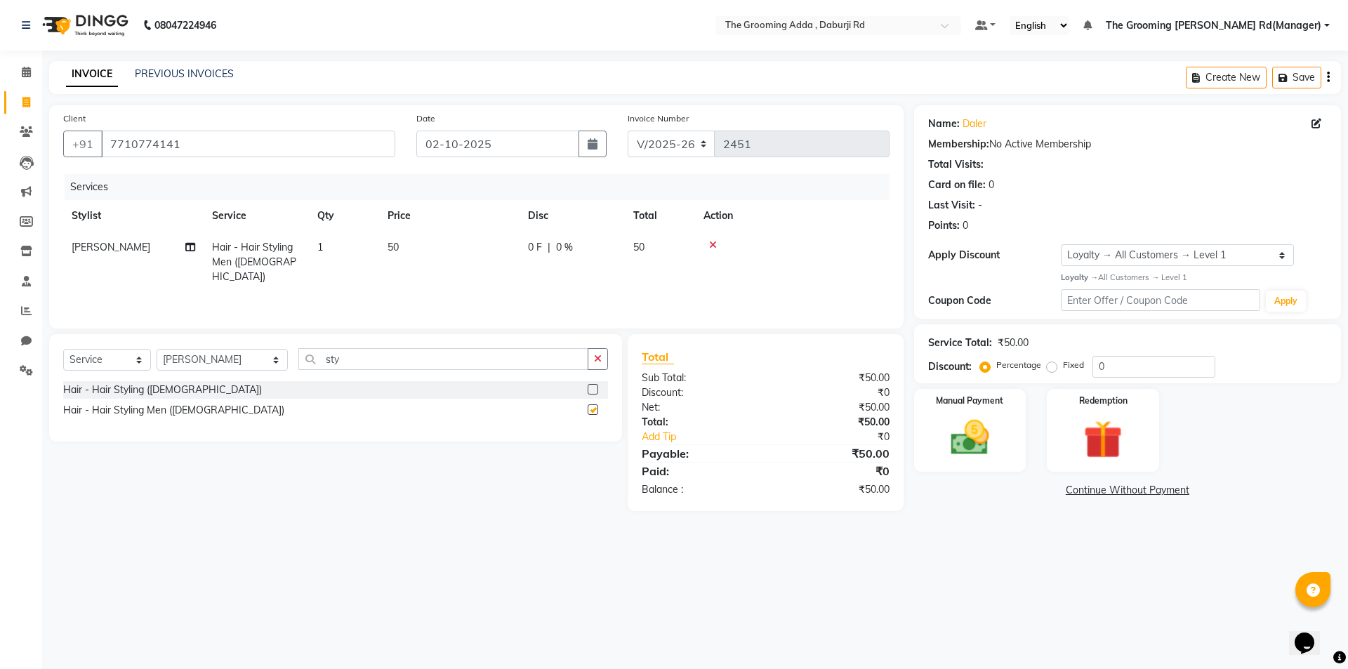
checkbox input "false"
click at [1038, 432] on div "Manual Payment Redemption" at bounding box center [1128, 431] width 448 height 84
click at [966, 430] on img at bounding box center [969, 438] width 65 height 46
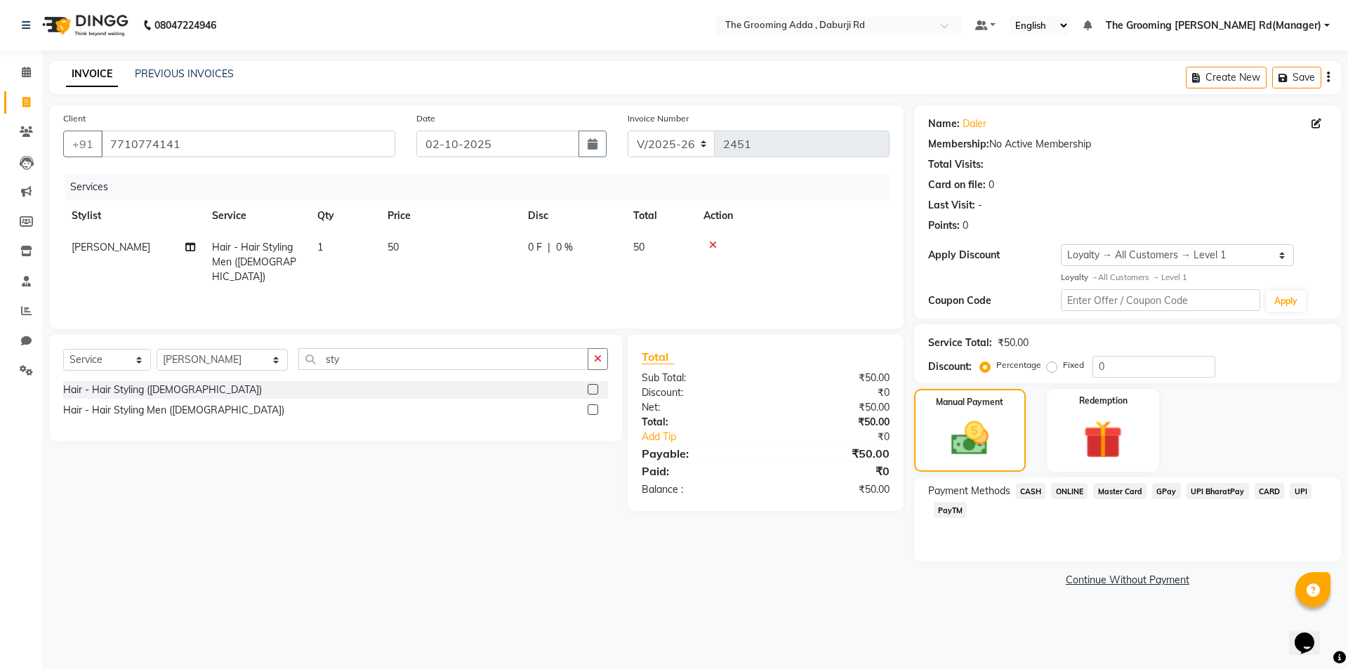
click at [1027, 485] on span "CASH" at bounding box center [1031, 491] width 30 height 16
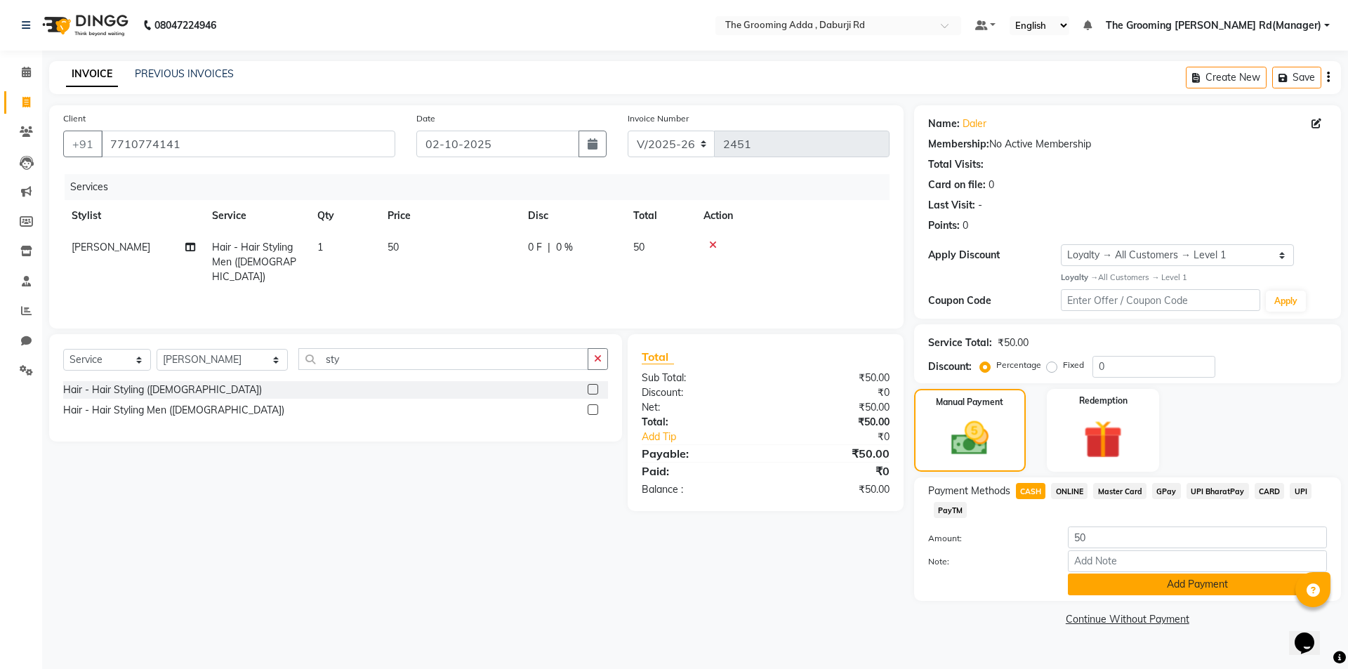
click at [1093, 577] on button "Add Payment" at bounding box center [1197, 585] width 259 height 22
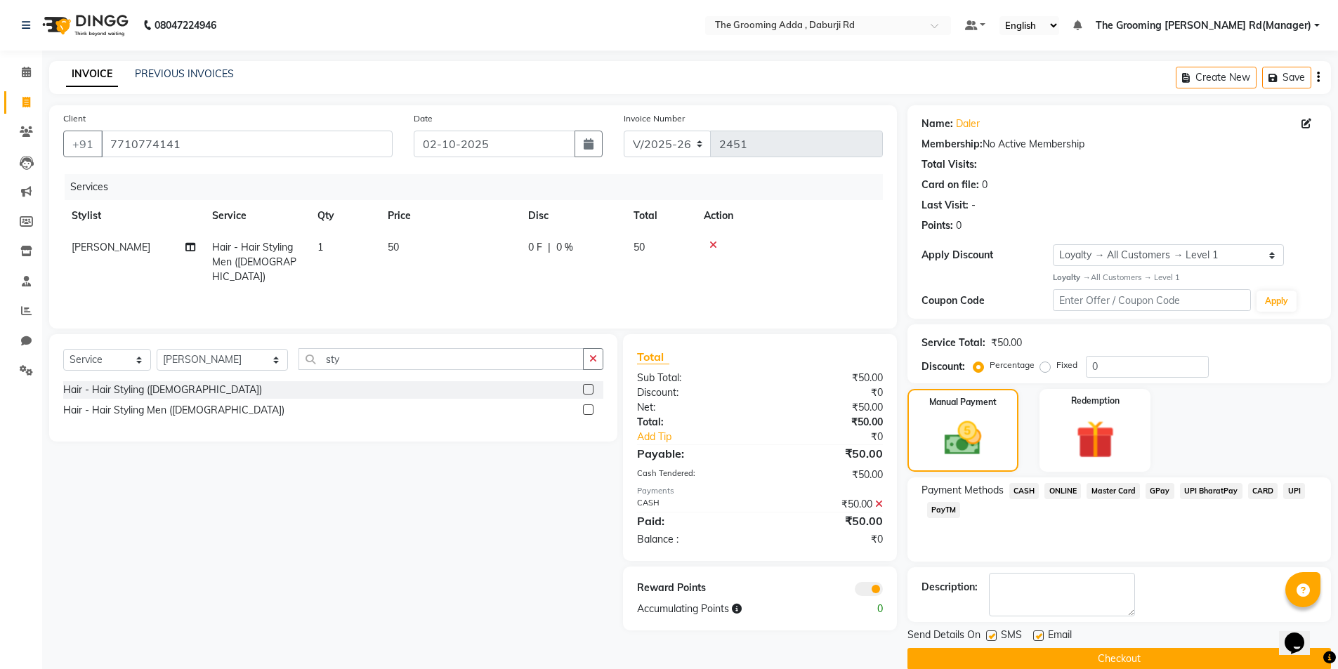
click at [1039, 632] on label at bounding box center [1038, 636] width 11 height 11
click at [1039, 632] on input "checkbox" at bounding box center [1037, 636] width 9 height 9
checkbox input "false"
click at [988, 636] on label at bounding box center [991, 636] width 11 height 11
click at [988, 636] on input "checkbox" at bounding box center [990, 636] width 9 height 9
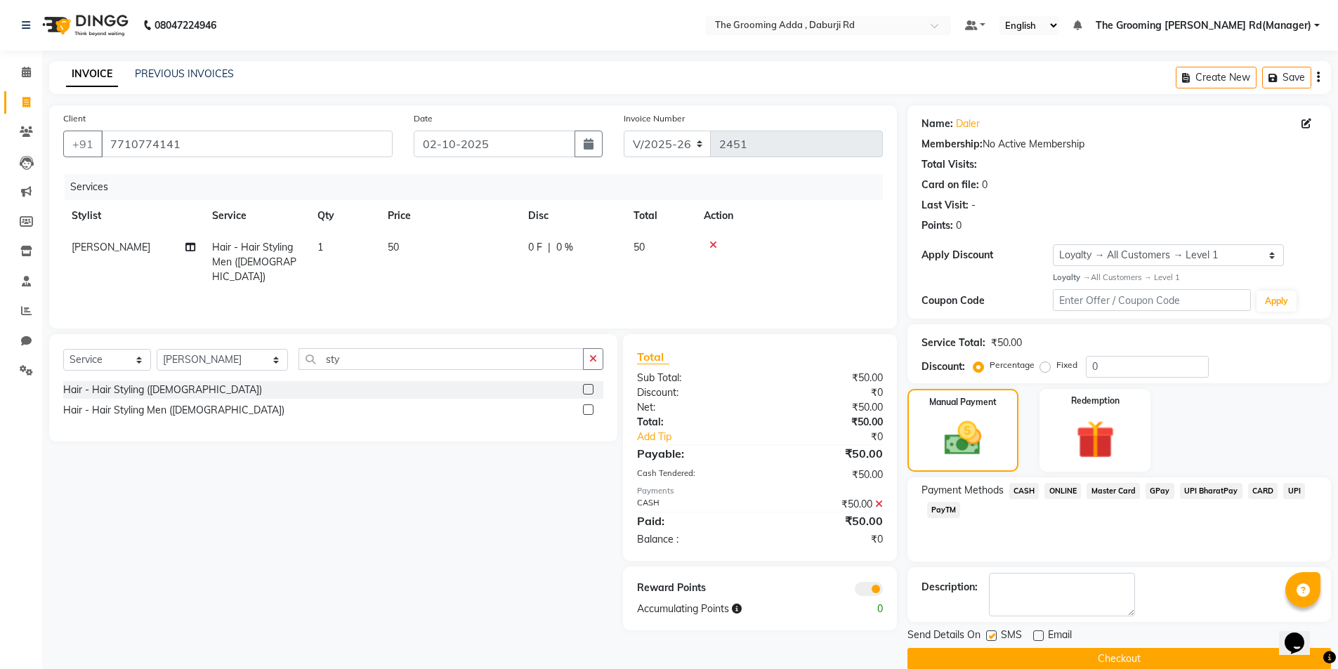
checkbox input "false"
click at [996, 660] on button "Checkout" at bounding box center [1118, 659] width 423 height 22
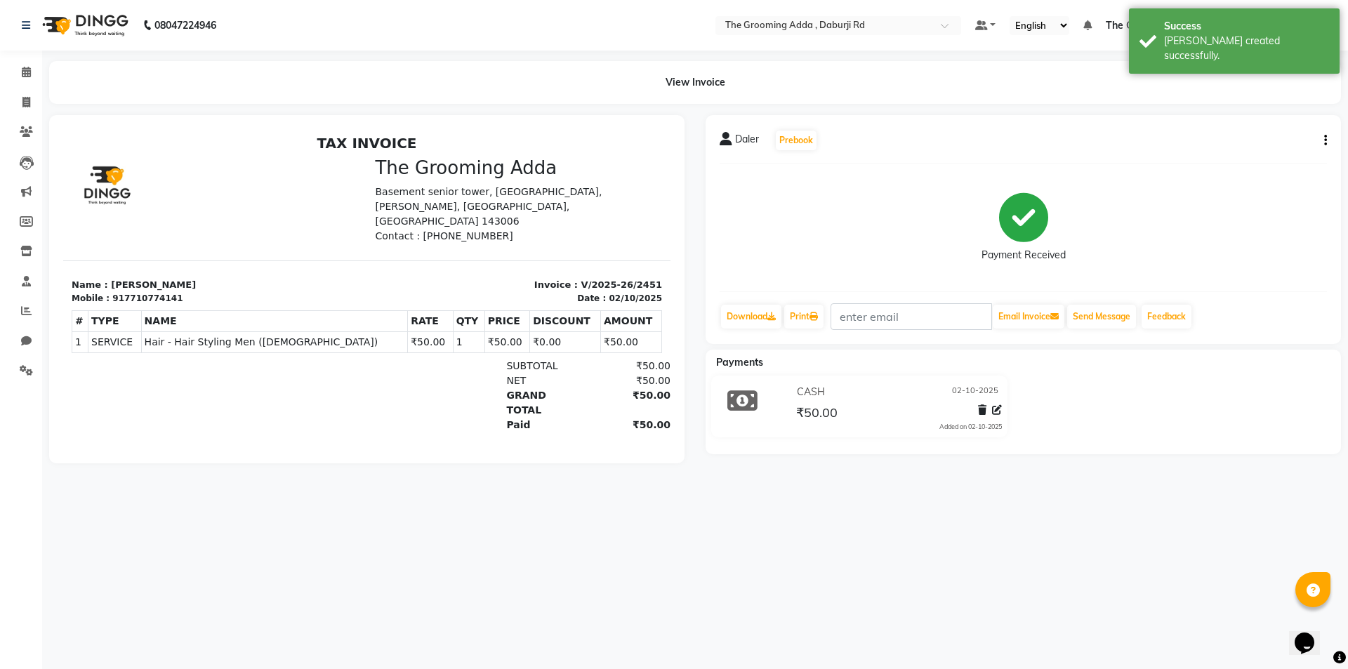
select select "8001"
select select "service"
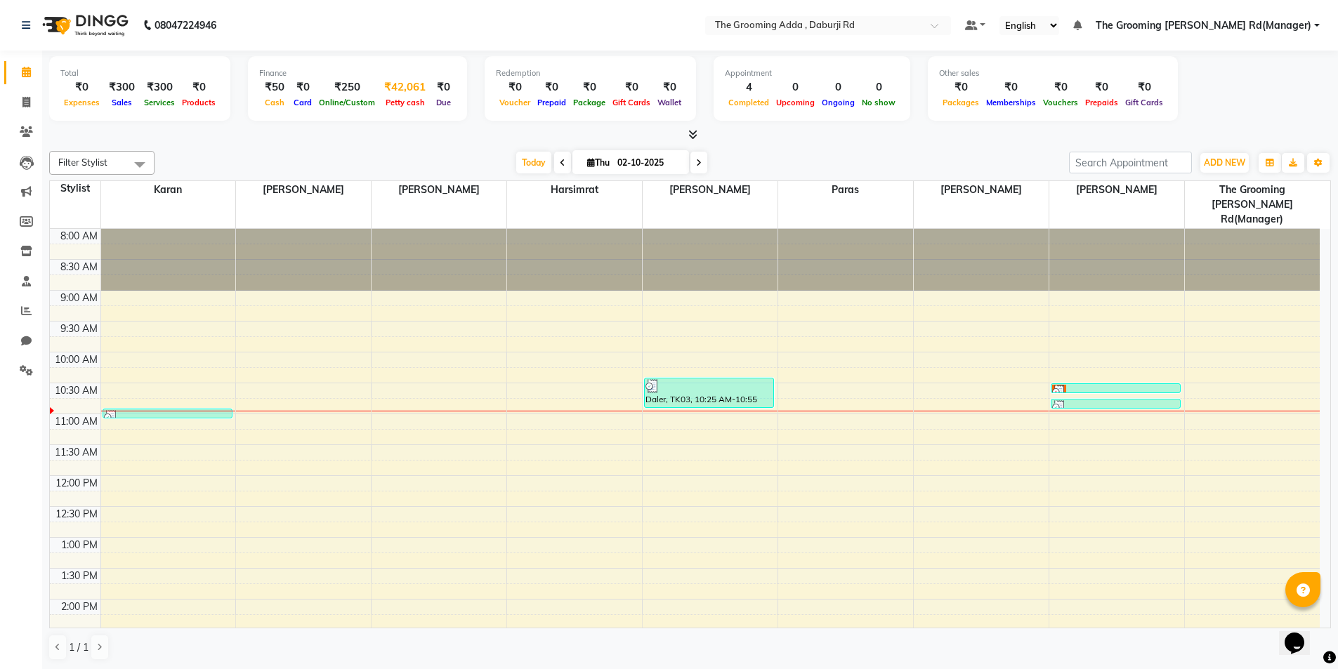
click at [395, 81] on div "₹42,061" at bounding box center [405, 87] width 53 height 16
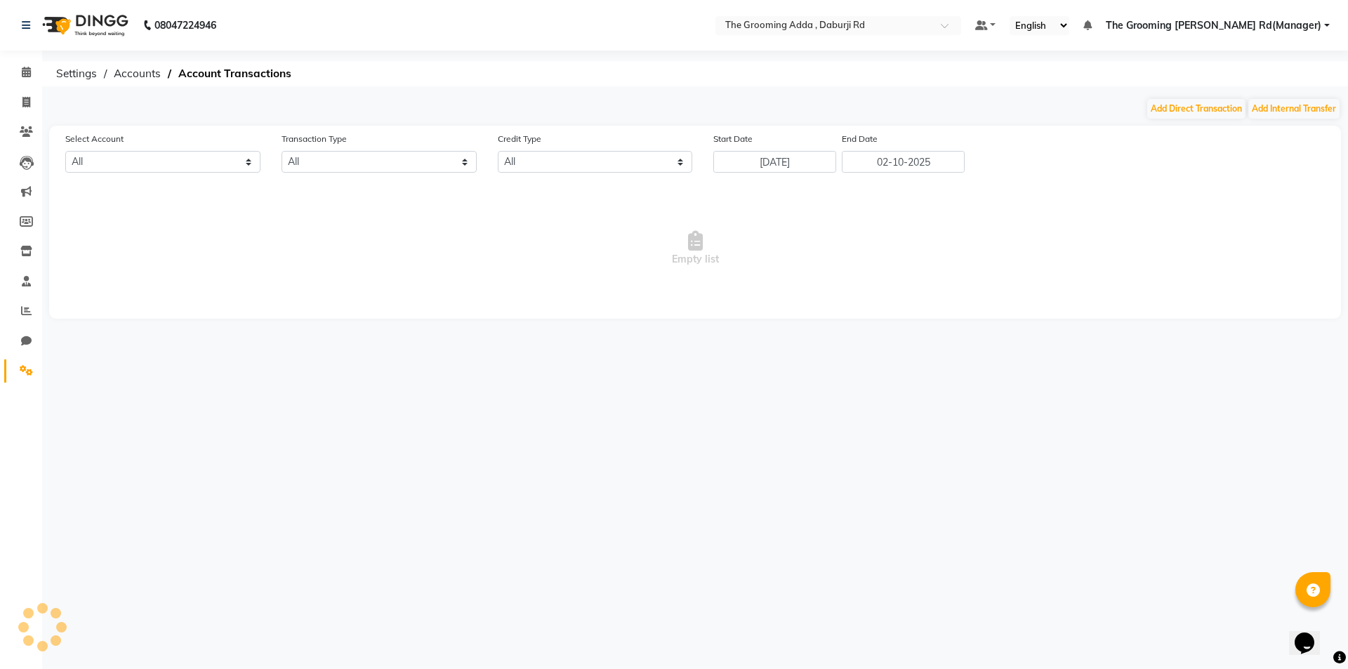
select select "7140"
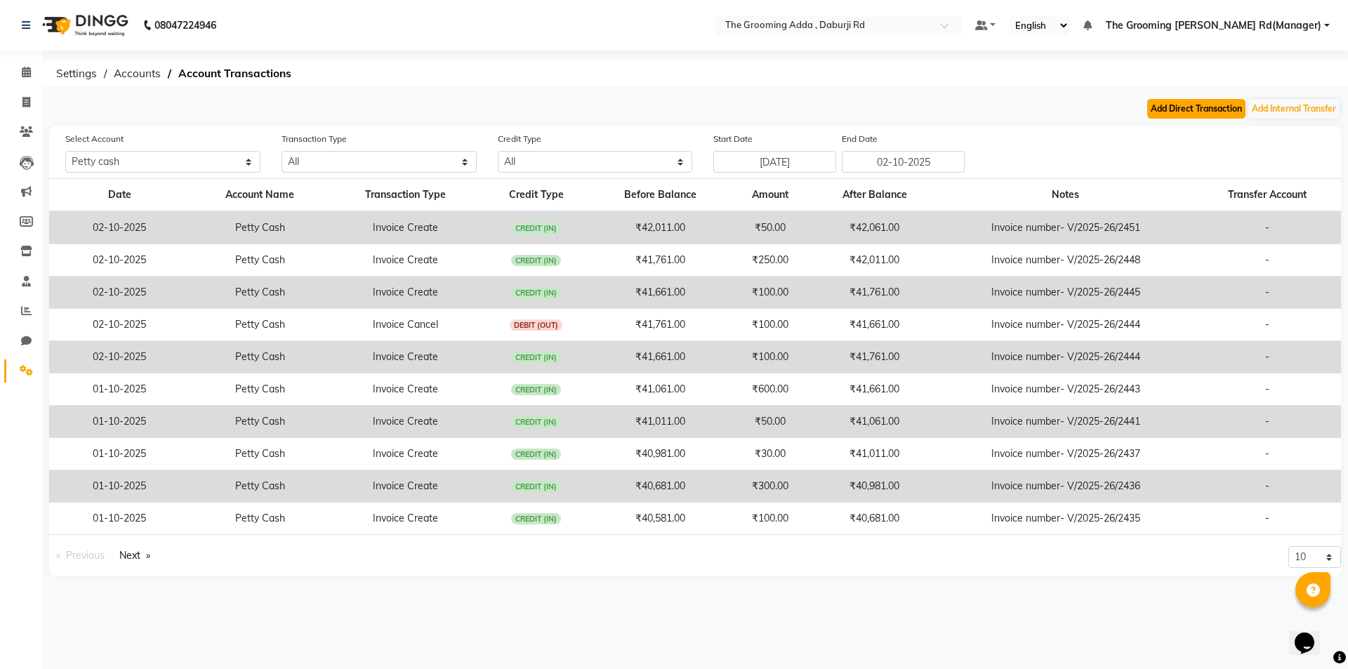
click at [1189, 100] on button "Add Direct Transaction" at bounding box center [1196, 109] width 98 height 20
select select "direct"
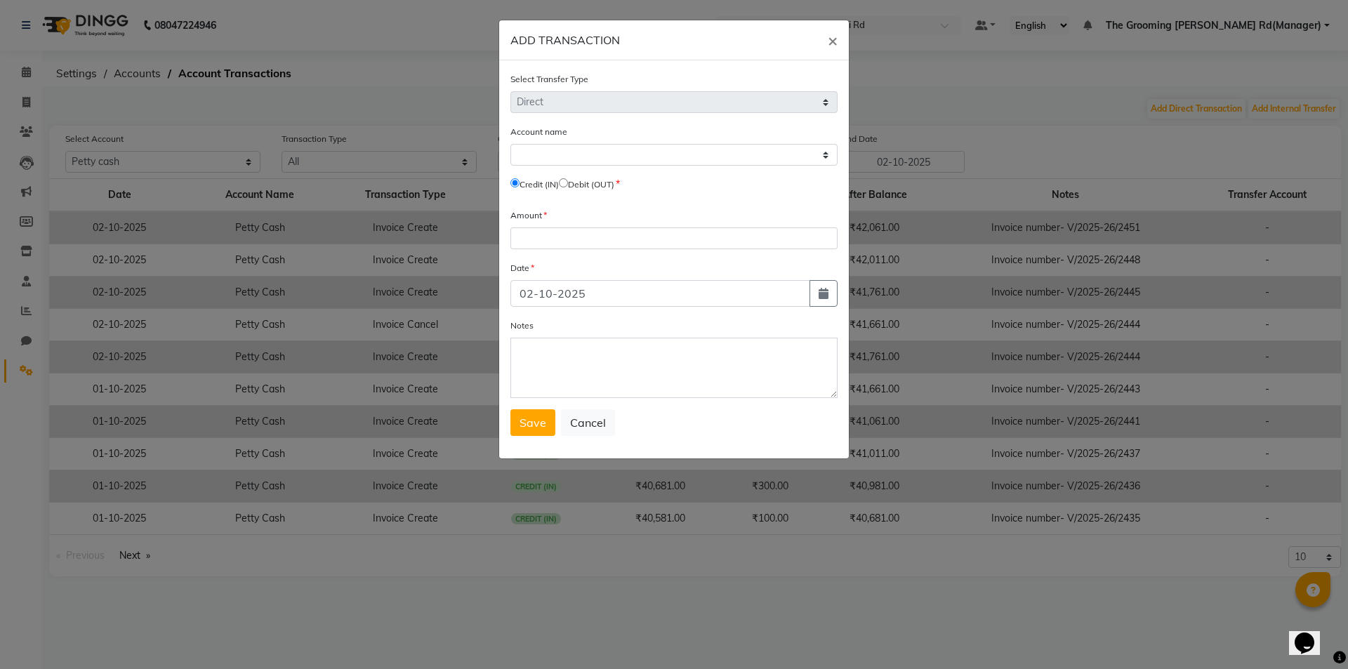
select select "7140"
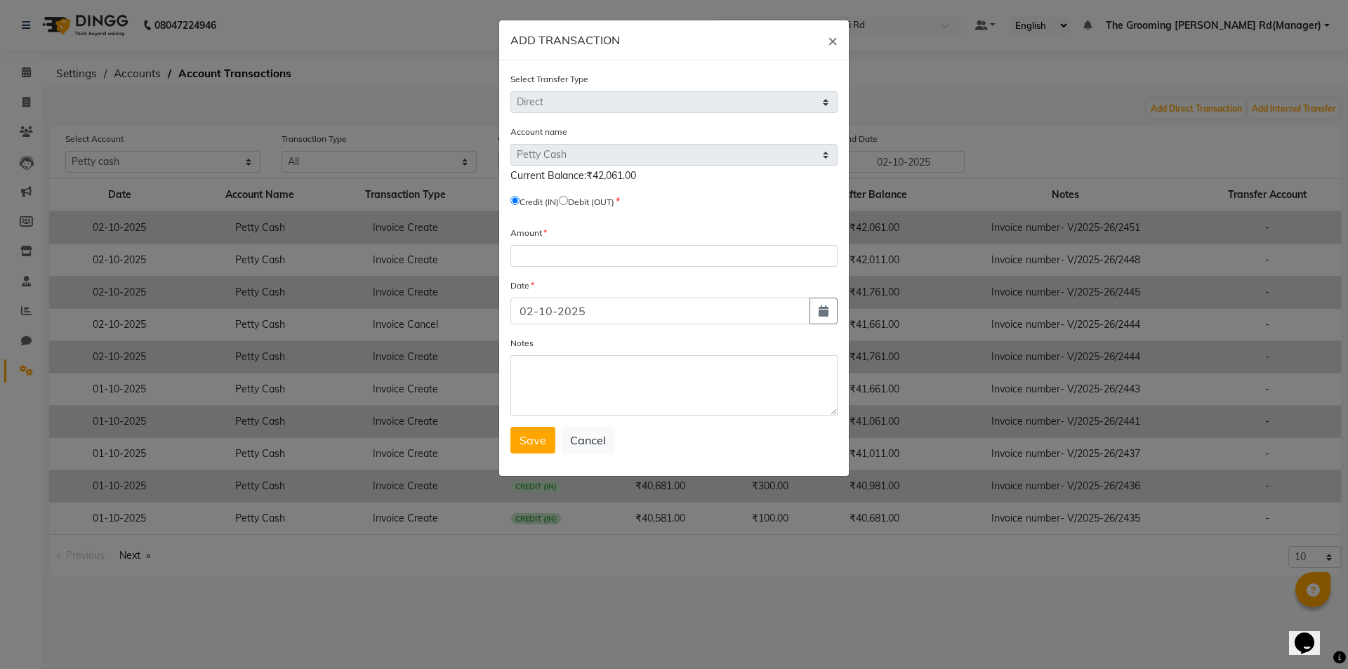
click at [568, 197] on input "radio" at bounding box center [563, 200] width 9 height 9
radio input "true"
click at [577, 261] on input "number" at bounding box center [674, 256] width 327 height 22
type input "50"
click at [828, 310] on icon "button" at bounding box center [824, 310] width 10 height 11
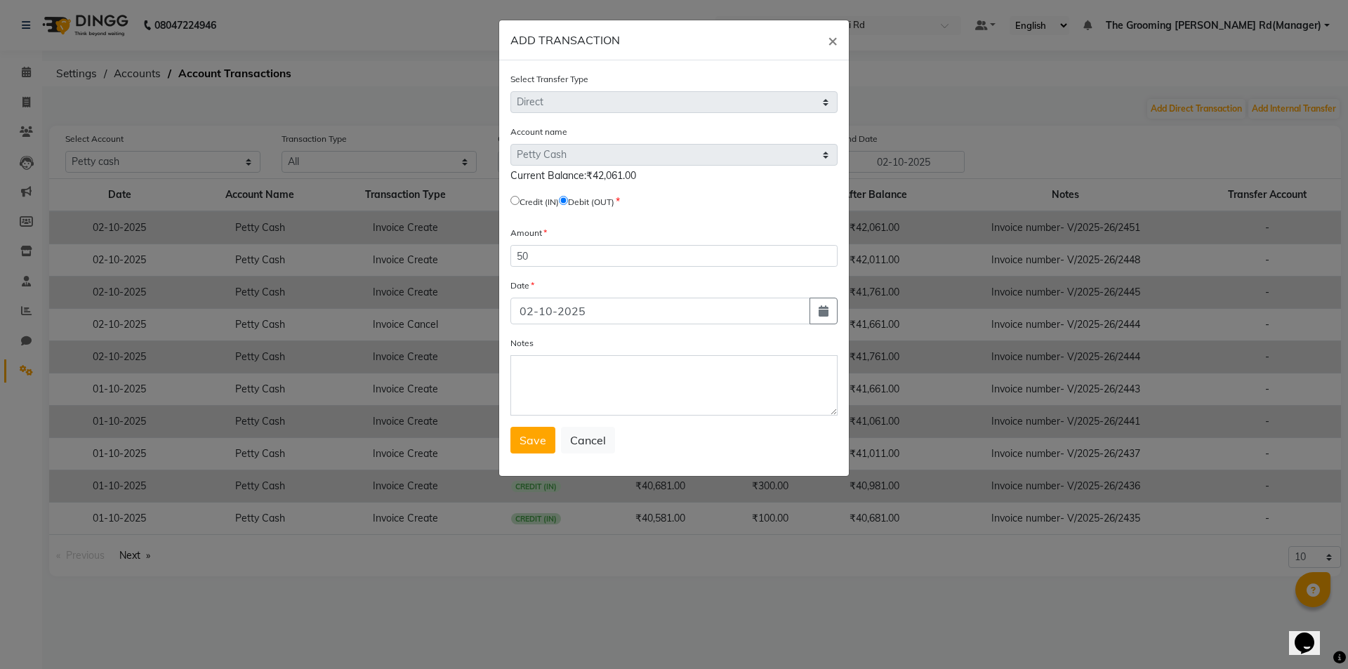
select select "10"
select select "2025"
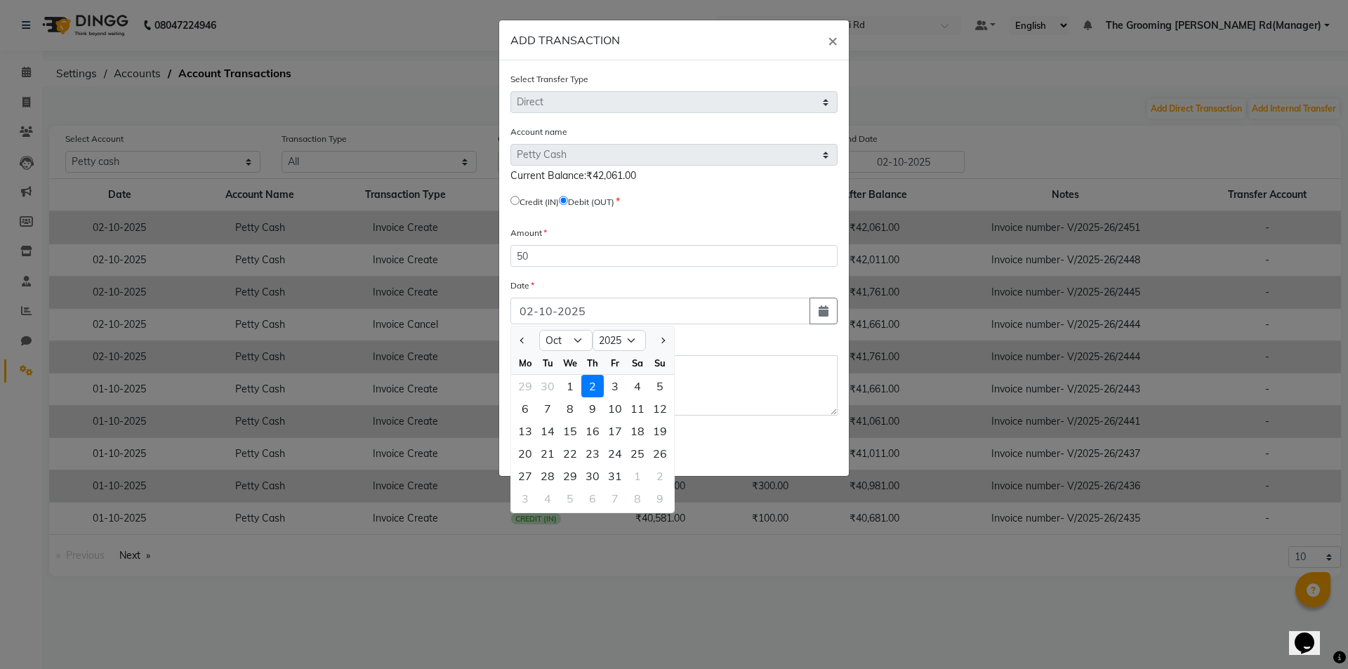
click at [565, 397] on div "8" at bounding box center [570, 408] width 22 height 22
type input "[DATE]"
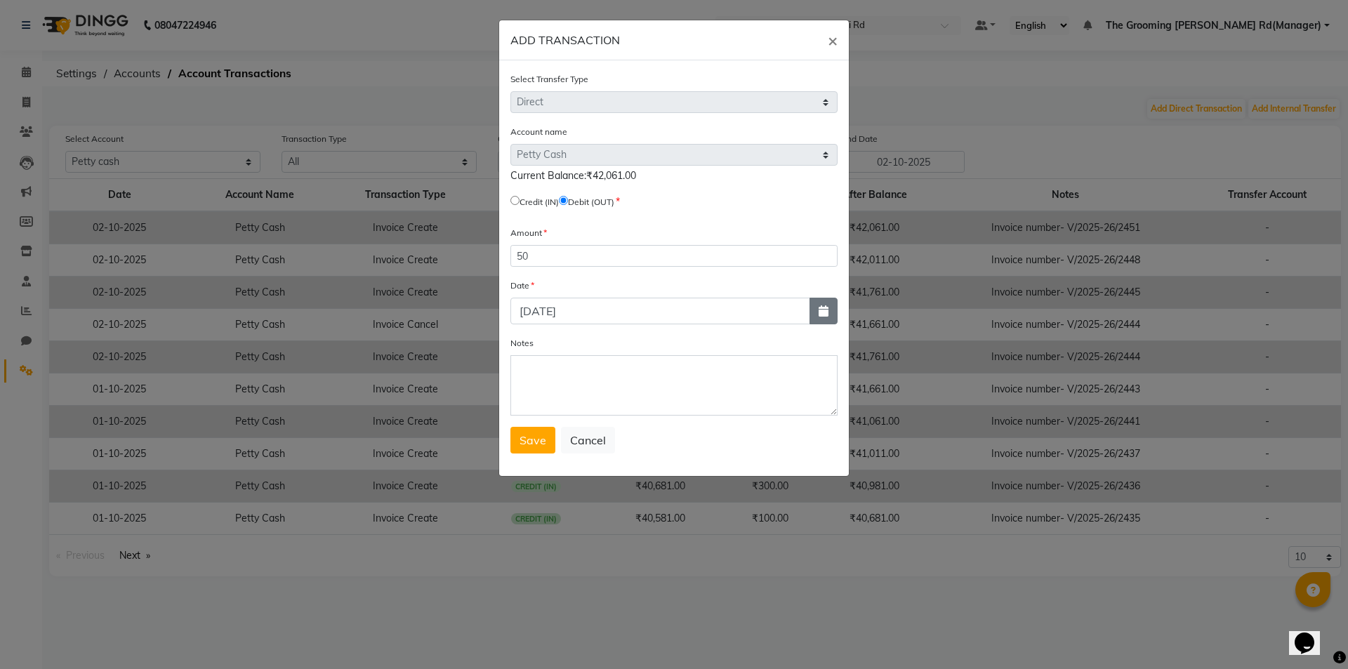
click at [816, 310] on button "button" at bounding box center [824, 311] width 28 height 27
select select "10"
select select "2025"
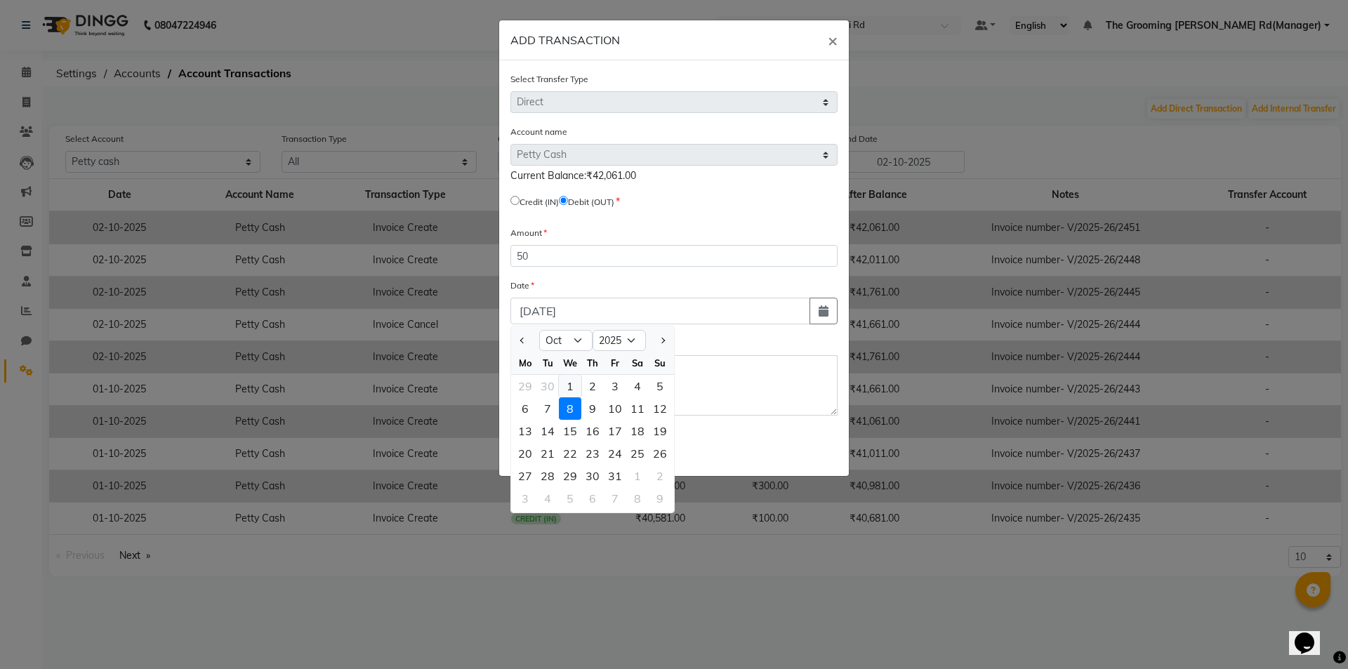
click at [579, 382] on div "1" at bounding box center [570, 386] width 22 height 22
type input "01-10-2025"
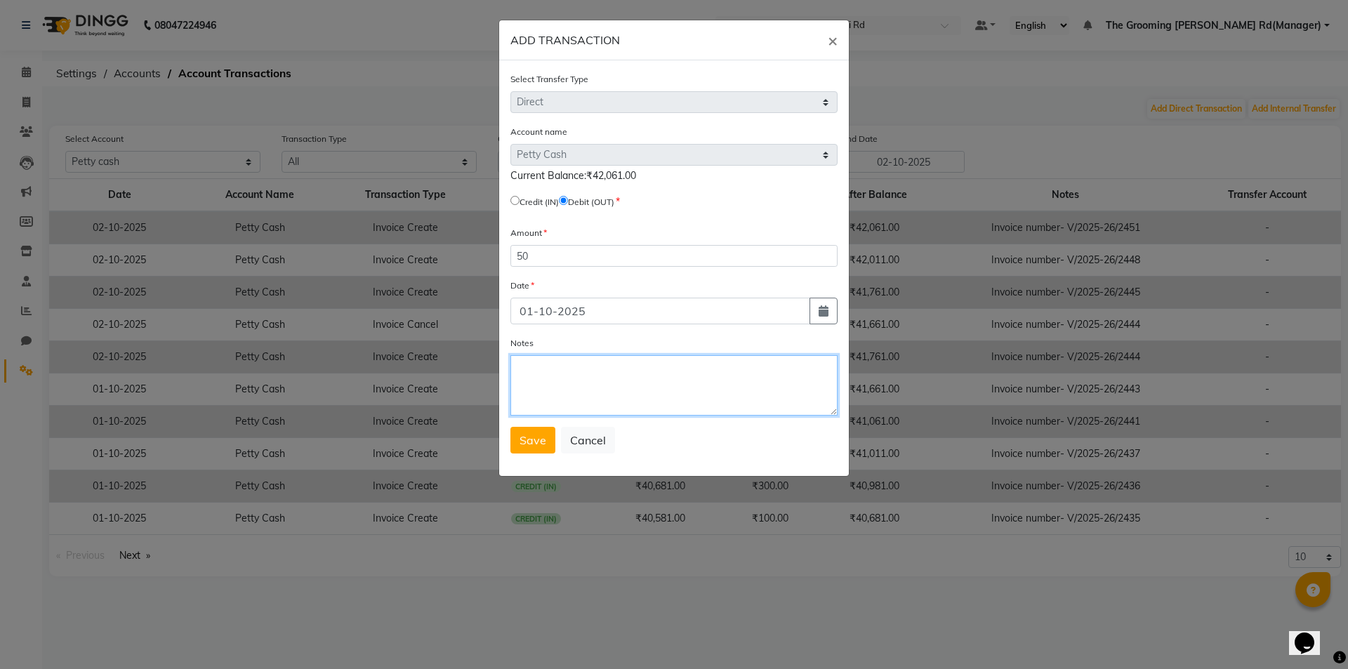
click at [617, 391] on textarea "Notes" at bounding box center [674, 385] width 327 height 60
type textarea "[PERSON_NAME] Sir Tip Online to Cash"
click at [537, 432] on button "Save" at bounding box center [533, 440] width 45 height 27
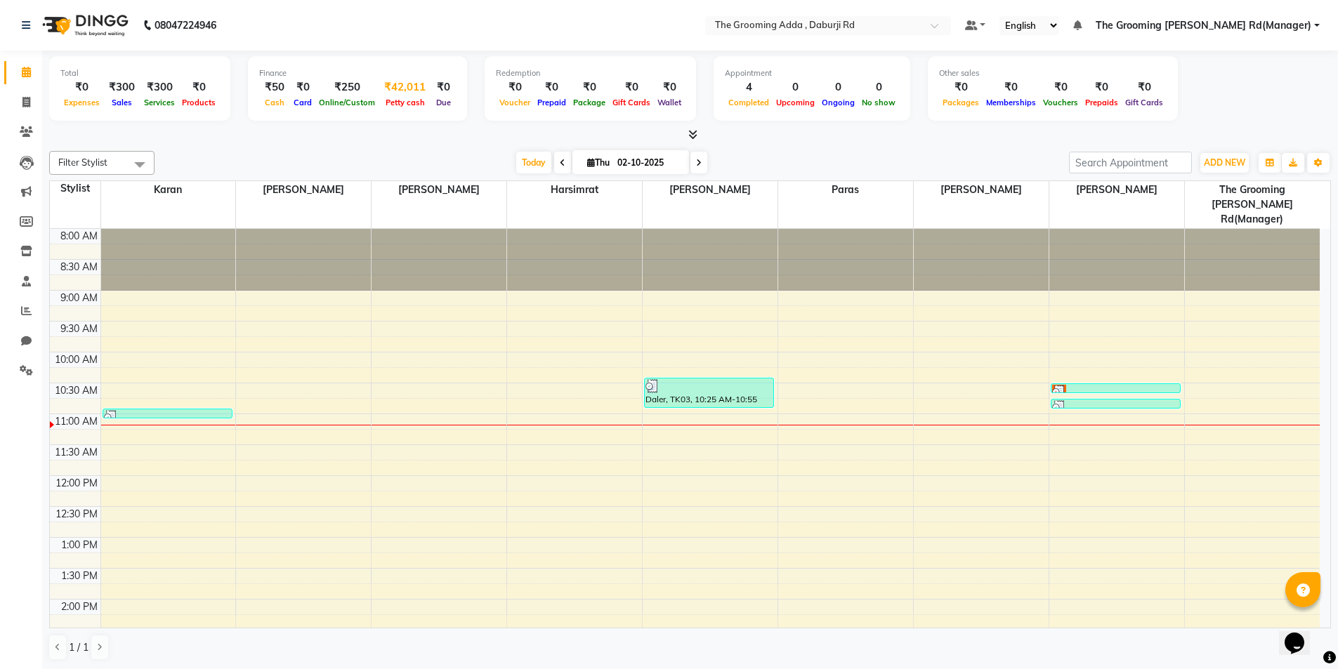
click at [404, 99] on span "Petty cash" at bounding box center [405, 103] width 46 height 10
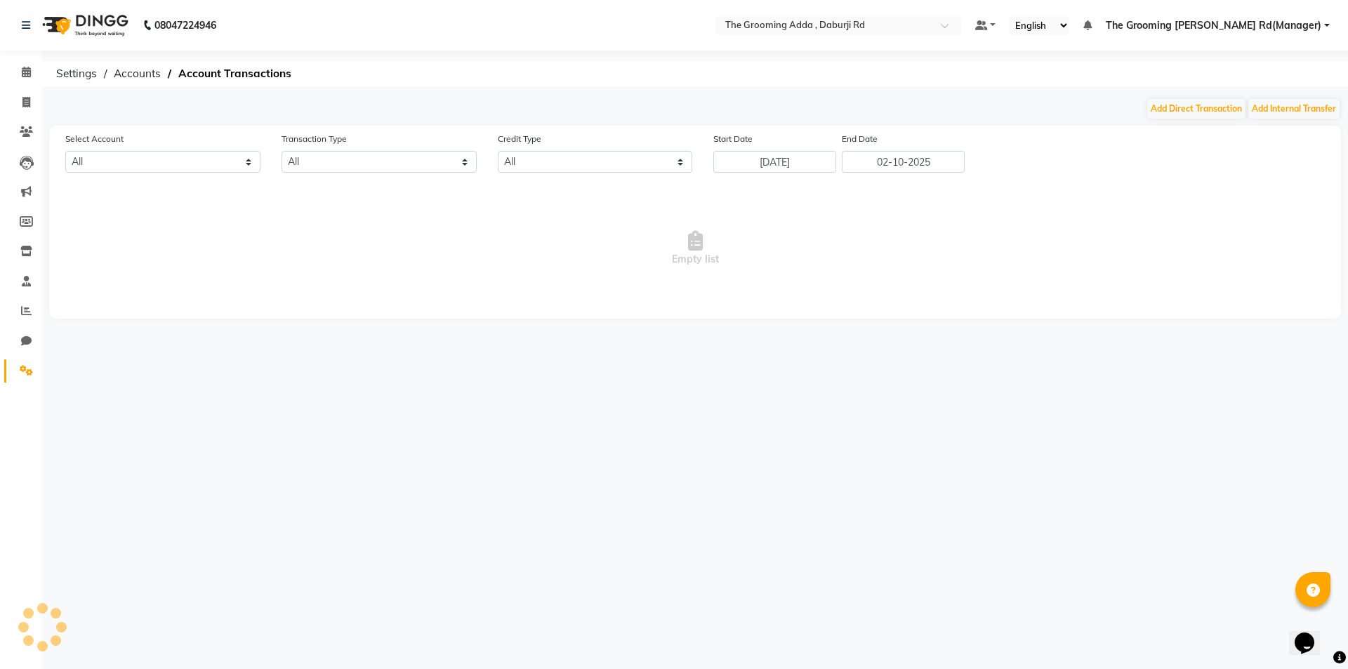
select select "7140"
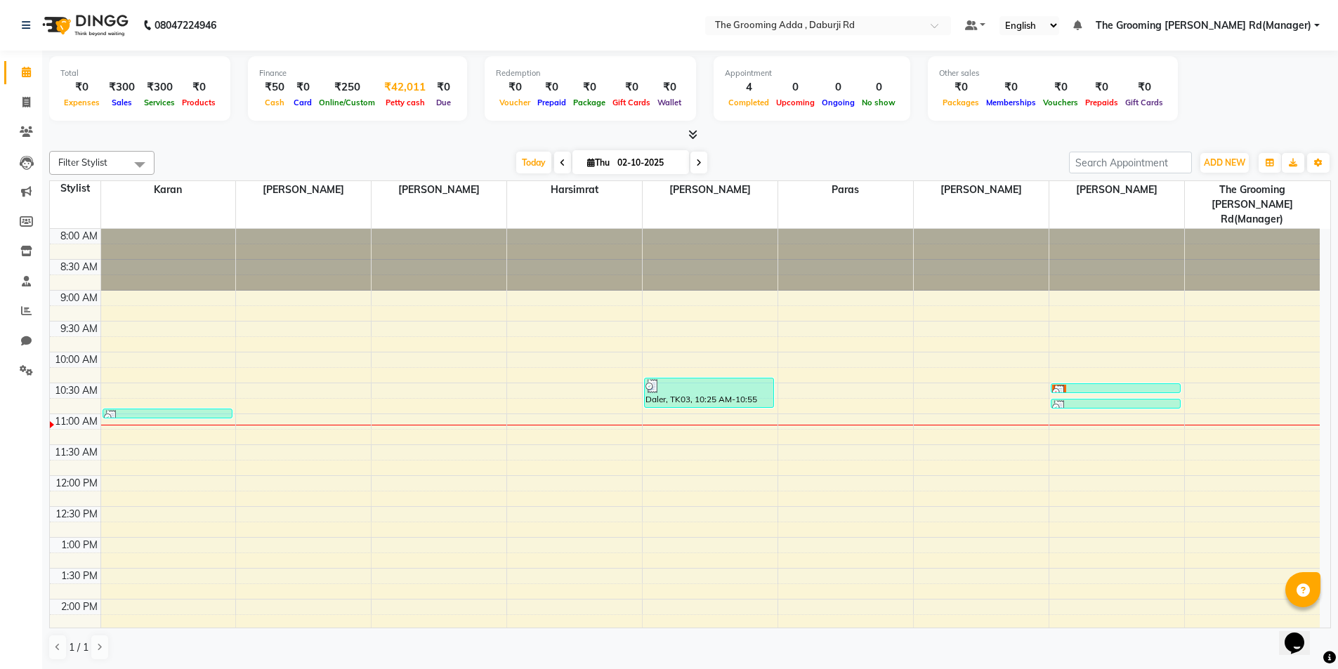
click at [379, 93] on div "₹42,011" at bounding box center [405, 87] width 53 height 16
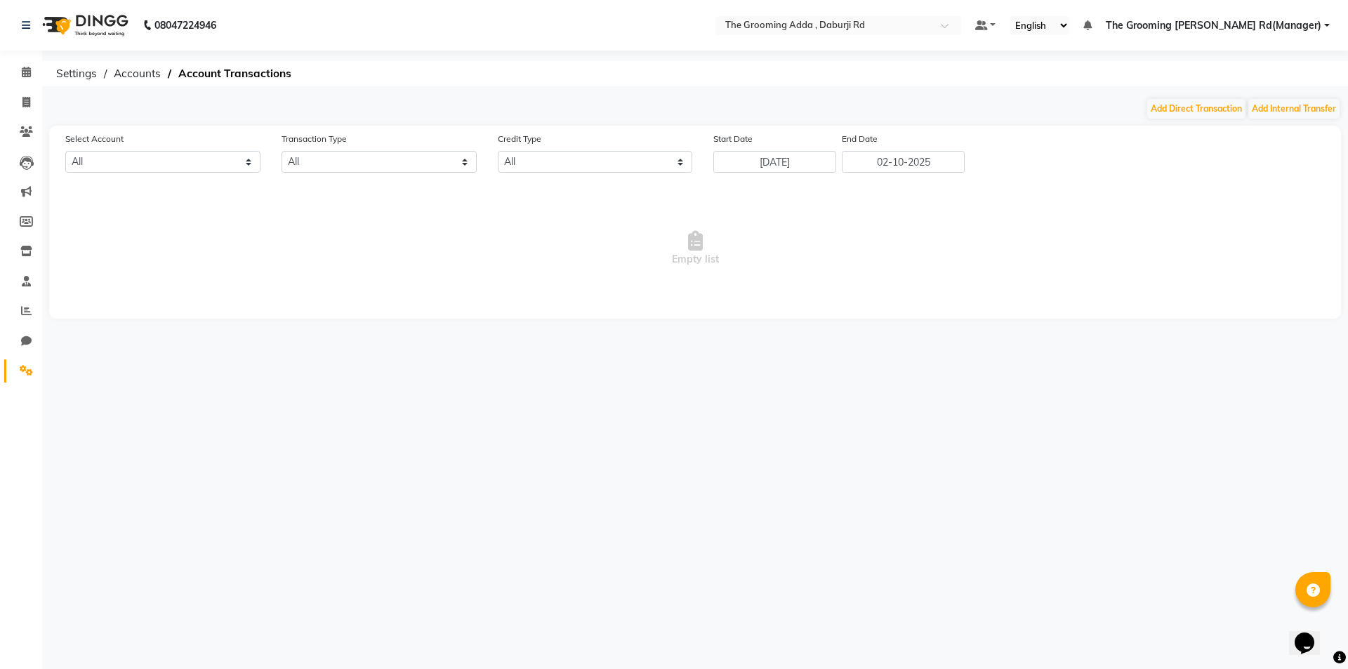
select select "7140"
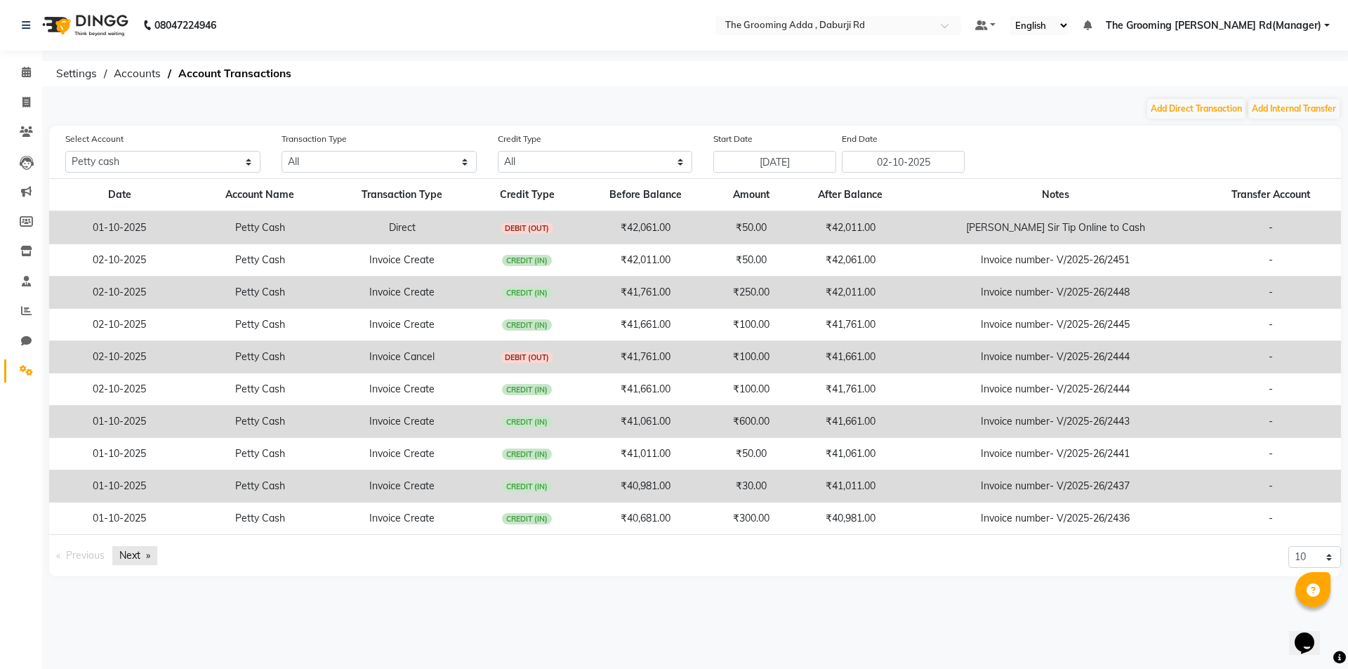
click at [134, 557] on link "Next page" at bounding box center [134, 555] width 45 height 19
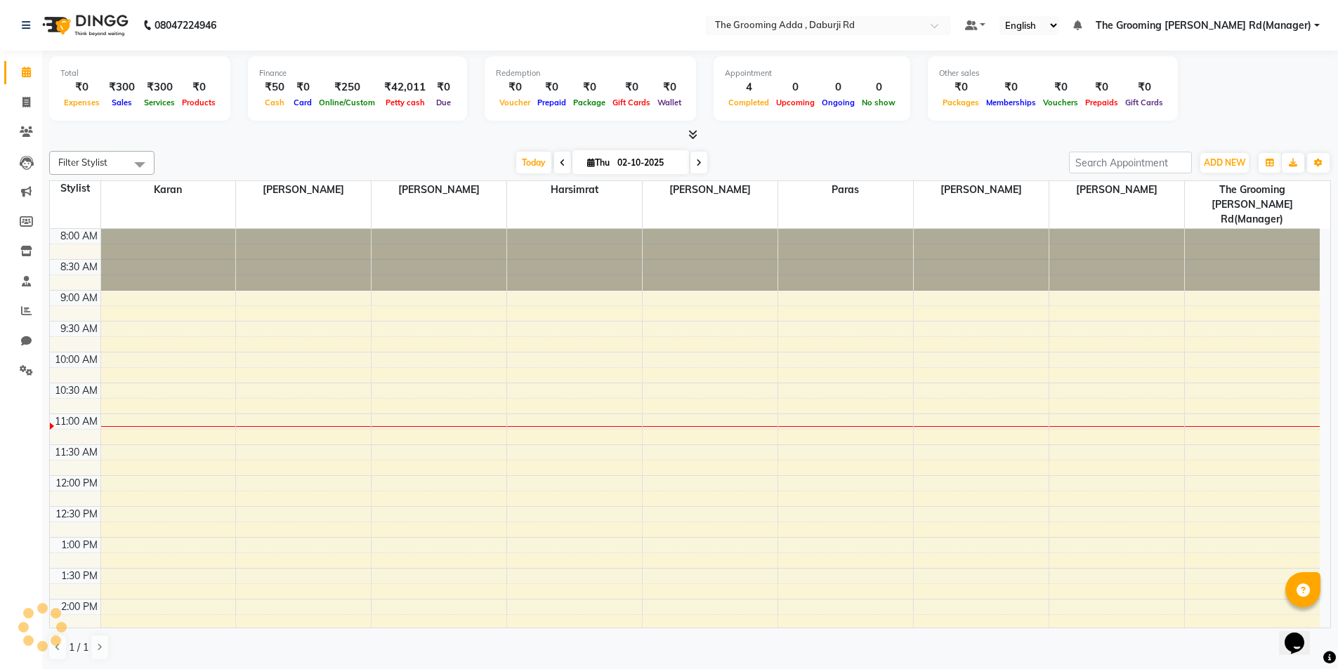
scroll to position [186, 0]
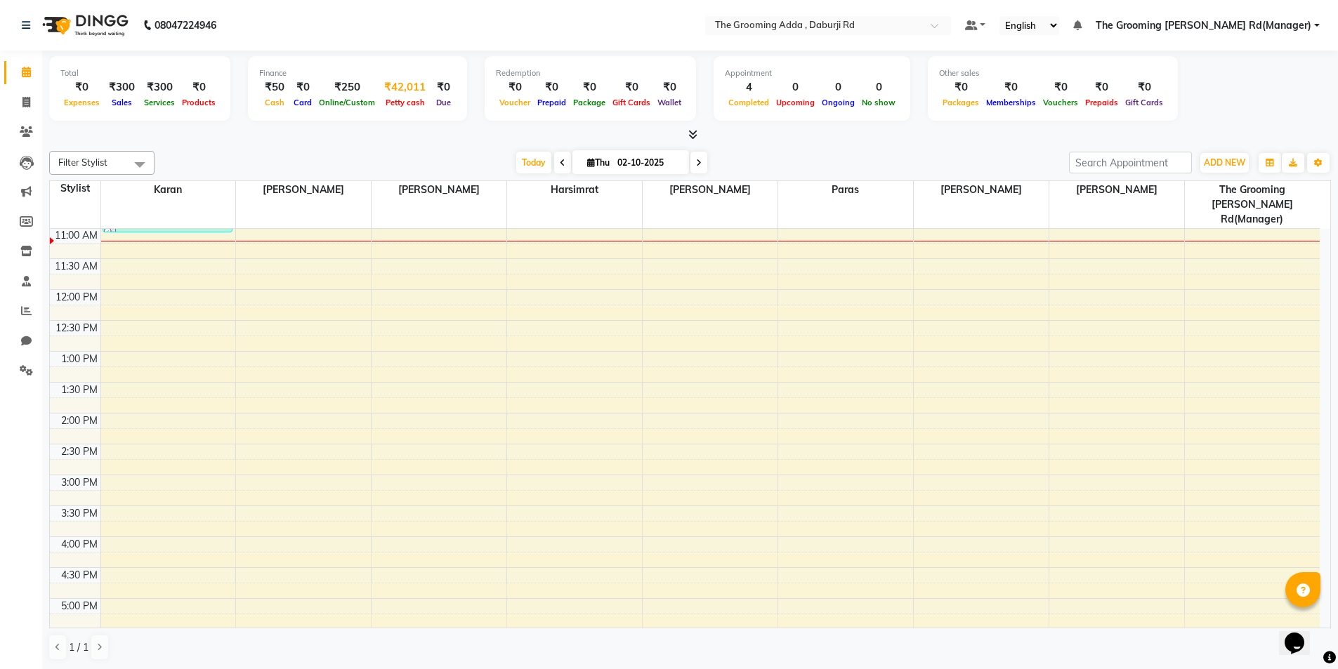
click at [404, 86] on div "₹42,011" at bounding box center [405, 87] width 53 height 16
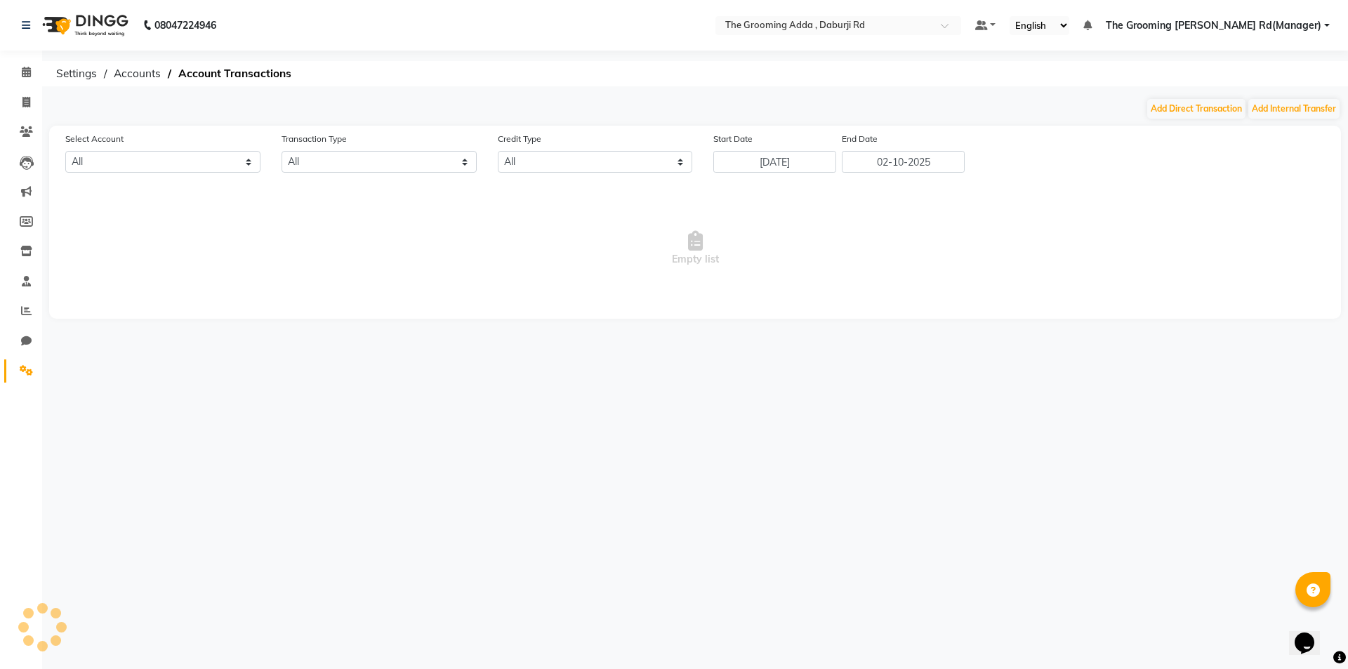
select select "7140"
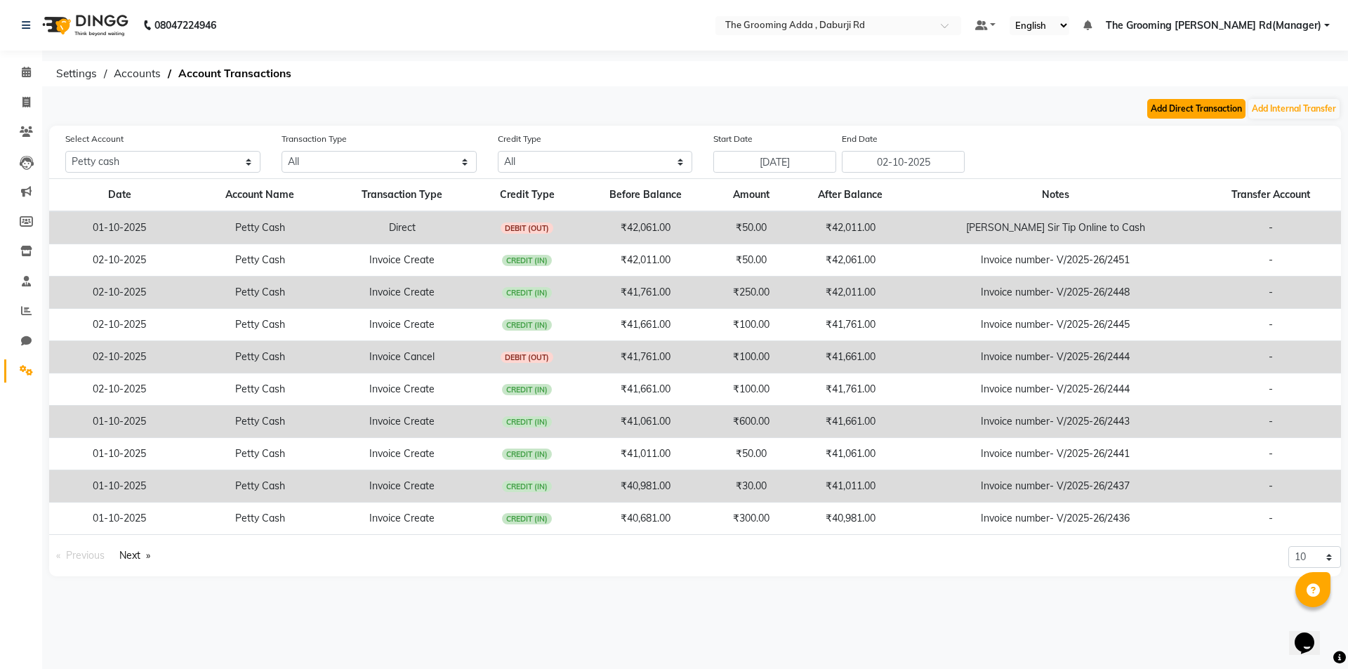
click at [1173, 108] on button "Add Direct Transaction" at bounding box center [1196, 109] width 98 height 20
select select "direct"
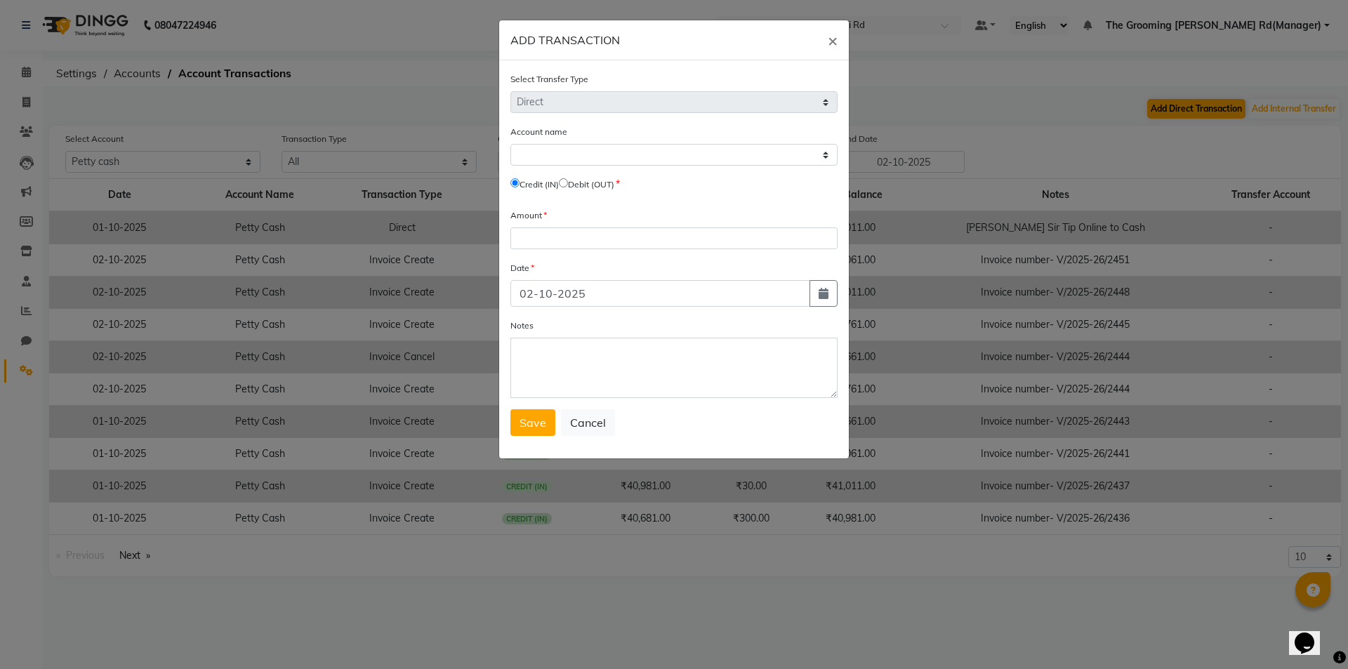
select select "7140"
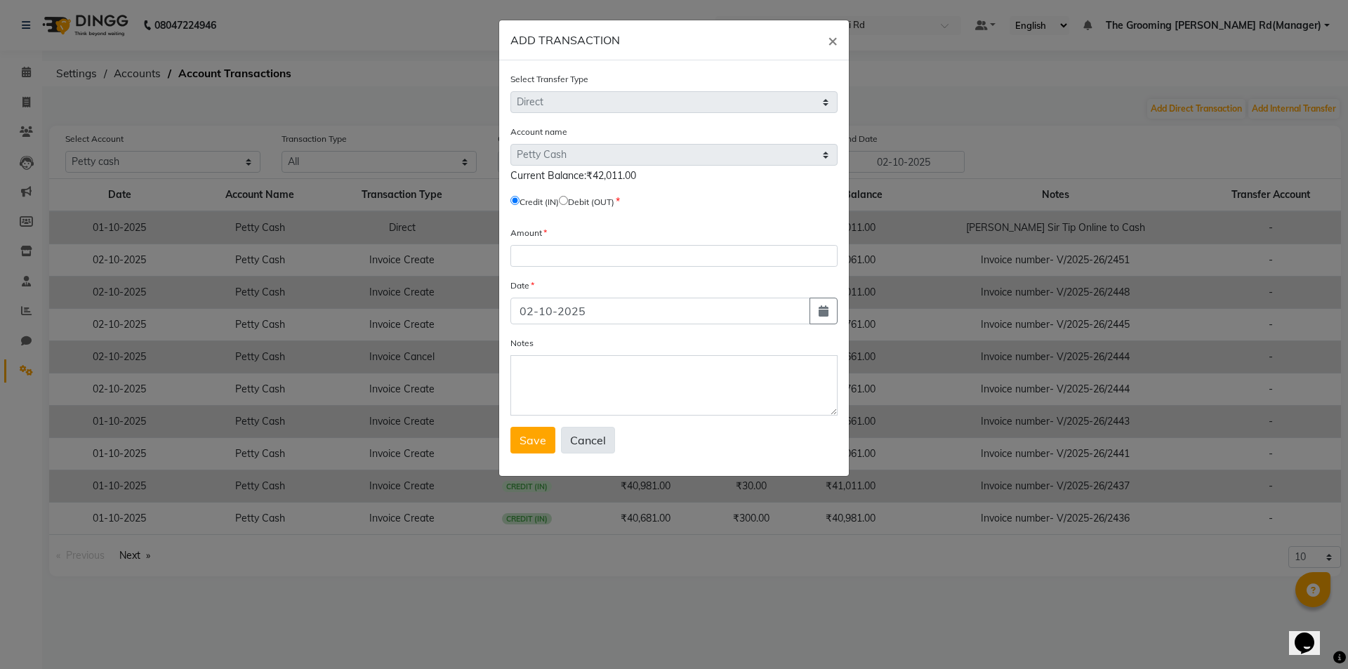
click at [570, 439] on button "Cancel" at bounding box center [588, 440] width 54 height 27
select select
radio input "false"
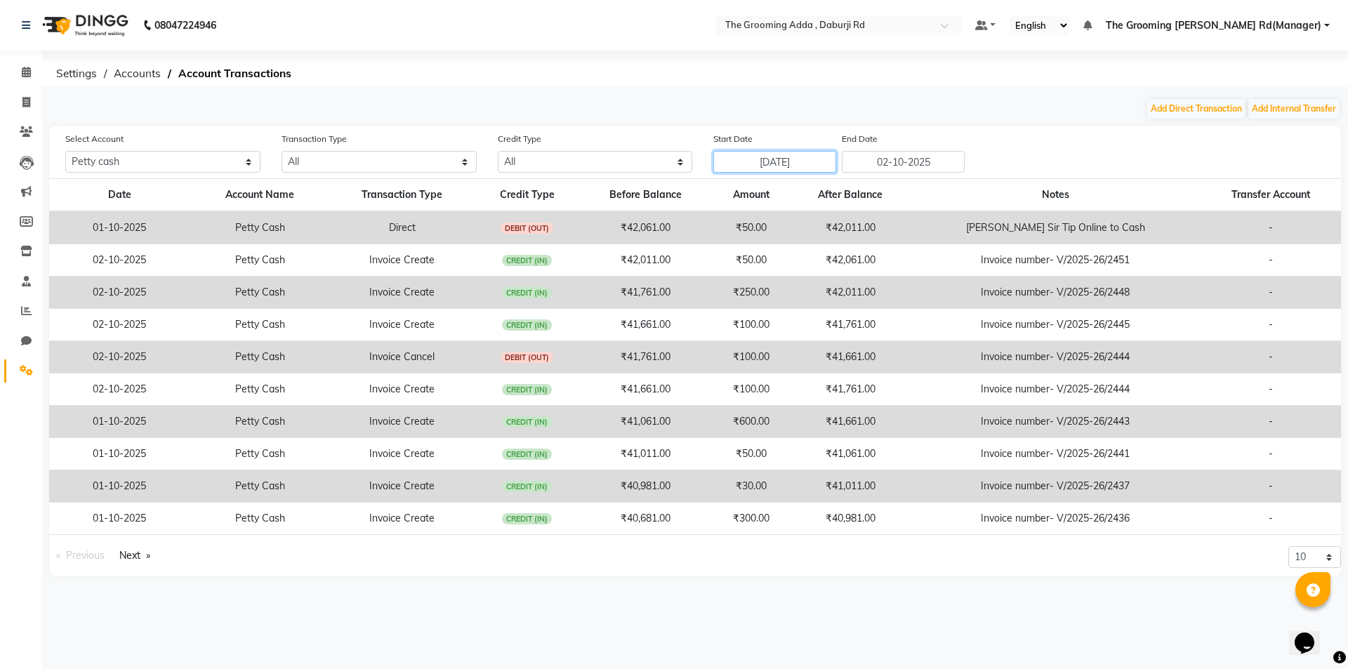
click at [797, 169] on input "[DATE]" at bounding box center [774, 162] width 123 height 22
select select "9"
select select "2025"
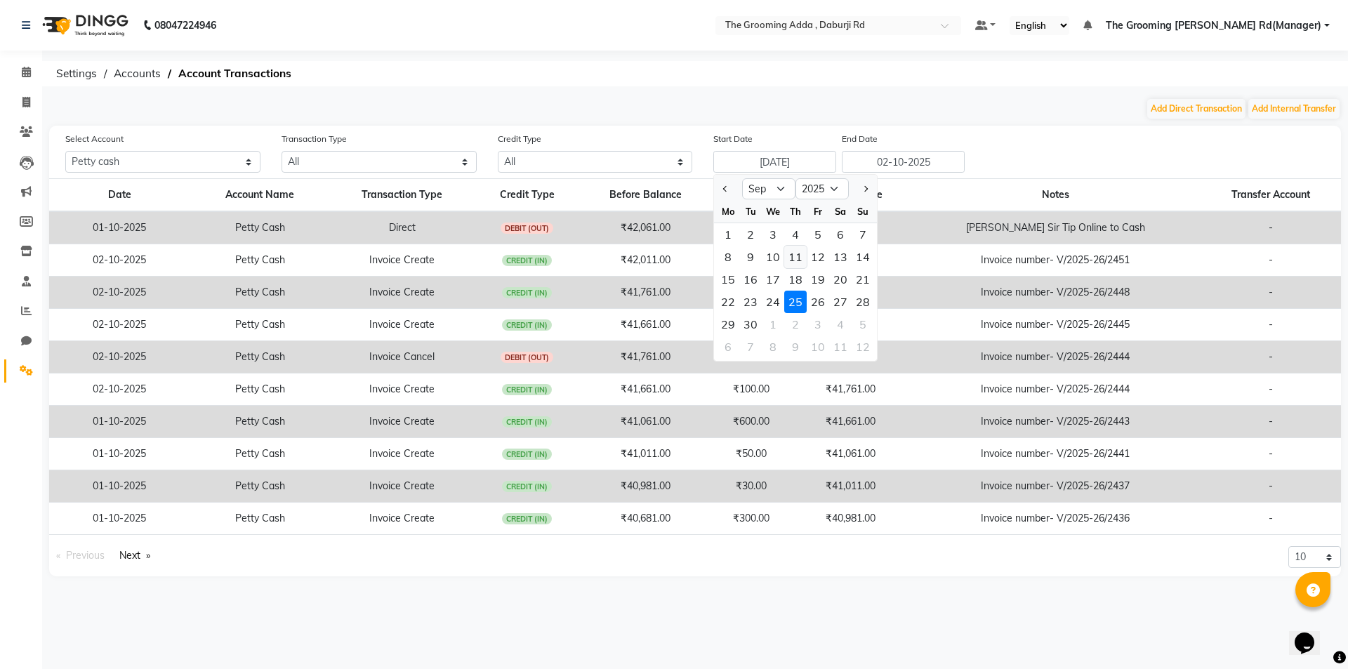
click at [791, 259] on div "11" at bounding box center [795, 257] width 22 height 22
type input "[DATE]"
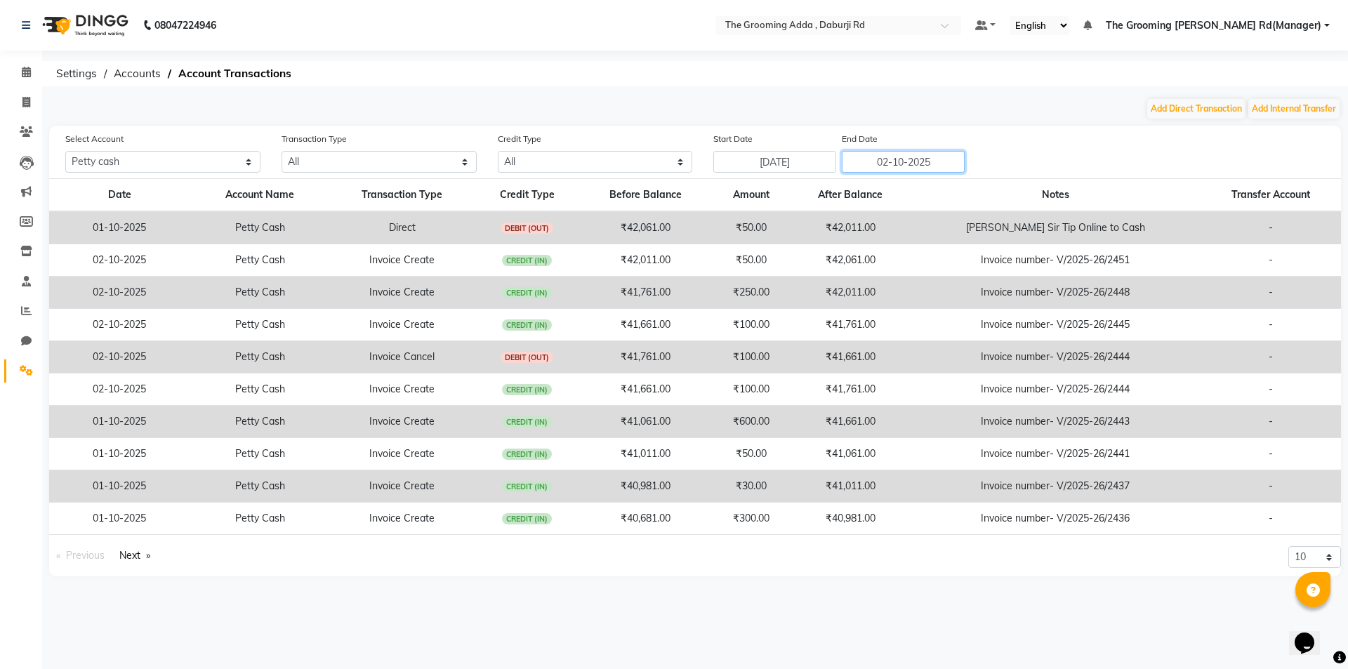
click at [891, 168] on input "02-10-2025" at bounding box center [903, 162] width 123 height 22
select select "10"
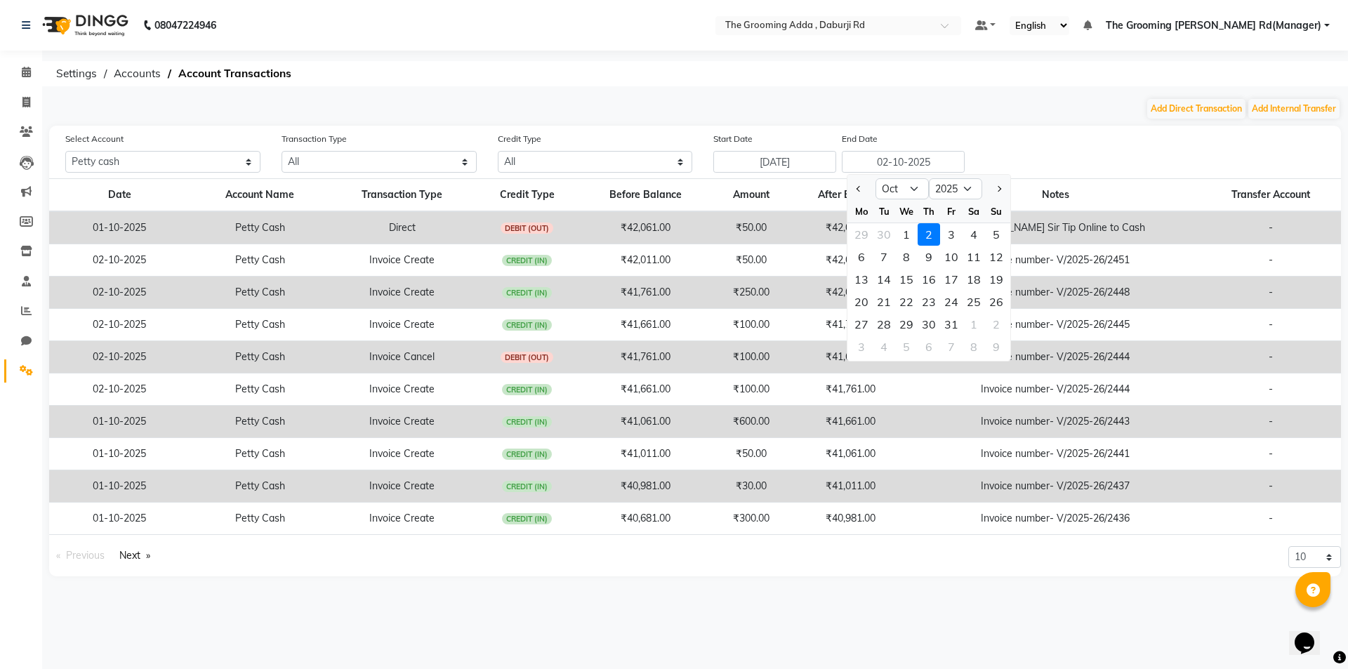
click at [930, 236] on div "2" at bounding box center [929, 234] width 22 height 22
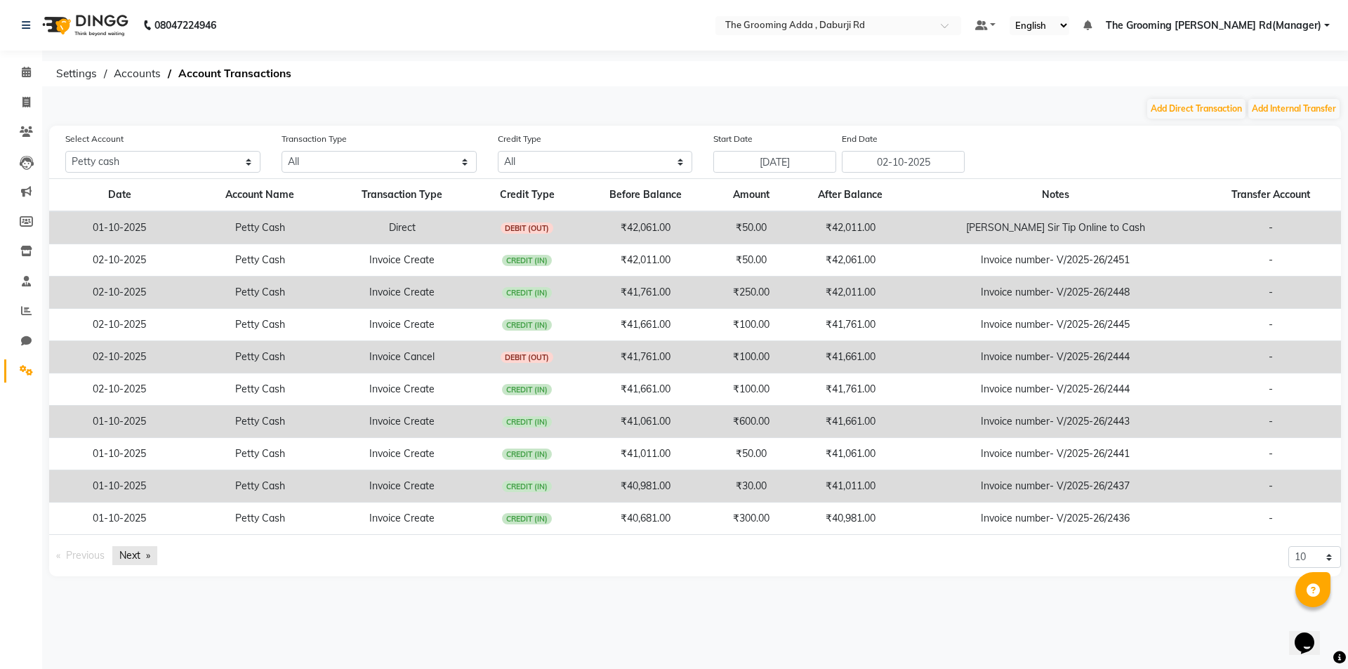
click at [141, 559] on link "Next page" at bounding box center [134, 555] width 45 height 19
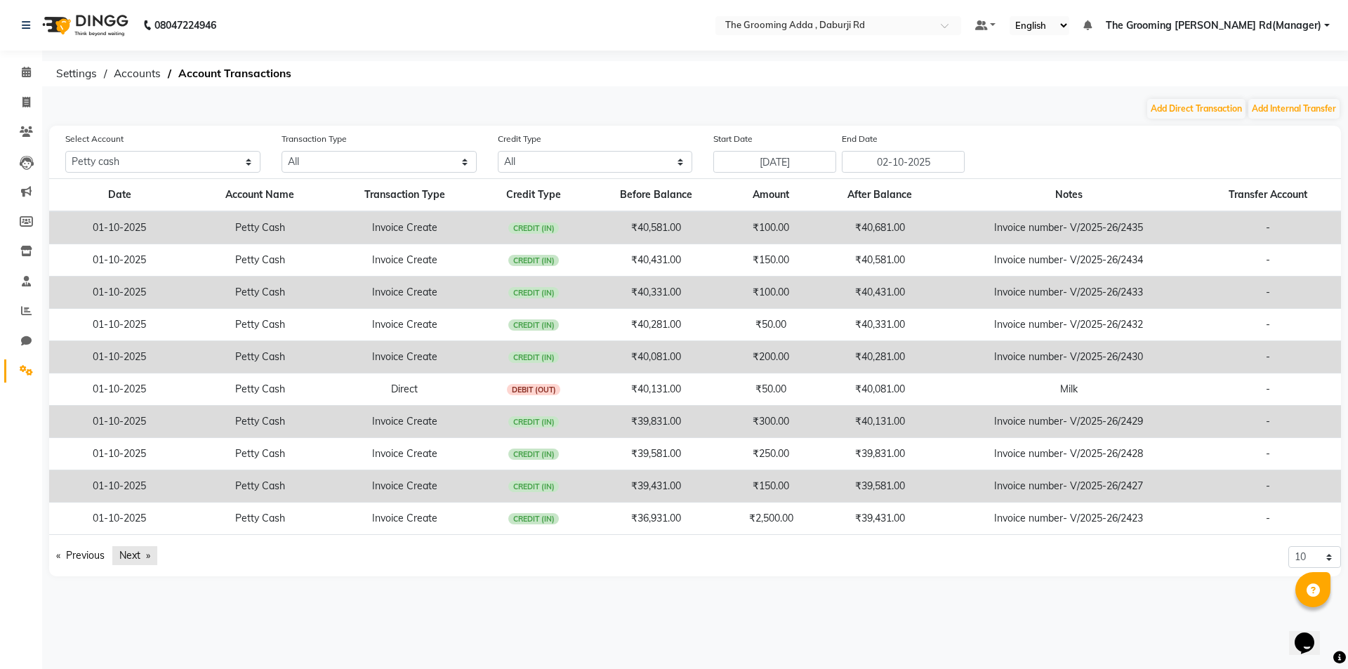
click at [138, 555] on link "Next page" at bounding box center [134, 555] width 45 height 19
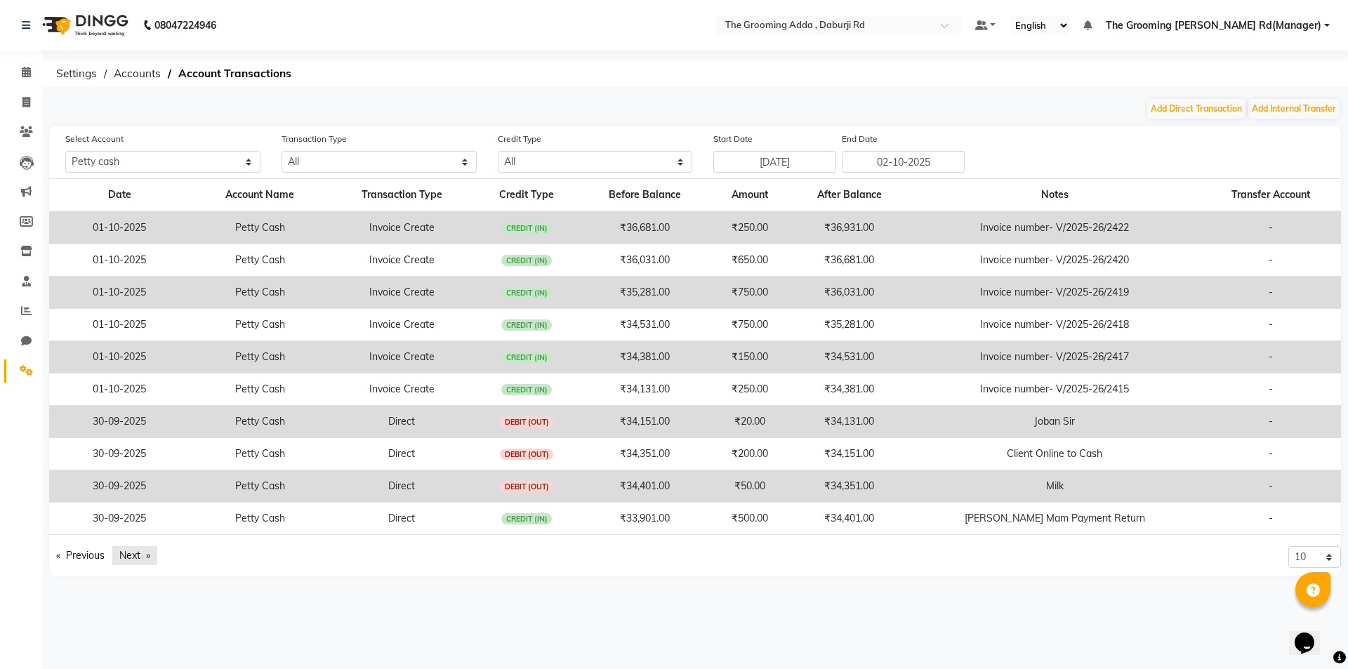
click at [138, 555] on link "Next page" at bounding box center [134, 555] width 45 height 19
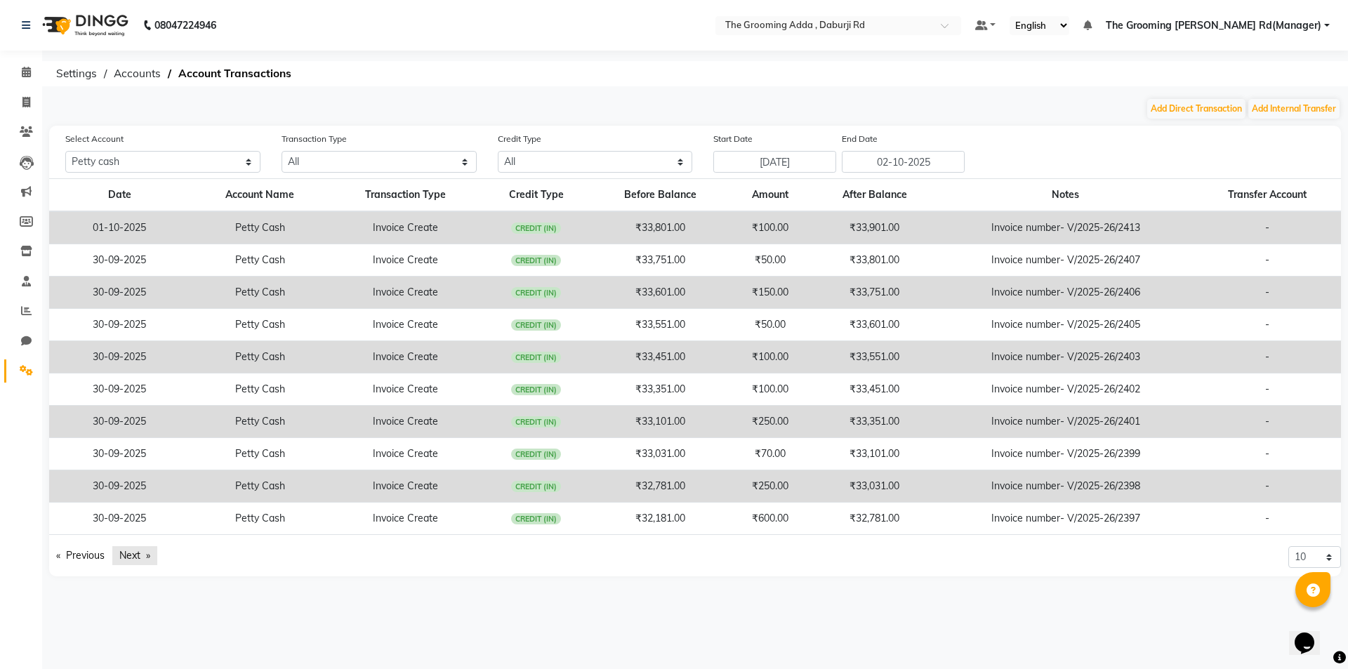
click at [138, 555] on link "Next page" at bounding box center [134, 555] width 45 height 19
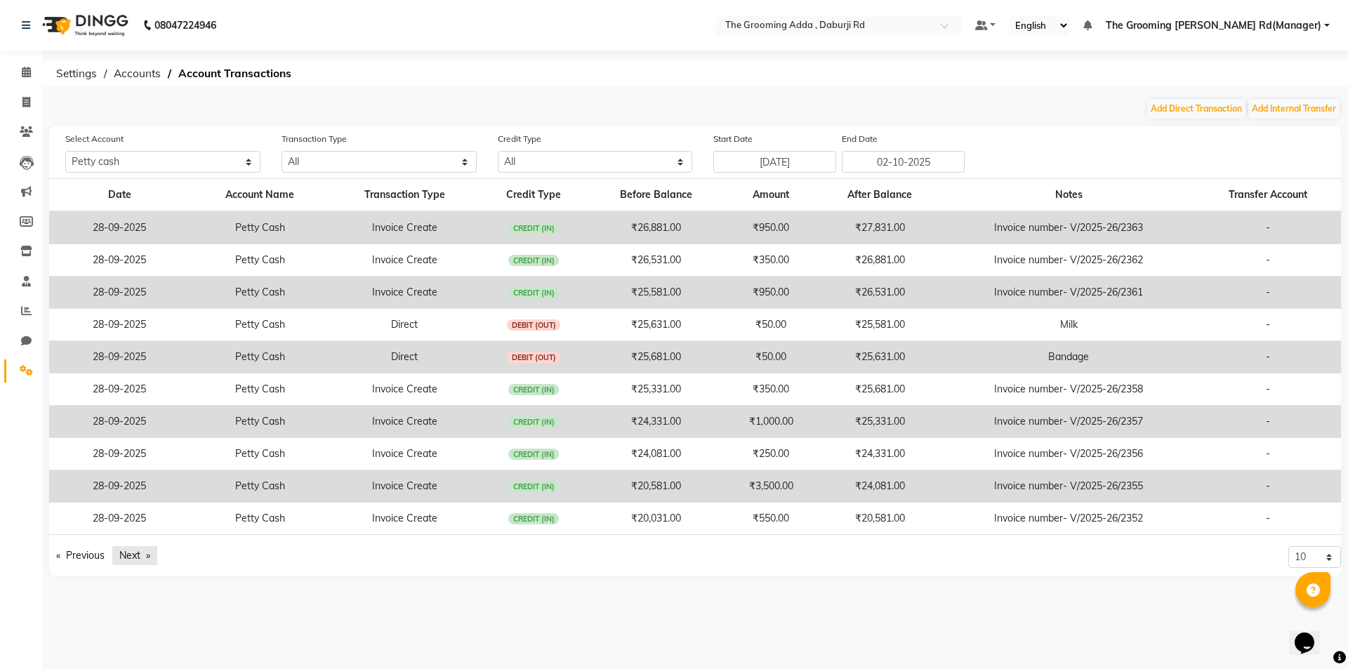
click at [138, 555] on link "Next page" at bounding box center [134, 555] width 45 height 19
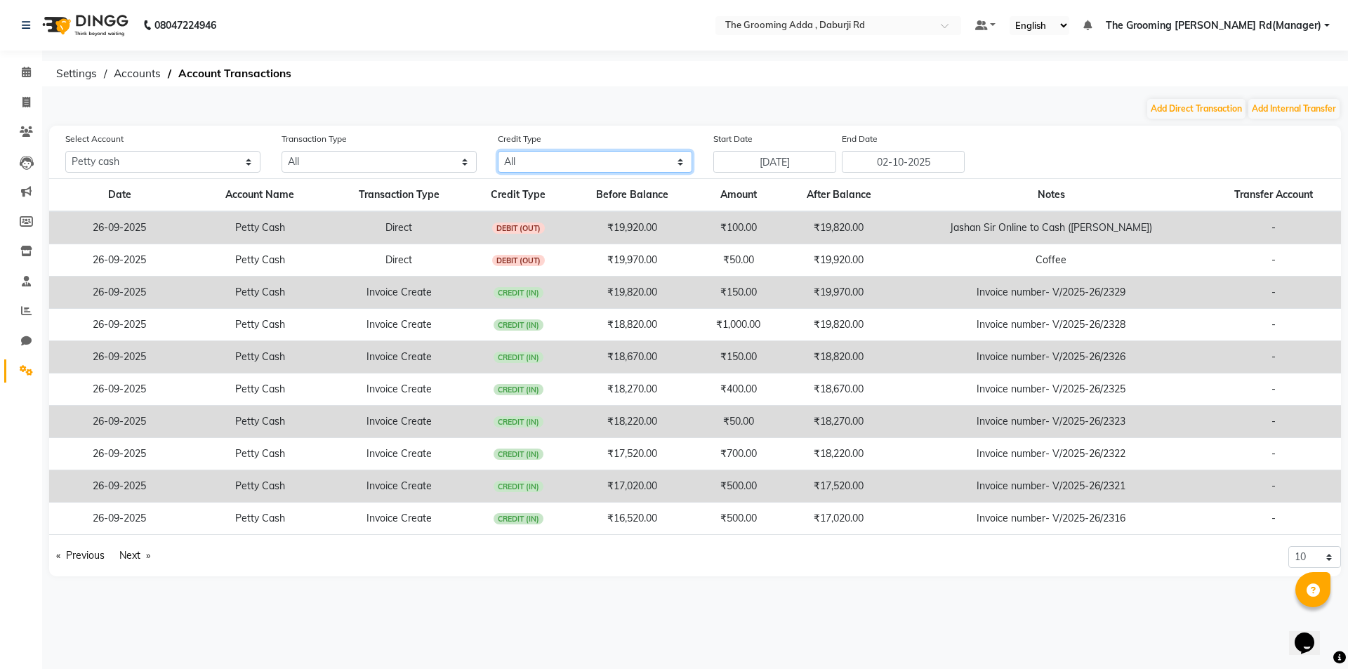
click at [559, 167] on select "All Credit (IN) Debit (OUT)" at bounding box center [595, 162] width 195 height 22
select select "DEBIT"
click at [498, 151] on select "All Credit (IN) Debit (OUT)" at bounding box center [595, 162] width 195 height 22
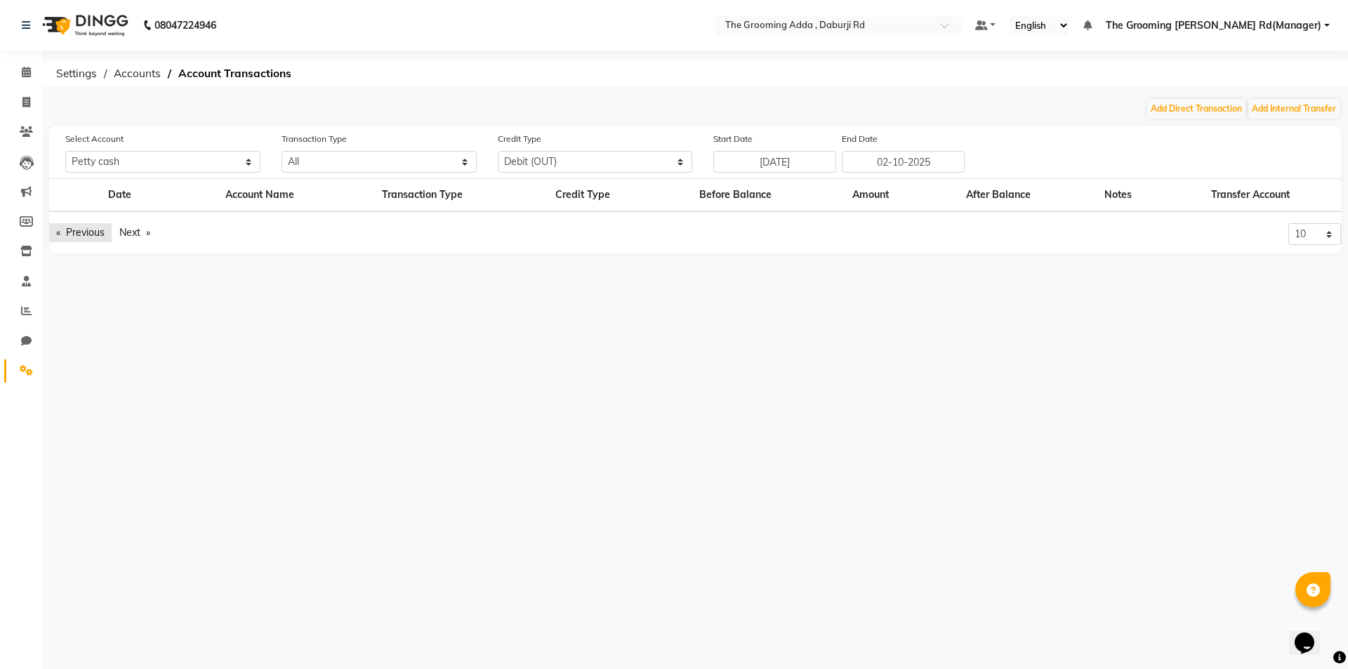
click at [97, 236] on link "Previous page" at bounding box center [80, 232] width 62 height 19
click at [71, 230] on link "Previous page" at bounding box center [80, 232] width 62 height 19
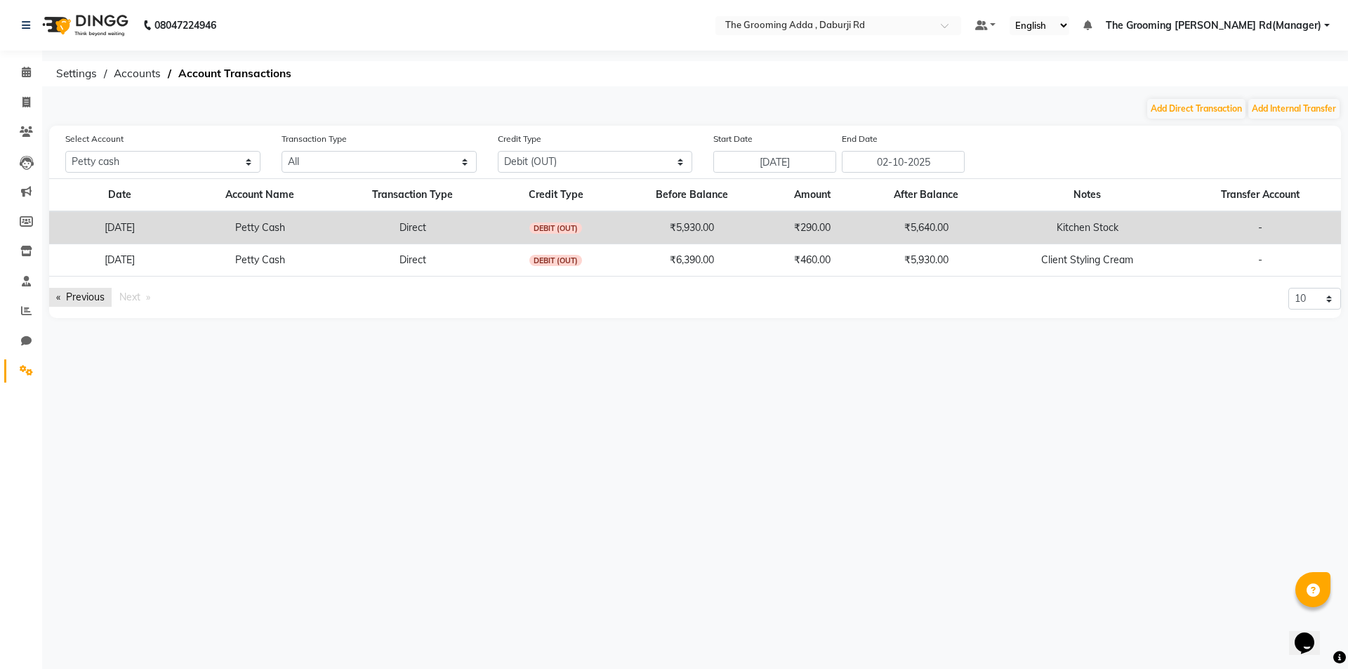
click at [77, 296] on link "Previous page" at bounding box center [80, 297] width 62 height 19
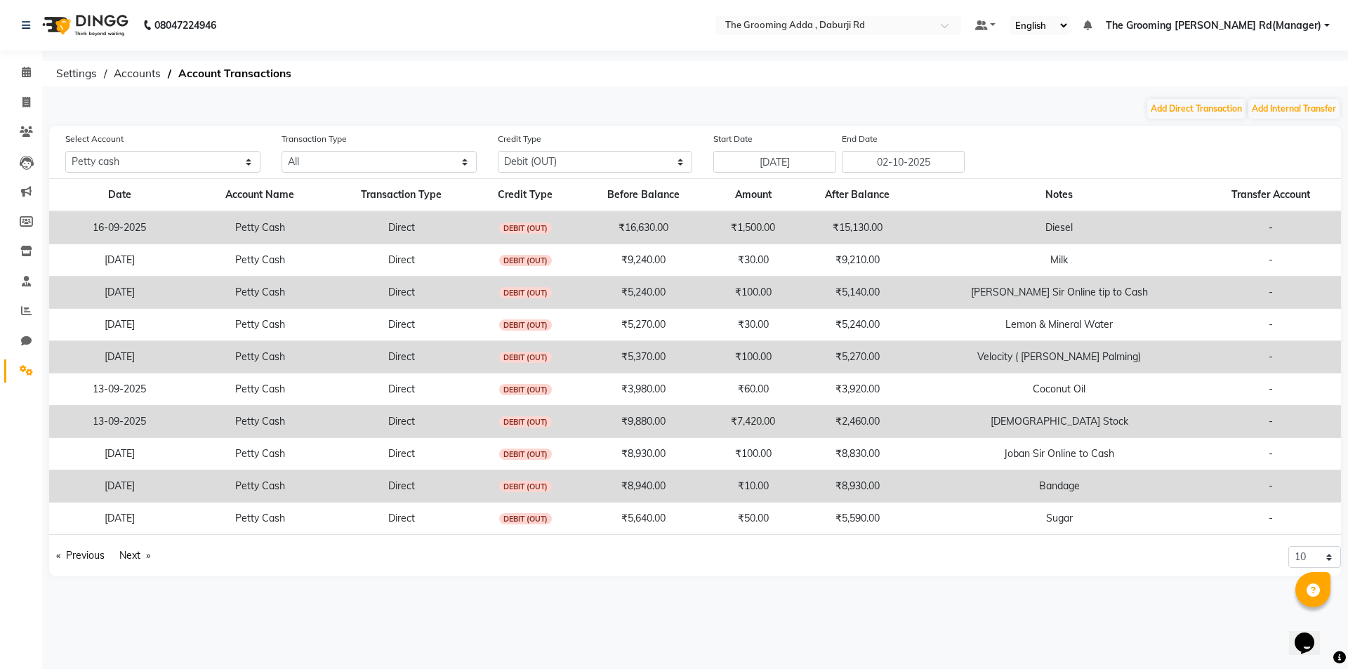
click at [83, 544] on div "Date Account Name Transaction Type Credit Type Before Balance Amount After Bala…" at bounding box center [695, 377] width 1292 height 398
click at [86, 556] on link "Previous page" at bounding box center [80, 555] width 62 height 19
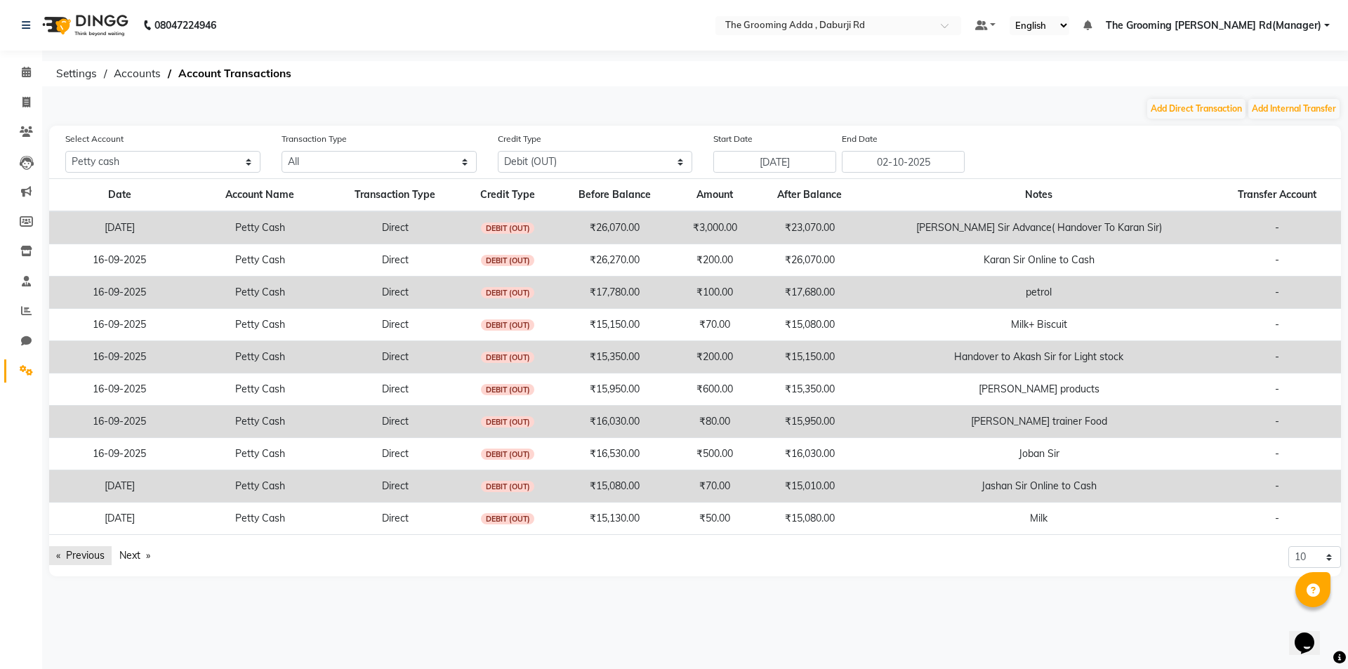
click at [86, 556] on link "Previous page" at bounding box center [80, 555] width 62 height 19
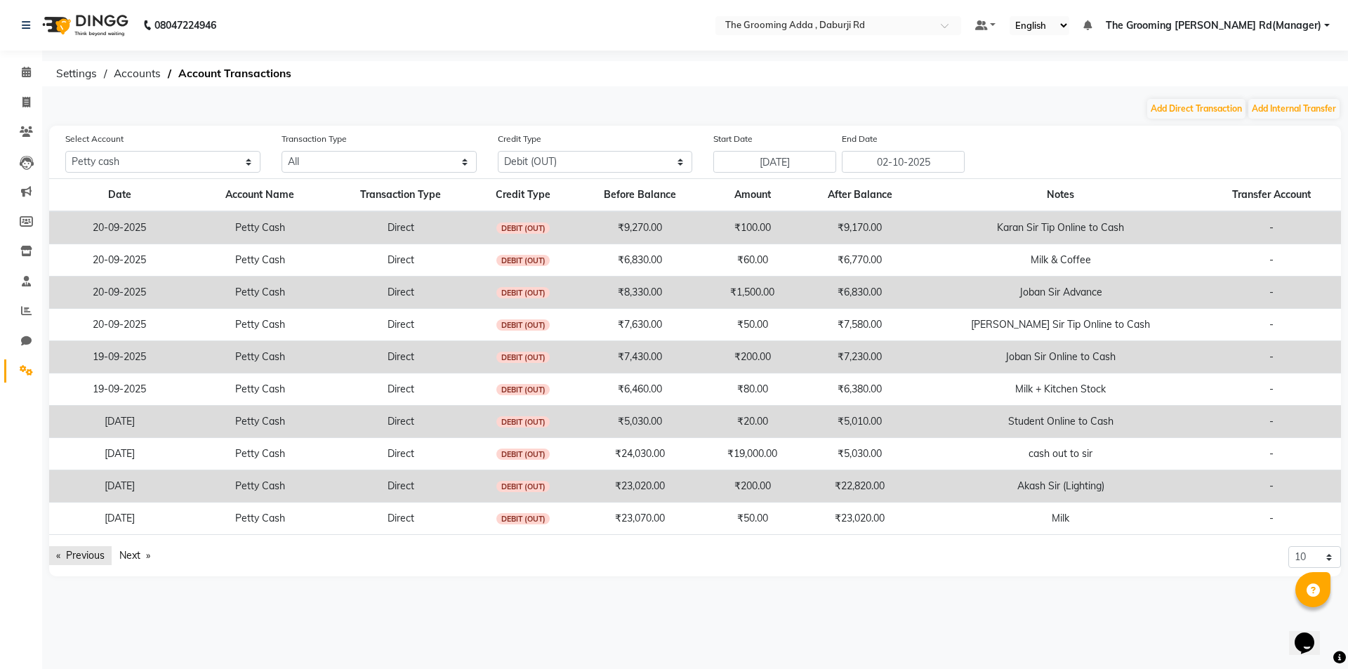
click at [86, 556] on link "Previous page" at bounding box center [80, 555] width 62 height 19
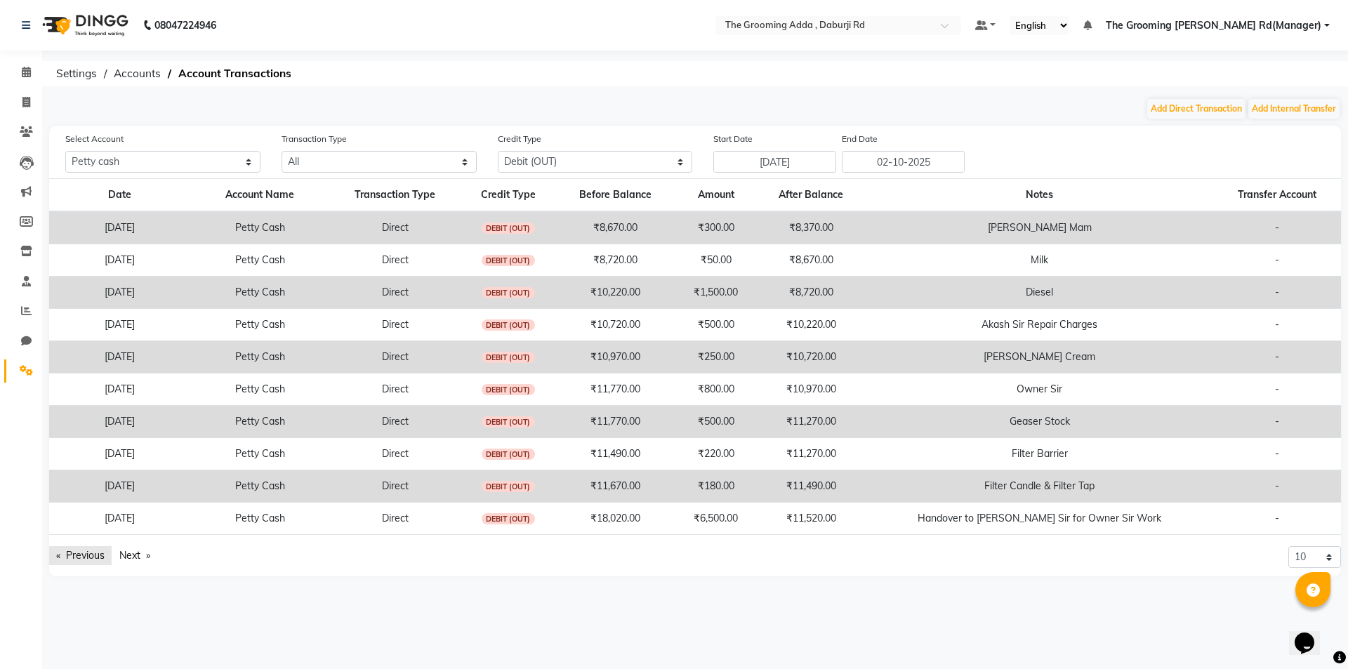
click at [86, 556] on link "Previous page" at bounding box center [80, 555] width 62 height 19
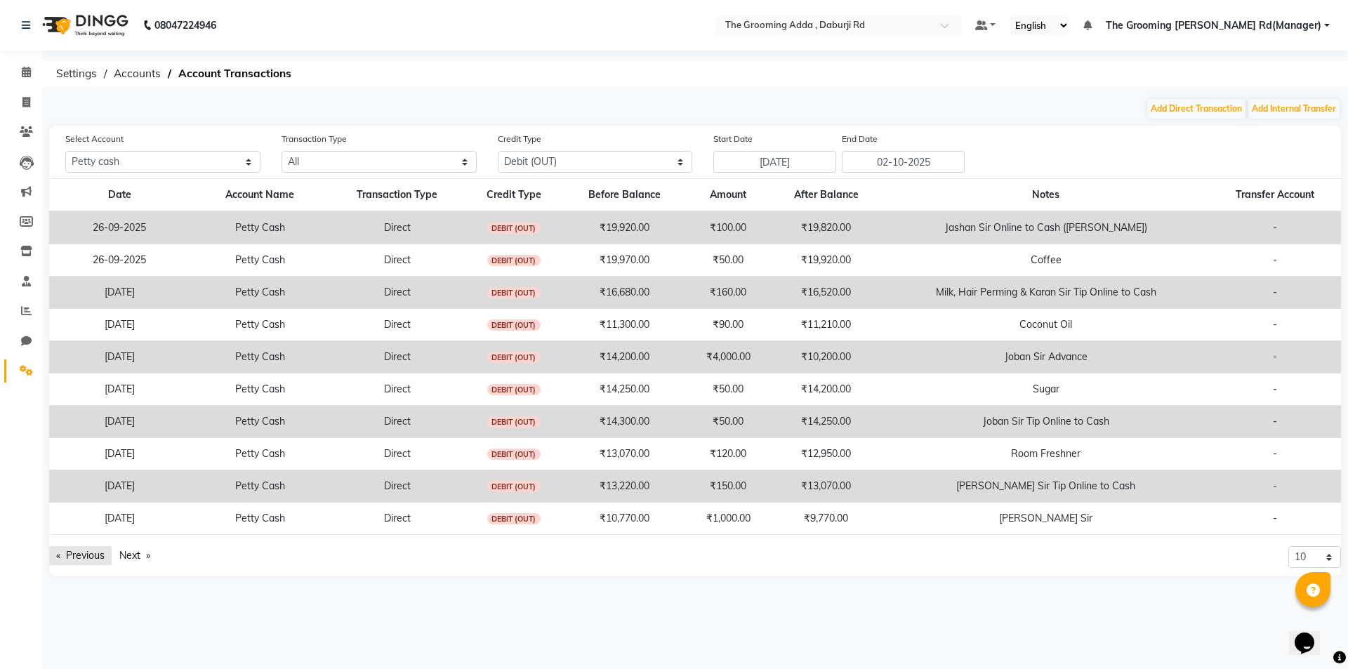
click at [86, 556] on link "Previous page" at bounding box center [80, 555] width 62 height 19
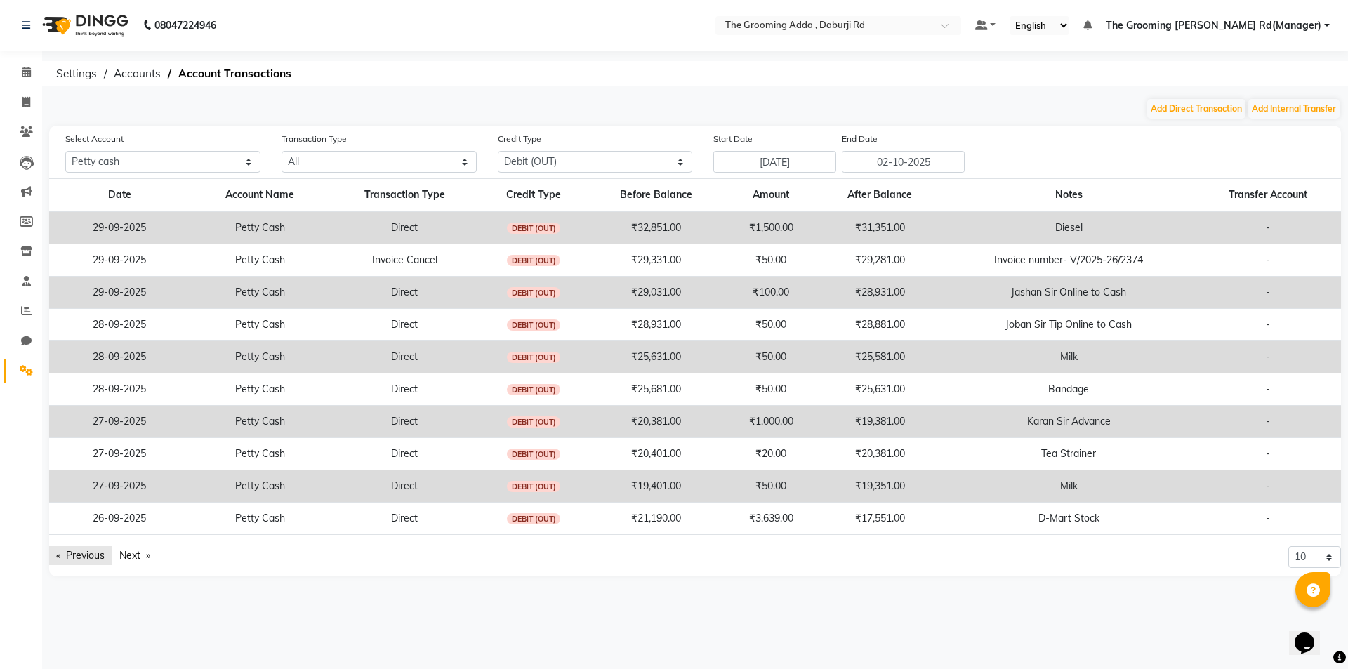
click at [86, 556] on link "Previous page" at bounding box center [80, 555] width 62 height 19
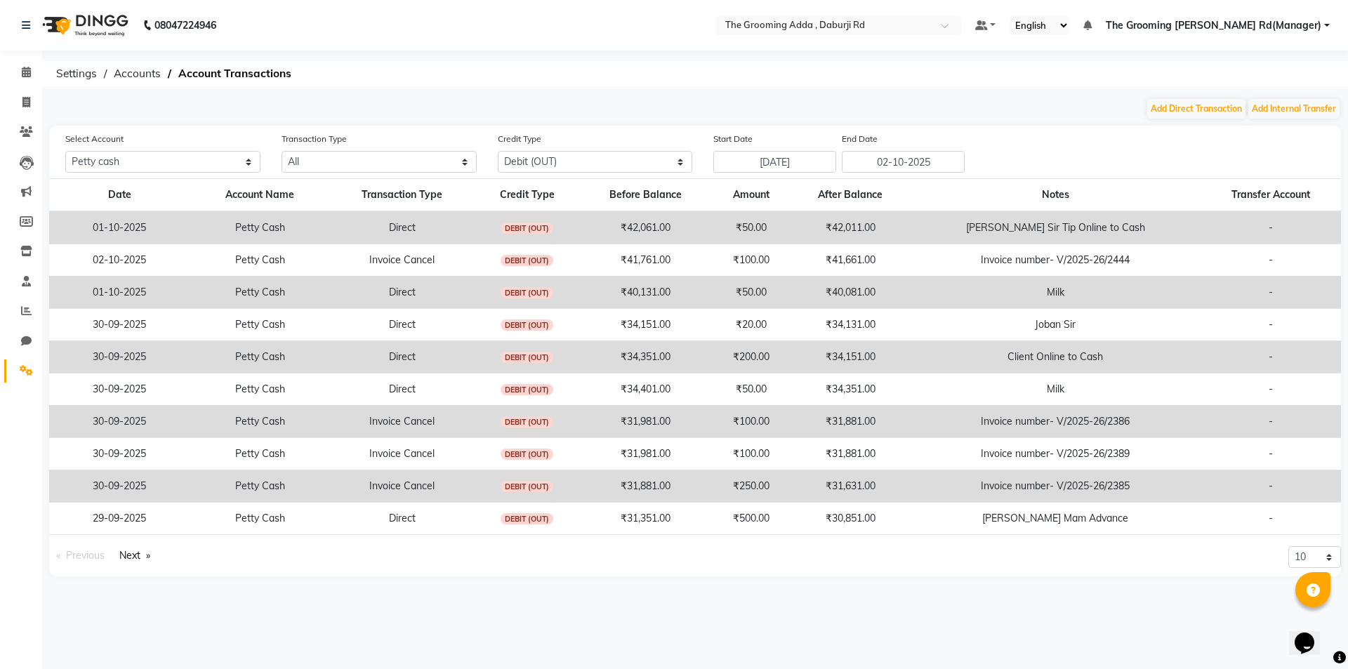
click at [86, 556] on span "Previous page" at bounding box center [85, 555] width 39 height 13
click at [121, 551] on link "Next page" at bounding box center [134, 555] width 45 height 19
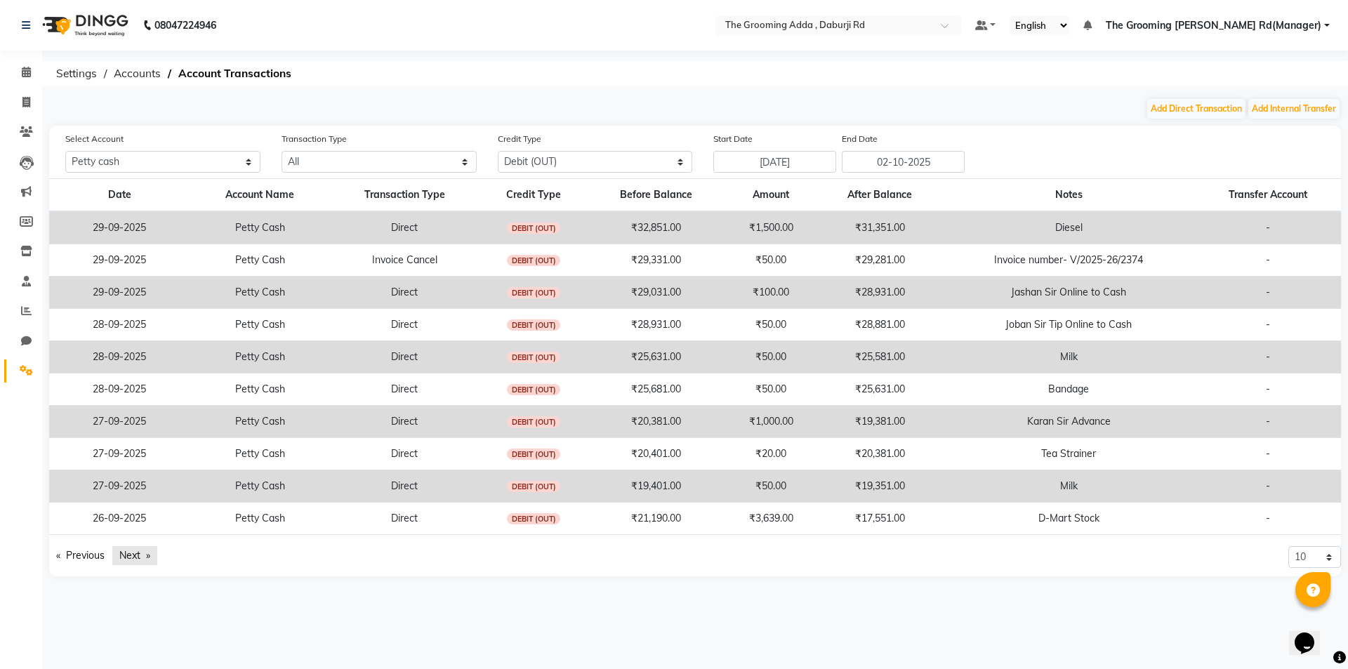
click at [121, 551] on link "Next page" at bounding box center [134, 555] width 45 height 19
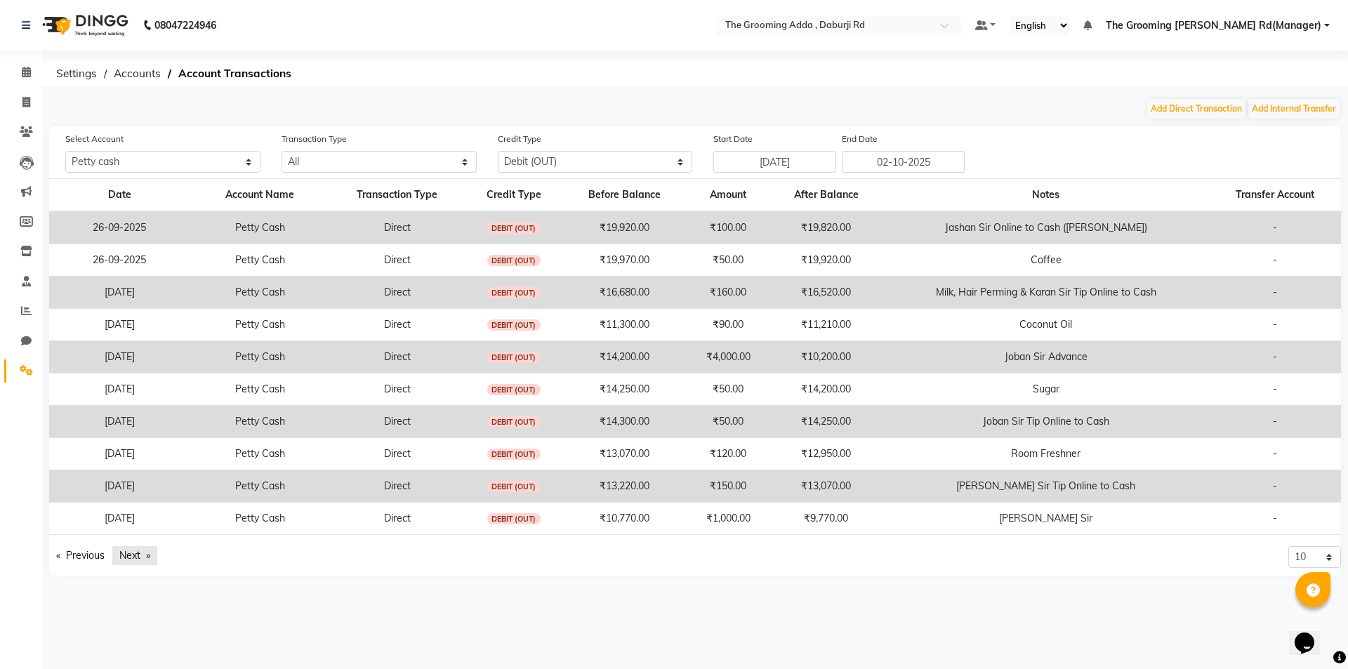
click at [121, 551] on link "Next page" at bounding box center [134, 555] width 45 height 19
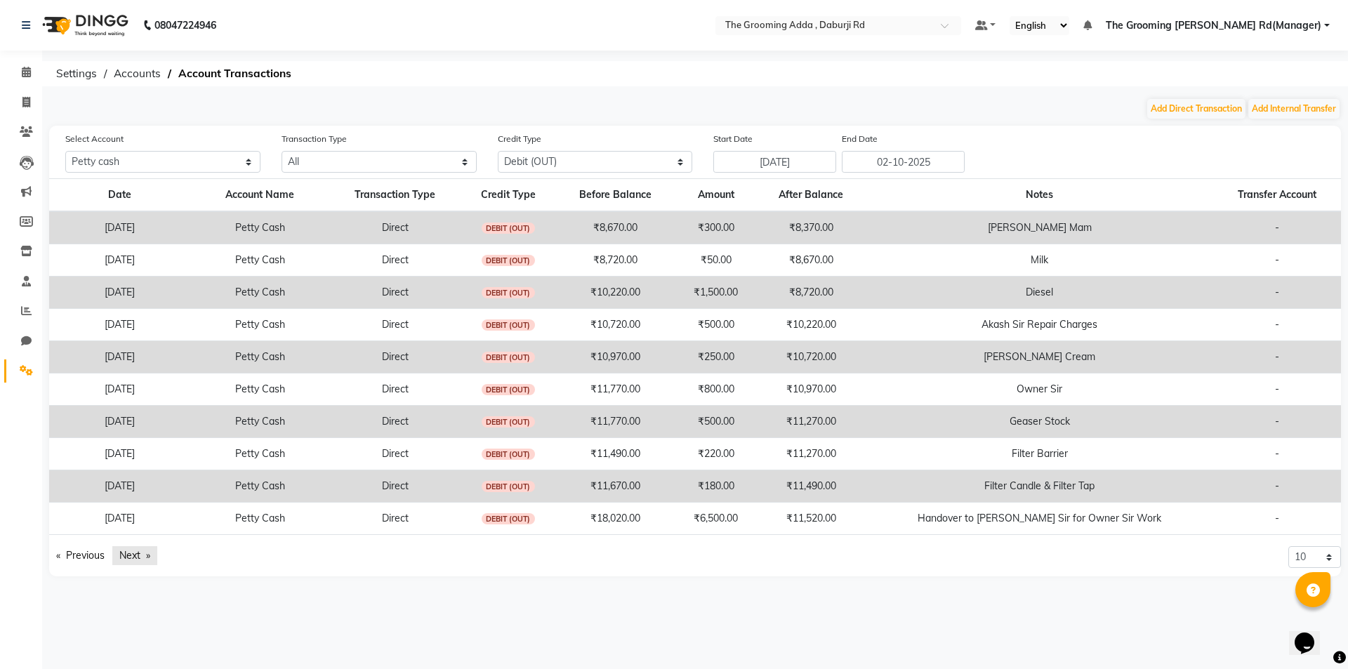
click at [121, 551] on link "Next page" at bounding box center [134, 555] width 45 height 19
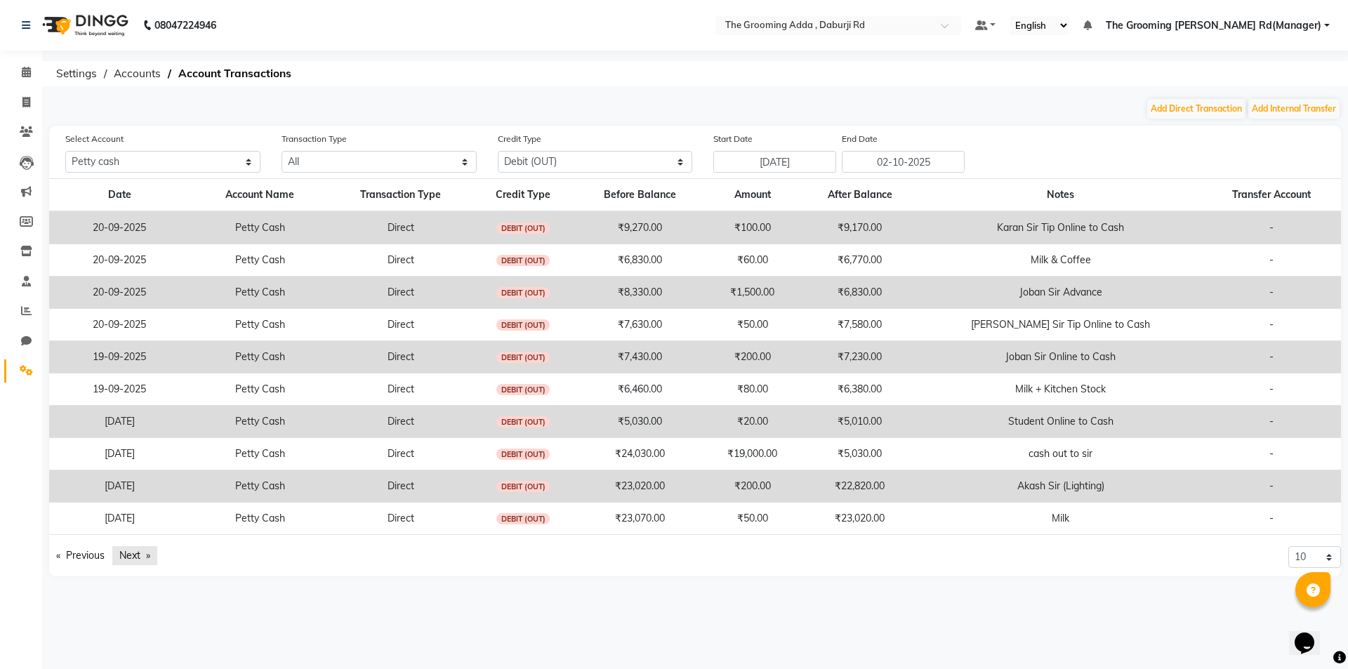
click at [121, 551] on link "Next page" at bounding box center [134, 555] width 45 height 19
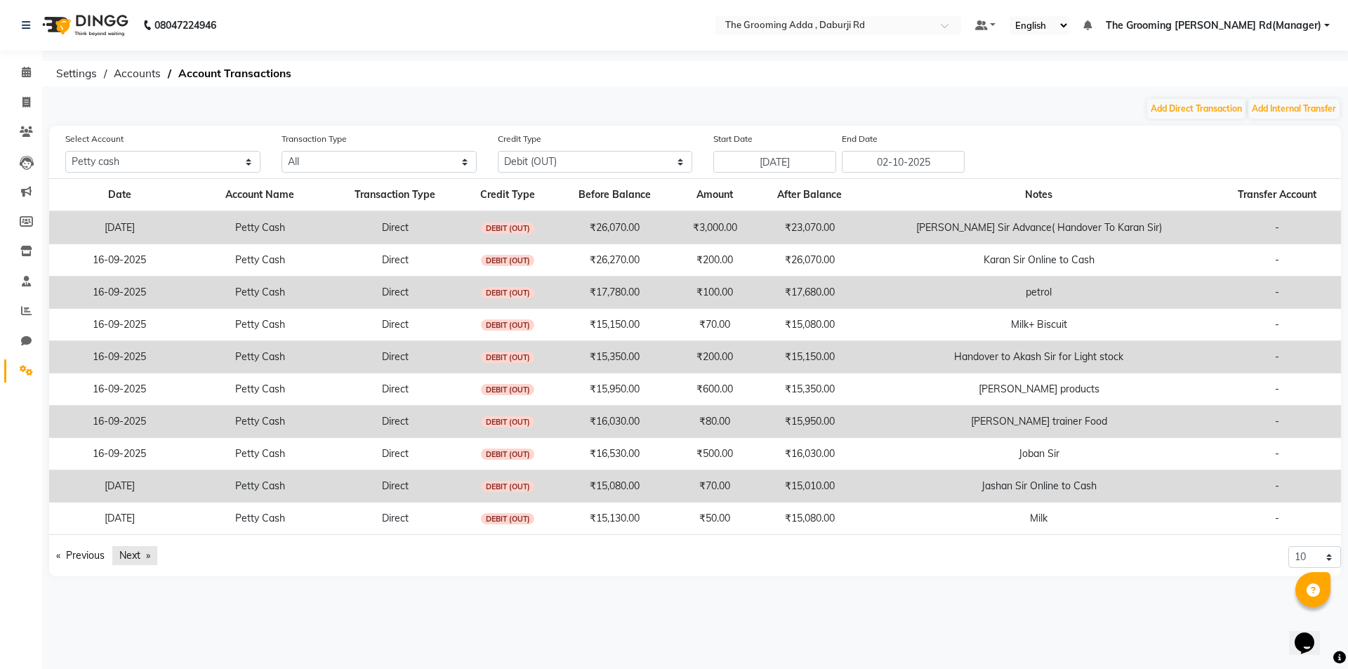
click at [121, 551] on link "Next page" at bounding box center [134, 555] width 45 height 19
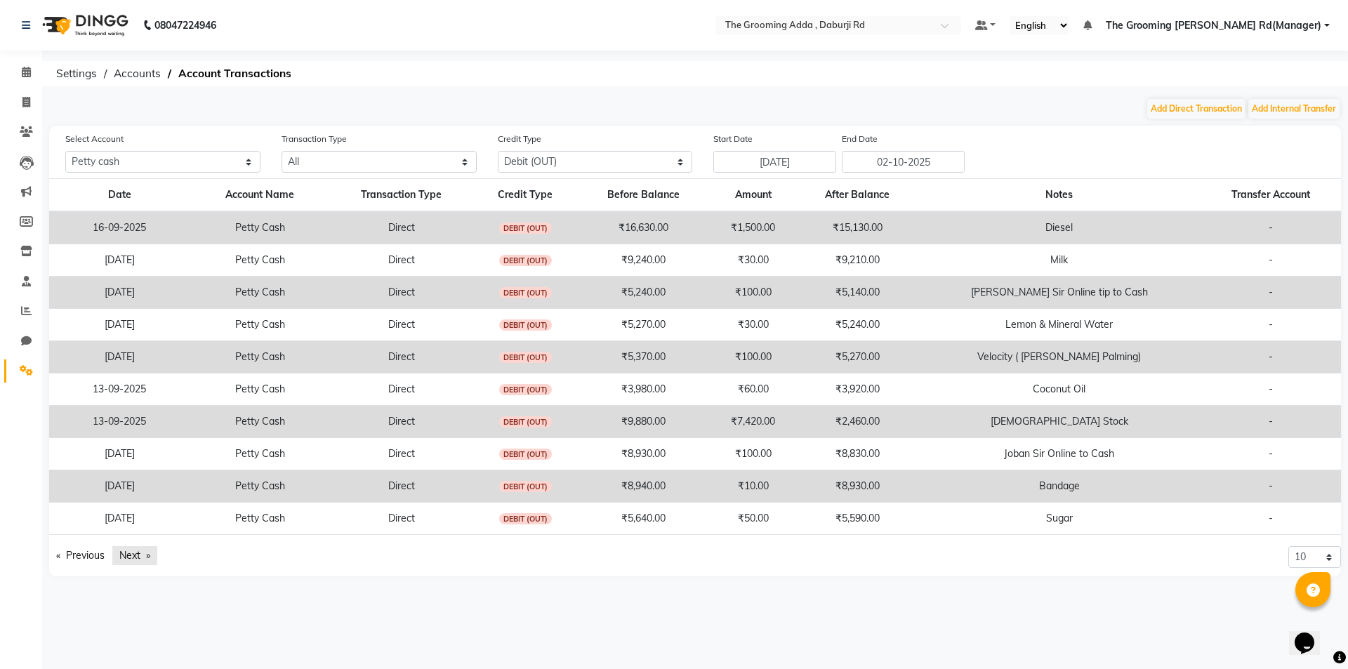
click at [121, 551] on link "Next page" at bounding box center [134, 555] width 45 height 19
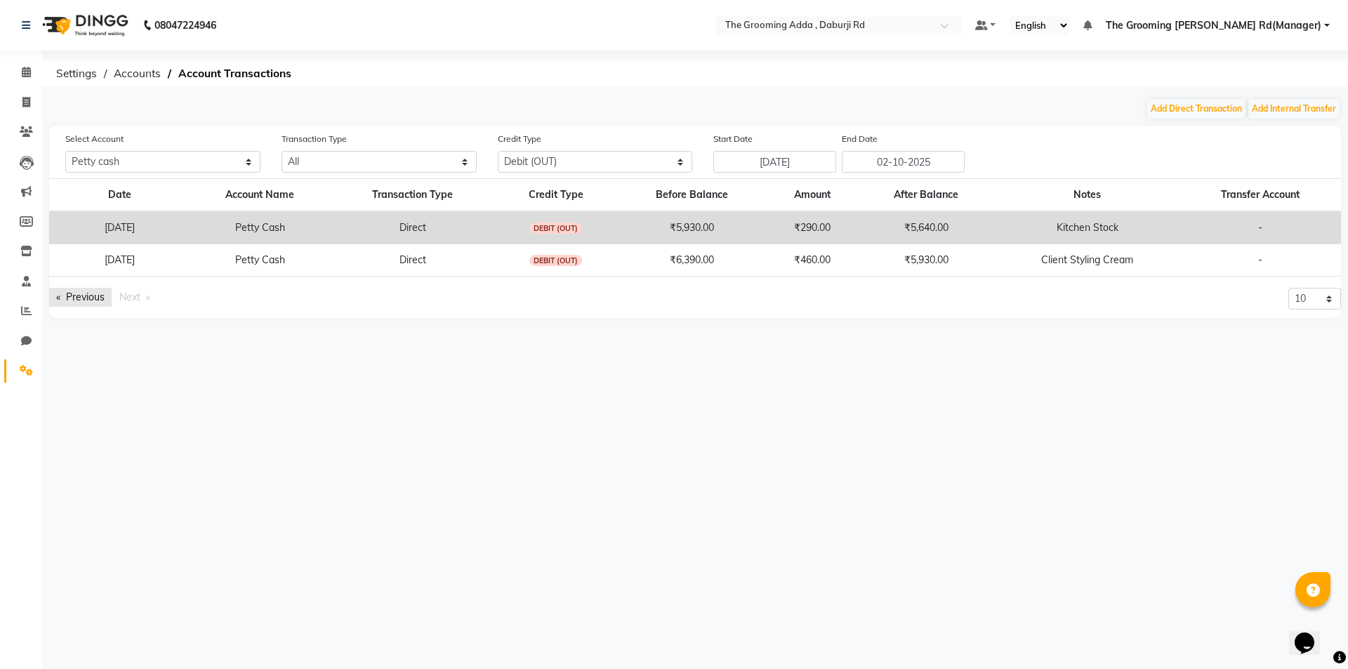
click at [81, 289] on link "Previous page" at bounding box center [80, 297] width 62 height 19
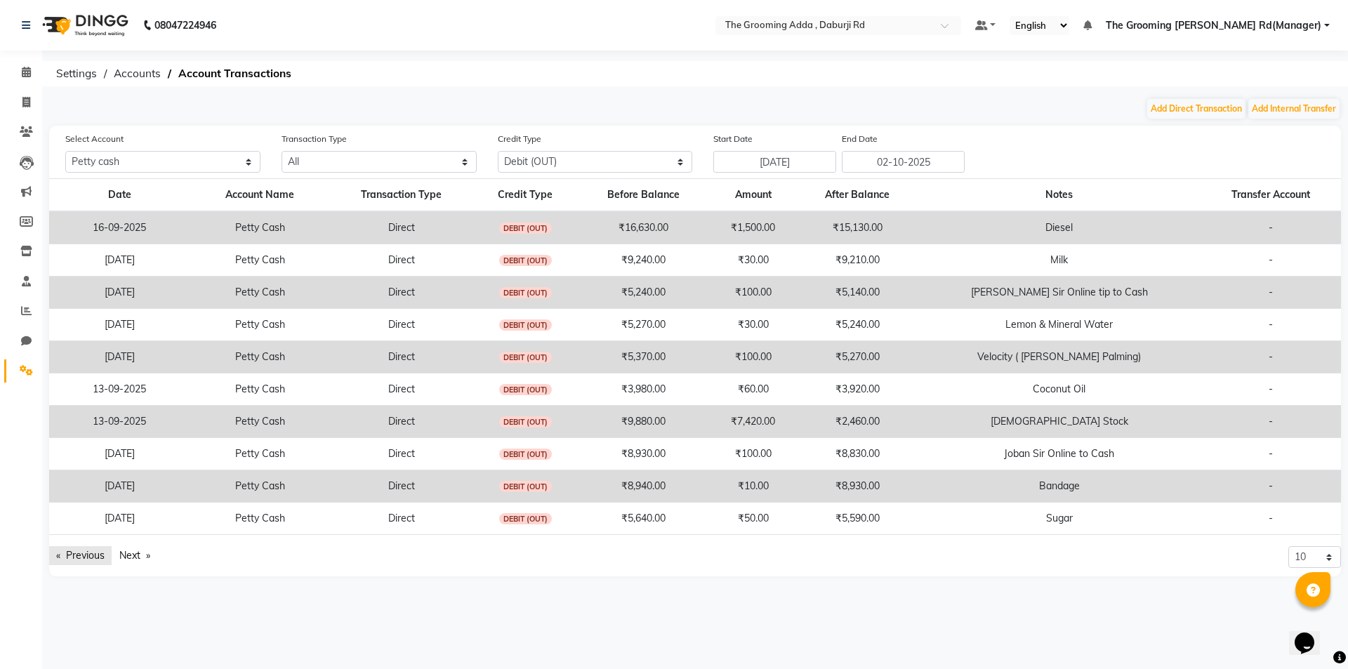
click at [81, 549] on link "Previous page" at bounding box center [80, 555] width 62 height 19
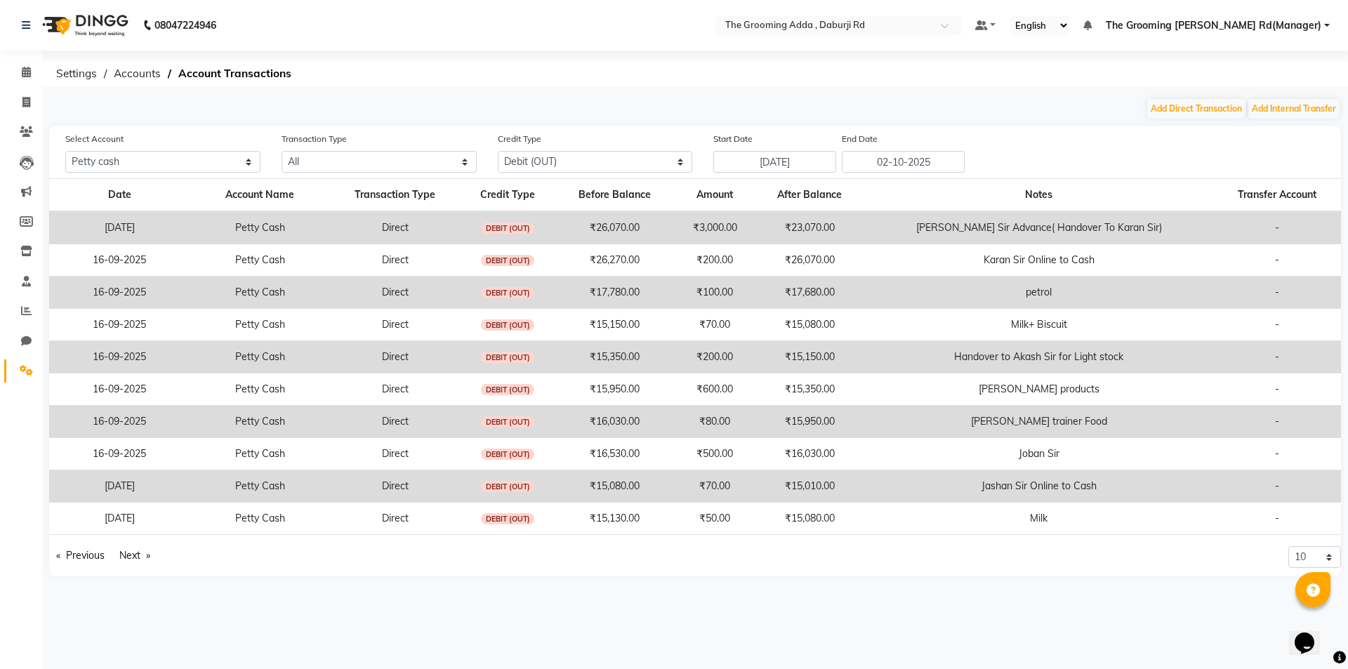
click at [93, 566] on div "Previous page 6 / 8 Next page" at bounding box center [367, 561] width 657 height 30
click at [90, 561] on link "Previous page" at bounding box center [80, 555] width 62 height 19
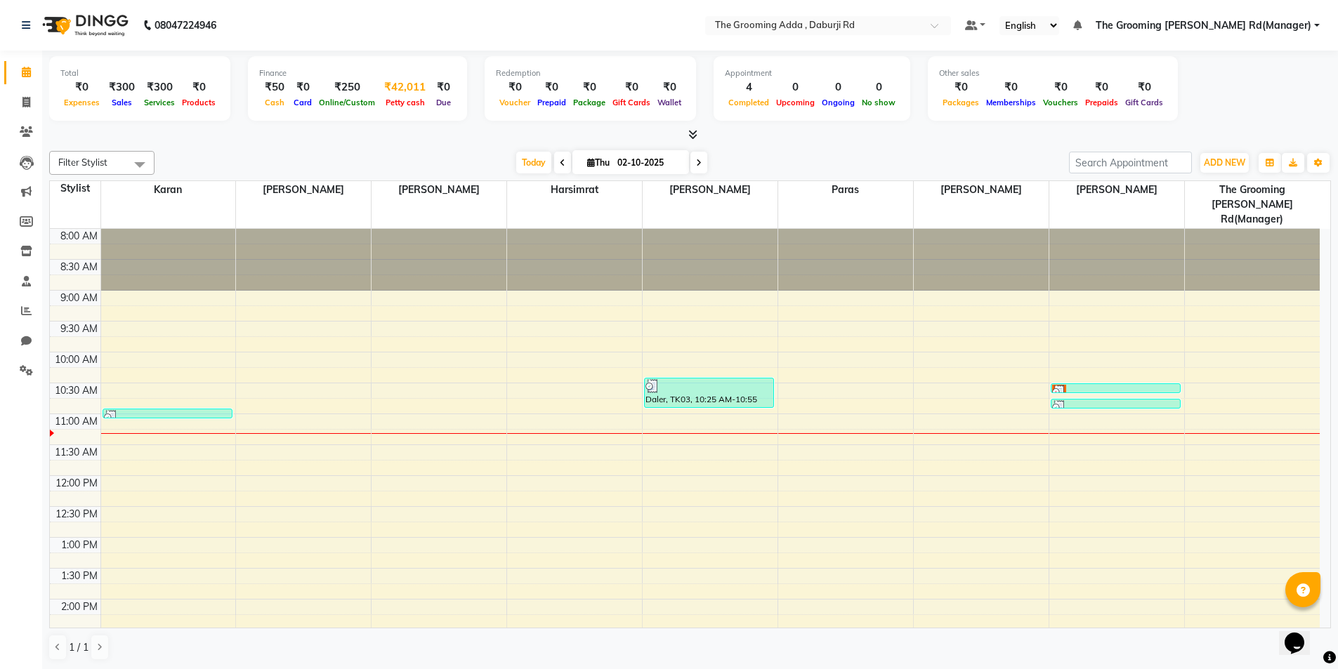
click at [404, 82] on div "₹42,011" at bounding box center [405, 87] width 53 height 16
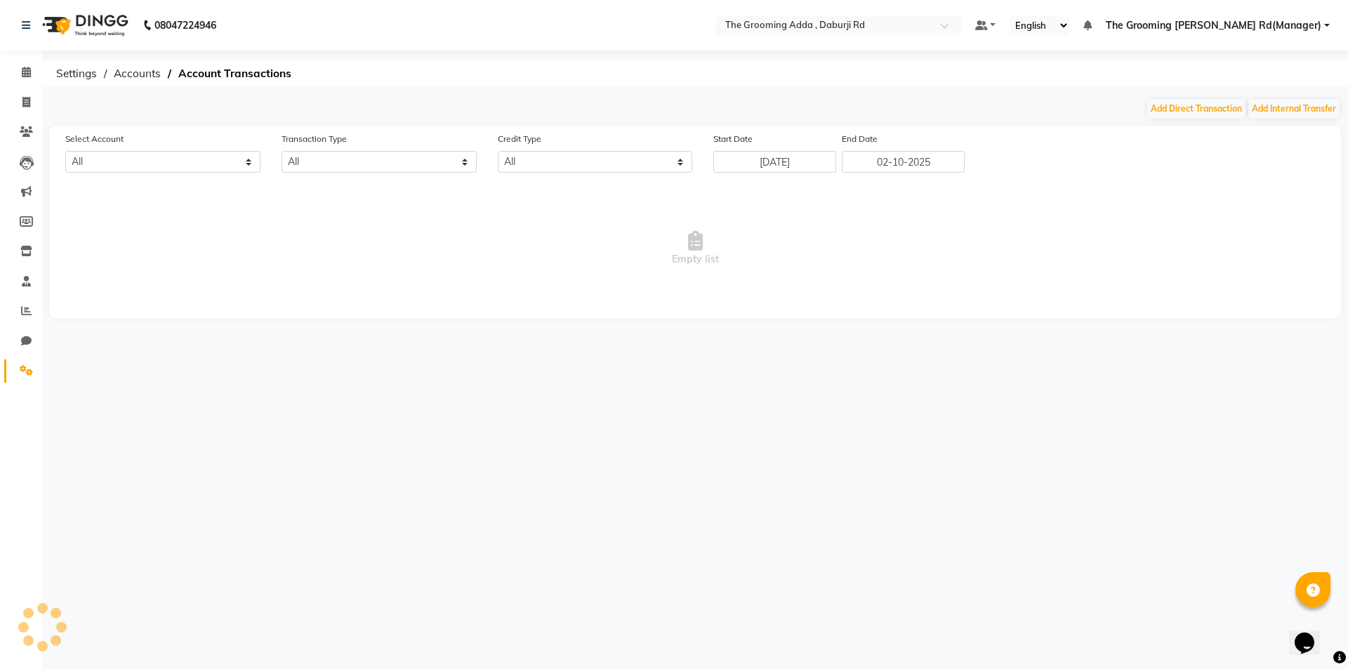
select select "7140"
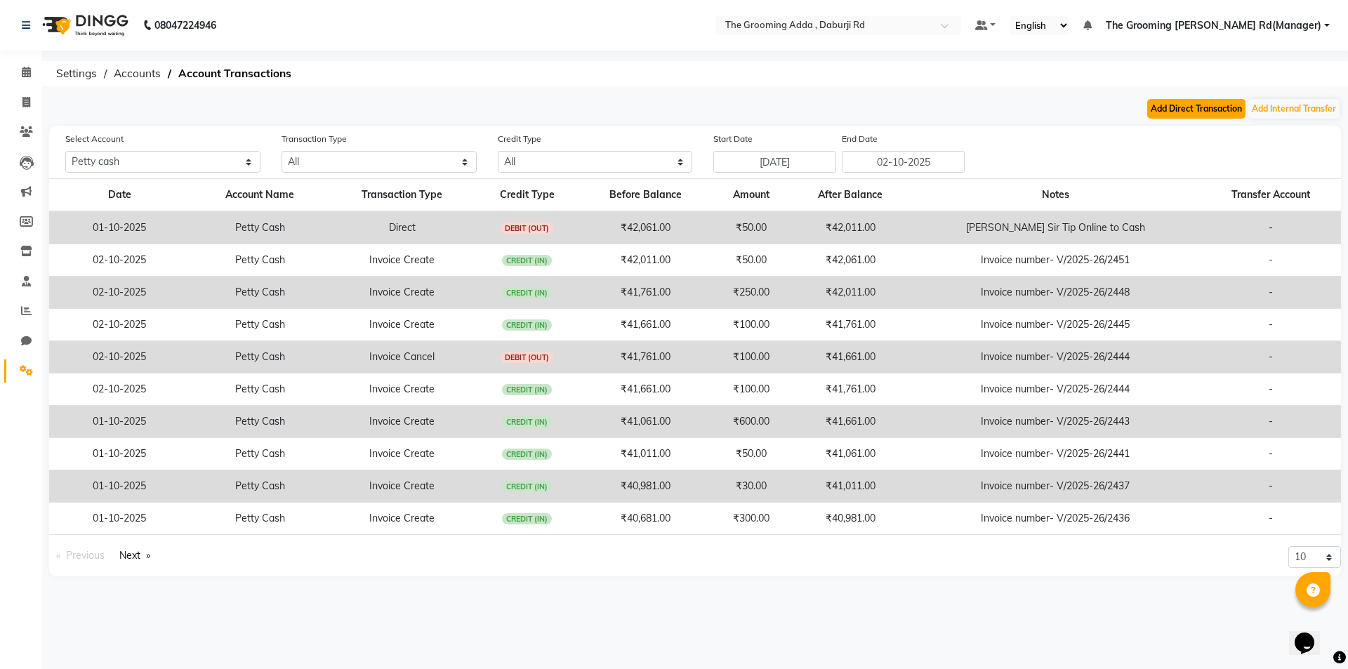
click at [1161, 105] on button "Add Direct Transaction" at bounding box center [1196, 109] width 98 height 20
select select "direct"
select select "7140"
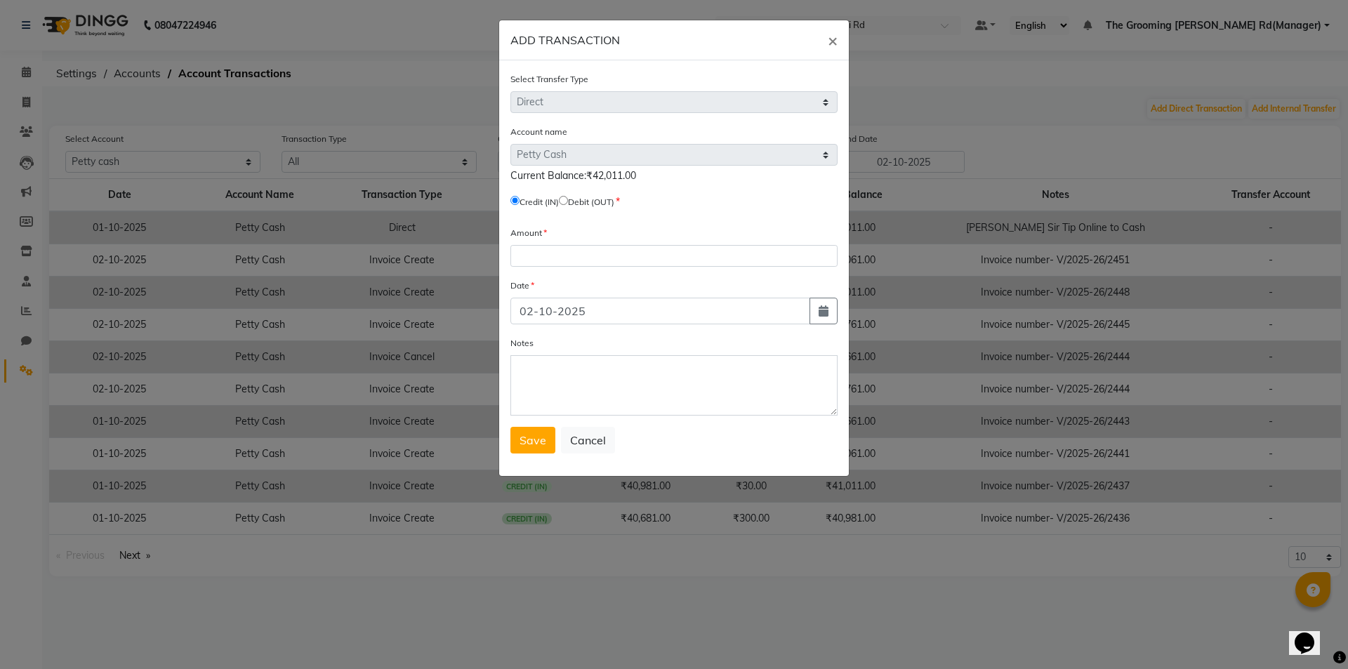
click at [568, 202] on input "radio" at bounding box center [563, 200] width 9 height 9
radio input "true"
click at [572, 244] on div "Amount" at bounding box center [674, 245] width 327 height 41
click at [562, 253] on input "number" at bounding box center [674, 256] width 327 height 22
type input "2000"
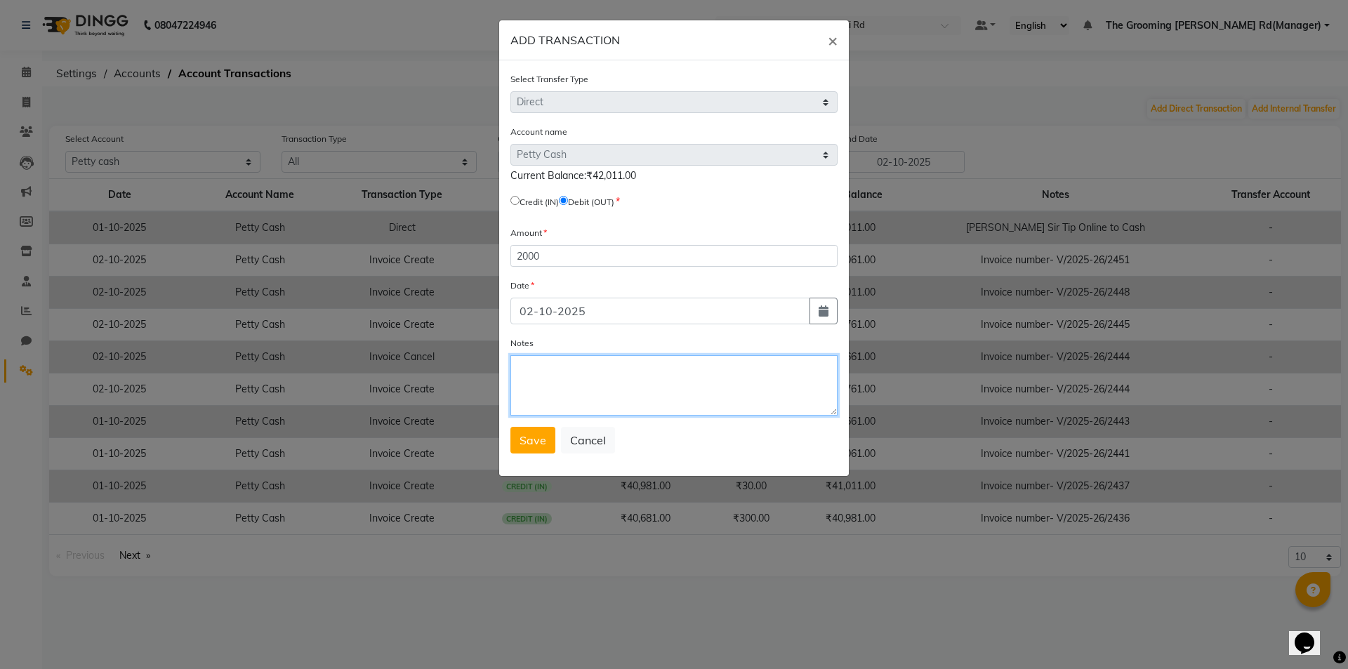
click at [544, 383] on textarea "Notes" at bounding box center [674, 385] width 327 height 60
click at [820, 303] on button "button" at bounding box center [824, 311] width 28 height 27
select select "10"
select select "2025"
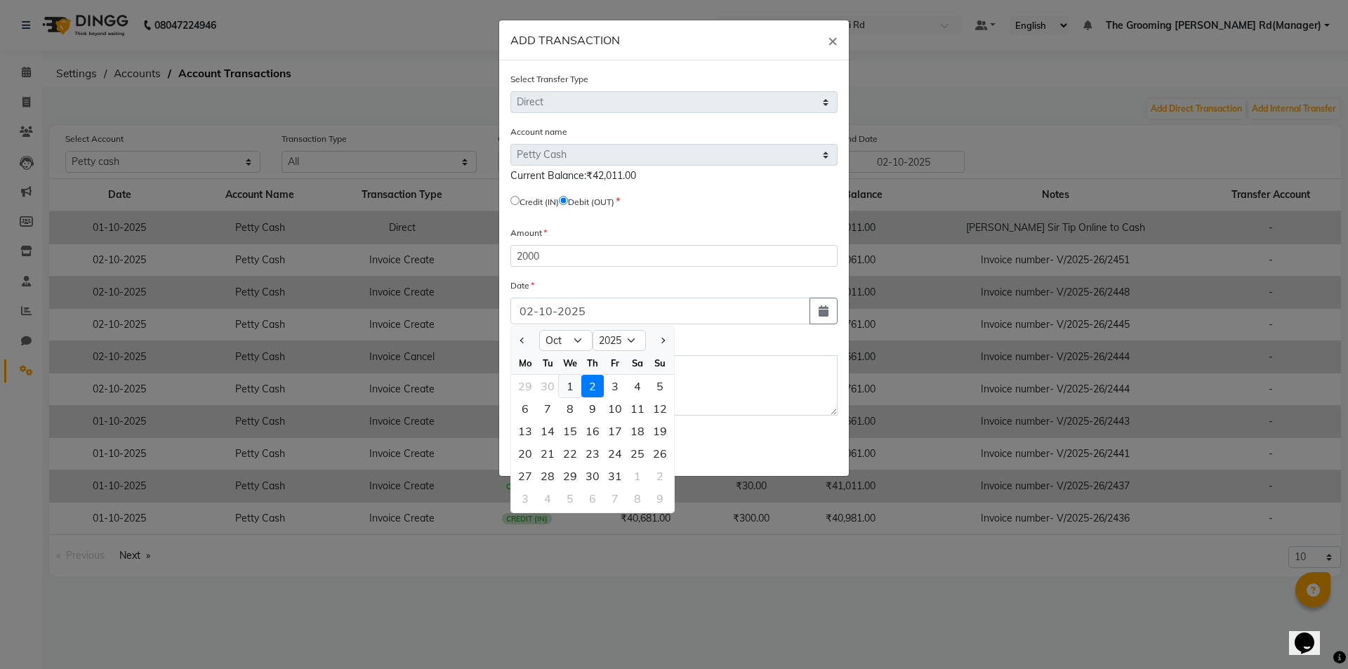
click at [571, 382] on div "1" at bounding box center [570, 386] width 22 height 22
type input "01-10-2025"
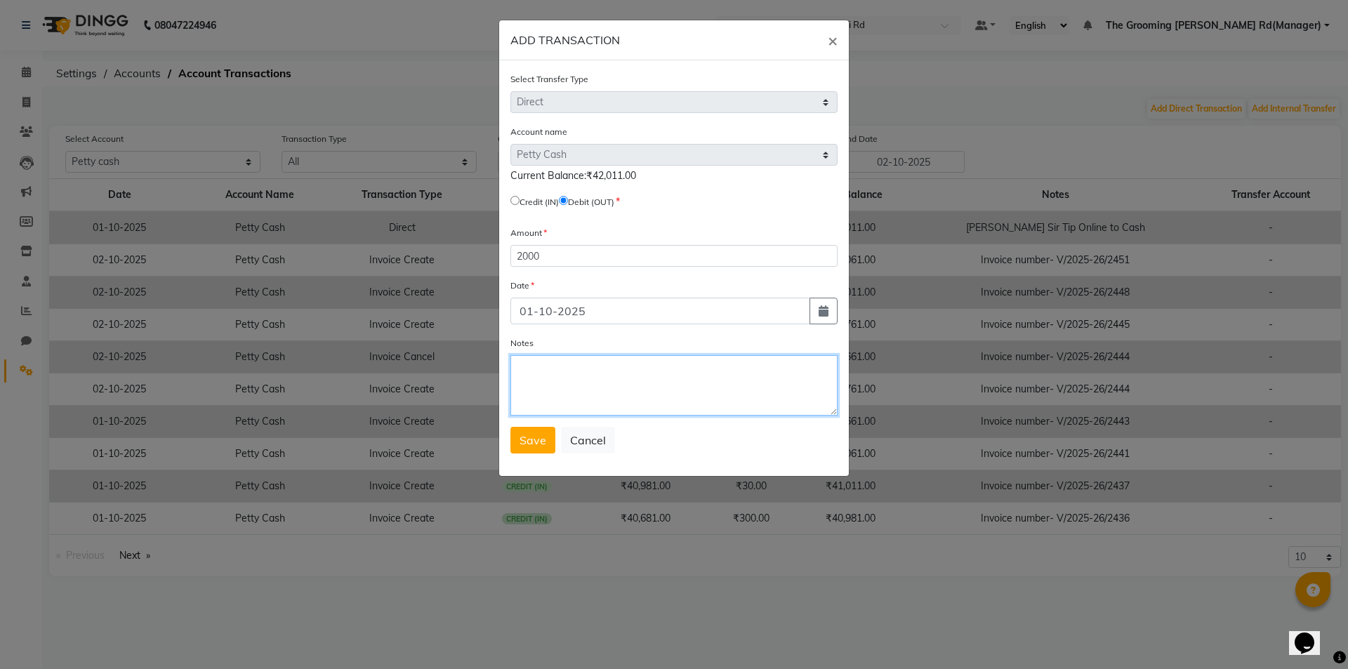
click at [647, 391] on textarea "Notes" at bounding box center [674, 385] width 327 height 60
type textarea "Karan Sir Advance"
click at [520, 442] on span "Save" at bounding box center [533, 440] width 27 height 14
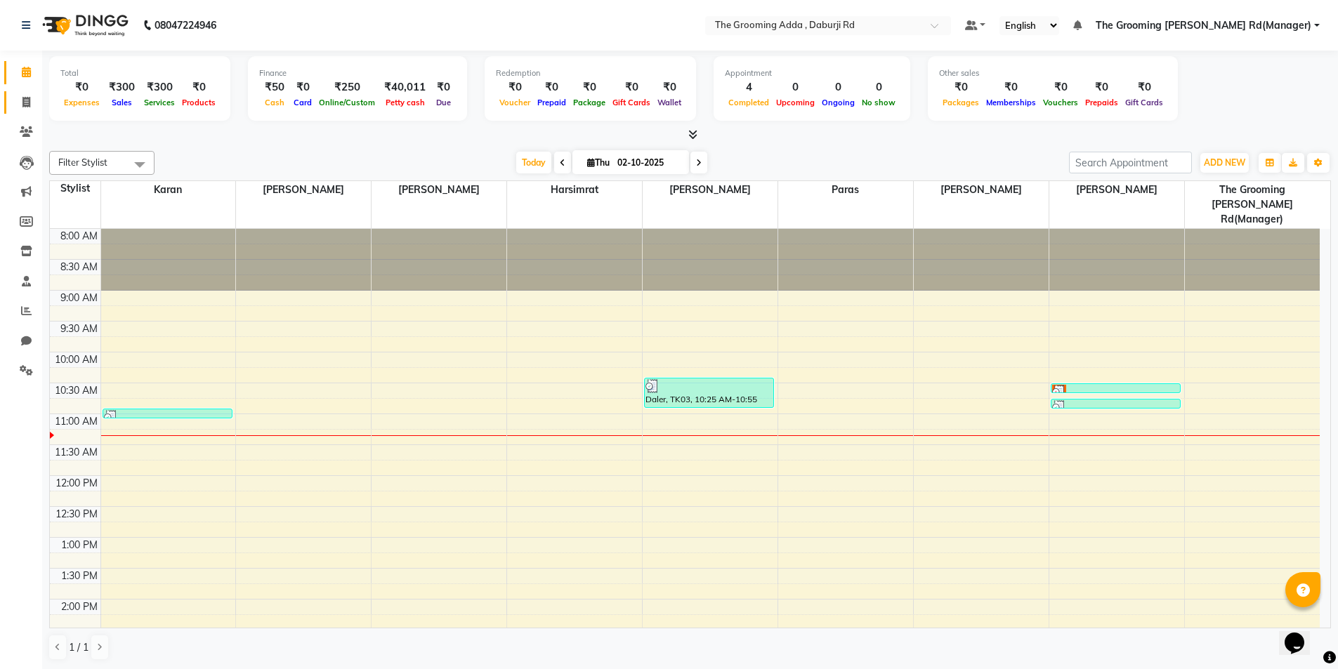
click at [20, 98] on span at bounding box center [26, 103] width 25 height 16
select select "service"
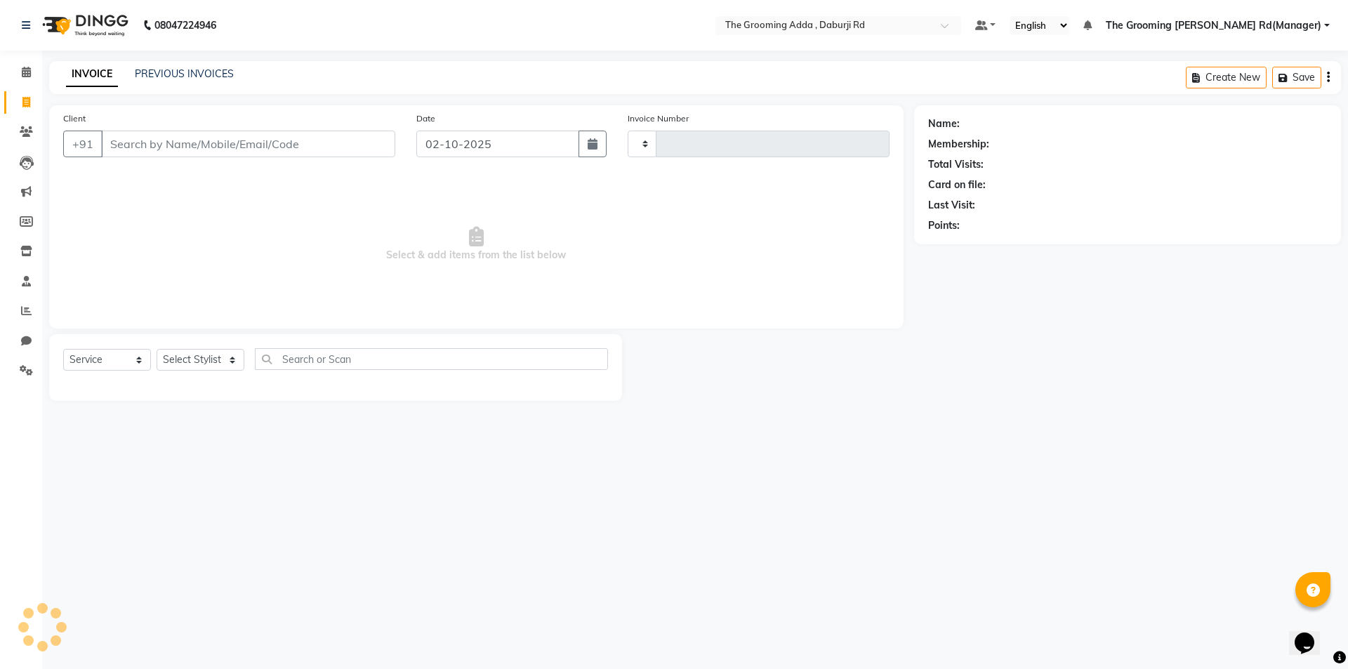
type input "2452"
select select "8001"
click at [140, 145] on input "Client" at bounding box center [248, 144] width 294 height 27
type input "7658028308"
select select "1: Object"
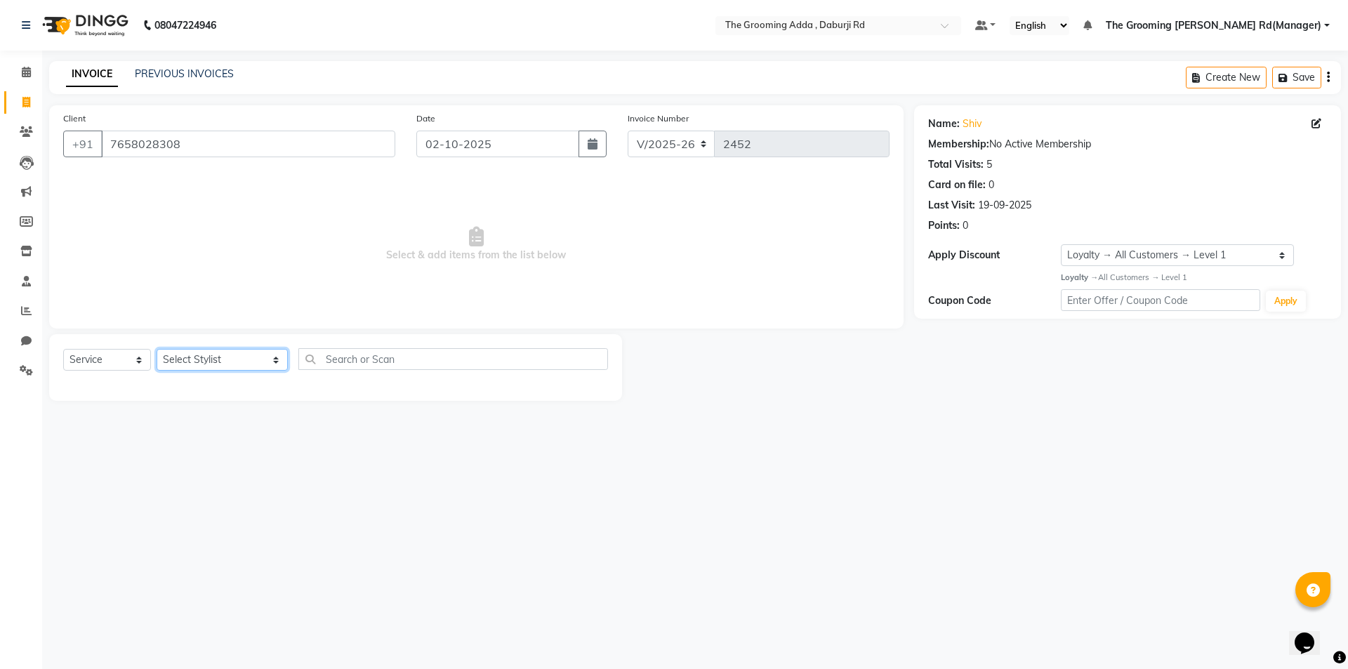
click at [194, 360] on select "Select Stylist [PERSON_NAME] [PERSON_NAME] [PERSON_NAME] [PERSON_NAME] [PERSON_…" at bounding box center [222, 360] width 131 height 22
select select "79355"
click at [157, 349] on select "Select Stylist [PERSON_NAME] [PERSON_NAME] [PERSON_NAME] [PERSON_NAME] [PERSON_…" at bounding box center [222, 360] width 131 height 22
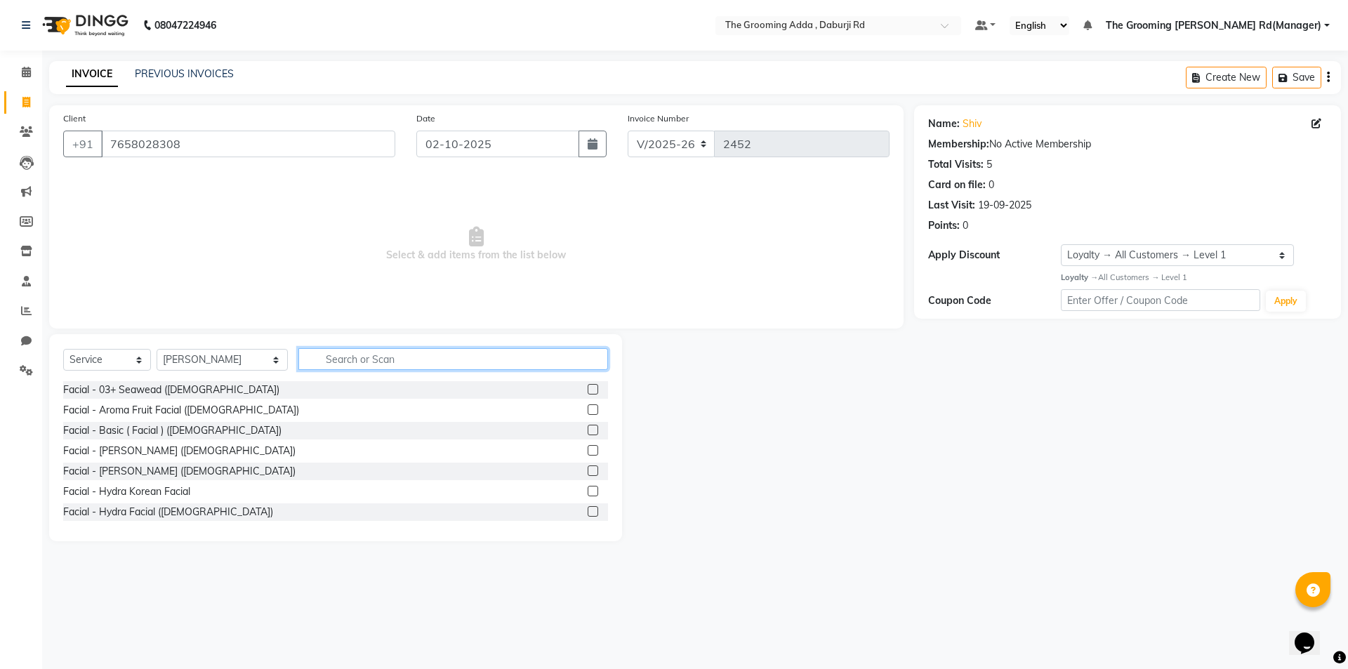
click at [362, 362] on input "text" at bounding box center [453, 359] width 310 height 22
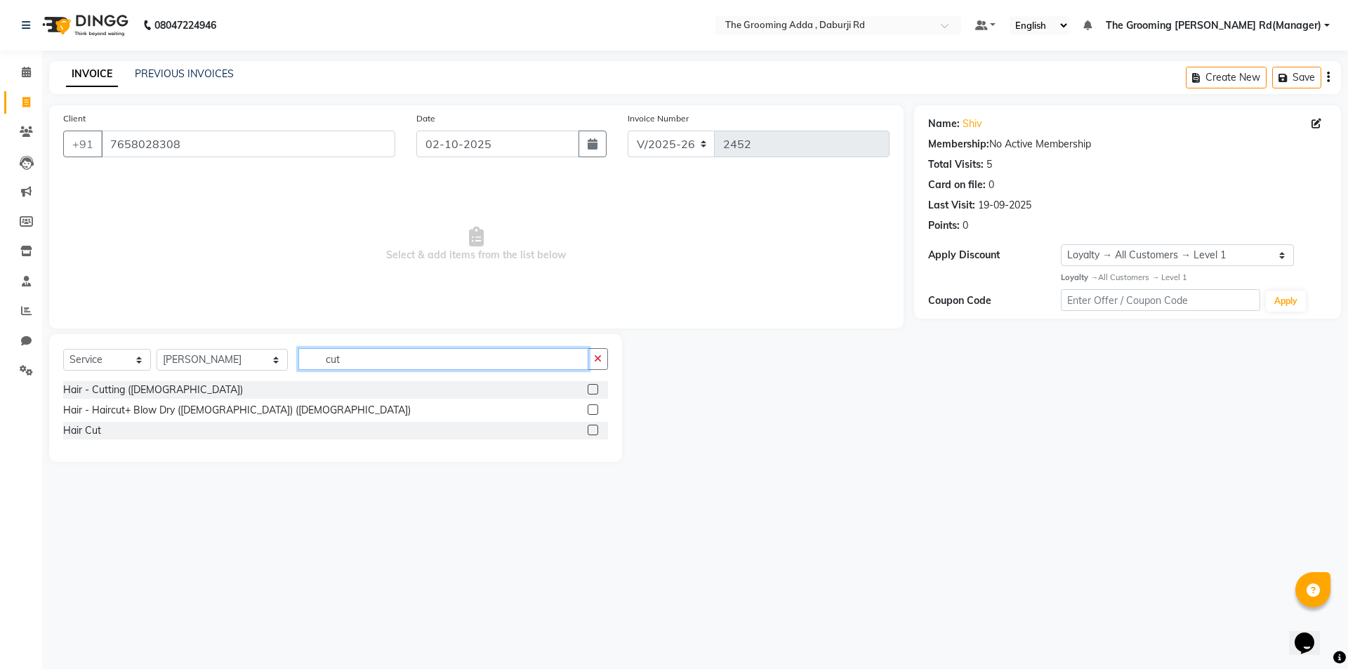
type input "cut"
click at [595, 386] on label at bounding box center [593, 389] width 11 height 11
click at [595, 386] on input "checkbox" at bounding box center [592, 390] width 9 height 9
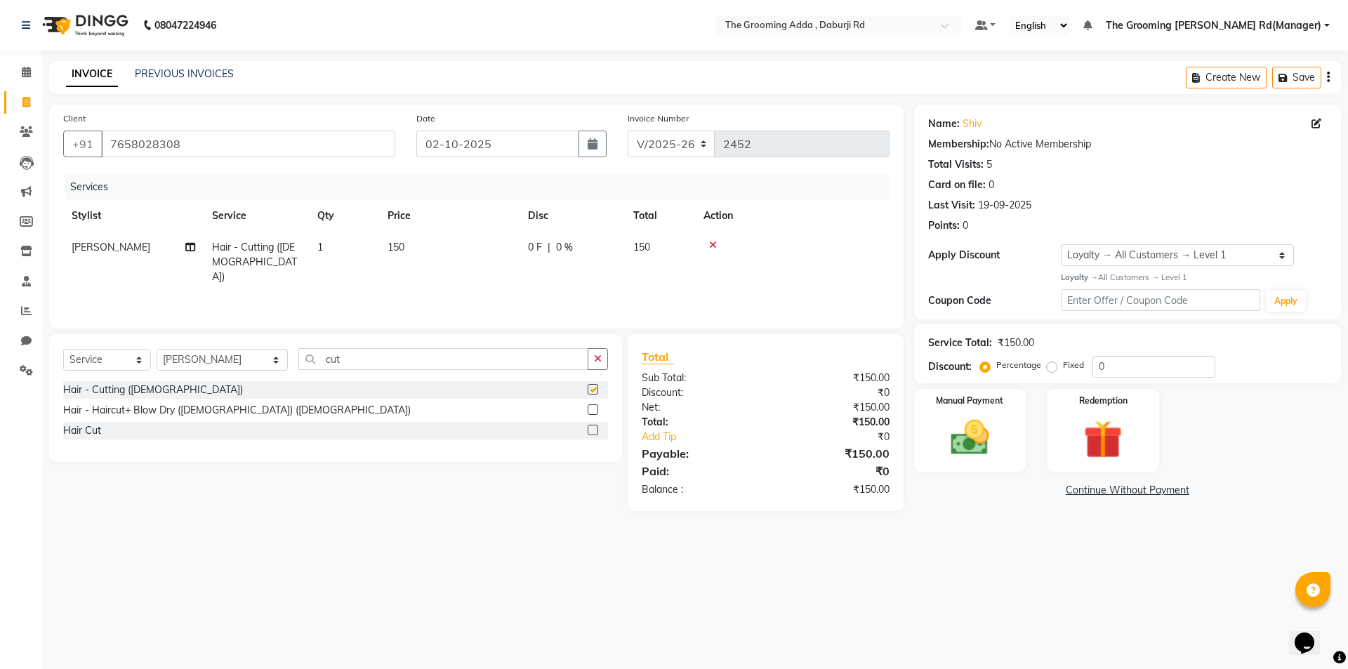
checkbox input "false"
click at [204, 361] on select "Select Stylist [PERSON_NAME] [PERSON_NAME] [PERSON_NAME] [PERSON_NAME] [PERSON_…" at bounding box center [222, 360] width 131 height 22
click at [157, 349] on select "Select Stylist [PERSON_NAME] [PERSON_NAME] [PERSON_NAME] [PERSON_NAME] [PERSON_…" at bounding box center [222, 360] width 131 height 22
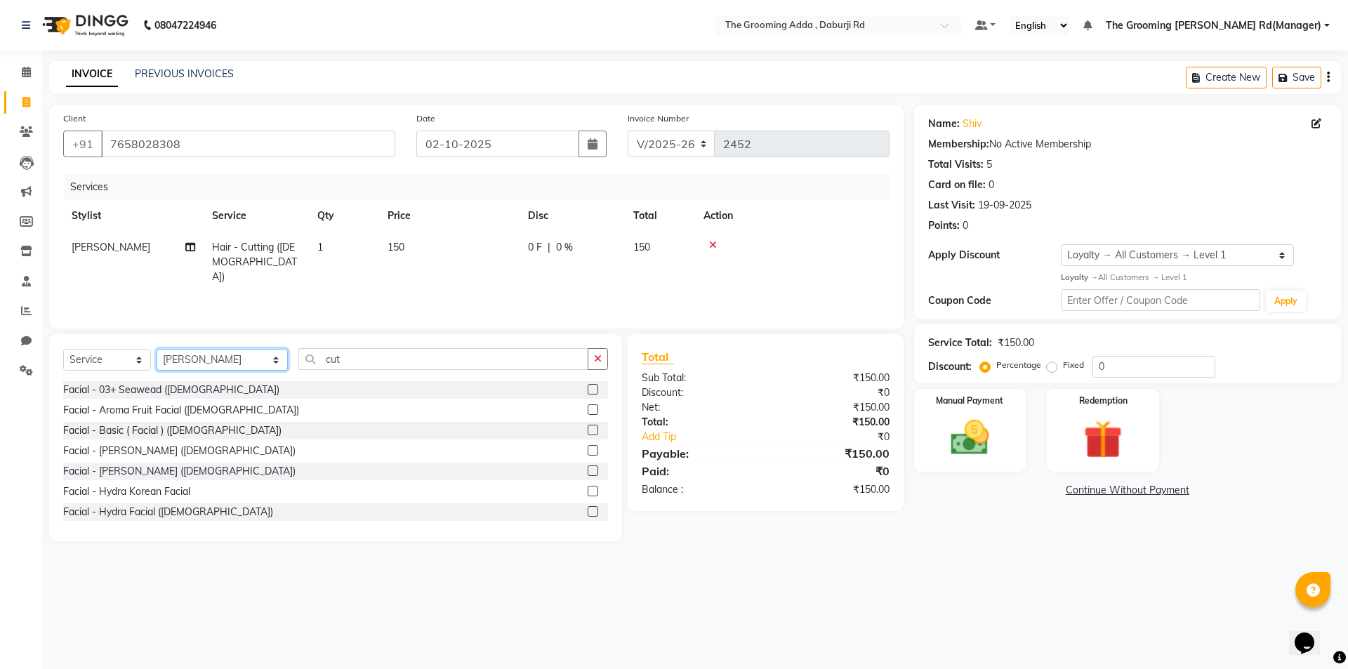
click at [216, 369] on select "Select Stylist [PERSON_NAME] [PERSON_NAME] [PERSON_NAME] [PERSON_NAME] [PERSON_…" at bounding box center [222, 360] width 131 height 22
select select "79344"
click at [157, 349] on select "Select Stylist [PERSON_NAME] [PERSON_NAME] [PERSON_NAME] [PERSON_NAME] [PERSON_…" at bounding box center [222, 360] width 131 height 22
drag, startPoint x: 361, startPoint y: 364, endPoint x: 275, endPoint y: 363, distance: 86.4
click at [275, 363] on div "Select Service Product Membership Package Voucher Prepaid Gift Card Select Styl…" at bounding box center [335, 364] width 545 height 33
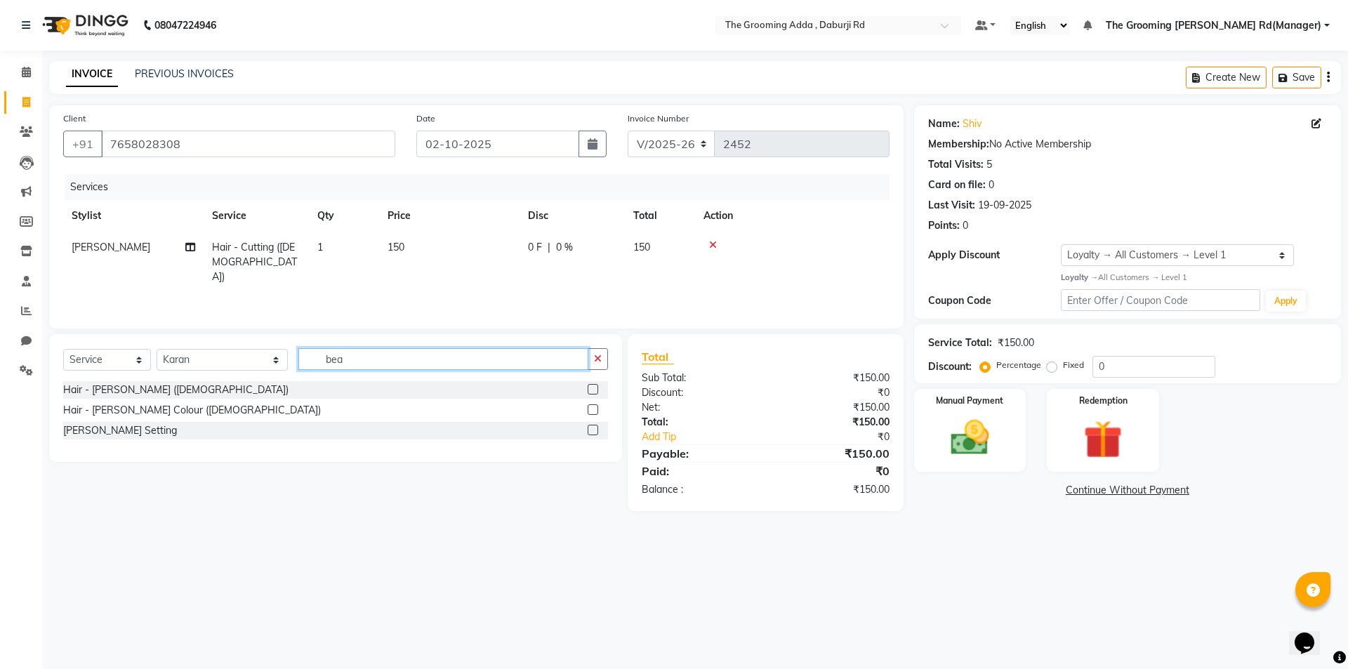
type input "bea"
click at [593, 393] on label at bounding box center [593, 389] width 11 height 11
click at [593, 393] on input "checkbox" at bounding box center [592, 390] width 9 height 9
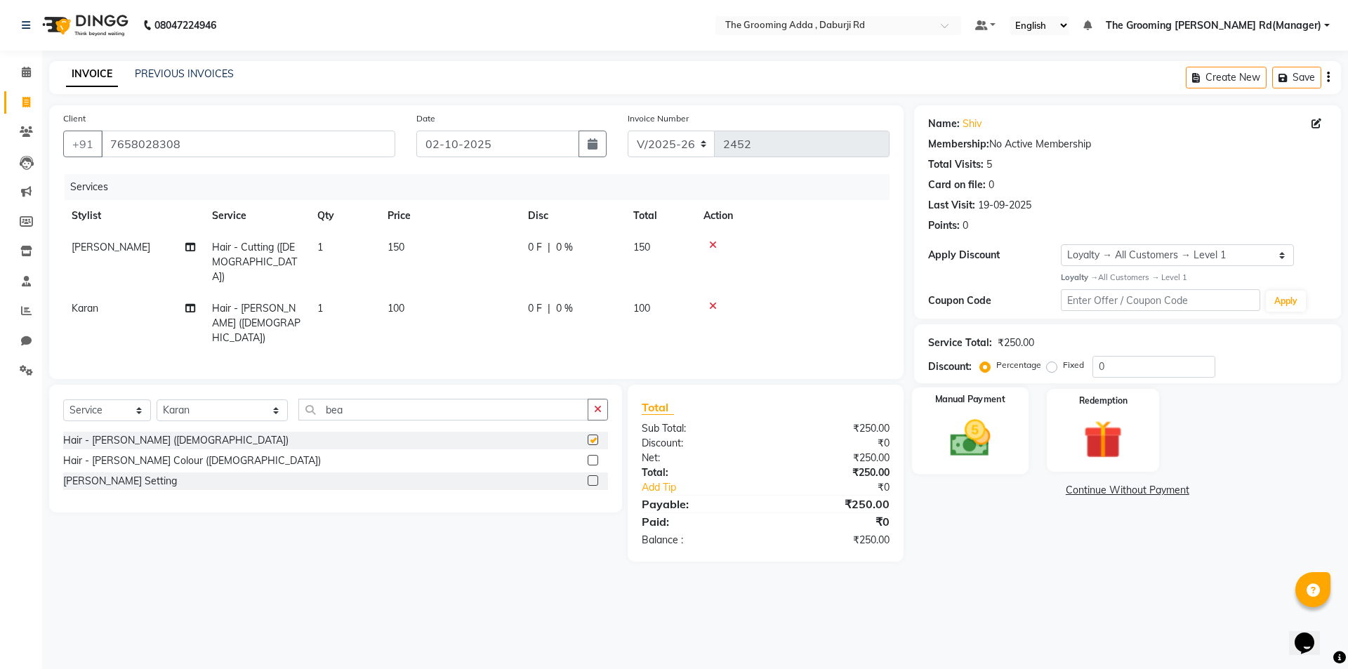
checkbox input "false"
click at [951, 444] on img at bounding box center [969, 438] width 65 height 46
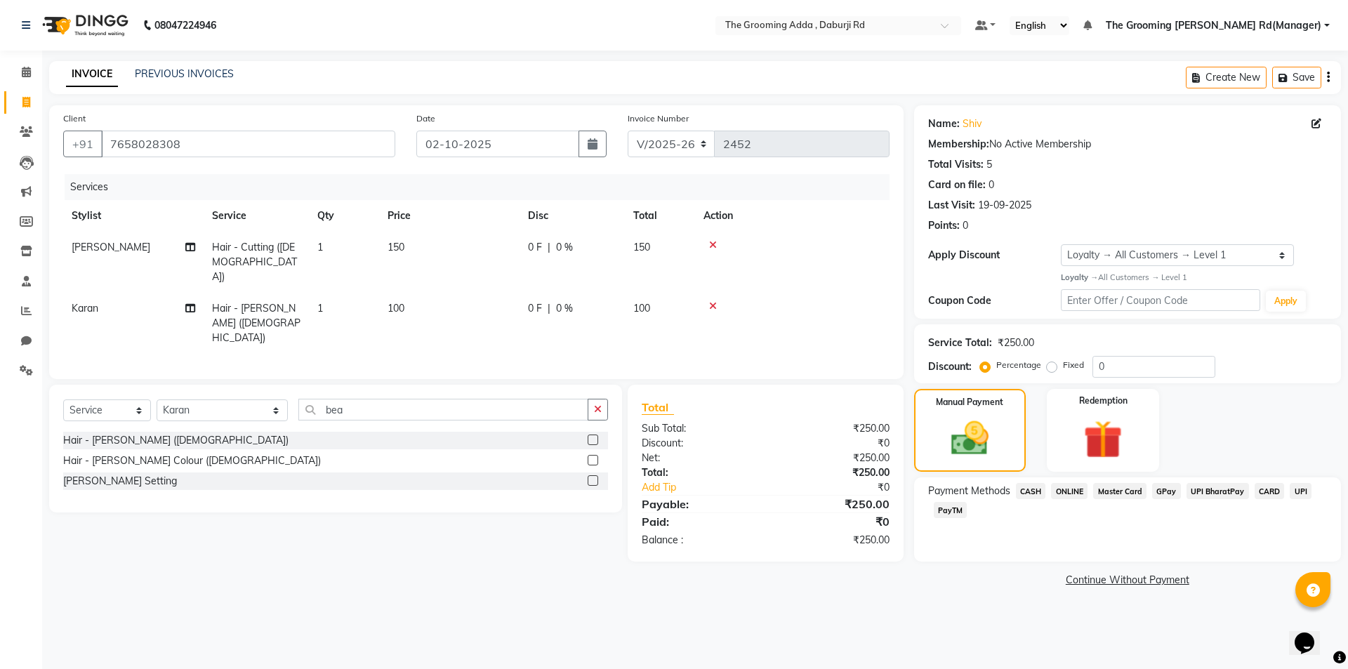
click at [1032, 494] on span "CASH" at bounding box center [1031, 491] width 30 height 16
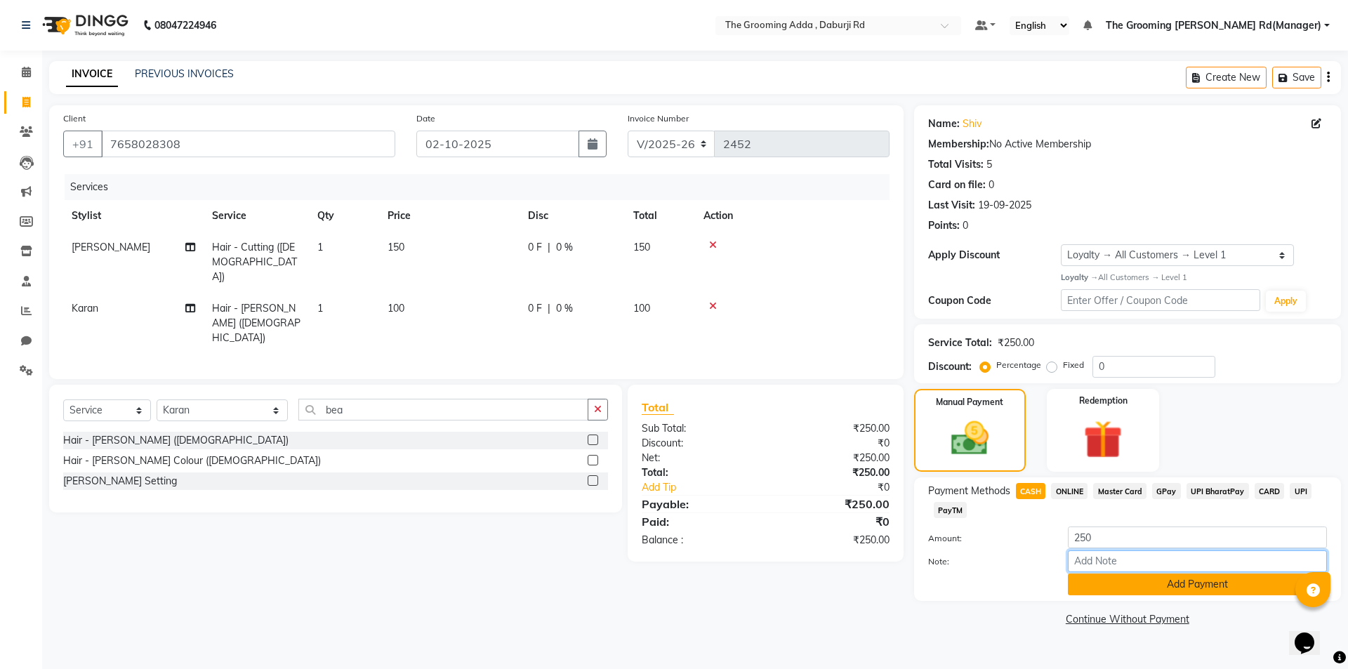
click at [1080, 571] on input "Note:" at bounding box center [1197, 562] width 259 height 22
click at [1077, 595] on button "Add Payment" at bounding box center [1197, 585] width 259 height 22
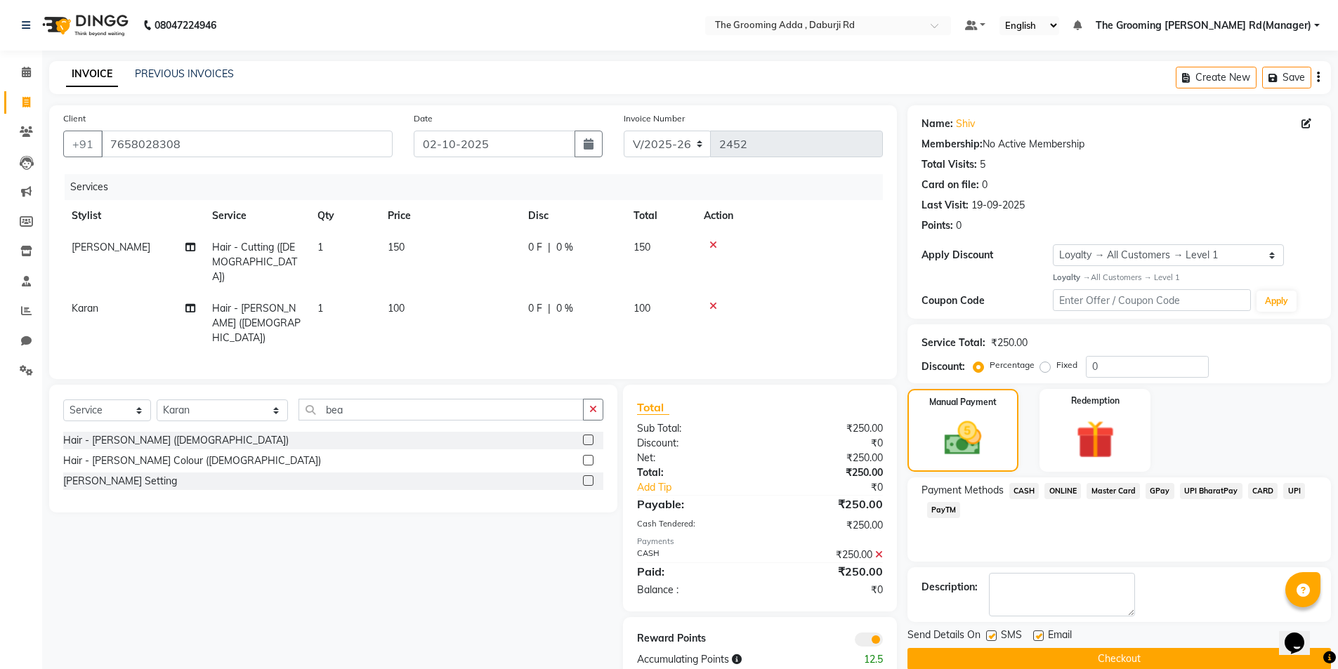
click at [1036, 636] on label at bounding box center [1038, 636] width 11 height 11
click at [1036, 636] on input "checkbox" at bounding box center [1037, 636] width 9 height 9
checkbox input "false"
click at [995, 638] on label at bounding box center [991, 636] width 11 height 11
click at [995, 638] on input "checkbox" at bounding box center [990, 636] width 9 height 9
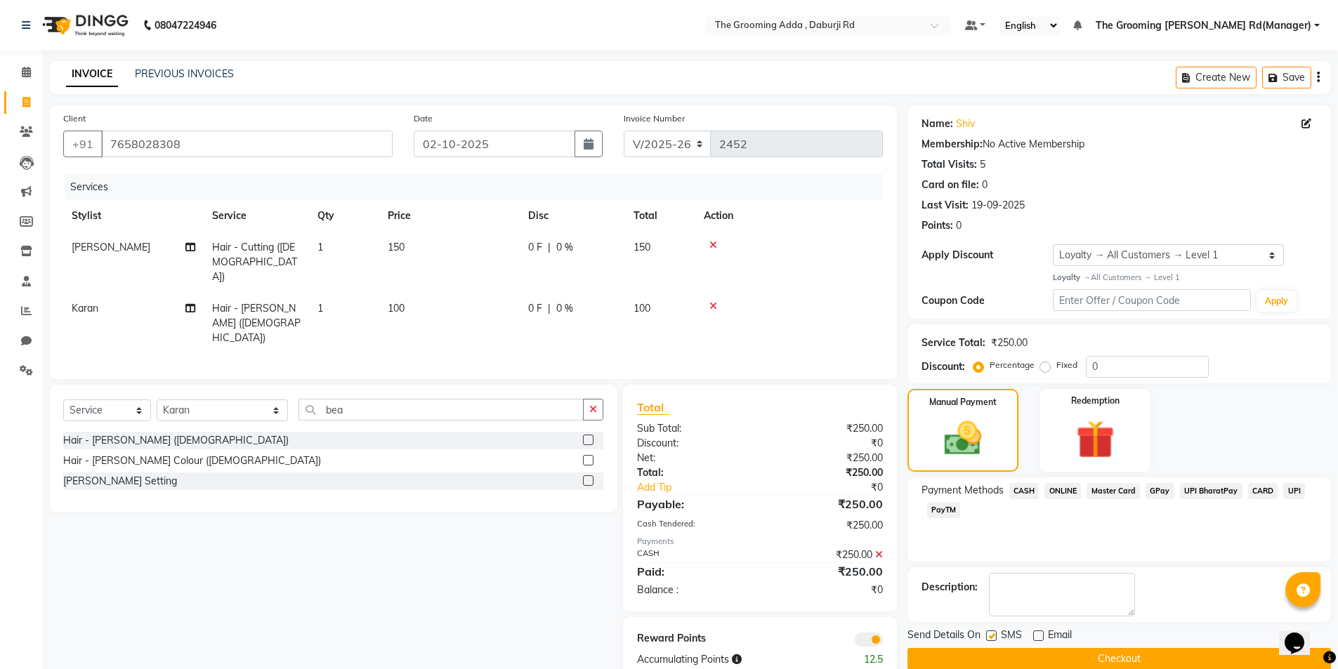
checkbox input "false"
click at [989, 657] on button "Checkout" at bounding box center [1118, 659] width 423 height 22
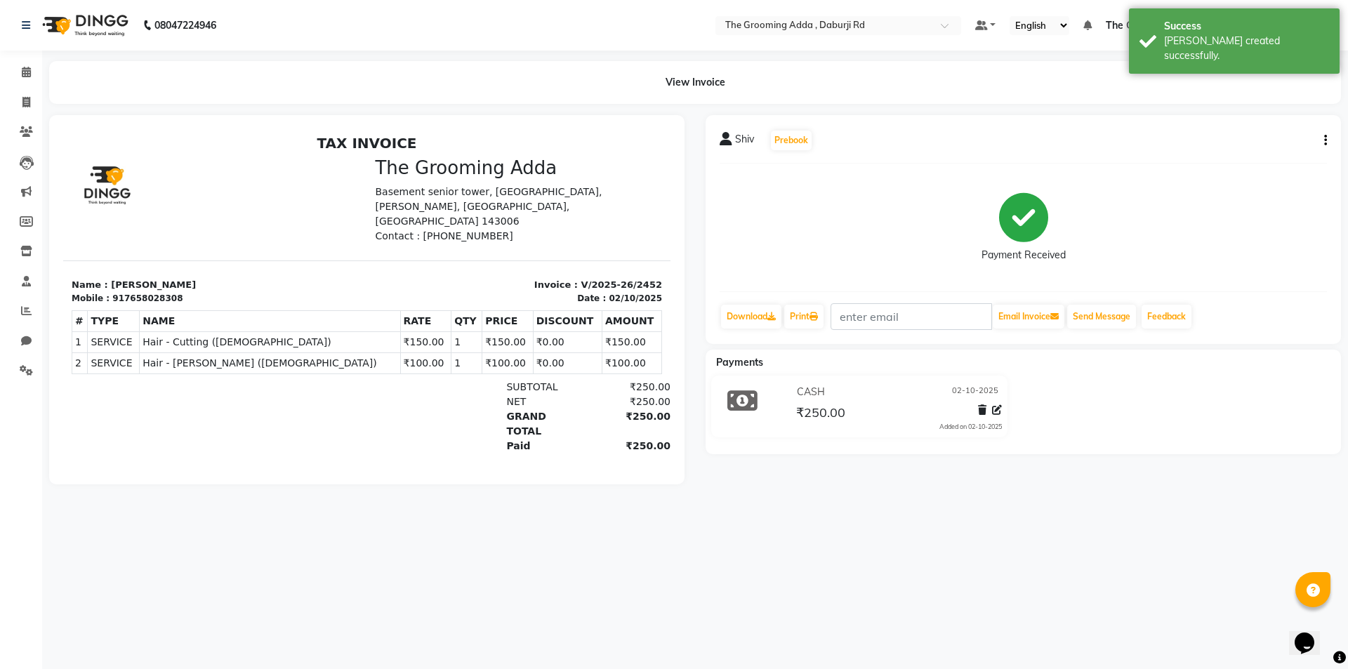
select select "service"
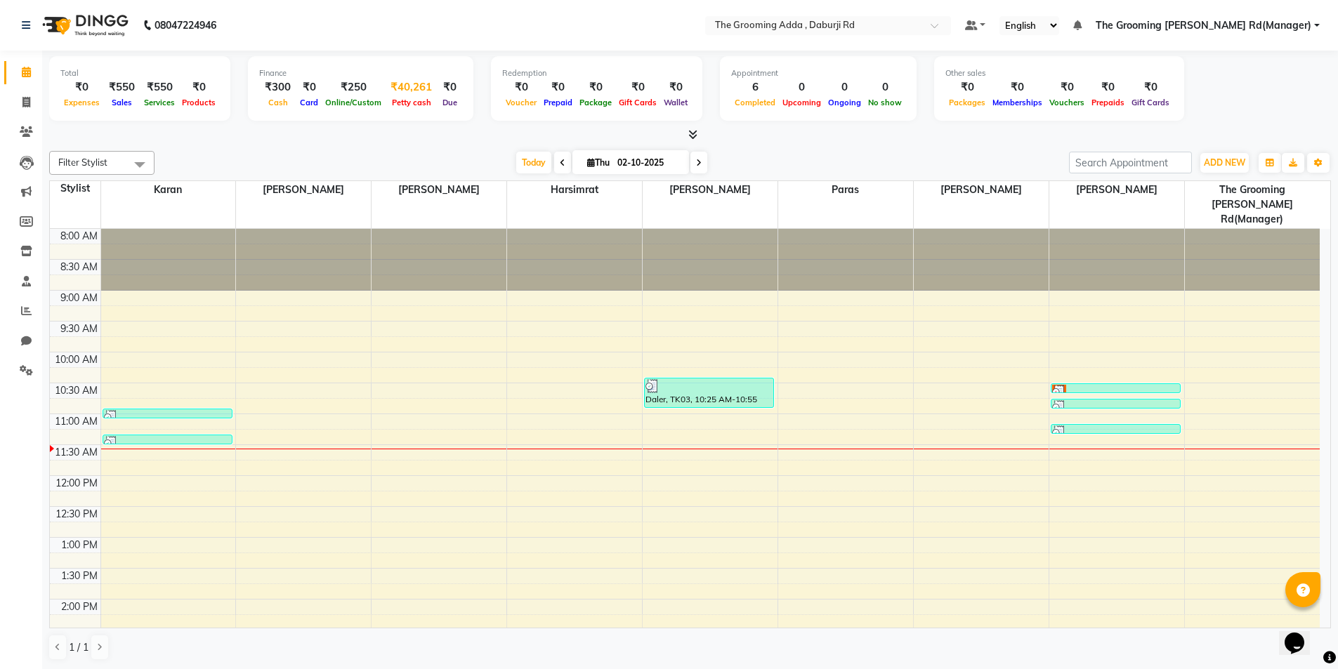
click at [397, 101] on span "Petty cash" at bounding box center [411, 103] width 46 height 10
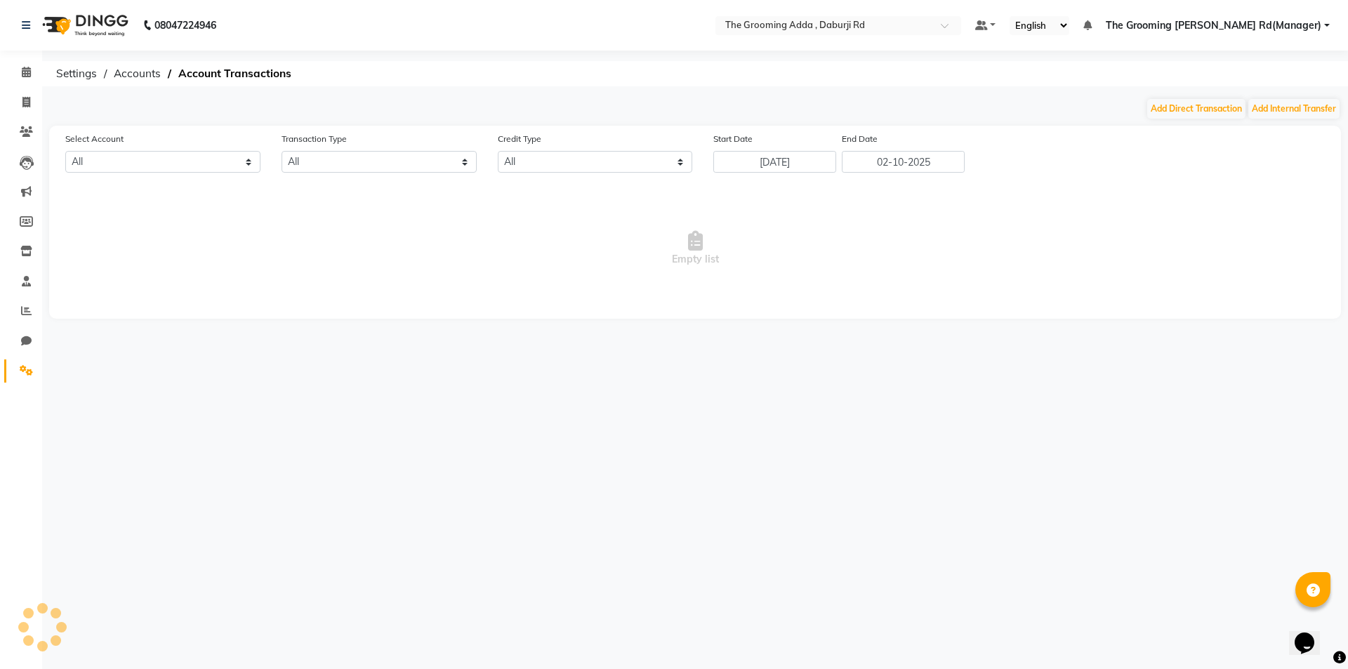
select select "7140"
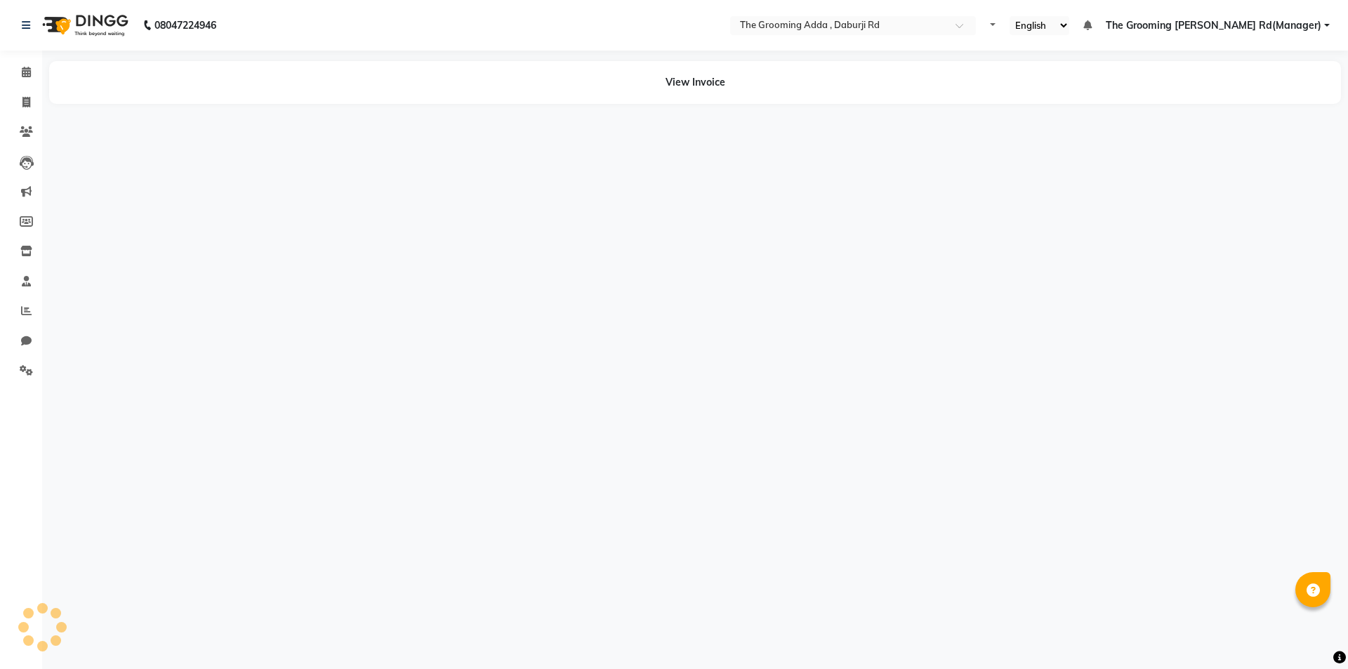
select select "en"
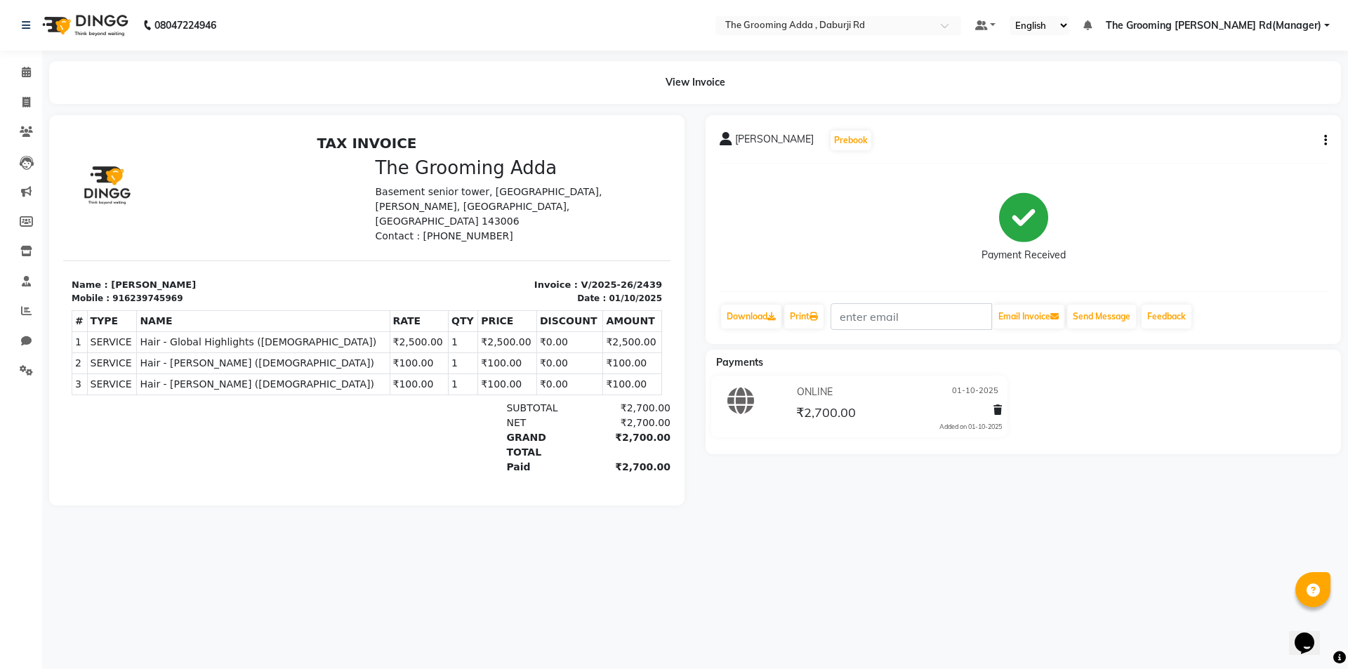
click at [1324, 139] on button "button" at bounding box center [1323, 140] width 8 height 15
click at [1235, 144] on div "Edit Item Staff" at bounding box center [1256, 141] width 96 height 18
select select "79355"
select select "79352"
select select "79344"
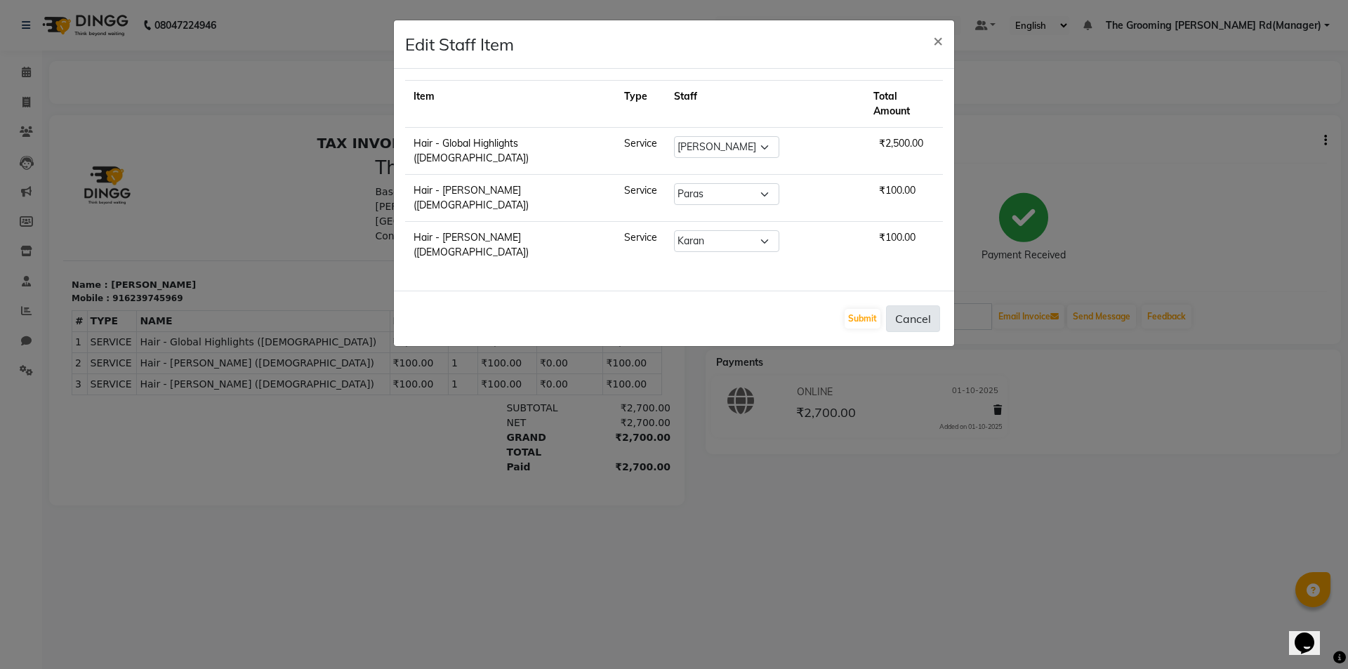
click at [925, 305] on button "Cancel" at bounding box center [913, 318] width 54 height 27
